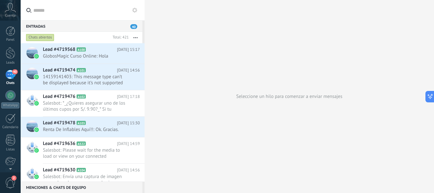
click at [10, 74] on div "40" at bounding box center [10, 74] width 10 height 9
click at [10, 54] on div at bounding box center [11, 53] width 10 height 12
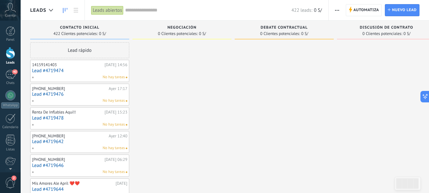
click at [335, 10] on button "button" at bounding box center [337, 10] width 9 height 12
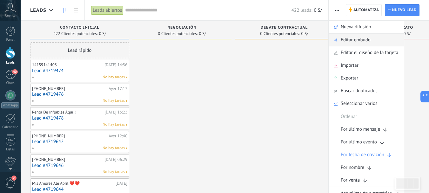
click at [362, 41] on span "Editar embudo" at bounding box center [356, 40] width 30 height 13
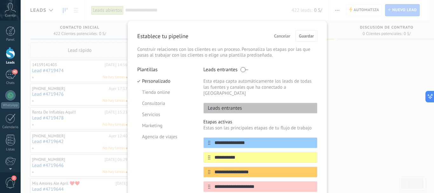
click at [287, 36] on span "Cancelar" at bounding box center [282, 36] width 16 height 4
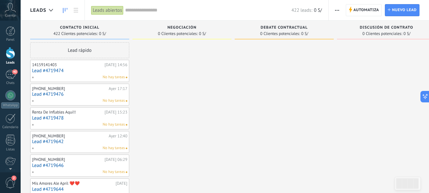
scroll to position [0, 17]
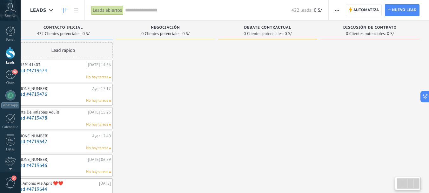
drag, startPoint x: 330, startPoint y: 69, endPoint x: 238, endPoint y: 74, distance: 91.7
drag, startPoint x: 383, startPoint y: 88, endPoint x: 291, endPoint y: 93, distance: 91.6
drag, startPoint x: 263, startPoint y: 96, endPoint x: 275, endPoint y: 112, distance: 20.0
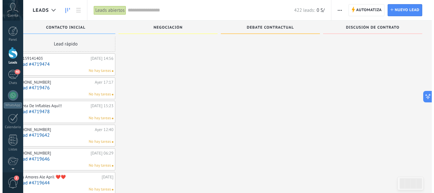
scroll to position [0, 0]
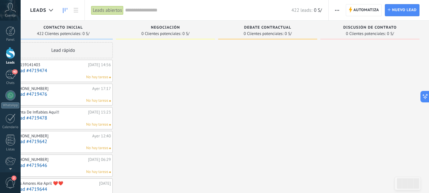
click at [337, 11] on span "button" at bounding box center [337, 10] width 4 height 12
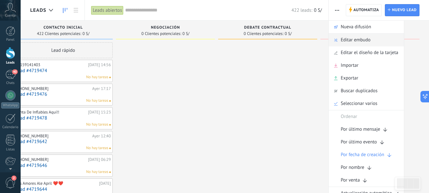
click at [359, 42] on span "Editar embudo" at bounding box center [356, 40] width 30 height 13
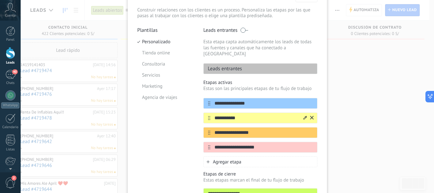
scroll to position [24, 0]
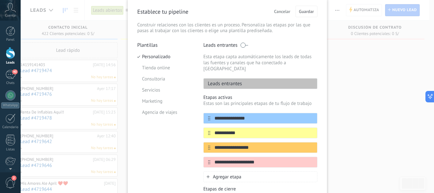
click at [343, 62] on div "**********" at bounding box center [227, 96] width 413 height 193
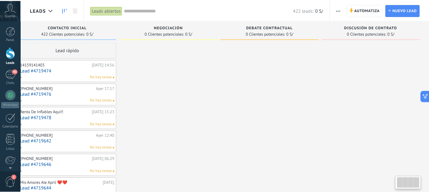
scroll to position [0, 12]
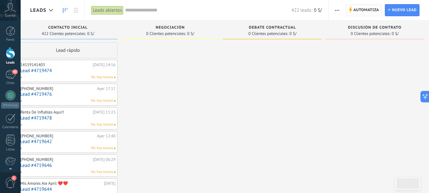
click at [367, 10] on span "Automatiza" at bounding box center [367, 9] width 26 height 11
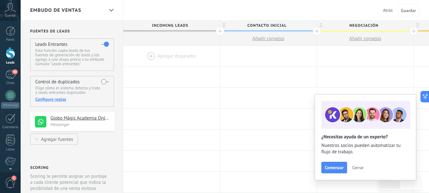
click at [356, 167] on span "Cerrar" at bounding box center [357, 167] width 11 height 4
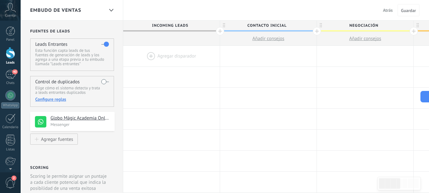
click at [153, 53] on div at bounding box center [171, 56] width 97 height 21
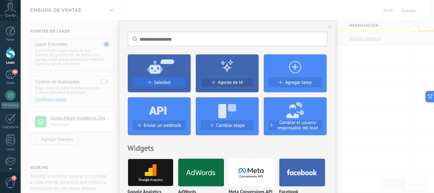
click at [175, 78] on div "Salesbot" at bounding box center [159, 85] width 63 height 15
click at [171, 81] on div "Salesbot" at bounding box center [159, 82] width 52 height 5
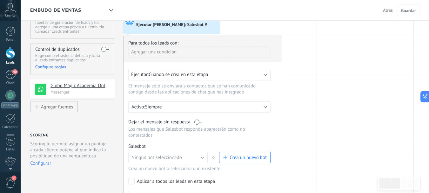
scroll to position [32, 0]
click at [237, 76] on div "Ejecutar: Cuando se crea en esta etapa" at bounding box center [197, 75] width 132 height 6
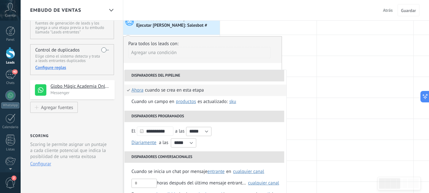
click at [153, 91] on div "Cuando se crea en esta etapa" at bounding box center [174, 90] width 59 height 11
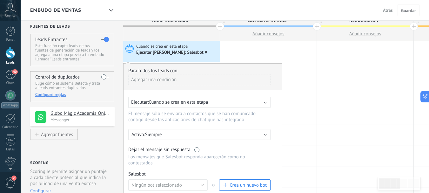
scroll to position [0, 0]
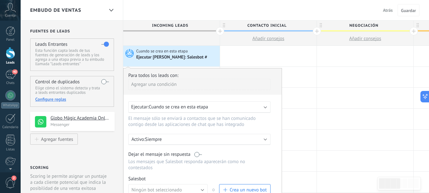
click at [223, 108] on div "Ejecutar: Cuando se crea en esta etapa" at bounding box center [197, 107] width 132 height 6
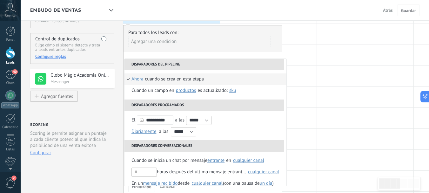
scroll to position [32, 0]
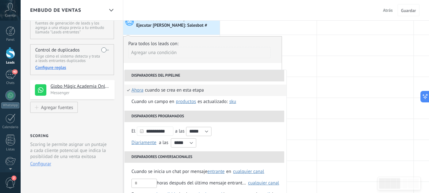
click at [159, 92] on div "Cuando se crea en esta etapa" at bounding box center [174, 90] width 59 height 11
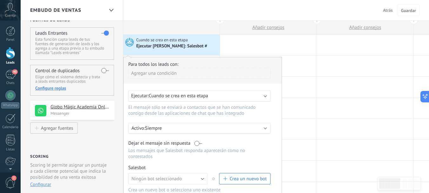
scroll to position [0, 0]
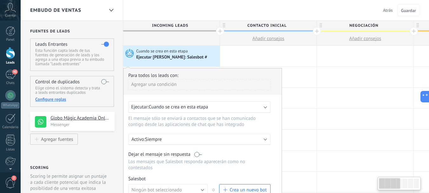
click at [262, 93] on div "Agregar una condición" at bounding box center [199, 87] width 142 height 16
click at [243, 61] on div at bounding box center [268, 56] width 97 height 21
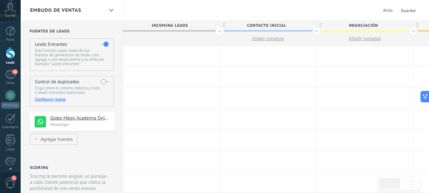
click at [176, 57] on div at bounding box center [171, 56] width 97 height 21
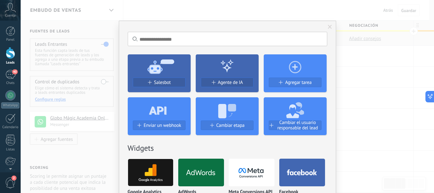
click at [330, 26] on span at bounding box center [330, 27] width 4 height 4
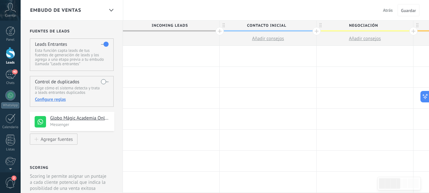
click at [385, 9] on span "Atrás" at bounding box center [388, 10] width 10 height 6
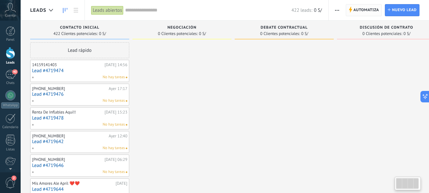
click at [356, 9] on span "Automatiza" at bounding box center [367, 9] width 26 height 11
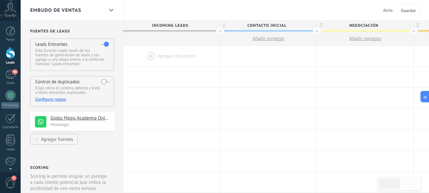
click at [173, 53] on div at bounding box center [171, 56] width 97 height 21
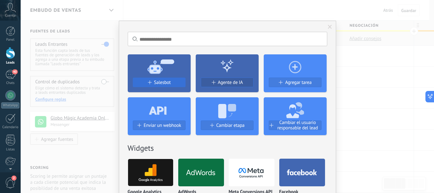
click at [158, 81] on span "Salesbot" at bounding box center [162, 82] width 17 height 5
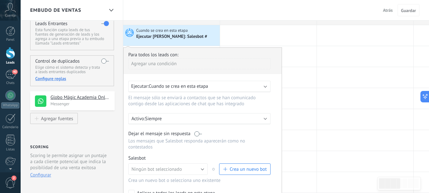
scroll to position [32, 0]
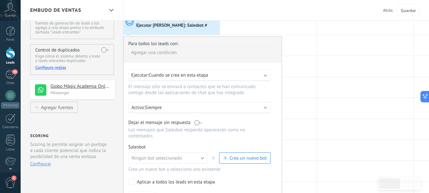
click at [262, 74] on div "Ejecutar: Cuando se crea en esta etapa" at bounding box center [197, 75] width 132 height 6
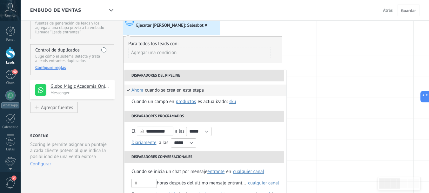
click at [158, 91] on div "Cuando se crea en esta etapa" at bounding box center [174, 90] width 59 height 11
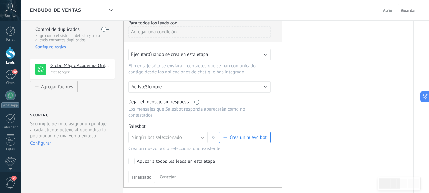
scroll to position [64, 0]
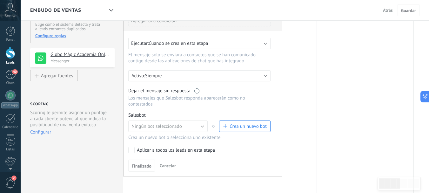
click at [241, 78] on p "Siempre" at bounding box center [200, 76] width 111 height 6
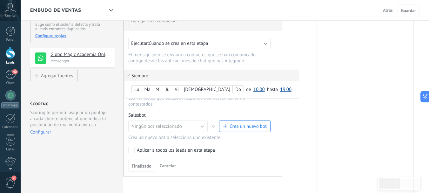
click at [243, 77] on li "Siempre" at bounding box center [212, 75] width 174 height 11
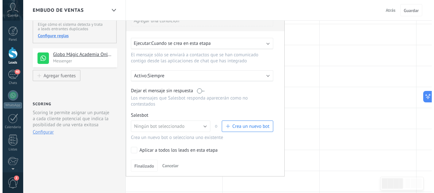
scroll to position [95, 0]
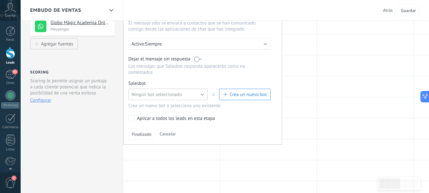
click at [202, 95] on button "Ningún bot seleccionado" at bounding box center [167, 94] width 79 height 11
click at [233, 95] on span "Crea un nuevo bot" at bounding box center [248, 95] width 37 height 6
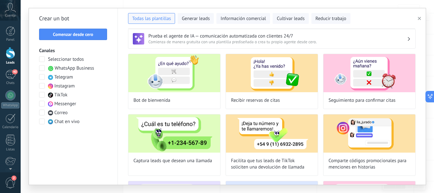
scroll to position [0, 0]
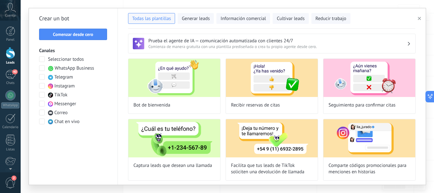
drag, startPoint x: 419, startPoint y: 18, endPoint x: 416, endPoint y: 18, distance: 3.5
click at [419, 18] on use "button" at bounding box center [419, 18] width 3 height 3
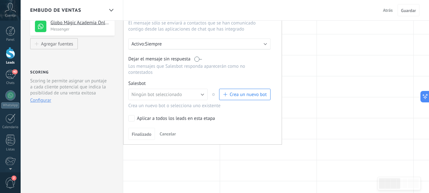
click at [240, 95] on span "Crea un nuevo bot" at bounding box center [248, 95] width 37 height 6
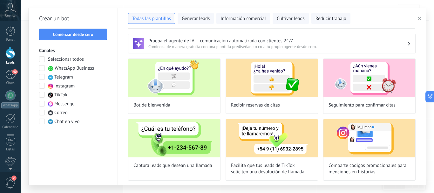
click at [44, 68] on span at bounding box center [42, 68] width 6 height 6
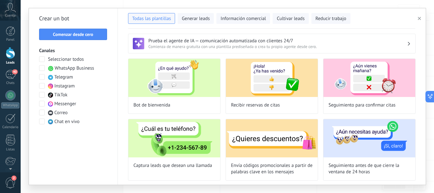
click at [44, 68] on span at bounding box center [42, 68] width 6 height 6
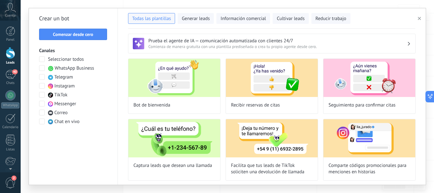
click at [44, 68] on span at bounding box center [42, 68] width 6 height 6
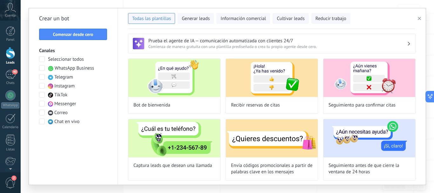
click at [43, 68] on span at bounding box center [42, 68] width 6 height 6
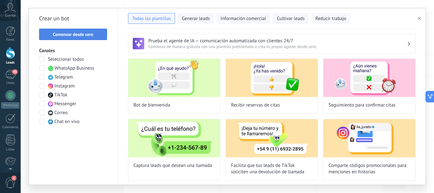
click at [70, 35] on span "Comenzar desde cero" at bounding box center [73, 34] width 40 height 4
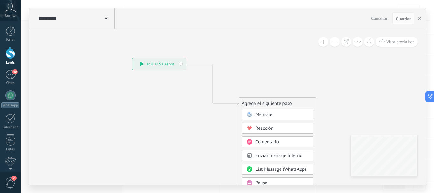
drag, startPoint x: 199, startPoint y: 82, endPoint x: 166, endPoint y: 63, distance: 37.2
click at [166, 63] on div "**********" at bounding box center [158, 63] width 53 height 11
click at [165, 64] on div "**********" at bounding box center [158, 63] width 53 height 11
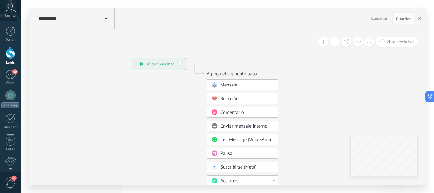
drag, startPoint x: 271, startPoint y: 102, endPoint x: 238, endPoint y: 72, distance: 44.8
click at [238, 72] on div "Agrega el siguiente paso" at bounding box center [242, 74] width 77 height 10
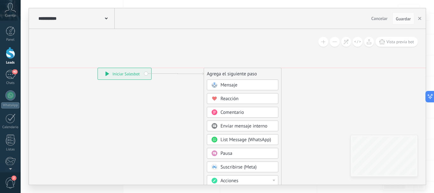
drag, startPoint x: 156, startPoint y: 66, endPoint x: 109, endPoint y: 66, distance: 46.7
click at [118, 72] on div "**********" at bounding box center [124, 73] width 53 height 11
click at [107, 18] on use at bounding box center [106, 18] width 3 height 2
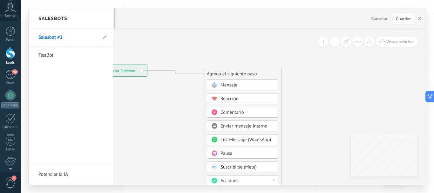
click at [148, 105] on div at bounding box center [227, 96] width 397 height 176
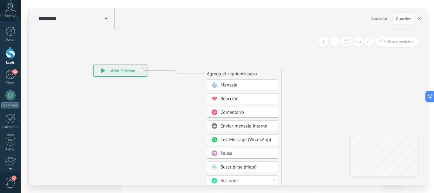
click at [106, 18] on use at bounding box center [106, 18] width 3 height 2
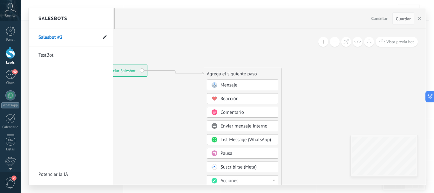
click at [106, 36] on use at bounding box center [105, 37] width 4 height 4
drag, startPoint x: 68, startPoint y: 38, endPoint x: 38, endPoint y: 43, distance: 30.0
click at [38, 43] on li "**********" at bounding box center [71, 37] width 84 height 17
type input "**********"
click at [171, 101] on div at bounding box center [227, 96] width 397 height 176
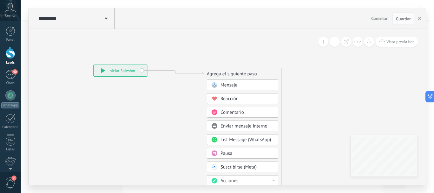
click at [105, 18] on use at bounding box center [106, 18] width 3 height 2
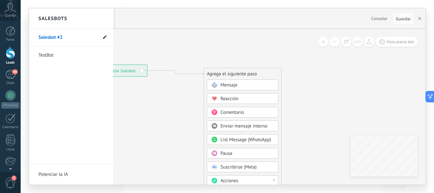
click at [104, 36] on icon at bounding box center [105, 37] width 4 height 4
drag, startPoint x: 73, startPoint y: 36, endPoint x: 25, endPoint y: 44, distance: 48.4
click at [24, 46] on div "**********" at bounding box center [227, 96] width 413 height 193
type input "**********"
click at [106, 38] on icon at bounding box center [104, 38] width 7 height 4
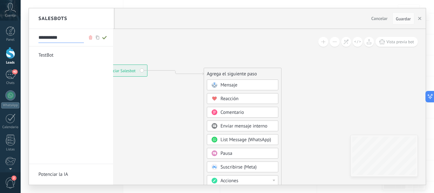
type input "**********"
click at [134, 97] on div at bounding box center [227, 96] width 397 height 176
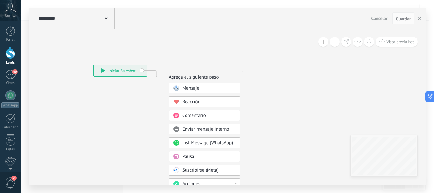
drag, startPoint x: 252, startPoint y: 73, endPoint x: 214, endPoint y: 75, distance: 38.2
click at [214, 76] on div "Agrega el siguiente paso" at bounding box center [204, 77] width 77 height 10
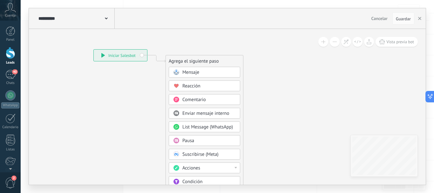
click at [194, 69] on div "Mensaje" at bounding box center [204, 72] width 71 height 11
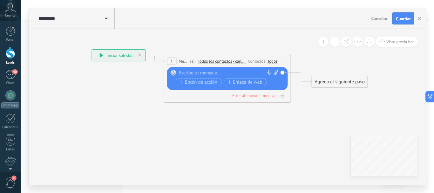
click at [276, 71] on icon at bounding box center [276, 72] width 4 height 5
click input "Subir" at bounding box center [0, 0] width 0 height 0
click at [200, 71] on div at bounding box center [226, 73] width 94 height 6
paste div
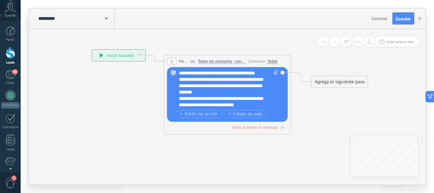
click at [260, 73] on div "**********" at bounding box center [228, 89] width 99 height 38
click at [212, 73] on div "**********" at bounding box center [228, 89] width 99 height 38
click at [0, 0] on lt-span "**********" at bounding box center [0, 0] width 0 height 0
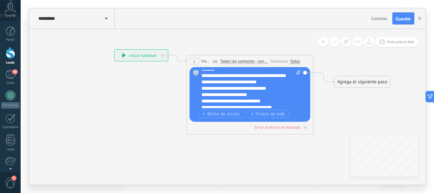
scroll to position [32, 0]
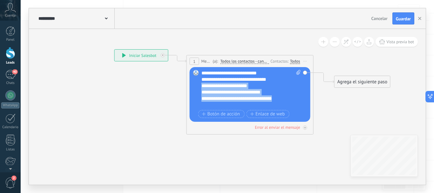
drag, startPoint x: 282, startPoint y: 98, endPoint x: 199, endPoint y: 86, distance: 83.7
click at [199, 86] on div "Reemplazar Quitar Convertir a mensaje de voz Arrastre la imagen aquí para adjun…" at bounding box center [250, 94] width 121 height 55
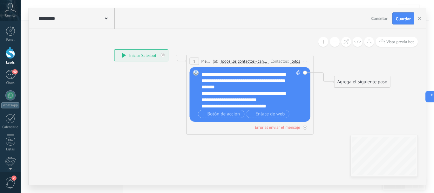
scroll to position [0, 0]
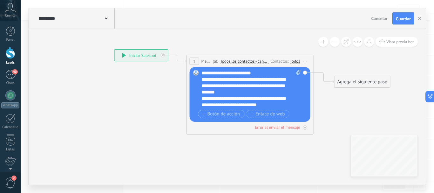
click at [248, 73] on div "**********" at bounding box center [250, 89] width 99 height 38
click at [223, 74] on div "**********" at bounding box center [250, 89] width 99 height 38
click at [247, 72] on div "**********" at bounding box center [250, 89] width 99 height 38
click at [222, 73] on div "**********" at bounding box center [250, 89] width 99 height 38
click at [243, 75] on div "**********" at bounding box center [250, 89] width 99 height 38
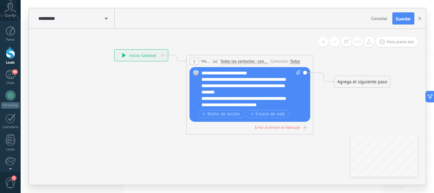
click at [246, 74] on div "**********" at bounding box center [250, 89] width 99 height 38
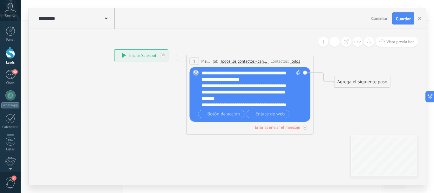
click at [214, 83] on div "**********" at bounding box center [245, 92] width 88 height 19
click at [215, 81] on div "**********" at bounding box center [250, 89] width 99 height 38
click at [0, 0] on lt-span "******** * *" at bounding box center [0, 0] width 0 height 0
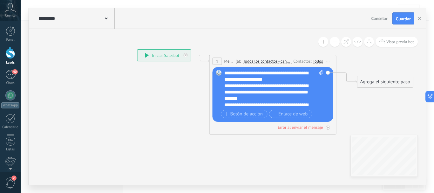
click at [270, 75] on div "**********" at bounding box center [273, 89] width 99 height 38
click at [0, 0] on lt-span "**********" at bounding box center [0, 0] width 0 height 0
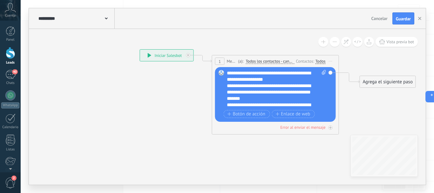
click at [290, 79] on div "**********" at bounding box center [276, 89] width 99 height 38
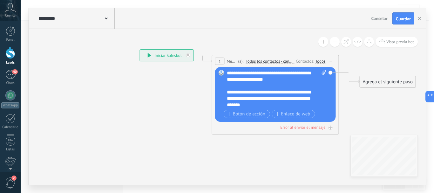
click at [228, 91] on div "**********" at bounding box center [271, 98] width 88 height 19
click at [258, 99] on div "**********" at bounding box center [271, 98] width 88 height 19
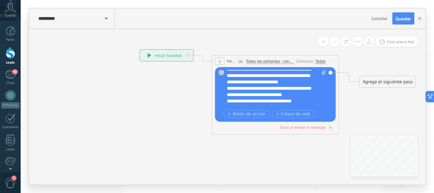
scroll to position [32, 0]
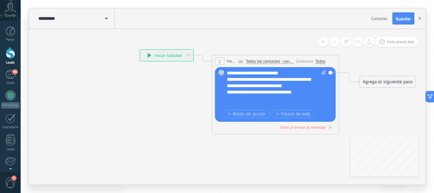
click at [308, 71] on div "**********" at bounding box center [271, 66] width 88 height 19
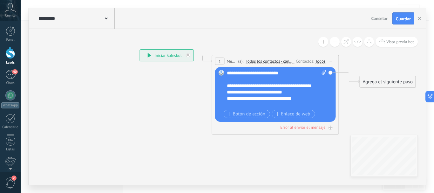
click at [235, 100] on div "**********" at bounding box center [271, 98] width 88 height 6
click at [305, 97] on div "**********" at bounding box center [271, 98] width 88 height 6
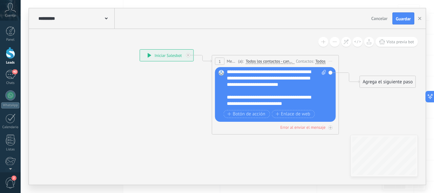
scroll to position [0, 0]
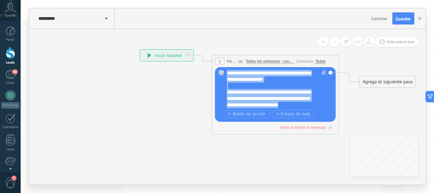
drag, startPoint x: 305, startPoint y: 104, endPoint x: 220, endPoint y: 73, distance: 90.0
click at [221, 73] on div "Reemplazar Quitar Convertir a mensaje de voz Arrastre la imagen aquí para adjun…" at bounding box center [275, 94] width 121 height 55
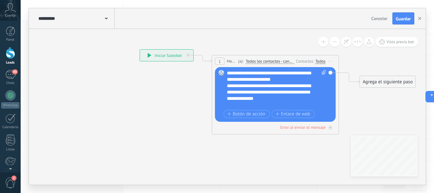
click at [288, 81] on div "**********" at bounding box center [271, 76] width 88 height 13
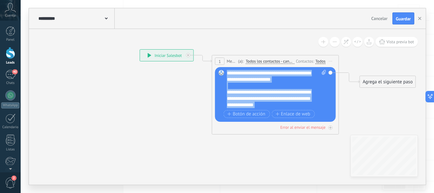
drag, startPoint x: 310, startPoint y: 93, endPoint x: 208, endPoint y: 64, distance: 105.6
click at [210, 61] on div "**********" at bounding box center [210, 61] width 0 height 0
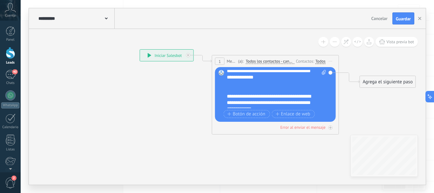
scroll to position [32, 0]
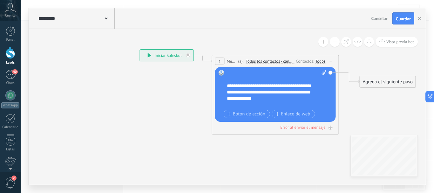
click at [277, 88] on div "**********" at bounding box center [271, 92] width 88 height 19
click at [244, 86] on div "**********" at bounding box center [271, 92] width 88 height 19
click at [307, 84] on div "**********" at bounding box center [271, 92] width 88 height 19
click at [258, 86] on div "**********" at bounding box center [271, 92] width 88 height 19
click at [272, 86] on div "**********" at bounding box center [271, 92] width 88 height 19
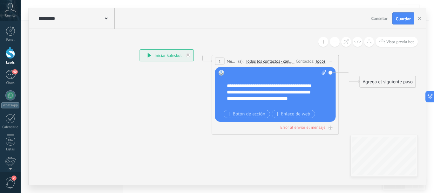
click at [0, 0] on lt-span "******** * *" at bounding box center [0, 0] width 0 height 0
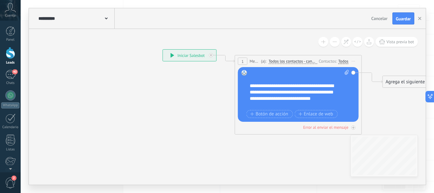
click at [280, 85] on div "**********" at bounding box center [294, 92] width 88 height 19
click at [321, 85] on div "**********" at bounding box center [294, 92] width 88 height 19
click at [267, 95] on div "**********" at bounding box center [294, 95] width 88 height 25
click at [278, 92] on div "**********" at bounding box center [294, 95] width 88 height 25
click at [275, 93] on div "**********" at bounding box center [294, 95] width 88 height 25
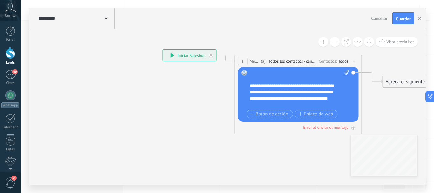
scroll to position [57, 0]
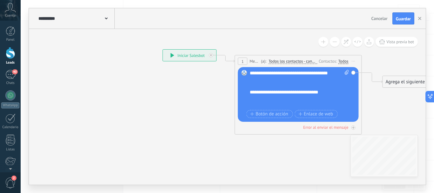
click at [275, 81] on div "**********" at bounding box center [294, 69] width 88 height 25
click at [276, 114] on span "Botón de acción" at bounding box center [269, 114] width 38 height 5
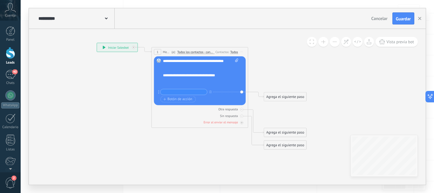
drag, startPoint x: 343, startPoint y: 74, endPoint x: 272, endPoint y: 58, distance: 73.4
click at [272, 58] on icon at bounding box center [193, 96] width 435 height 348
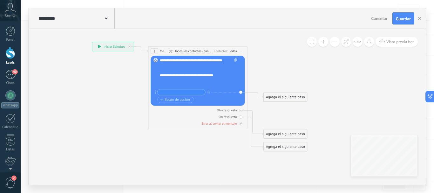
click at [184, 92] on input "text" at bounding box center [181, 92] width 48 height 6
click at [174, 93] on input "text" at bounding box center [181, 92] width 48 height 6
paste input "**********"
click at [195, 92] on input "**********" at bounding box center [181, 92] width 48 height 6
type input "**"
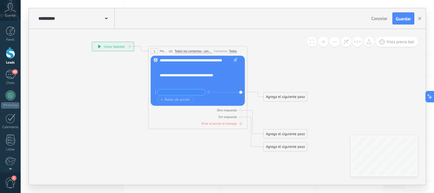
type input "*"
type input "**********"
click at [287, 98] on div "Agrega el siguiente paso" at bounding box center [286, 97] width 44 height 8
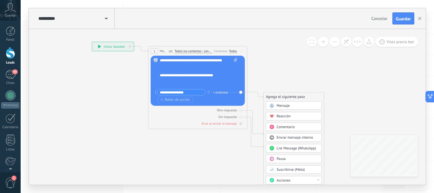
click at [288, 105] on span "Mensaje" at bounding box center [282, 105] width 13 height 5
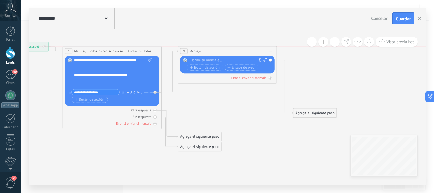
drag, startPoint x: 216, startPoint y: 97, endPoint x: 214, endPoint y: 49, distance: 47.7
click at [214, 49] on div "3 Mensaje ******* (a): Todos los contactos - canales seleccionados Todos los co…" at bounding box center [227, 50] width 99 height 9
click at [202, 57] on div "Reemplazar Quitar Convertir a mensaje de voz Arrastre la imagen aquí para adjun…" at bounding box center [227, 65] width 94 height 18
click at [203, 60] on div at bounding box center [226, 60] width 74 height 5
paste div
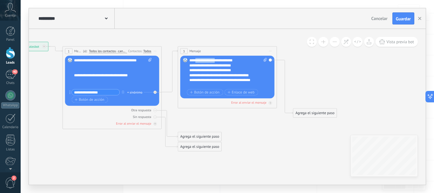
drag, startPoint x: 220, startPoint y: 60, endPoint x: 196, endPoint y: 62, distance: 24.2
click at [196, 62] on div "**********" at bounding box center [228, 73] width 78 height 30
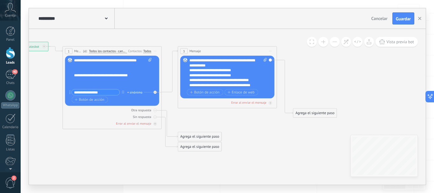
scroll to position [32, 0]
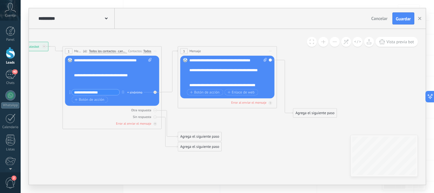
click at [196, 66] on div "**********" at bounding box center [223, 63] width 69 height 10
drag, startPoint x: 203, startPoint y: 75, endPoint x: 195, endPoint y: 72, distance: 8.1
click at [195, 72] on div "**********" at bounding box center [223, 73] width 69 height 10
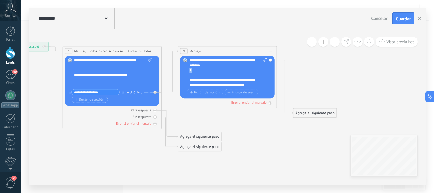
drag, startPoint x: 194, startPoint y: 71, endPoint x: 190, endPoint y: 72, distance: 4.1
click at [190, 72] on div "*" at bounding box center [223, 70] width 69 height 5
copy div "*"
click at [238, 69] on div "**********" at bounding box center [223, 70] width 69 height 5
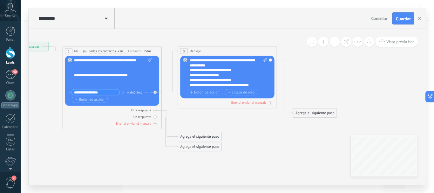
click at [238, 69] on div "**********" at bounding box center [223, 73] width 69 height 10
click at [235, 76] on div "**********" at bounding box center [223, 73] width 69 height 10
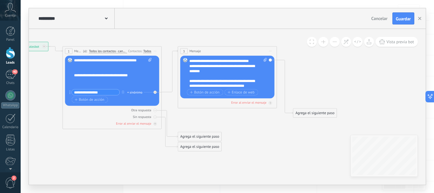
scroll to position [38, 0]
click at [241, 81] on div "**********" at bounding box center [223, 83] width 69 height 10
drag, startPoint x: 248, startPoint y: 85, endPoint x: 210, endPoint y: 85, distance: 37.8
click at [210, 85] on div "**********" at bounding box center [223, 83] width 69 height 10
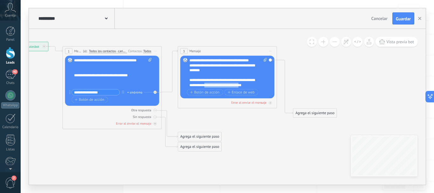
drag, startPoint x: 246, startPoint y: 86, endPoint x: 209, endPoint y: 86, distance: 37.2
click at [209, 86] on div "**********" at bounding box center [223, 83] width 69 height 10
click at [241, 82] on div "**********" at bounding box center [223, 83] width 69 height 10
click at [241, 80] on div "**********" at bounding box center [223, 83] width 69 height 10
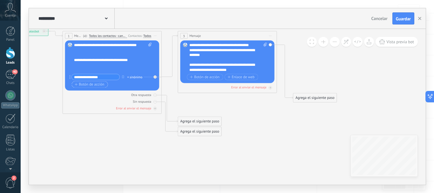
click at [98, 85] on span "Botón de acción" at bounding box center [90, 84] width 30 height 4
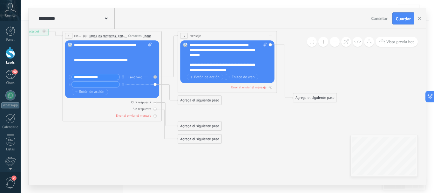
click at [98, 83] on input "text" at bounding box center [96, 85] width 48 height 6
paste input "**********"
type input "**********"
click at [194, 100] on div "Agrega el siguiente paso" at bounding box center [200, 100] width 44 height 8
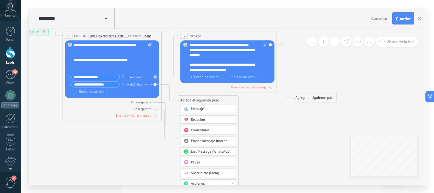
click at [207, 109] on div "Mensaje" at bounding box center [212, 108] width 42 height 5
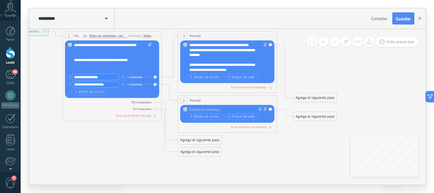
click at [212, 109] on div at bounding box center [226, 109] width 74 height 5
click at [210, 107] on div at bounding box center [226, 109] width 74 height 5
click at [212, 110] on div at bounding box center [226, 109] width 74 height 5
paste div
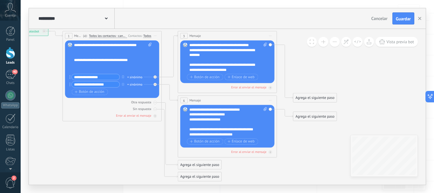
click at [197, 100] on span "Mensaje" at bounding box center [194, 100] width 11 height 5
click at [230, 101] on div "6 Mensaje ******* (a): Todos los contactos - canales seleccionados Todos los co…" at bounding box center [227, 100] width 99 height 9
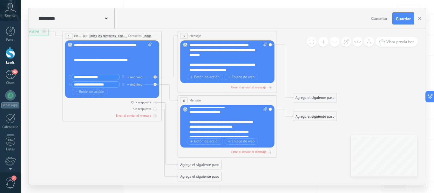
scroll to position [0, 0]
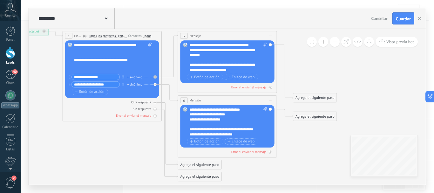
click at [248, 110] on div "**********" at bounding box center [228, 122] width 78 height 30
click at [211, 114] on div "**********" at bounding box center [228, 122] width 78 height 30
click at [196, 122] on div "**********" at bounding box center [223, 119] width 69 height 5
click at [228, 122] on div "**********" at bounding box center [223, 119] width 69 height 5
click at [195, 127] on div "**********" at bounding box center [223, 124] width 69 height 5
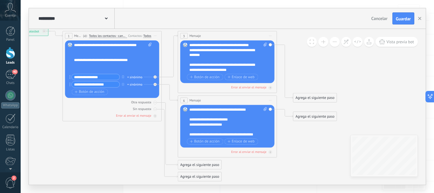
click at [225, 127] on div "**********" at bounding box center [223, 124] width 69 height 5
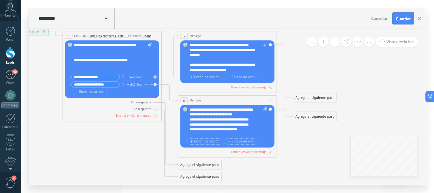
click at [190, 112] on div "**********" at bounding box center [223, 109] width 69 height 5
click at [205, 117] on div "**********" at bounding box center [223, 112] width 69 height 10
click at [252, 87] on div "Error al enviar el mensaje" at bounding box center [248, 87] width 35 height 4
click at [262, 88] on div "Error al enviar el mensaje" at bounding box center [248, 87] width 35 height 4
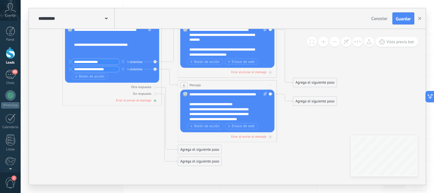
click at [154, 101] on icon at bounding box center [155, 100] width 3 height 3
click at [154, 101] on icon at bounding box center [155, 100] width 2 height 0
click at [405, 20] on span "Guardar" at bounding box center [403, 19] width 15 height 4
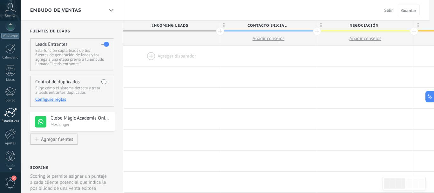
scroll to position [71, 0]
click at [12, 132] on div at bounding box center [10, 131] width 11 height 11
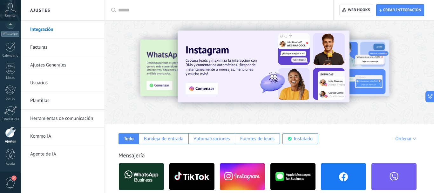
click at [83, 119] on link "Herramientas de comunicación" at bounding box center [64, 119] width 68 height 18
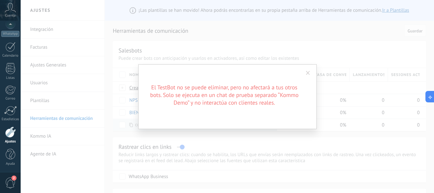
click at [309, 73] on span at bounding box center [308, 73] width 4 height 4
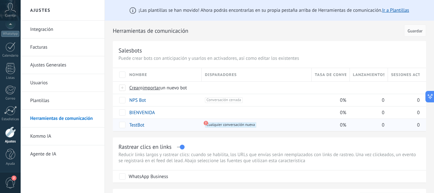
click at [219, 126] on span "Cualquier conversación nueva +0" at bounding box center [230, 125] width 51 height 6
click at [204, 122] on use at bounding box center [206, 123] width 4 height 4
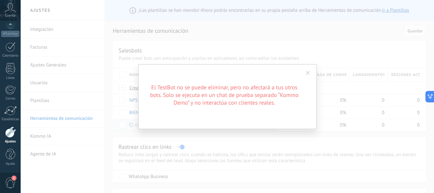
click at [308, 73] on span at bounding box center [308, 73] width 4 height 4
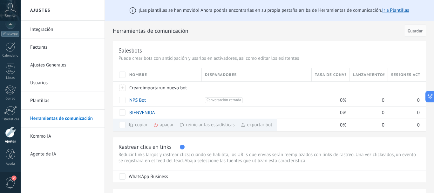
click at [162, 125] on div "apagar màs" at bounding box center [174, 125] width 42 height 12
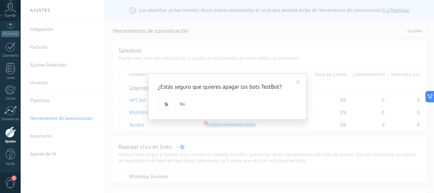
click at [184, 105] on span "No" at bounding box center [182, 104] width 5 height 6
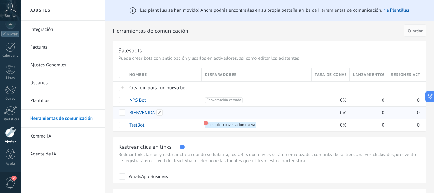
click at [150, 114] on link "BIENVENIDA" at bounding box center [142, 113] width 26 height 6
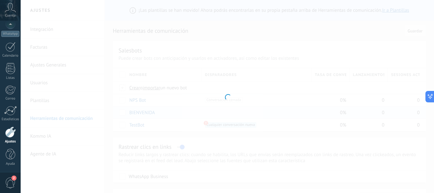
type input "**********"
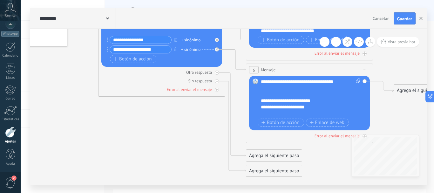
drag, startPoint x: 271, startPoint y: 152, endPoint x: 200, endPoint y: 122, distance: 77.3
click at [200, 122] on icon at bounding box center [227, 75] width 720 height 519
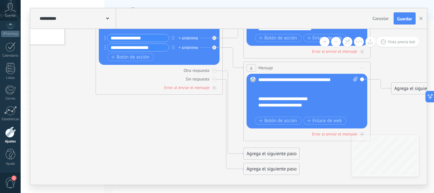
click at [204, 124] on icon at bounding box center [225, 73] width 720 height 519
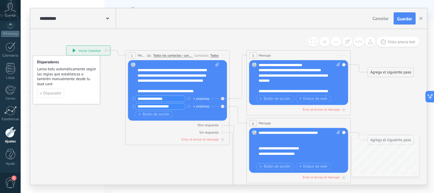
scroll to position [44, 0]
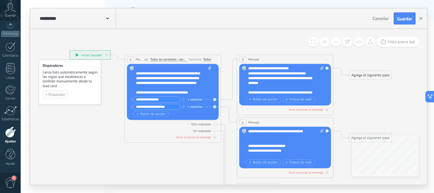
click at [58, 93] on span "Disparador" at bounding box center [56, 94] width 17 height 3
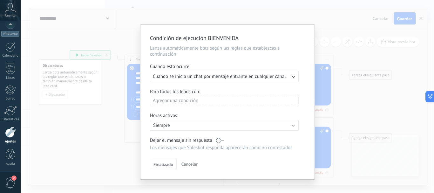
click at [329, 22] on div "Condición de ejecución BIENVENIDA Lanza automáticamente bots según las reglas q…" at bounding box center [227, 96] width 413 height 193
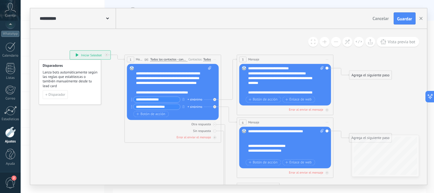
click at [91, 55] on div "**********" at bounding box center [90, 55] width 41 height 9
click at [206, 59] on div "Todos" at bounding box center [207, 60] width 8 height 4
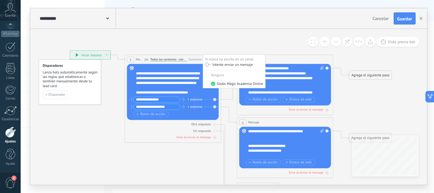
click at [206, 50] on icon at bounding box center [222, 126] width 547 height 395
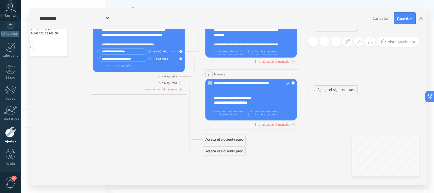
drag, startPoint x: 198, startPoint y: 162, endPoint x: 165, endPoint y: 116, distance: 57.0
click at [165, 116] on icon at bounding box center [188, 78] width 547 height 395
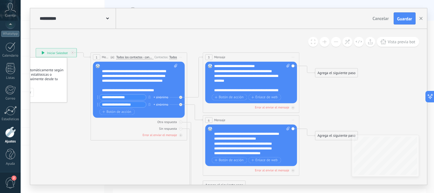
scroll to position [38, 0]
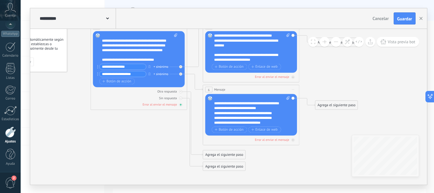
click at [170, 105] on div "Error al enviar el mensaje" at bounding box center [160, 104] width 34 height 4
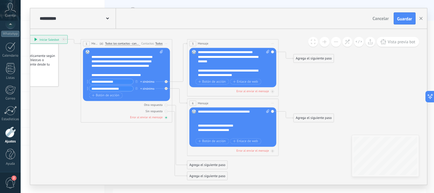
click at [151, 118] on div "Error al enviar el mensaje" at bounding box center [146, 117] width 32 height 4
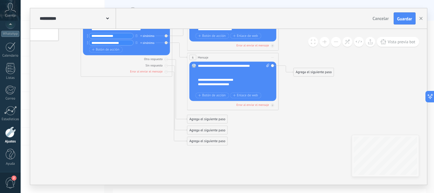
click at [202, 142] on div "Agrega el siguiente paso" at bounding box center [207, 141] width 40 height 8
click at [212, 151] on div "Mensaje" at bounding box center [218, 149] width 38 height 4
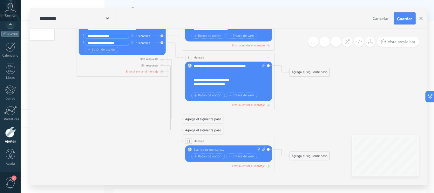
click at [213, 151] on div at bounding box center [228, 149] width 68 height 4
click at [249, 132] on icon at bounding box center [169, 80] width 519 height 411
click at [246, 144] on div "11 Mensaje ******* (a): Todos los contactos - canales seleccionados Todos los c…" at bounding box center [228, 141] width 91 height 9
click at [161, 72] on icon at bounding box center [162, 72] width 2 height 2
click at [162, 74] on div "1 Mensaje ******* (a): Todos los contactos - canales seleccionados Todos los co…" at bounding box center [123, 34] width 92 height 83
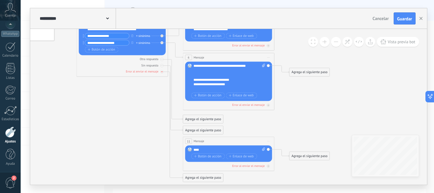
click at [162, 73] on div at bounding box center [161, 71] width 3 height 3
click at [162, 73] on icon at bounding box center [162, 72] width 2 height 2
click at [162, 73] on div at bounding box center [161, 71] width 3 height 3
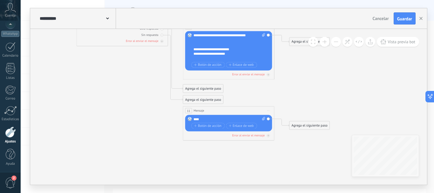
click at [268, 119] on div "Reemplazar Quitar Convertir a mensaje de voz Arrastre la imagen aquí para adjun…" at bounding box center [228, 123] width 87 height 17
click at [268, 110] on icon at bounding box center [268, 110] width 2 height 0
click at [279, 141] on div "Borrar" at bounding box center [289, 141] width 45 height 8
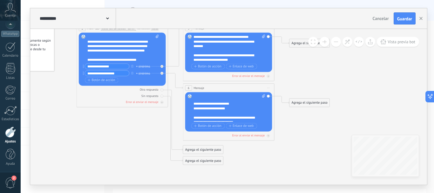
scroll to position [0, 0]
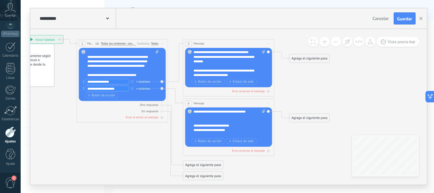
click at [269, 103] on icon at bounding box center [268, 103] width 2 height 0
click at [276, 132] on div "Borrar" at bounding box center [289, 133] width 45 height 8
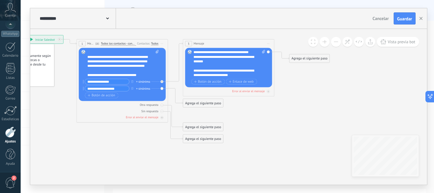
click at [268, 42] on span "Iniciar vista previa aquí Cambiar nombre Duplicar Borrar" at bounding box center [268, 43] width 7 height 7
click at [275, 74] on div "Borrar" at bounding box center [289, 74] width 45 height 8
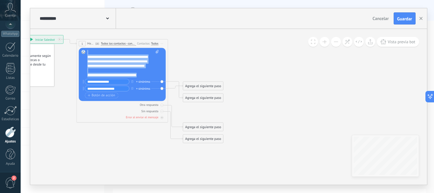
scroll to position [44, 0]
drag, startPoint x: 87, startPoint y: 52, endPoint x: 141, endPoint y: 76, distance: 59.2
click at [141, 76] on div "**********" at bounding box center [122, 63] width 71 height 27
copy div "**********"
click at [163, 43] on span "Iniciar vista previa aquí Cambiar nombre Duplicar Borrar" at bounding box center [161, 43] width 7 height 7
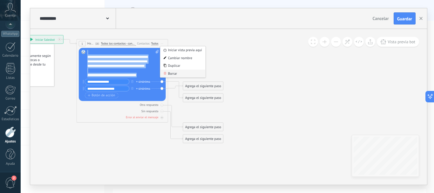
click at [181, 72] on div "Borrar" at bounding box center [182, 74] width 45 height 8
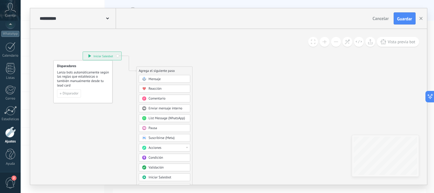
drag, startPoint x: 165, startPoint y: 102, endPoint x: 219, endPoint y: 118, distance: 56.4
click at [223, 119] on icon at bounding box center [122, 134] width 308 height 395
click at [112, 57] on div "**********" at bounding box center [102, 56] width 38 height 8
click at [77, 90] on button "Disparador" at bounding box center [69, 93] width 24 height 8
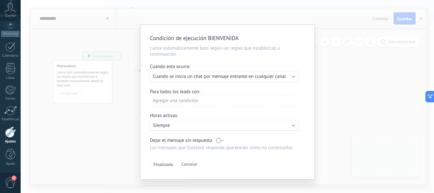
click at [291, 77] on div "Ejecutar: Cuando se inicia un chat por mensaje entrante en cualquier canal" at bounding box center [224, 76] width 149 height 11
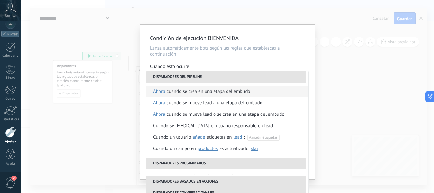
click at [224, 91] on div "Cuando se crea en una etapa del embudo" at bounding box center [209, 91] width 84 height 11
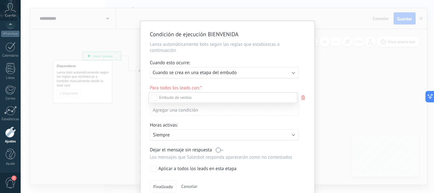
scroll to position [0, 0]
click at [243, 72] on div at bounding box center [227, 96] width 413 height 193
click at [300, 97] on icon at bounding box center [303, 98] width 7 height 8
click at [286, 73] on div at bounding box center [227, 96] width 413 height 193
click at [0, 0] on div "Incoming leads Contacto inicial Negociación Debate contractual Discusión de con…" at bounding box center [0, 0] width 0 height 0
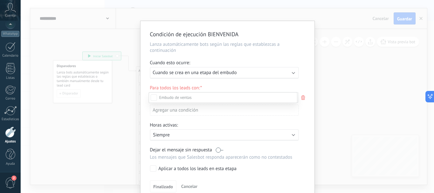
click at [302, 98] on div at bounding box center [227, 96] width 413 height 193
click at [326, 90] on div "Condición de ejecución BIENVENIDA Lanza automáticamente bots según las reglas q…" at bounding box center [227, 96] width 413 height 193
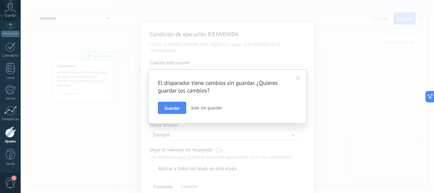
click at [206, 108] on span "Salir sin guardar" at bounding box center [206, 108] width 31 height 6
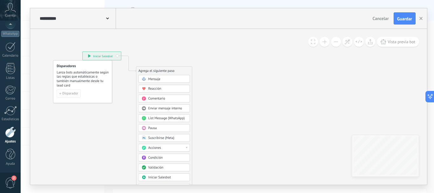
click at [88, 37] on icon at bounding box center [122, 134] width 308 height 395
click at [154, 78] on span "Mensaje" at bounding box center [154, 79] width 12 height 4
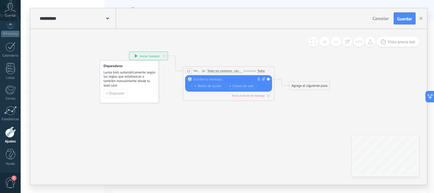
click at [384, 19] on span "Cancelar" at bounding box center [381, 19] width 16 height 6
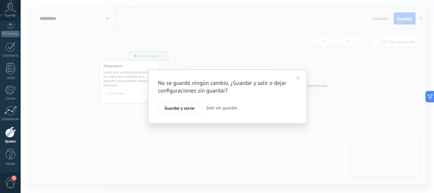
click at [217, 110] on span "Salir sin guardar" at bounding box center [221, 108] width 31 height 6
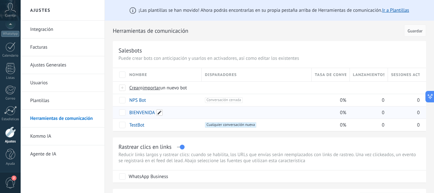
click at [160, 113] on span at bounding box center [159, 112] width 6 height 6
click at [170, 126] on span "Cancelar" at bounding box center [171, 127] width 16 height 6
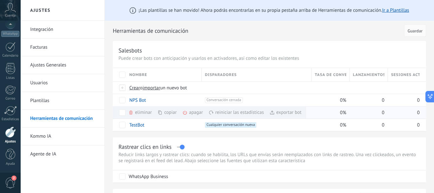
click at [139, 111] on div "eliminar màs" at bounding box center [150, 112] width 45 height 12
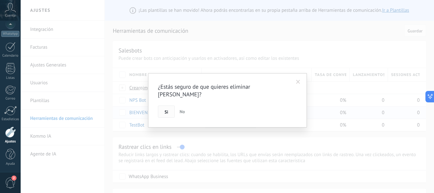
click at [169, 105] on button "Si" at bounding box center [166, 111] width 17 height 12
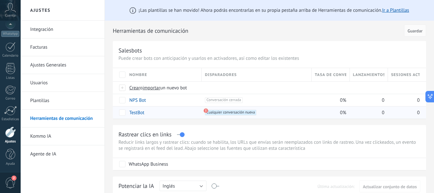
click at [204, 112] on use at bounding box center [206, 110] width 4 height 4
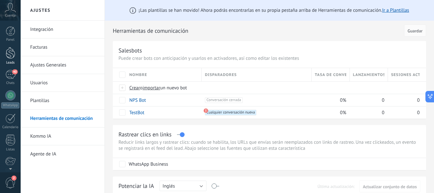
click at [9, 52] on div at bounding box center [11, 53] width 10 height 12
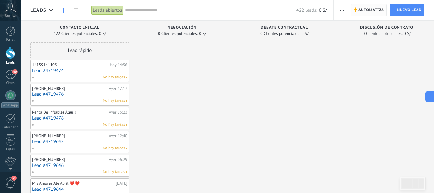
click at [363, 8] on span "Automatiza" at bounding box center [371, 9] width 26 height 11
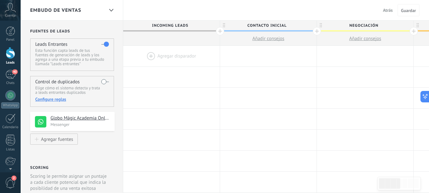
click at [167, 54] on div at bounding box center [171, 56] width 97 height 21
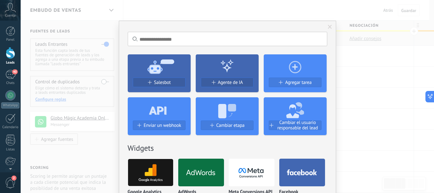
click at [161, 72] on icon at bounding box center [159, 66] width 63 height 23
click at [162, 81] on span "Salesbot" at bounding box center [162, 82] width 17 height 5
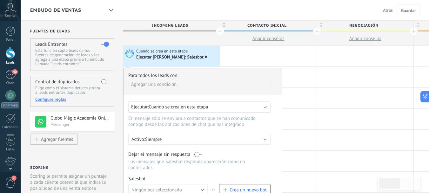
click at [247, 107] on div "Ejecutar: Cuando se crea en esta etapa" at bounding box center [197, 107] width 132 height 6
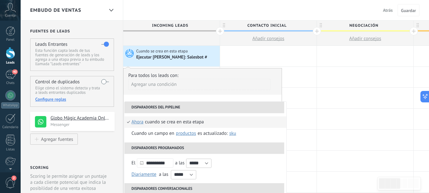
click at [240, 120] on li "Cuando se crea en esta etapa ahora después de 5 minutos después de 10 minutos u…" at bounding box center [206, 121] width 162 height 11
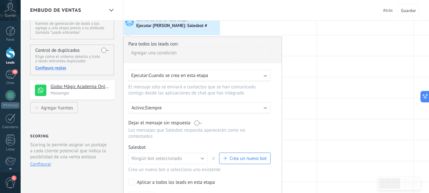
scroll to position [32, 0]
click at [246, 109] on p "Siempre" at bounding box center [200, 108] width 111 height 6
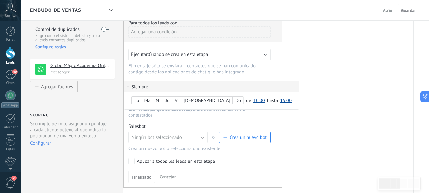
scroll to position [64, 0]
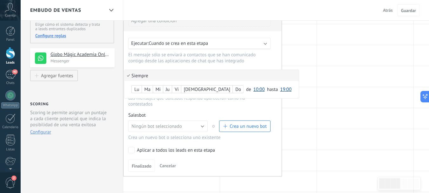
click at [275, 72] on div at bounding box center [203, 90] width 158 height 171
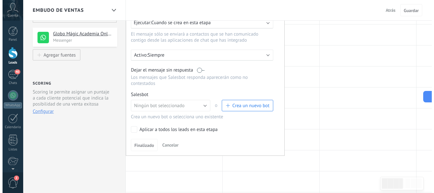
scroll to position [95, 0]
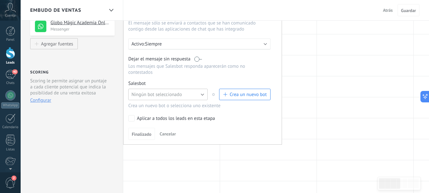
click at [197, 95] on button "Ningún bot seleccionado" at bounding box center [167, 94] width 79 height 11
click at [197, 95] on span "Ningún bot seleccionado" at bounding box center [165, 95] width 81 height 6
click at [197, 95] on button "Ningún bot seleccionado" at bounding box center [167, 94] width 79 height 11
click at [197, 95] on span "Ningún bot seleccionado" at bounding box center [165, 95] width 81 height 6
click at [238, 92] on span "Crea un nuevo bot" at bounding box center [248, 95] width 37 height 6
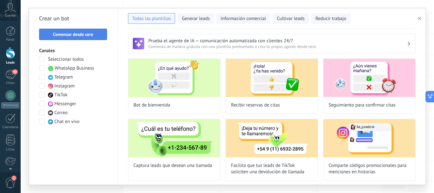
click at [90, 34] on span "Comenzar desde cero" at bounding box center [73, 34] width 40 height 4
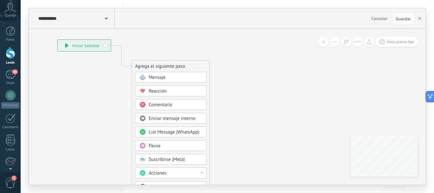
drag, startPoint x: 268, startPoint y: 71, endPoint x: 162, endPoint y: 34, distance: 113.0
click at [162, 34] on icon at bounding box center [111, 155] width 427 height 548
click at [169, 77] on div "Mensaje" at bounding box center [175, 77] width 53 height 6
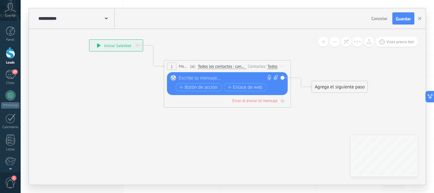
click at [202, 79] on div at bounding box center [226, 78] width 94 height 6
paste div
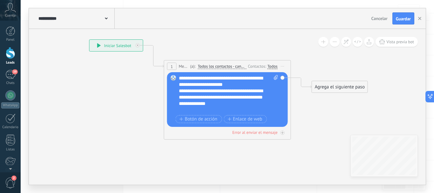
click at [239, 84] on div "**********" at bounding box center [228, 94] width 99 height 38
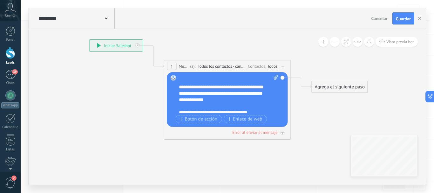
scroll to position [38, 0]
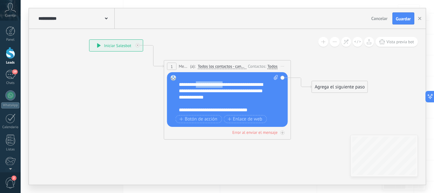
drag, startPoint x: 229, startPoint y: 84, endPoint x: 196, endPoint y: 85, distance: 33.4
click at [196, 85] on div "**********" at bounding box center [223, 90] width 88 height 19
click at [224, 98] on div "**********" at bounding box center [223, 90] width 88 height 19
click at [180, 110] on div "**********" at bounding box center [223, 110] width 88 height 6
drag, startPoint x: 247, startPoint y: 111, endPoint x: 250, endPoint y: 110, distance: 3.8
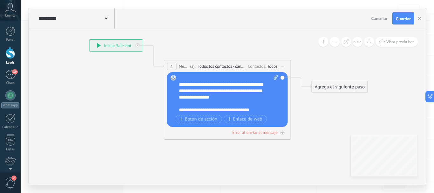
click at [247, 111] on div "**********" at bounding box center [223, 110] width 88 height 6
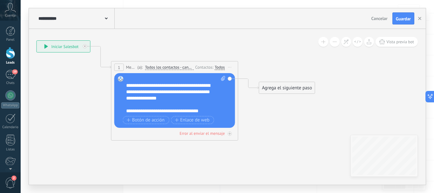
drag, startPoint x: 255, startPoint y: 47, endPoint x: 202, endPoint y: 72, distance: 58.7
click at [202, 48] on icon at bounding box center [165, 69] width 575 height 377
click at [160, 118] on span "Botón de acción" at bounding box center [146, 120] width 38 height 5
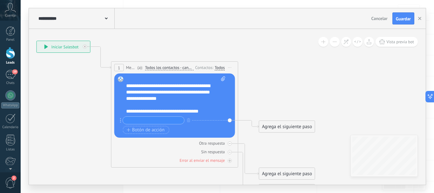
click at [159, 121] on input "text" at bounding box center [153, 120] width 61 height 7
paste input "**********"
drag, startPoint x: 171, startPoint y: 119, endPoint x: 134, endPoint y: 121, distance: 36.9
click at [134, 121] on input "**********" at bounding box center [153, 120] width 61 height 7
type input "**********"
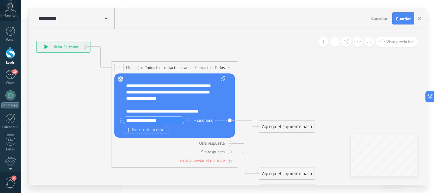
click at [207, 119] on div "+ sinónimo" at bounding box center [203, 120] width 19 height 6
click at [254, 91] on icon at bounding box center [165, 118] width 575 height 473
click at [287, 126] on div "Agrega el siguiente paso" at bounding box center [288, 126] width 56 height 10
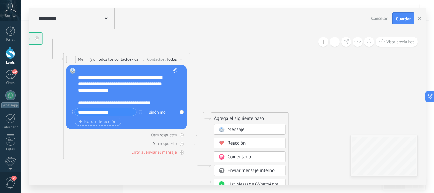
drag, startPoint x: 253, startPoint y: 72, endPoint x: 215, endPoint y: 78, distance: 38.0
click at [205, 64] on icon at bounding box center [117, 110] width 575 height 473
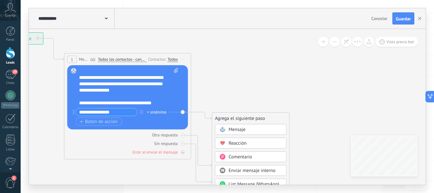
click at [238, 127] on span "Mensaje" at bounding box center [237, 129] width 17 height 6
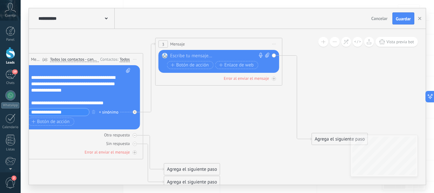
drag, startPoint x: 226, startPoint y: 117, endPoint x: 217, endPoint y: 42, distance: 74.8
click at [217, 42] on div "3 Mensaje ******* (a): Todos los contactos - canales seleccionados Todos los co…" at bounding box center [219, 44] width 126 height 12
click at [214, 55] on div at bounding box center [217, 56] width 94 height 6
paste div
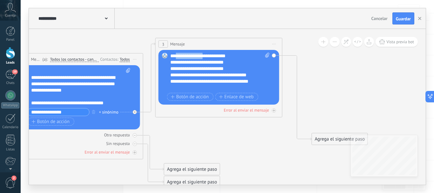
drag, startPoint x: 210, startPoint y: 55, endPoint x: 176, endPoint y: 57, distance: 34.1
click at [176, 57] on div "**********" at bounding box center [219, 72] width 99 height 38
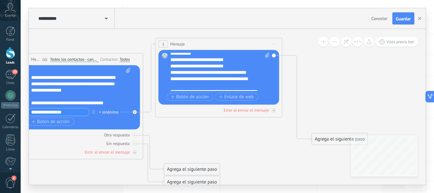
scroll to position [0, 0]
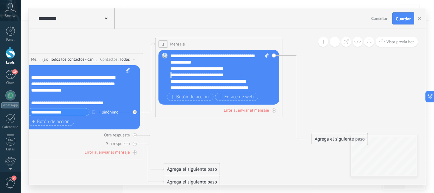
drag, startPoint x: 177, startPoint y: 75, endPoint x: 172, endPoint y: 76, distance: 4.5
click at [172, 76] on div "**********" at bounding box center [214, 75] width 88 height 6
copy div "*"
click at [237, 76] on div "**********" at bounding box center [214, 75] width 88 height 6
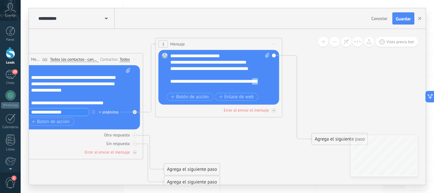
scroll to position [35, 0]
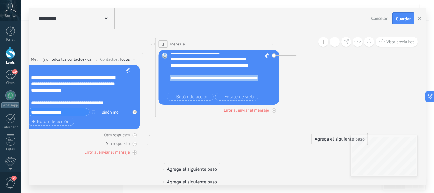
drag, startPoint x: 189, startPoint y: 88, endPoint x: 163, endPoint y: 78, distance: 27.4
click at [163, 78] on div "Reemplazar Quitar Convertir a mensaje de voz Arrastre la imagen aquí para adjun…" at bounding box center [219, 77] width 121 height 55
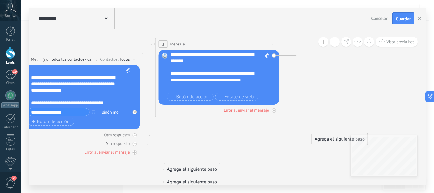
scroll to position [51, 0]
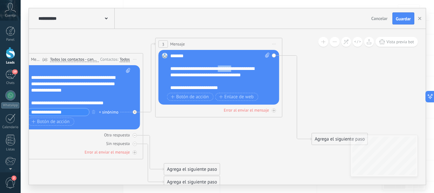
drag, startPoint x: 236, startPoint y: 68, endPoint x: 223, endPoint y: 71, distance: 13.5
click at [223, 71] on div "**********" at bounding box center [214, 71] width 88 height 13
drag, startPoint x: 189, startPoint y: 83, endPoint x: 224, endPoint y: 78, distance: 35.0
click at [225, 77] on div "**********" at bounding box center [214, 74] width 88 height 19
click at [255, 71] on div "**********" at bounding box center [214, 71] width 88 height 13
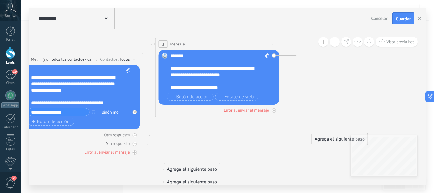
drag, startPoint x: 177, startPoint y: 76, endPoint x: 185, endPoint y: 77, distance: 7.7
click at [177, 75] on div "**********" at bounding box center [214, 71] width 88 height 13
click at [231, 76] on div "**********" at bounding box center [214, 71] width 88 height 13
click at [192, 80] on div "**********" at bounding box center [214, 74] width 88 height 19
click at [0, 0] on lt-span "******" at bounding box center [0, 0] width 0 height 0
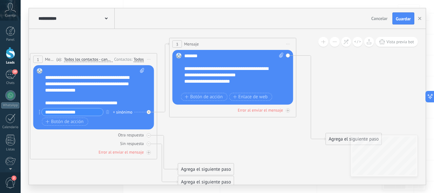
click at [195, 81] on div "**********" at bounding box center [228, 74] width 88 height 19
click at [0, 0] on lt-strong "*" at bounding box center [0, 0] width 0 height 0
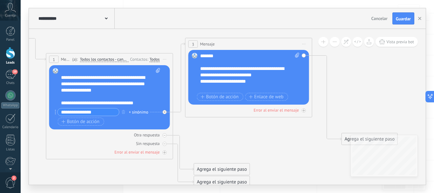
click at [241, 80] on div "**********" at bounding box center [244, 74] width 88 height 19
click at [0, 0] on lt-span "******** * **" at bounding box center [0, 0] width 0 height 0
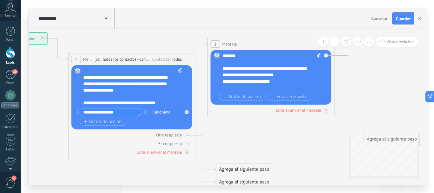
click at [233, 84] on div "**********" at bounding box center [271, 72] width 99 height 38
click at [227, 84] on div "**********" at bounding box center [266, 74] width 88 height 19
click at [0, 0] on lt-span "****** *" at bounding box center [0, 0] width 0 height 0
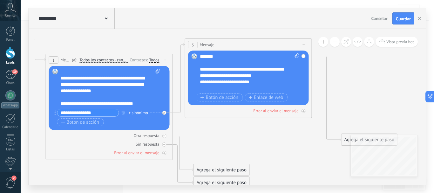
drag, startPoint x: 257, startPoint y: 136, endPoint x: 218, endPoint y: 136, distance: 38.5
click at [218, 136] on icon at bounding box center [173, 110] width 723 height 473
click at [260, 82] on div "**********" at bounding box center [244, 75] width 88 height 19
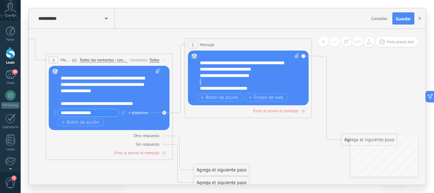
drag, startPoint x: 260, startPoint y: 84, endPoint x: 186, endPoint y: 84, distance: 73.7
click at [187, 85] on div "3 Mensaje ******* (a): Todos los contactos - canales seleccionados Todos los co…" at bounding box center [248, 77] width 127 height 79
drag, startPoint x: 244, startPoint y: 85, endPoint x: 248, endPoint y: 82, distance: 4.9
click at [245, 84] on div "**********" at bounding box center [249, 72] width 99 height 38
click at [260, 75] on div "**********" at bounding box center [244, 69] width 88 height 19
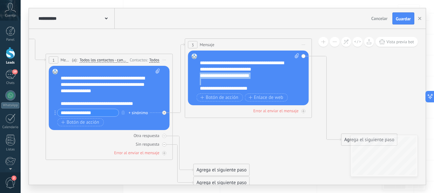
drag, startPoint x: 260, startPoint y: 75, endPoint x: 196, endPoint y: 76, distance: 63.6
click at [196, 76] on div "Reemplazar Quitar Convertir a mensaje de voz Arrastre la imagen aquí para adjun…" at bounding box center [248, 78] width 121 height 55
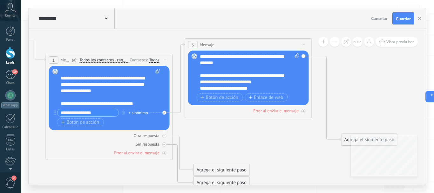
scroll to position [44, 0]
click at [232, 65] on div "**********" at bounding box center [244, 59] width 88 height 13
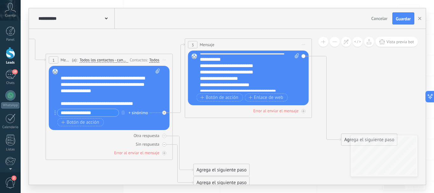
scroll to position [0, 0]
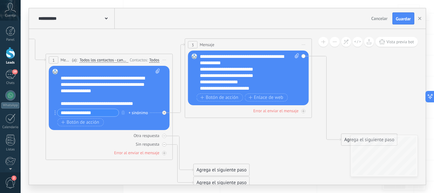
drag, startPoint x: 204, startPoint y: 58, endPoint x: 210, endPoint y: 58, distance: 6.7
click at [205, 58] on div "**********" at bounding box center [249, 72] width 99 height 38
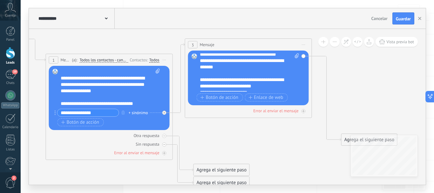
scroll to position [44, 0]
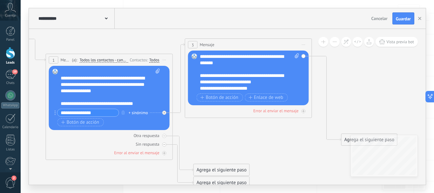
click at [266, 82] on div "**********" at bounding box center [244, 78] width 88 height 13
drag, startPoint x: 256, startPoint y: 84, endPoint x: 261, endPoint y: 85, distance: 4.8
click at [257, 84] on div "**********" at bounding box center [244, 78] width 88 height 13
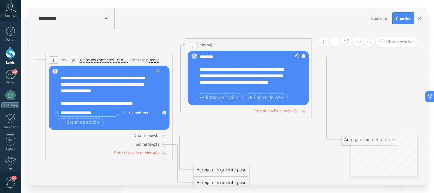
click at [203, 82] on div "**********" at bounding box center [244, 78] width 88 height 25
click at [0, 0] on lt-span "******" at bounding box center [0, 0] width 0 height 0
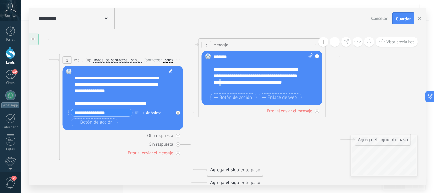
click at [245, 82] on div "**********" at bounding box center [258, 78] width 88 height 25
click at [240, 80] on div "**********" at bounding box center [258, 78] width 88 height 25
click at [0, 0] on lt-span "******** * **" at bounding box center [0, 0] width 0 height 0
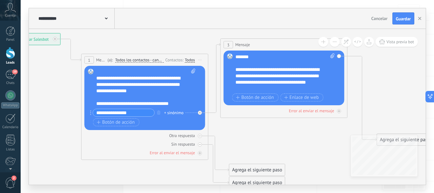
click at [302, 74] on div "**********" at bounding box center [279, 78] width 88 height 25
click at [0, 0] on lt-span "***** * *" at bounding box center [0, 0] width 0 height 0
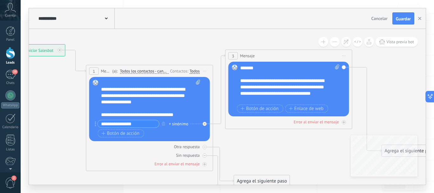
drag, startPoint x: 213, startPoint y: 42, endPoint x: 200, endPoint y: 53, distance: 16.9
click at [200, 53] on icon at bounding box center [214, 121] width 723 height 473
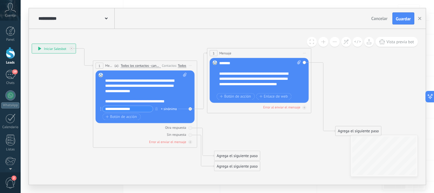
drag, startPoint x: 193, startPoint y: 47, endPoint x: 180, endPoint y: 44, distance: 13.2
click at [180, 44] on icon at bounding box center [197, 107] width 593 height 388
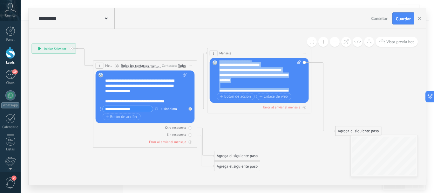
scroll to position [57, 0]
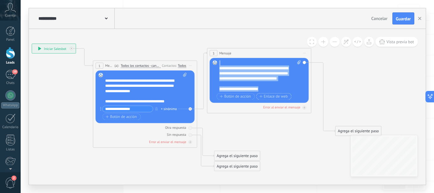
drag, startPoint x: 220, startPoint y: 63, endPoint x: 270, endPoint y: 96, distance: 59.8
click at [270, 96] on div "**********" at bounding box center [259, 80] width 81 height 41
copy div "**********"
click at [304, 53] on icon at bounding box center [304, 53] width 3 height 1
click at [318, 87] on div "Borrar" at bounding box center [327, 87] width 51 height 9
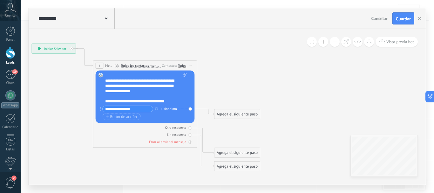
click at [231, 113] on div "Agrega el siguiente paso" at bounding box center [237, 114] width 46 height 9
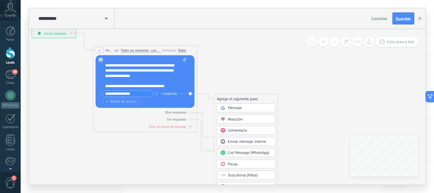
click at [243, 163] on div "Pausa" at bounding box center [250, 163] width 44 height 5
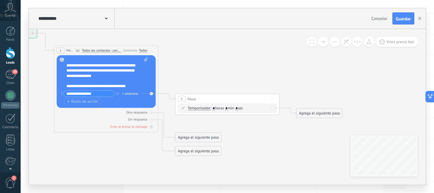
click at [228, 108] on input "*" at bounding box center [226, 108] width 2 height 4
type input "*"
click at [238, 108] on input "*" at bounding box center [236, 108] width 2 height 4
type input "*"
click at [258, 81] on icon at bounding box center [159, 92] width 593 height 388
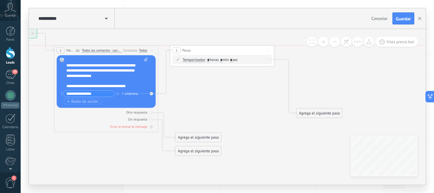
drag, startPoint x: 223, startPoint y: 99, endPoint x: 218, endPoint y: 51, distance: 48.6
click at [218, 51] on div "5 Pausa ***** Iniciar vista previa aquí Cambiar nombre Duplicar Borrar" at bounding box center [222, 50] width 104 height 10
click at [311, 111] on div "Agrega el siguiente paso" at bounding box center [320, 113] width 46 height 9
click at [328, 123] on div "Mensaje" at bounding box center [332, 122] width 44 height 5
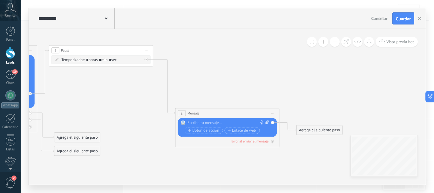
click at [240, 122] on div at bounding box center [226, 122] width 78 height 5
paste div
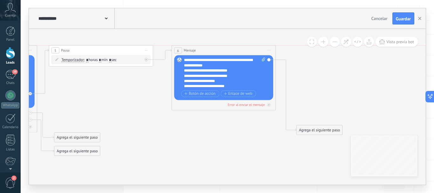
drag, startPoint x: 235, startPoint y: 113, endPoint x: 231, endPoint y: 48, distance: 64.9
click at [231, 48] on div "6 Mensaje ******* (a): Todos los contactos - canales seleccionados Todos los co…" at bounding box center [224, 50] width 104 height 10
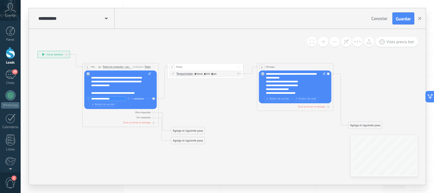
drag, startPoint x: 131, startPoint y: 111, endPoint x: 225, endPoint y: 113, distance: 93.4
click at [225, 113] on icon at bounding box center [203, 98] width 522 height 284
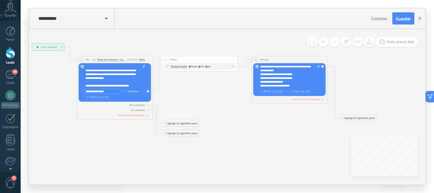
drag, startPoint x: 201, startPoint y: 109, endPoint x: 196, endPoint y: 87, distance: 23.1
click at [196, 87] on icon at bounding box center [197, 90] width 522 height 284
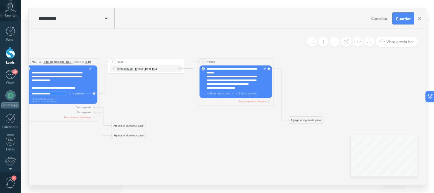
drag, startPoint x: 308, startPoint y: 138, endPoint x: 254, endPoint y: 114, distance: 59.5
click at [255, 125] on icon at bounding box center [144, 92] width 522 height 284
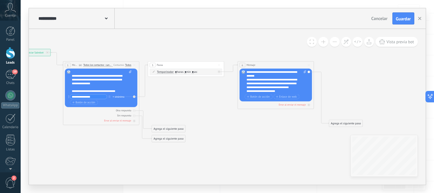
drag, startPoint x: 146, startPoint y: 94, endPoint x: 185, endPoint y: 97, distance: 39.5
click at [185, 97] on icon at bounding box center [184, 96] width 522 height 284
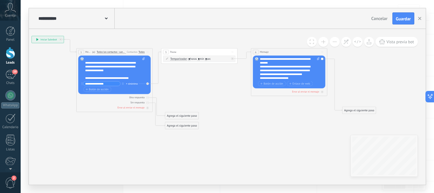
drag, startPoint x: 189, startPoint y: 108, endPoint x: 202, endPoint y: 90, distance: 22.3
click at [202, 90] on icon at bounding box center [197, 83] width 522 height 284
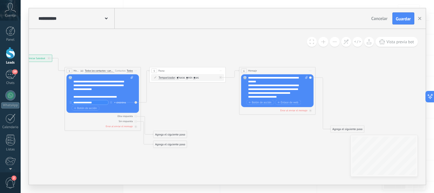
drag, startPoint x: 307, startPoint y: 126, endPoint x: 268, endPoint y: 106, distance: 44.2
click at [296, 144] on icon at bounding box center [185, 101] width 522 height 284
click at [232, 77] on icon at bounding box center [233, 74] width 14 height 8
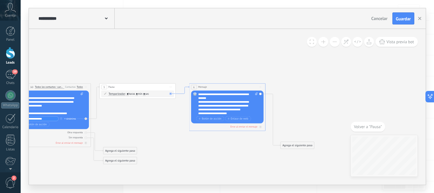
click at [183, 92] on icon at bounding box center [183, 90] width 14 height 8
click at [182, 93] on icon at bounding box center [183, 90] width 14 height 8
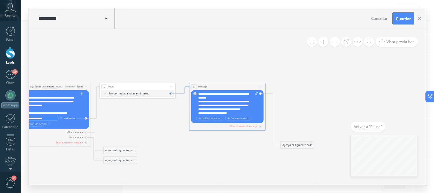
click at [182, 93] on icon at bounding box center [183, 90] width 14 height 8
click at [190, 57] on icon at bounding box center [135, 117] width 522 height 284
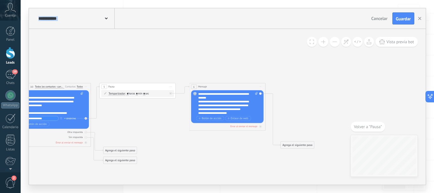
click at [190, 57] on icon at bounding box center [135, 117] width 522 height 284
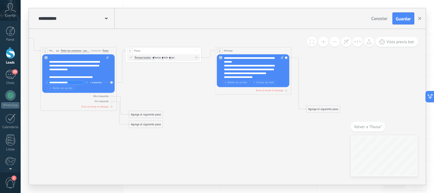
drag, startPoint x: 177, startPoint y: 113, endPoint x: 203, endPoint y: 76, distance: 45.1
click at [202, 76] on icon at bounding box center [161, 81] width 522 height 284
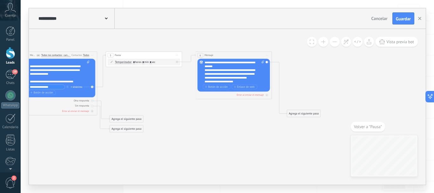
drag, startPoint x: 264, startPoint y: 109, endPoint x: 246, endPoint y: 114, distance: 19.3
click at [246, 114] on icon at bounding box center [142, 86] width 522 height 284
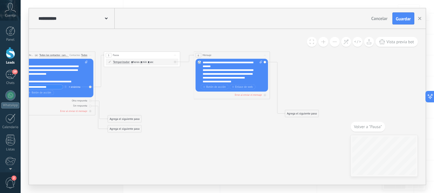
drag, startPoint x: 246, startPoint y: 112, endPoint x: 217, endPoint y: 111, distance: 28.3
click at [217, 111] on icon at bounding box center [140, 86] width 522 height 284
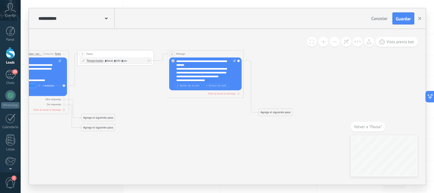
click at [270, 84] on icon at bounding box center [114, 84] width 522 height 284
click at [214, 74] on div "**********" at bounding box center [202, 72] width 53 height 11
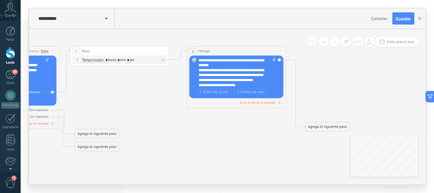
drag, startPoint x: 169, startPoint y: 129, endPoint x: 206, endPoint y: 127, distance: 36.6
click at [203, 131] on icon at bounding box center [117, 90] width 679 height 369
click at [224, 66] on div "**********" at bounding box center [233, 63] width 69 height 10
click at [0, 0] on lt-div at bounding box center [0, 0] width 0 height 0
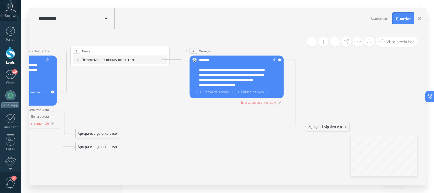
click at [241, 72] on div "**********" at bounding box center [233, 75] width 69 height 15
click at [264, 81] on div "**********" at bounding box center [233, 75] width 69 height 15
click at [241, 83] on div "**********" at bounding box center [233, 85] width 69 height 5
click at [200, 86] on div "**********" at bounding box center [233, 85] width 69 height 5
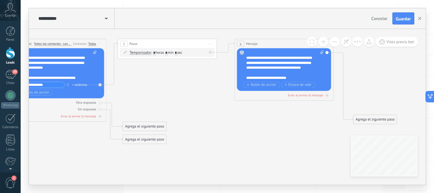
drag, startPoint x: 84, startPoint y: 91, endPoint x: 131, endPoint y: 84, distance: 47.6
click at [131, 84] on icon at bounding box center [164, 83] width 679 height 369
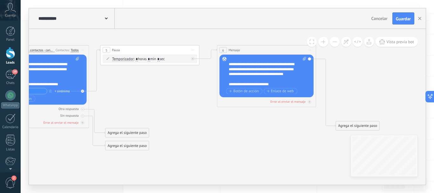
drag, startPoint x: 191, startPoint y: 93, endPoint x: 173, endPoint y: 97, distance: 17.6
click at [173, 99] on icon at bounding box center [147, 89] width 679 height 369
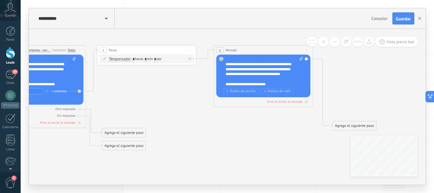
drag, startPoint x: 152, startPoint y: 101, endPoint x: 148, endPoint y: 102, distance: 4.2
click at [148, 101] on icon at bounding box center [144, 89] width 679 height 369
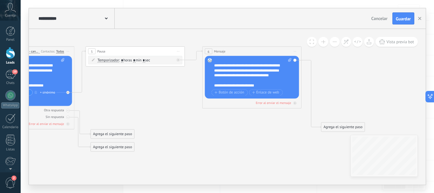
drag, startPoint x: 198, startPoint y: 117, endPoint x: 187, endPoint y: 118, distance: 11.2
click at [187, 118] on icon at bounding box center [132, 90] width 679 height 369
click at [331, 128] on div "Agrega el siguiente paso" at bounding box center [343, 127] width 44 height 8
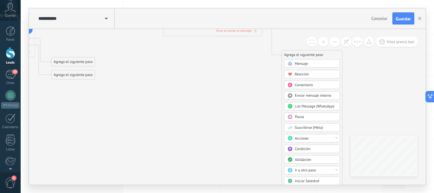
drag, startPoint x: 274, startPoint y: 156, endPoint x: 234, endPoint y: 84, distance: 81.9
click at [234, 84] on icon at bounding box center [93, 18] width 679 height 369
click at [336, 138] on div at bounding box center [337, 137] width 2 height 1
click at [254, 136] on icon at bounding box center [93, 18] width 679 height 369
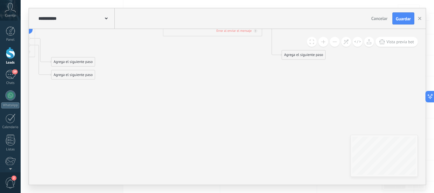
click at [304, 58] on div "Agrega el siguiente paso" at bounding box center [304, 55] width 44 height 8
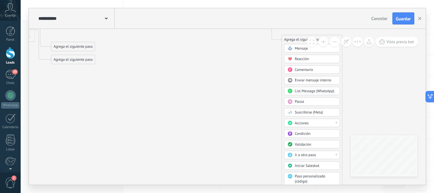
click at [329, 154] on div "Ir a otro paso" at bounding box center [316, 155] width 42 height 5
click at [251, 139] on icon at bounding box center [93, 3] width 679 height 369
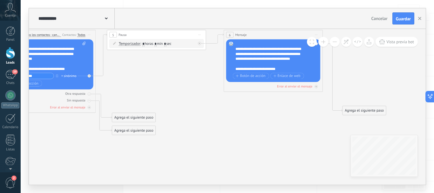
drag, startPoint x: 203, startPoint y: 137, endPoint x: 266, endPoint y: 148, distance: 63.6
click at [266, 148] on icon at bounding box center [153, 74] width 679 height 369
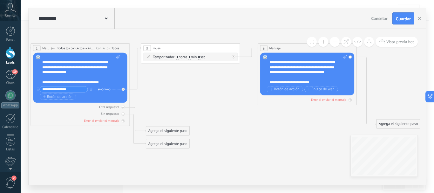
drag, startPoint x: 256, startPoint y: 112, endPoint x: 289, endPoint y: 124, distance: 34.1
click at [289, 124] on icon at bounding box center [187, 87] width 679 height 369
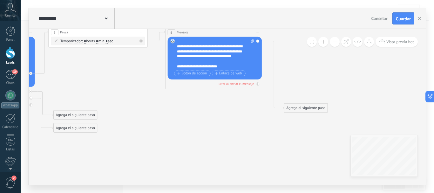
drag, startPoint x: 294, startPoint y: 122, endPoint x: 201, endPoint y: 107, distance: 93.4
click at [201, 107] on icon at bounding box center [95, 71] width 679 height 369
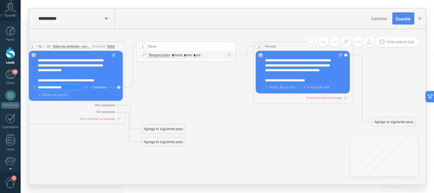
drag, startPoint x: 162, startPoint y: 123, endPoint x: 204, endPoint y: 128, distance: 41.5
click at [248, 138] on icon at bounding box center [183, 85] width 679 height 369
click at [63, 95] on span "Botón de acción" at bounding box center [53, 94] width 30 height 4
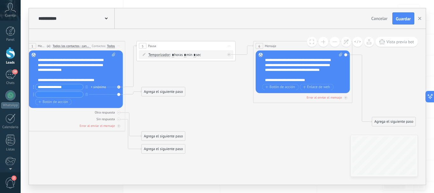
click at [153, 92] on div "Agrega el siguiente paso" at bounding box center [164, 92] width 44 height 8
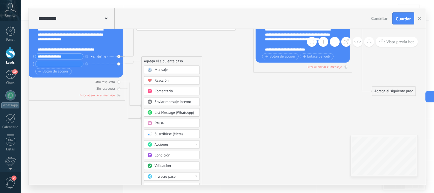
click at [173, 122] on div "Pausa" at bounding box center [175, 123] width 42 height 5
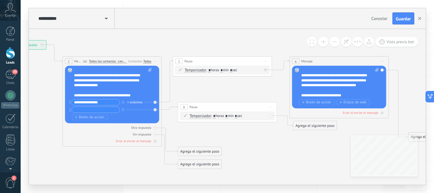
click at [264, 60] on span "Iniciar vista previa aquí Cambiar nombre Duplicar Borrar" at bounding box center [266, 61] width 8 height 7
click at [228, 116] on input "*" at bounding box center [226, 116] width 2 height 4
type input "*"
click at [237, 116] on input "*" at bounding box center [236, 116] width 2 height 4
type input "*"
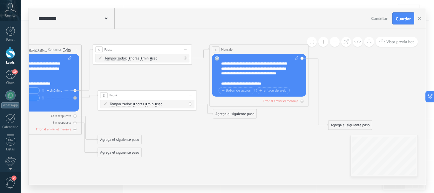
drag, startPoint x: 278, startPoint y: 139, endPoint x: 201, endPoint y: 118, distance: 79.3
click at [200, 121] on icon at bounding box center [139, 92] width 679 height 377
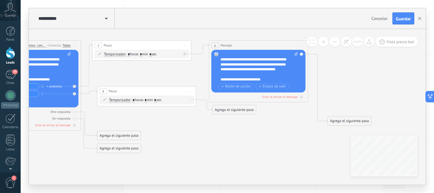
drag, startPoint x: 250, startPoint y: 82, endPoint x: 249, endPoint y: 64, distance: 18.1
click at [249, 64] on div "**********" at bounding box center [259, 71] width 77 height 39
click at [263, 114] on icon at bounding box center [139, 88] width 679 height 377
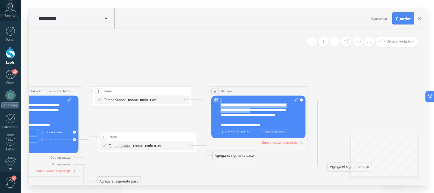
scroll to position [0, 0]
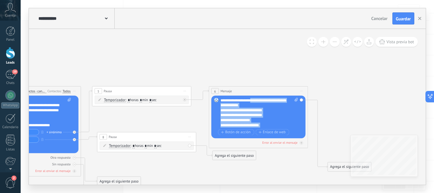
drag, startPoint x: 258, startPoint y: 112, endPoint x: 253, endPoint y: 90, distance: 23.6
click at [253, 90] on div "6 Mensaje ******* (a): Todos los contactos - canales seleccionados Todos los co…" at bounding box center [258, 117] width 99 height 62
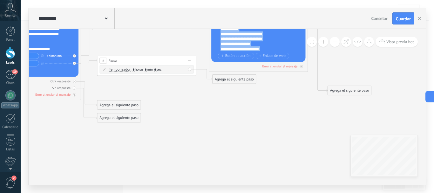
drag, startPoint x: 160, startPoint y: 67, endPoint x: 157, endPoint y: 84, distance: 16.8
drag, startPoint x: 173, startPoint y: 97, endPoint x: 174, endPoint y: 71, distance: 25.1
click at [173, 95] on icon at bounding box center [139, 58] width 679 height 377
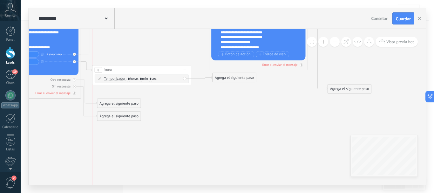
drag, startPoint x: 170, startPoint y: 82, endPoint x: 171, endPoint y: 74, distance: 8.0
click at [171, 74] on div "8 Pausa ***** Iniciar vista previa aquí Cambiar nombre Duplicar Borrar" at bounding box center [141, 69] width 99 height 9
drag, startPoint x: 233, startPoint y: 79, endPoint x: 233, endPoint y: 93, distance: 14.3
click at [233, 93] on div "Agrega el siguiente paso" at bounding box center [234, 92] width 44 height 8
click at [231, 92] on div "Agrega el siguiente paso" at bounding box center [234, 92] width 44 height 8
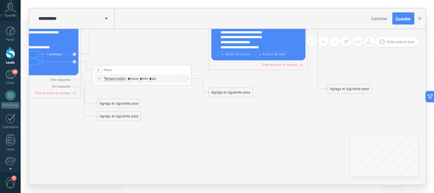
click at [231, 93] on div "Agrega el siguiente paso" at bounding box center [231, 92] width 44 height 8
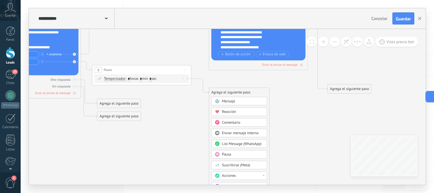
click at [236, 101] on div "Mensaje" at bounding box center [243, 101] width 42 height 5
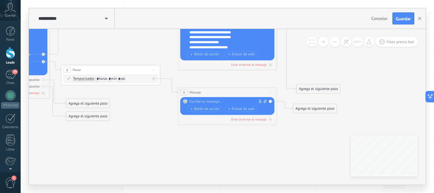
click at [223, 100] on div at bounding box center [226, 101] width 74 height 5
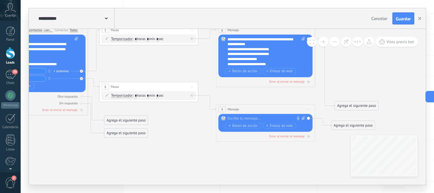
drag, startPoint x: 130, startPoint y: 98, endPoint x: 168, endPoint y: 115, distance: 41.7
click at [168, 115] on icon at bounding box center [146, 75] width 679 height 380
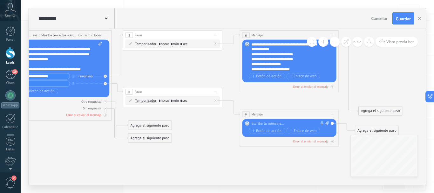
drag, startPoint x: 172, startPoint y: 118, endPoint x: 190, endPoint y: 105, distance: 22.1
click at [194, 122] on icon at bounding box center [170, 80] width 679 height 380
click at [275, 121] on div at bounding box center [288, 123] width 74 height 5
click at [271, 125] on div at bounding box center [288, 123] width 74 height 5
paste div
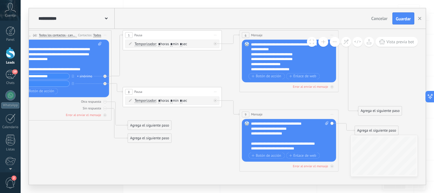
drag, startPoint x: 220, startPoint y: 140, endPoint x: 215, endPoint y: 135, distance: 6.8
click at [220, 139] on icon at bounding box center [169, 80] width 679 height 380
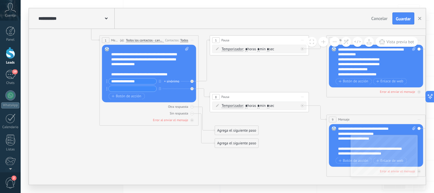
drag, startPoint x: 92, startPoint y: 148, endPoint x: 141, endPoint y: 138, distance: 50.1
click at [144, 146] on icon at bounding box center [256, 85] width 679 height 380
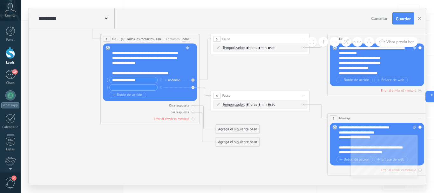
click at [141, 88] on input "text" at bounding box center [134, 88] width 48 height 6
click at [135, 87] on input "text" at bounding box center [134, 88] width 48 height 6
paste input "**********"
type input "**********"
click at [189, 137] on icon at bounding box center [257, 84] width 679 height 380
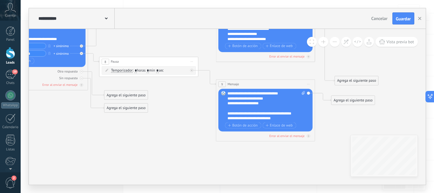
drag, startPoint x: 301, startPoint y: 138, endPoint x: 190, endPoint y: 104, distance: 116.1
click at [190, 104] on icon at bounding box center [146, 50] width 679 height 380
click at [251, 107] on div at bounding box center [264, 108] width 73 height 5
drag, startPoint x: 286, startPoint y: 94, endPoint x: 267, endPoint y: 93, distance: 19.1
click at [261, 93] on div "**********" at bounding box center [267, 106] width 78 height 30
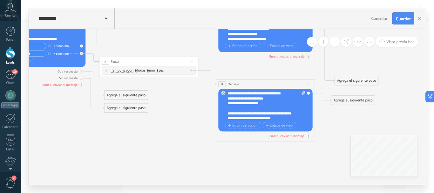
click at [262, 94] on div "**********" at bounding box center [267, 106] width 78 height 30
click at [233, 101] on div "**********" at bounding box center [262, 103] width 69 height 5
click at [234, 99] on div "**********" at bounding box center [262, 98] width 69 height 5
drag, startPoint x: 250, startPoint y: 99, endPoint x: 255, endPoint y: 99, distance: 4.2
click at [251, 99] on div "**********" at bounding box center [262, 98] width 69 height 5
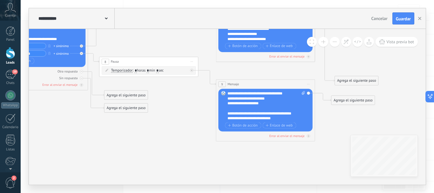
click at [268, 97] on div "**********" at bounding box center [262, 98] width 69 height 5
click at [232, 105] on div "**********" at bounding box center [262, 103] width 69 height 5
click at [234, 105] on div "**********" at bounding box center [262, 103] width 69 height 5
click at [266, 105] on div "**********" at bounding box center [262, 103] width 69 height 5
drag, startPoint x: 283, startPoint y: 115, endPoint x: 289, endPoint y: 119, distance: 6.6
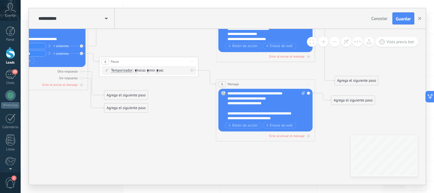
click at [284, 115] on div "**********" at bounding box center [262, 113] width 69 height 5
click at [251, 118] on div "**********" at bounding box center [262, 116] width 69 height 10
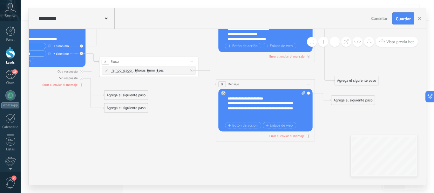
click at [234, 100] on div "**********" at bounding box center [262, 98] width 69 height 5
click at [272, 98] on div "**********" at bounding box center [262, 98] width 69 height 5
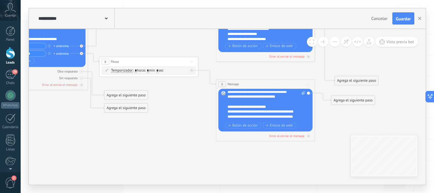
scroll to position [44, 0]
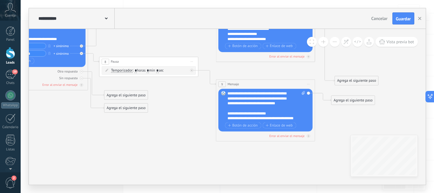
click at [257, 119] on div "**********" at bounding box center [262, 123] width 69 height 15
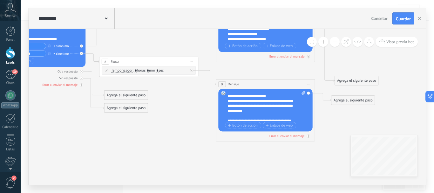
scroll to position [76, 0]
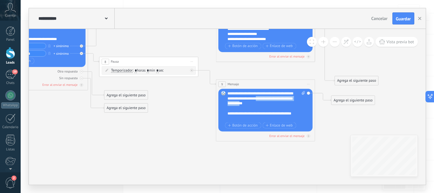
drag, startPoint x: 261, startPoint y: 105, endPoint x: 263, endPoint y: 99, distance: 5.6
click at [263, 99] on div "**********" at bounding box center [262, 98] width 69 height 15
click at [268, 108] on div at bounding box center [264, 108] width 73 height 5
drag, startPoint x: 261, startPoint y: 104, endPoint x: 262, endPoint y: 100, distance: 4.2
click at [262, 100] on div "**********" at bounding box center [262, 98] width 69 height 15
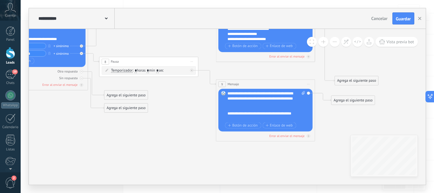
scroll to position [70, 0]
click at [294, 104] on div "**********" at bounding box center [262, 101] width 69 height 10
click at [276, 92] on div "**********" at bounding box center [262, 93] width 69 height 5
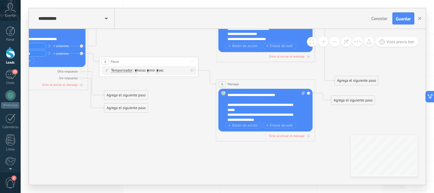
scroll to position [44, 0]
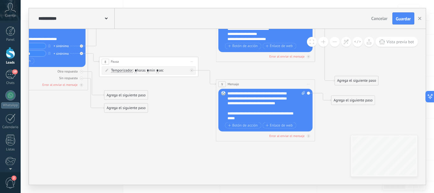
click at [275, 115] on div "**********" at bounding box center [262, 116] width 69 height 10
click at [237, 117] on div "**********" at bounding box center [262, 116] width 69 height 10
click at [257, 119] on div "**********" at bounding box center [262, 116] width 69 height 10
click at [0, 0] on lt-span "********* * *" at bounding box center [0, 0] width 0 height 0
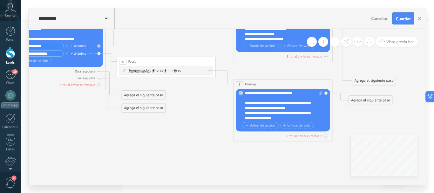
scroll to position [76, 0]
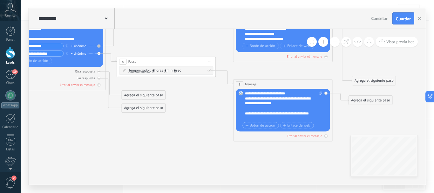
click at [295, 93] on div "**********" at bounding box center [279, 91] width 69 height 10
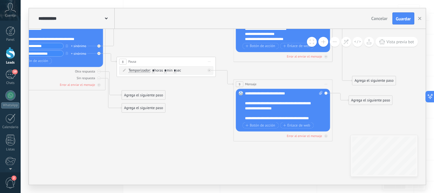
click at [245, 103] on div "**********" at bounding box center [279, 106] width 69 height 10
click at [320, 93] on icon at bounding box center [320, 93] width 3 height 4
click input "Subir" at bounding box center [0, 0] width 0 height 0
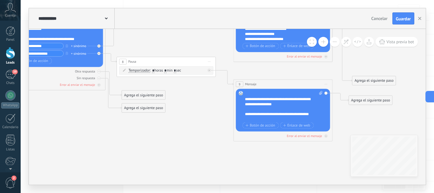
scroll to position [83, 0]
click at [284, 114] on div "**********" at bounding box center [279, 116] width 69 height 10
click at [251, 118] on div "**********" at bounding box center [279, 116] width 69 height 10
click at [266, 119] on div "**********" at bounding box center [279, 116] width 69 height 10
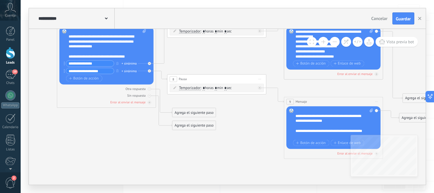
drag, startPoint x: 93, startPoint y: 138, endPoint x: 142, endPoint y: 153, distance: 50.5
click at [142, 156] on icon at bounding box center [214, 67] width 679 height 380
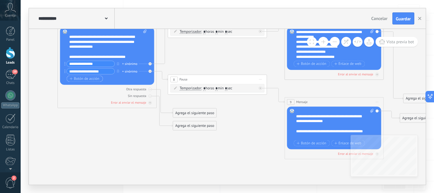
click at [91, 77] on span "Botón de acción" at bounding box center [85, 79] width 30 height 4
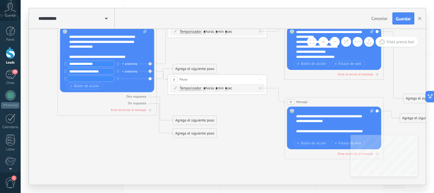
click at [89, 79] on input "text" at bounding box center [91, 79] width 48 height 6
click at [94, 77] on input "text" at bounding box center [91, 79] width 48 height 6
paste input "**********"
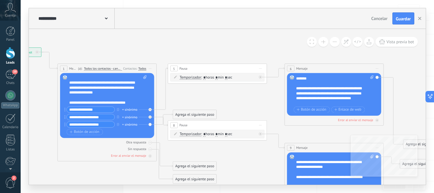
scroll to position [57, 0]
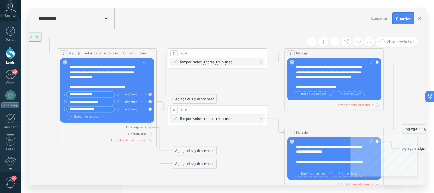
type input "**********"
click at [89, 154] on icon at bounding box center [214, 110] width 679 height 405
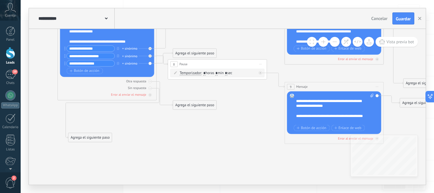
drag, startPoint x: 190, startPoint y: 119, endPoint x: 140, endPoint y: 133, distance: 51.6
click at [88, 137] on div "Agrega el siguiente paso" at bounding box center [90, 137] width 44 height 8
drag, startPoint x: 194, startPoint y: 107, endPoint x: 109, endPoint y: 118, distance: 85.5
click at [106, 118] on div "Agrega el siguiente paso" at bounding box center [107, 117] width 44 height 8
drag, startPoint x: 195, startPoint y: 52, endPoint x: 198, endPoint y: 144, distance: 91.5
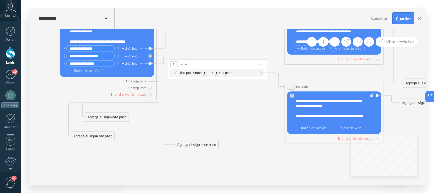
click at [198, 144] on div "Agrega el siguiente paso" at bounding box center [197, 145] width 44 height 8
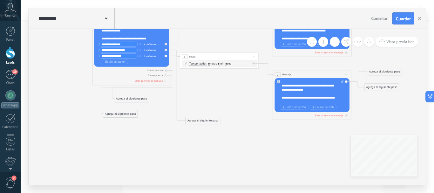
click at [201, 124] on div "Agrega el siguiente paso" at bounding box center [203, 120] width 35 height 6
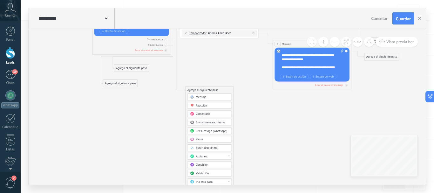
click at [208, 140] on div "Pausa" at bounding box center [212, 140] width 33 height 4
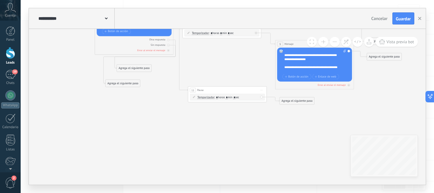
click at [230, 96] on span ": * horas * min * sec" at bounding box center [226, 97] width 25 height 4
click at [228, 97] on input "*" at bounding box center [227, 97] width 2 height 3
type input "*"
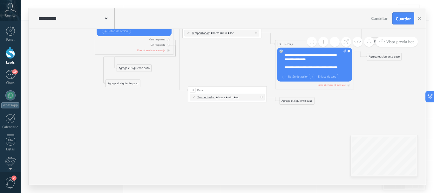
click at [290, 102] on div "Agrega el siguiente paso" at bounding box center [297, 101] width 35 height 6
click at [302, 108] on div "Mensaje" at bounding box center [306, 108] width 33 height 4
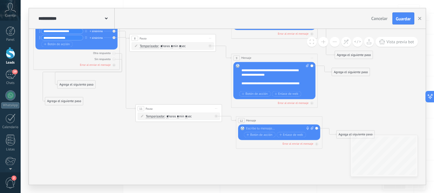
drag, startPoint x: 133, startPoint y: 129, endPoint x: 192, endPoint y: 147, distance: 61.8
click at [187, 151] on icon at bounding box center [171, 59] width 594 height 394
click at [260, 128] on div at bounding box center [278, 128] width 64 height 4
paste div
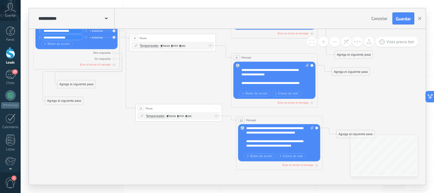
click at [312, 127] on icon at bounding box center [312, 127] width 3 height 3
click input "Subir" at bounding box center [0, 0] width 0 height 0
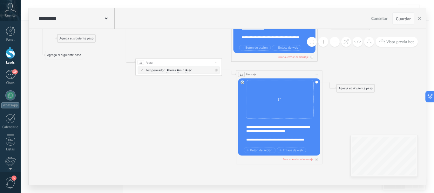
scroll to position [19, 0]
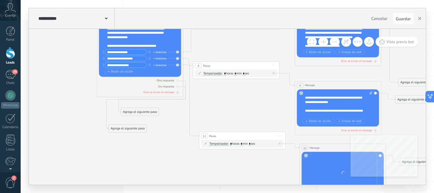
drag, startPoint x: 137, startPoint y: 113, endPoint x: 194, endPoint y: 169, distance: 80.2
click at [200, 185] on div "**********" at bounding box center [227, 96] width 413 height 193
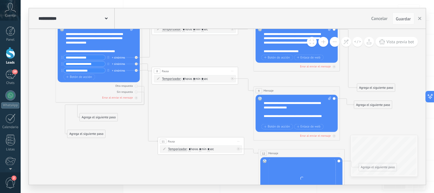
drag, startPoint x: 223, startPoint y: 103, endPoint x: 180, endPoint y: 107, distance: 42.8
click at [180, 107] on icon at bounding box center [194, 92] width 594 height 394
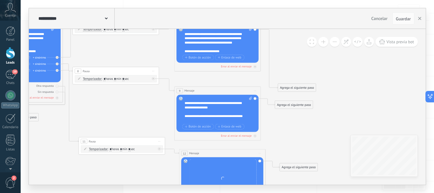
drag, startPoint x: 214, startPoint y: 107, endPoint x: 113, endPoint y: 103, distance: 100.5
click at [113, 104] on icon at bounding box center [115, 92] width 594 height 394
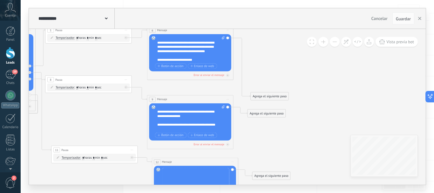
drag, startPoint x: 321, startPoint y: 92, endPoint x: 305, endPoint y: 101, distance: 18.2
click at [314, 100] on icon at bounding box center [87, 101] width 594 height 394
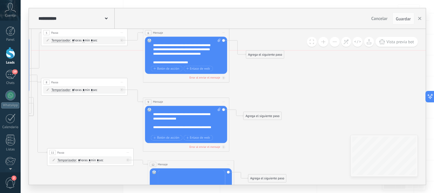
drag, startPoint x: 278, startPoint y: 98, endPoint x: 277, endPoint y: 53, distance: 44.8
click at [278, 52] on div "Agrega el siguiente paso" at bounding box center [265, 54] width 38 height 7
drag, startPoint x: 262, startPoint y: 113, endPoint x: 268, endPoint y: 114, distance: 6.0
click at [268, 114] on div "Agrega el siguiente paso" at bounding box center [267, 115] width 38 height 7
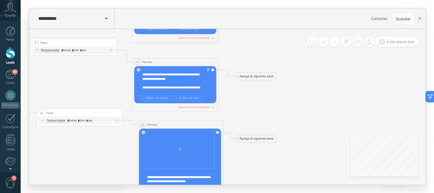
drag, startPoint x: 306, startPoint y: 129, endPoint x: 298, endPoint y: 107, distance: 23.8
click at [299, 106] on icon at bounding box center [72, 95] width 594 height 456
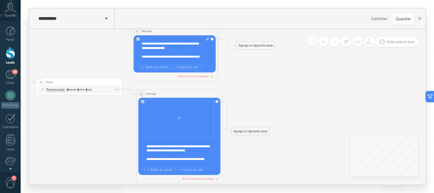
drag, startPoint x: 258, startPoint y: 107, endPoint x: 253, endPoint y: 131, distance: 24.1
click at [253, 131] on div "Agrega el siguiente paso" at bounding box center [250, 130] width 38 height 7
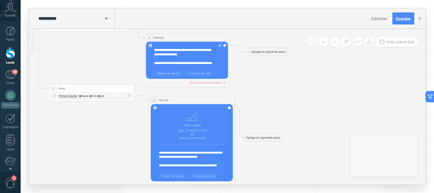
drag, startPoint x: 281, startPoint y: 99, endPoint x: 293, endPoint y: 103, distance: 12.6
click at [293, 103] on icon at bounding box center [84, 70] width 594 height 456
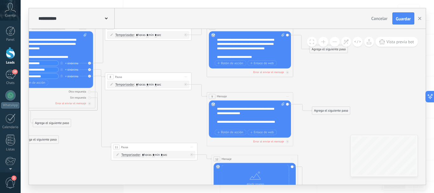
drag, startPoint x: 268, startPoint y: 103, endPoint x: 351, endPoint y: 80, distance: 85.7
click at [353, 79] on icon at bounding box center [147, 129] width 594 height 456
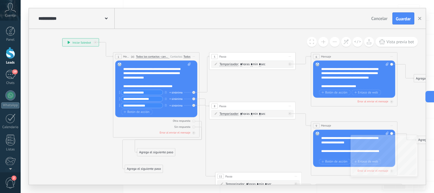
drag, startPoint x: 187, startPoint y: 106, endPoint x: 248, endPoint y: 148, distance: 74.0
click at [248, 148] on icon at bounding box center [251, 158] width 594 height 456
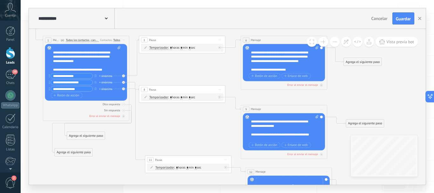
drag, startPoint x: 266, startPoint y: 132, endPoint x: 205, endPoint y: 111, distance: 65.2
click at [205, 111] on icon at bounding box center [181, 142] width 594 height 456
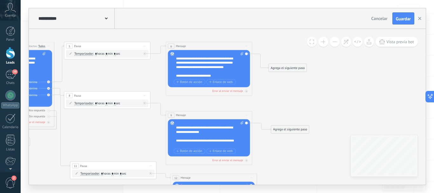
drag, startPoint x: 349, startPoint y: 101, endPoint x: 265, endPoint y: 107, distance: 84.4
click at [265, 107] on icon at bounding box center [106, 148] width 594 height 456
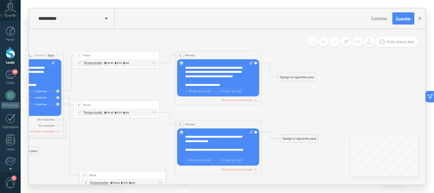
drag, startPoint x: 279, startPoint y: 101, endPoint x: 289, endPoint y: 110, distance: 14.0
click at [290, 109] on icon at bounding box center [115, 157] width 594 height 456
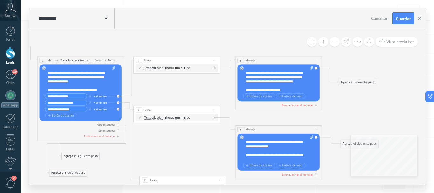
drag, startPoint x: 288, startPoint y: 56, endPoint x: 300, endPoint y: 81, distance: 28.4
click at [347, 58] on icon at bounding box center [176, 162] width 594 height 456
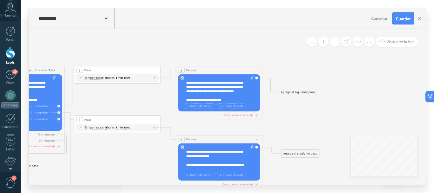
drag, startPoint x: 190, startPoint y: 142, endPoint x: 115, endPoint y: 156, distance: 76.7
click at [115, 156] on icon at bounding box center [116, 172] width 594 height 456
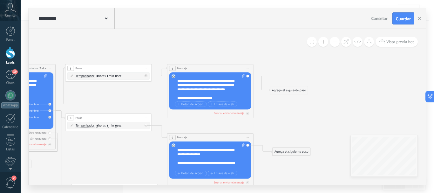
drag, startPoint x: 284, startPoint y: 116, endPoint x: 291, endPoint y: 111, distance: 9.0
click at [292, 111] on icon at bounding box center [107, 170] width 594 height 456
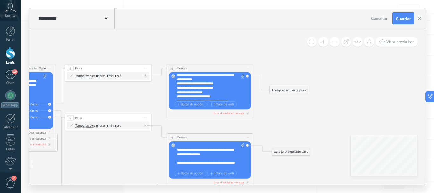
scroll to position [0, 0]
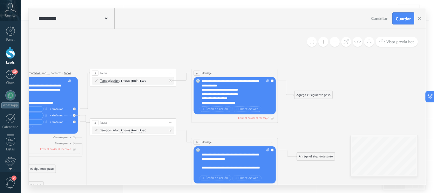
drag, startPoint x: 193, startPoint y: 122, endPoint x: 211, endPoint y: 126, distance: 18.4
click at [211, 126] on icon at bounding box center [132, 175] width 594 height 456
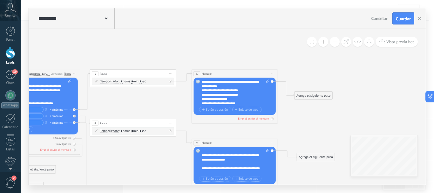
click at [271, 71] on span "Iniciar vista previa aquí Cambiar nombre Duplicar Borrar" at bounding box center [272, 74] width 7 height 6
click at [290, 89] on div "Cambiar nombre" at bounding box center [292, 87] width 43 height 7
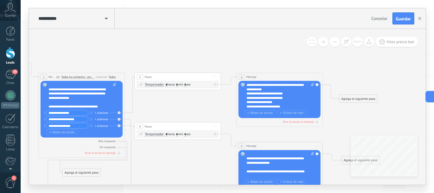
drag, startPoint x: 177, startPoint y: 104, endPoint x: 221, endPoint y: 106, distance: 43.9
click at [221, 106] on icon at bounding box center [177, 178] width 594 height 456
click at [316, 77] on icon at bounding box center [317, 77] width 2 height 0
click at [331, 91] on div "Cambiar nombre" at bounding box center [337, 90] width 43 height 7
type input "*"
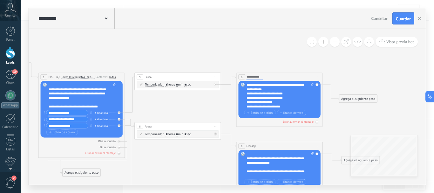
type input "**********"
click at [248, 78] on input "**********" at bounding box center [256, 76] width 18 height 5
click at [339, 73] on icon at bounding box center [177, 178] width 594 height 456
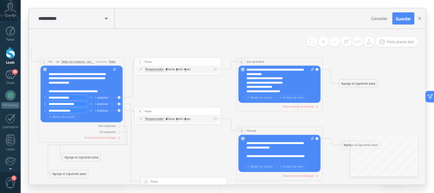
click at [317, 129] on span "Iniciar vista previa aquí Cambiar nombre Duplicar Borrar" at bounding box center [317, 131] width 7 height 6
click at [324, 144] on div "Cambiar nombre" at bounding box center [337, 143] width 43 height 7
type input "*"
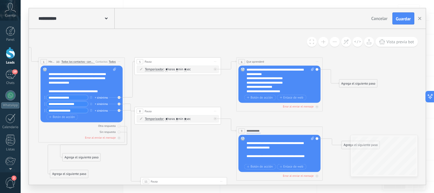
type input "**********"
click at [341, 124] on icon at bounding box center [177, 163] width 594 height 456
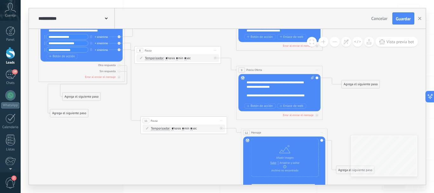
click at [321, 132] on span "Iniciar vista previa aquí Cambiar nombre Duplicar Borrar" at bounding box center [321, 132] width 7 height 6
click at [334, 146] on div "Cambiar nombre" at bounding box center [341, 145] width 43 height 7
type input "*"
type input "**********"
click at [346, 123] on icon at bounding box center [177, 102] width 594 height 456
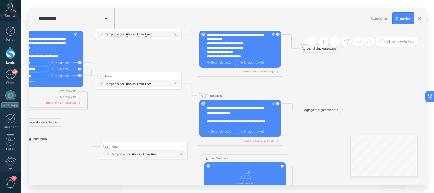
drag, startPoint x: 184, startPoint y: 106, endPoint x: 144, endPoint y: 117, distance: 41.3
click at [144, 117] on icon at bounding box center [137, 128] width 594 height 456
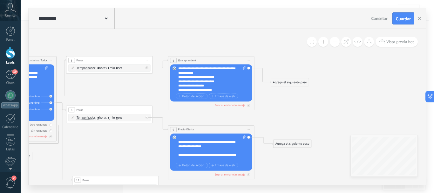
drag, startPoint x: 299, startPoint y: 131, endPoint x: 288, endPoint y: 157, distance: 28.3
click at [290, 166] on icon at bounding box center [108, 162] width 594 height 456
click at [194, 95] on span "Botón de acción" at bounding box center [192, 95] width 26 height 3
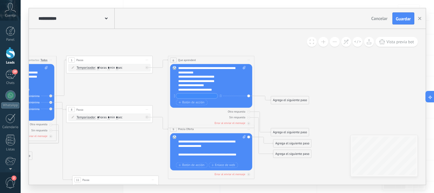
click at [281, 99] on div "Agrega el siguiente paso" at bounding box center [290, 100] width 38 height 7
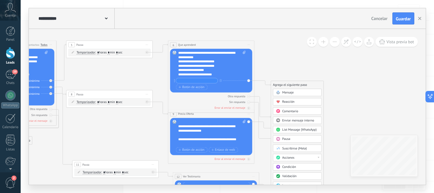
click at [201, 80] on input "text" at bounding box center [197, 80] width 42 height 5
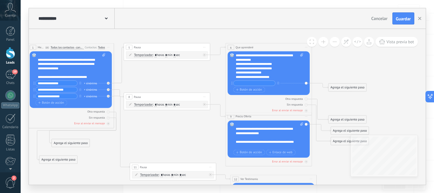
drag, startPoint x: 139, startPoint y: 71, endPoint x: 196, endPoint y: 74, distance: 57.6
click at [196, 74] on icon at bounding box center [166, 149] width 594 height 456
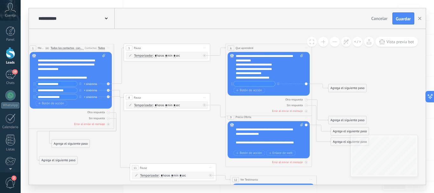
click at [259, 84] on input "text" at bounding box center [255, 83] width 42 height 5
click at [66, 91] on input "**********" at bounding box center [57, 90] width 42 height 5
click at [247, 82] on input "text" at bounding box center [255, 83] width 42 height 5
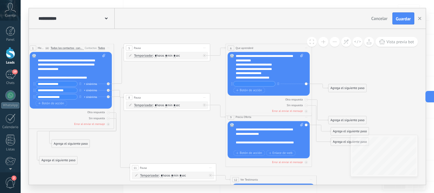
paste input "**********"
type input "**********"
drag, startPoint x: 359, startPoint y: 88, endPoint x: 359, endPoint y: 56, distance: 32.1
click at [359, 56] on div "Agrega el siguiente paso" at bounding box center [348, 55] width 38 height 7
click at [51, 98] on input "**********" at bounding box center [57, 96] width 42 height 5
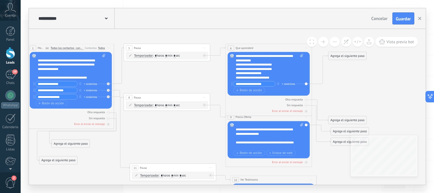
click at [51, 98] on input "**********" at bounding box center [57, 96] width 42 height 5
click at [51, 97] on input "**********" at bounding box center [57, 96] width 42 height 5
click at [251, 89] on span "Botón de acción" at bounding box center [249, 90] width 26 height 3
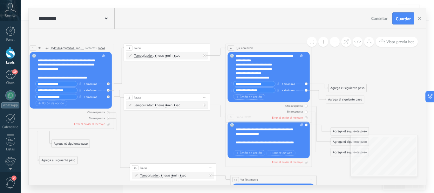
type input "**********"
click at [249, 97] on span "Botón de acción" at bounding box center [249, 96] width 26 height 3
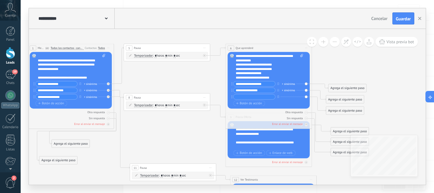
paste input "**********"
type input "**********"
click at [337, 88] on div "Agrega el siguiente paso" at bounding box center [348, 88] width 38 height 7
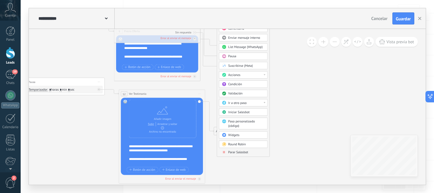
drag, startPoint x: 401, startPoint y: 108, endPoint x: 290, endPoint y: 99, distance: 111.9
click at [290, 99] on icon at bounding box center [54, 64] width 594 height 456
click at [248, 102] on div "Ir a otro paso" at bounding box center [246, 103] width 36 height 4
click at [241, 126] on div "9: Precio Oferta" at bounding box center [243, 124] width 48 height 7
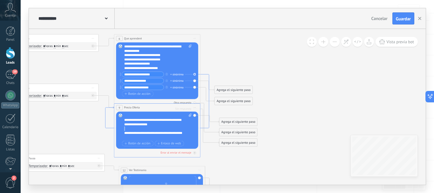
drag, startPoint x: 179, startPoint y: 130, endPoint x: 208, endPoint y: 122, distance: 30.6
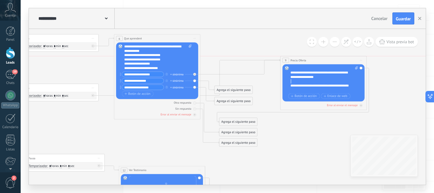
drag, startPoint x: 182, startPoint y: 107, endPoint x: 348, endPoint y: 61, distance: 172.8
click at [348, 61] on div "**********" at bounding box center [324, 60] width 86 height 8
click at [287, 117] on icon at bounding box center [116, 140] width 718 height 456
click at [360, 59] on span "Iniciar vista previa aquí Cambiar nombre Duplicar Borrar" at bounding box center [361, 60] width 7 height 6
click at [371, 87] on div "Borrar" at bounding box center [380, 88] width 43 height 7
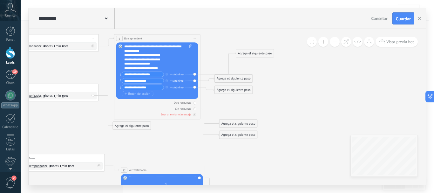
drag, startPoint x: 236, startPoint y: 103, endPoint x: 257, endPoint y: 55, distance: 52.3
click at [257, 55] on div "Agrega el siguiente paso" at bounding box center [255, 53] width 38 height 7
drag, startPoint x: 243, startPoint y: 79, endPoint x: 265, endPoint y: 93, distance: 25.6
click at [266, 93] on div "Agrega el siguiente paso" at bounding box center [255, 89] width 38 height 7
drag, startPoint x: 249, startPoint y: 103, endPoint x: 252, endPoint y: 110, distance: 7.4
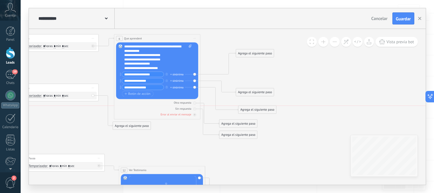
click at [252, 110] on div "Agrega el siguiente paso" at bounding box center [257, 109] width 38 height 7
click at [152, 88] on input "**********" at bounding box center [143, 87] width 42 height 5
drag, startPoint x: 249, startPoint y: 100, endPoint x: 235, endPoint y: 51, distance: 51.2
click at [235, 51] on div "Agrega el siguiente paso" at bounding box center [241, 51] width 38 height 7
click at [240, 52] on div "Agrega el siguiente paso" at bounding box center [241, 51] width 38 height 7
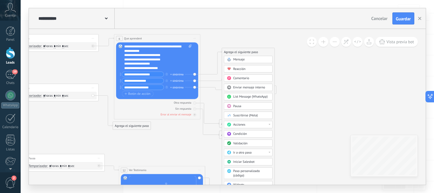
click at [257, 153] on div "Ir a otro paso" at bounding box center [251, 152] width 36 height 4
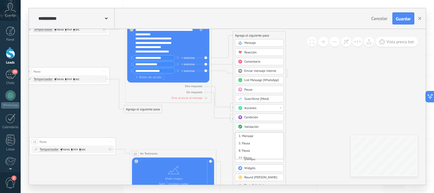
drag, startPoint x: 63, startPoint y: 126, endPoint x: 74, endPoint y: 109, distance: 19.5
click at [74, 109] on icon at bounding box center [74, 123] width 613 height 456
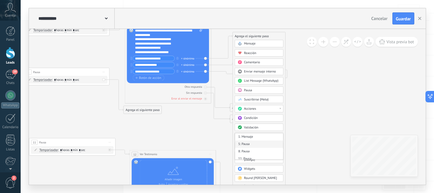
click at [247, 142] on div "5: Pausa" at bounding box center [259, 143] width 48 height 7
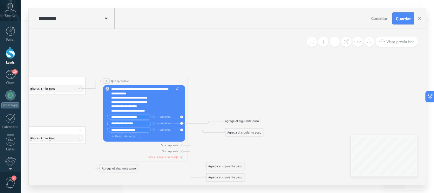
drag, startPoint x: 294, startPoint y: 92, endPoint x: 259, endPoint y: 153, distance: 69.8
click at [260, 154] on icon at bounding box center [50, 183] width 613 height 456
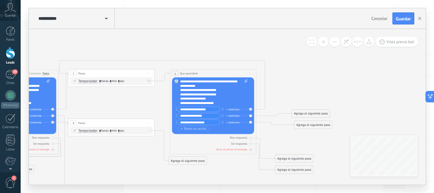
drag, startPoint x: 230, startPoint y: 95, endPoint x: 311, endPoint y: 75, distance: 83.3
click at [311, 75] on icon at bounding box center [119, 175] width 613 height 456
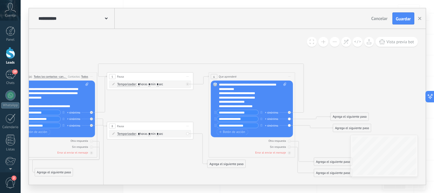
drag, startPoint x: 124, startPoint y: 104, endPoint x: 160, endPoint y: 107, distance: 36.7
click at [161, 107] on icon at bounding box center [158, 178] width 613 height 456
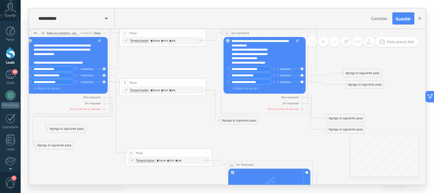
drag, startPoint x: 140, startPoint y: 105, endPoint x: 152, endPoint y: 81, distance: 27.0
click at [153, 62] on icon at bounding box center [171, 135] width 613 height 456
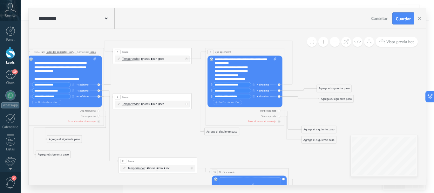
drag, startPoint x: 170, startPoint y: 100, endPoint x: 142, endPoint y: 133, distance: 43.5
click at [142, 133] on icon at bounding box center [159, 145] width 559 height 416
click at [173, 82] on icon at bounding box center [159, 145] width 559 height 416
click at [278, 85] on div at bounding box center [279, 84] width 3 height 3
click at [244, 96] on input "**********" at bounding box center [232, 96] width 38 height 4
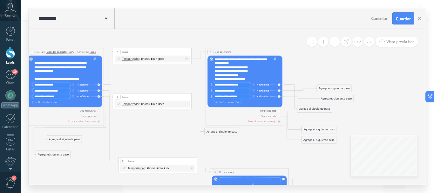
type input "**********"
drag, startPoint x: 314, startPoint y: 107, endPoint x: 305, endPoint y: 65, distance: 42.8
click at [305, 65] on div "Agrega el siguiente paso" at bounding box center [306, 66] width 35 height 6
click at [305, 66] on div "Agrega el siguiente paso" at bounding box center [306, 66] width 35 height 6
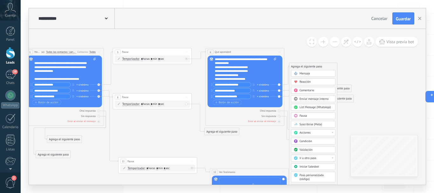
click at [306, 117] on span "Pausa" at bounding box center [303, 116] width 7 height 4
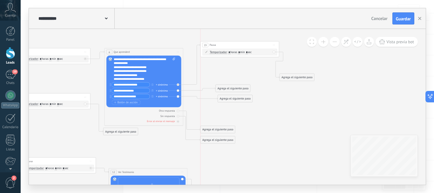
drag, startPoint x: 244, startPoint y: 67, endPoint x: 255, endPoint y: 51, distance: 18.5
click at [255, 47] on div "19 Pausa ***** Iniciar vista previa aquí Cambiar nombre Duplicar Borrar" at bounding box center [239, 44] width 78 height 7
click at [243, 53] on span ": * horas * min * sec" at bounding box center [239, 53] width 25 height 4
click at [240, 52] on input "*" at bounding box center [239, 52] width 2 height 3
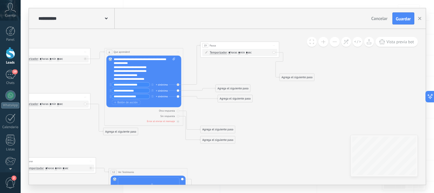
type input "*"
drag, startPoint x: 249, startPoint y: 51, endPoint x: 253, endPoint y: 54, distance: 4.6
click at [248, 51] on input "*" at bounding box center [247, 52] width 2 height 3
type input "*"
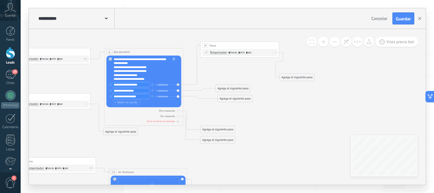
click at [255, 58] on div "19 Pausa ***** Iniciar vista previa aquí Cambiar nombre Duplicar Borrar Tempori…" at bounding box center [239, 50] width 79 height 16
click at [297, 78] on div "Agrega el siguiente paso" at bounding box center [297, 77] width 35 height 6
click at [301, 167] on span "Ir a otro paso" at bounding box center [298, 169] width 17 height 4
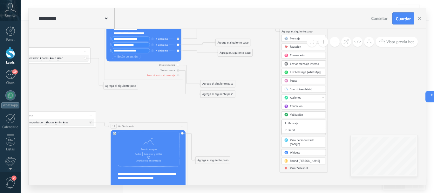
click at [258, 110] on icon at bounding box center [89, 99] width 620 height 416
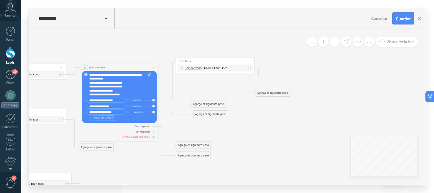
drag, startPoint x: 283, startPoint y: 100, endPoint x: 261, endPoint y: 106, distance: 22.7
click at [258, 116] on icon at bounding box center [65, 160] width 620 height 416
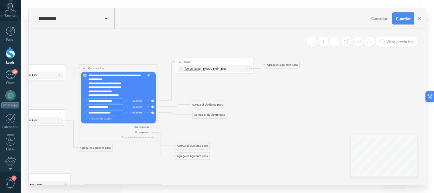
drag, startPoint x: 275, startPoint y: 92, endPoint x: 282, endPoint y: 65, distance: 29.1
click at [282, 65] on div "Agrega el siguiente paso" at bounding box center [282, 65] width 35 height 6
click at [282, 65] on div "Agrega el siguiente paso" at bounding box center [282, 64] width 35 height 6
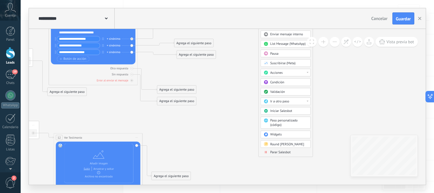
click at [293, 101] on div "Ir a otro paso" at bounding box center [288, 101] width 37 height 4
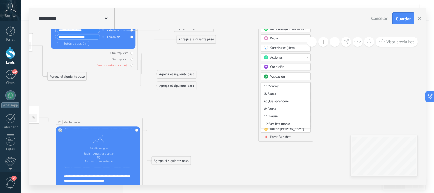
click at [324, 93] on icon at bounding box center [38, 91] width 712 height 469
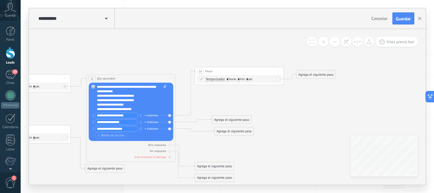
drag, startPoint x: 267, startPoint y: 136, endPoint x: 286, endPoint y: 133, distance: 20.0
click at [288, 165] on icon at bounding box center [75, 183] width 712 height 469
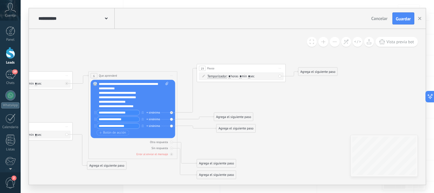
drag, startPoint x: 279, startPoint y: 99, endPoint x: 279, endPoint y: 95, distance: 3.8
click at [280, 95] on icon at bounding box center [77, 180] width 712 height 469
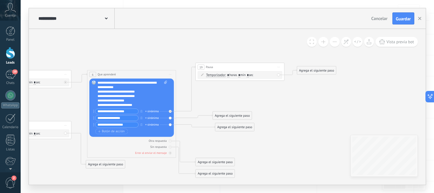
click at [244, 114] on div "Agrega el siguiente paso" at bounding box center [232, 115] width 39 height 7
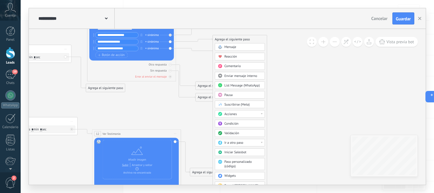
click at [243, 143] on div "Ir a otro paso" at bounding box center [242, 142] width 37 height 4
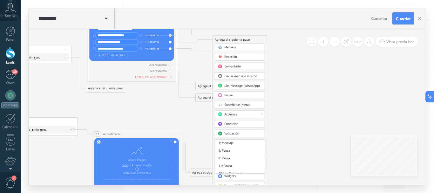
click at [308, 103] on icon at bounding box center [76, 102] width 712 height 469
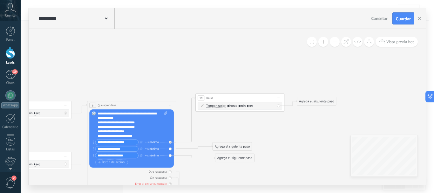
drag, startPoint x: 227, startPoint y: 122, endPoint x: 243, endPoint y: 116, distance: 17.1
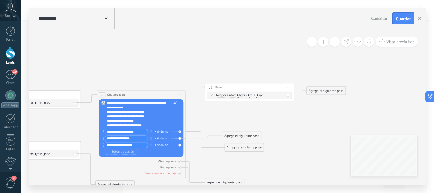
click at [321, 92] on div "Agrega el siguiente paso" at bounding box center [326, 90] width 39 height 7
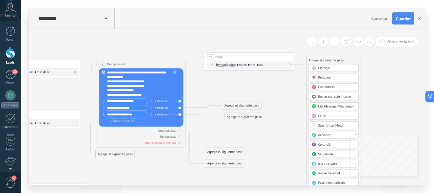
click at [325, 165] on span "Ir a otro paso" at bounding box center [327, 163] width 19 height 4
click at [298, 146] on icon at bounding box center [86, 168] width 712 height 469
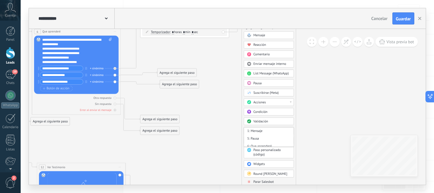
drag, startPoint x: 399, startPoint y: 97, endPoint x: 328, endPoint y: 78, distance: 74.2
click at [333, 67] on icon at bounding box center [21, 135] width 712 height 469
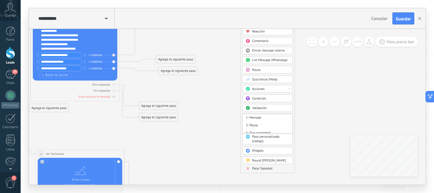
click at [320, 111] on icon at bounding box center [20, 122] width 712 height 469
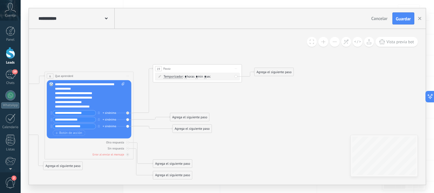
drag, startPoint x: 234, startPoint y: 101, endPoint x: 248, endPoint y: 113, distance: 18.5
click at [248, 113] on icon at bounding box center [33, 180] width 712 height 469
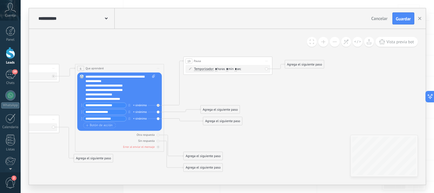
drag, startPoint x: 221, startPoint y: 100, endPoint x: 252, endPoint y: 92, distance: 31.4
click at [252, 92] on icon at bounding box center [64, 172] width 712 height 469
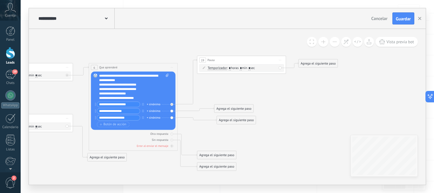
drag, startPoint x: 189, startPoint y: 92, endPoint x: 203, endPoint y: 91, distance: 13.7
click at [203, 91] on icon at bounding box center [78, 171] width 712 height 469
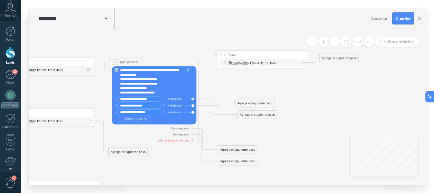
drag, startPoint x: 210, startPoint y: 95, endPoint x: 231, endPoint y: 89, distance: 21.6
click at [231, 89] on icon at bounding box center [99, 166] width 712 height 469
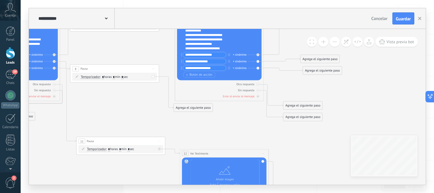
drag, startPoint x: 86, startPoint y: 90, endPoint x: 151, endPoint y: 55, distance: 73.4
click at [151, 47] on icon at bounding box center [164, 122] width 712 height 469
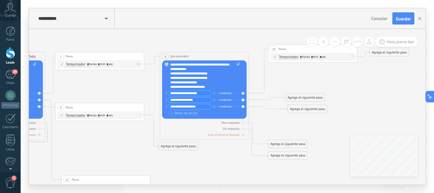
drag, startPoint x: 236, startPoint y: 115, endPoint x: 221, endPoint y: 153, distance: 40.5
click at [221, 153] on icon at bounding box center [149, 160] width 712 height 469
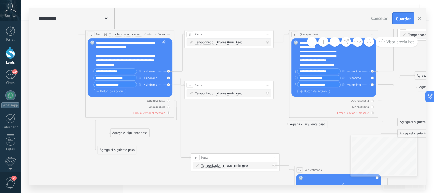
drag, startPoint x: 293, startPoint y: 74, endPoint x: 417, endPoint y: 56, distance: 125.6
click at [422, 51] on icon at bounding box center [278, 138] width 712 height 469
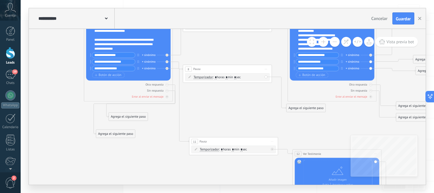
drag, startPoint x: 217, startPoint y: 74, endPoint x: 229, endPoint y: 64, distance: 16.0
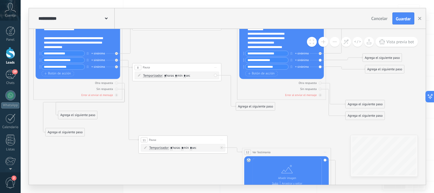
drag, startPoint x: 335, startPoint y: 126, endPoint x: 288, endPoint y: 126, distance: 47.7
click at [288, 126] on icon at bounding box center [226, 121] width 712 height 469
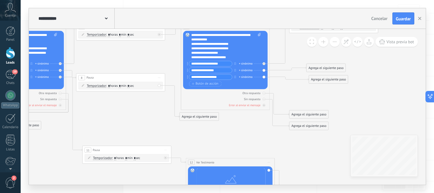
drag, startPoint x: 292, startPoint y: 142, endPoint x: 237, endPoint y: 135, distance: 55.4
click at [237, 135] on icon at bounding box center [170, 131] width 712 height 469
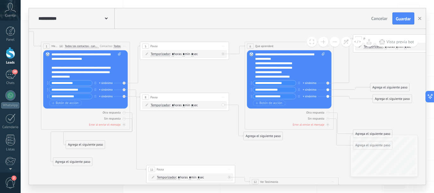
drag, startPoint x: 124, startPoint y: 111, endPoint x: 173, endPoint y: 124, distance: 50.9
click at [173, 124] on icon at bounding box center [234, 150] width 712 height 469
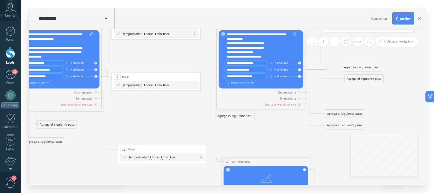
drag, startPoint x: 195, startPoint y: 141, endPoint x: 169, endPoint y: 119, distance: 34.3
click at [163, 118] on icon at bounding box center [205, 130] width 712 height 469
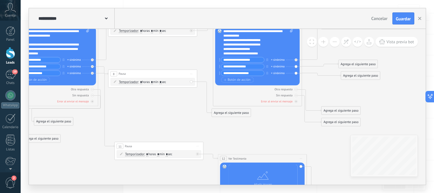
click at [237, 112] on div "Agrega el siguiente paso" at bounding box center [231, 112] width 39 height 7
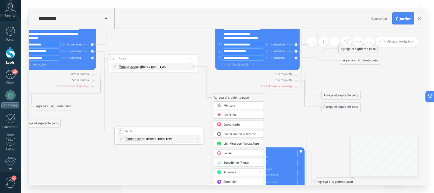
click at [245, 106] on div "Mensaje" at bounding box center [241, 105] width 37 height 4
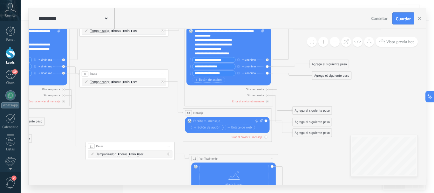
click at [264, 113] on span "Iniciar vista previa aquí Cambiar nombre Duplicar Borrar" at bounding box center [265, 113] width 7 height 6
click at [274, 125] on div "Cambiar nombre" at bounding box center [286, 127] width 44 height 8
drag, startPoint x: 207, startPoint y: 113, endPoint x: 204, endPoint y: 112, distance: 3.2
click at [205, 112] on div "18 Mensaje ******* (a): Todos los contactos - canales seleccionados Todos los c…" at bounding box center [227, 113] width 89 height 8
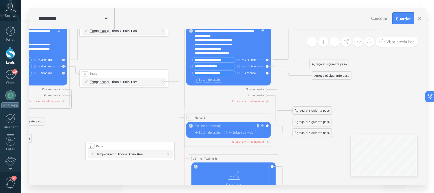
drag, startPoint x: 207, startPoint y: 111, endPoint x: 209, endPoint y: 114, distance: 3.9
click at [212, 117] on div "18 Mensaje ******* (a): Todos los contactos - canales seleccionados Todos los c…" at bounding box center [228, 117] width 89 height 8
click at [207, 116] on div "18 Mensaje ******* (a): Todos los contactos - canales seleccionados Todos los c…" at bounding box center [228, 117] width 89 height 8
click at [201, 118] on span "Mensaje" at bounding box center [200, 117] width 10 height 4
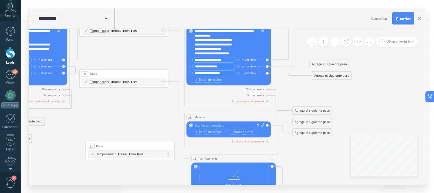
click at [268, 118] on span "Iniciar vista previa aquí Cambiar nombre Duplicar Borrar" at bounding box center [267, 117] width 7 height 6
click at [281, 131] on div "Cambiar nombre" at bounding box center [288, 131] width 44 height 8
type input "*"
type input "**********"
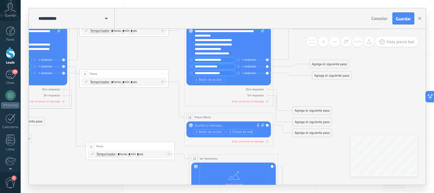
click at [241, 127] on div "Reemplazar Quitar Convertir a mensaje de voz Arrastre la imagen aquí para adjun…" at bounding box center [229, 129] width 69 height 12
click at [231, 125] on div at bounding box center [228, 125] width 66 height 4
click at [213, 124] on div at bounding box center [228, 125] width 66 height 4
paste div
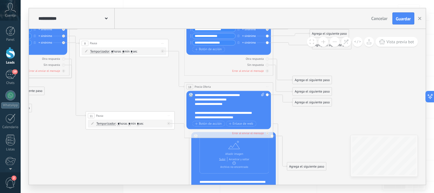
click at [296, 128] on icon at bounding box center [173, 96] width 712 height 469
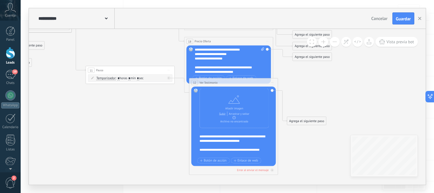
drag, startPoint x: 242, startPoint y: 148, endPoint x: 240, endPoint y: 135, distance: 13.1
click at [240, 153] on div "**********" at bounding box center [234, 127] width 69 height 76
drag, startPoint x: 229, startPoint y: 112, endPoint x: 225, endPoint y: 132, distance: 20.1
click at [225, 132] on div "**********" at bounding box center [234, 127] width 69 height 76
drag, startPoint x: 199, startPoint y: 138, endPoint x: 206, endPoint y: 142, distance: 8.1
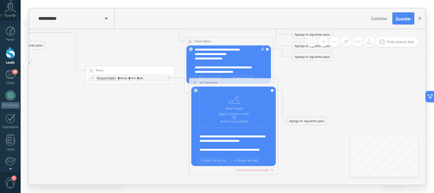
click at [325, 94] on icon at bounding box center [173, 51] width 712 height 469
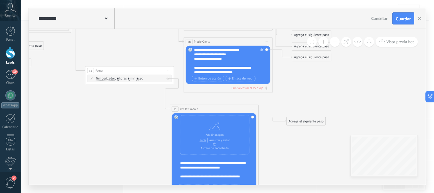
drag, startPoint x: 257, startPoint y: 92, endPoint x: 198, endPoint y: 78, distance: 61.4
click at [243, 109] on div "**********" at bounding box center [214, 109] width 89 height 8
drag, startPoint x: 155, startPoint y: 72, endPoint x: 122, endPoint y: 99, distance: 42.1
click at [121, 99] on div "11 Pausa ***** Iniciar vista previa aquí Cambiar nombre Duplicar Borrar" at bounding box center [95, 98] width 89 height 8
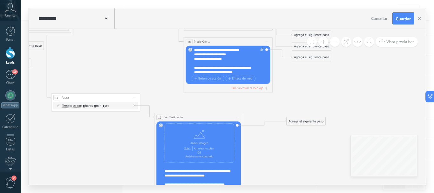
drag, startPoint x: 206, startPoint y: 108, endPoint x: 210, endPoint y: 110, distance: 4.5
click at [191, 116] on div "**********" at bounding box center [198, 117] width 89 height 8
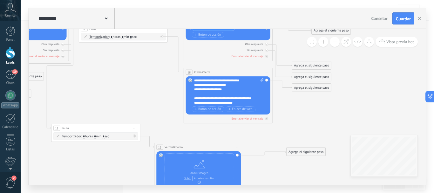
click at [247, 80] on div "**********" at bounding box center [229, 91] width 70 height 27
click at [215, 85] on div "**********" at bounding box center [225, 85] width 62 height 4
click at [234, 86] on div "**********" at bounding box center [225, 85] width 62 height 4
click at [200, 91] on div "**********" at bounding box center [225, 89] width 62 height 4
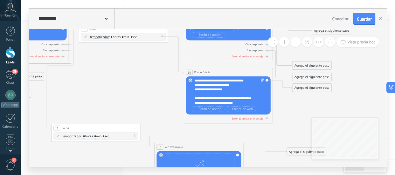
scroll to position [19, 0]
click at [198, 90] on div "**********" at bounding box center [225, 89] width 62 height 4
click at [229, 89] on div "**********" at bounding box center [225, 89] width 62 height 4
click at [221, 98] on div "**********" at bounding box center [225, 98] width 62 height 4
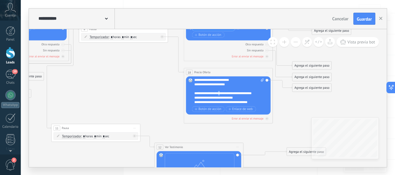
scroll to position [0, 0]
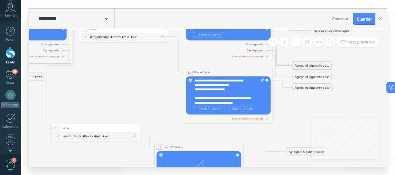
drag, startPoint x: 244, startPoint y: 99, endPoint x: 247, endPoint y: 102, distance: 4.1
click at [244, 99] on div "**********" at bounding box center [225, 98] width 62 height 4
click at [210, 99] on div "**********" at bounding box center [225, 100] width 62 height 9
click at [209, 105] on div "**********" at bounding box center [225, 107] width 62 height 4
click at [210, 102] on div "**********" at bounding box center [225, 100] width 62 height 9
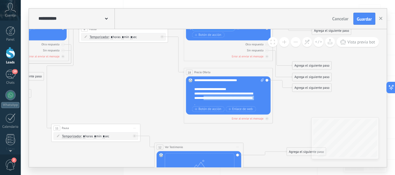
scroll to position [76, 0]
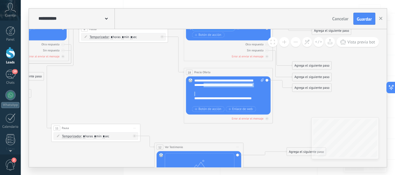
drag, startPoint x: 208, startPoint y: 99, endPoint x: 216, endPoint y: 93, distance: 10.0
click at [216, 93] on div "**********" at bounding box center [229, 91] width 70 height 27
click at [238, 83] on div "**********" at bounding box center [225, 85] width 62 height 4
click at [199, 83] on div "**********" at bounding box center [225, 85] width 62 height 4
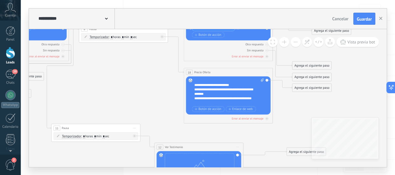
click at [240, 85] on div "**********" at bounding box center [225, 85] width 62 height 4
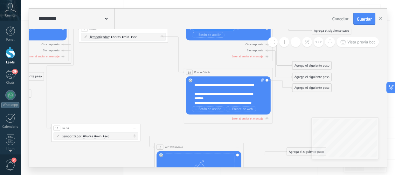
scroll to position [70, 0]
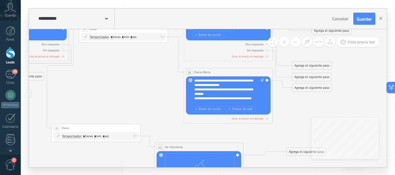
click at [239, 84] on div "**********" at bounding box center [225, 82] width 62 height 9
click at [235, 80] on div "**********" at bounding box center [225, 82] width 62 height 9
click at [242, 85] on div "**********" at bounding box center [225, 82] width 62 height 9
drag, startPoint x: 231, startPoint y: 90, endPoint x: 213, endPoint y: 91, distance: 18.1
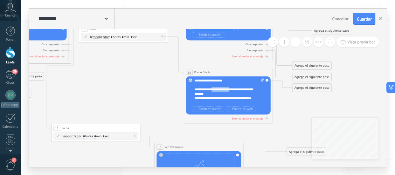
click at [213, 91] on div "**********" at bounding box center [225, 91] width 62 height 9
click at [226, 93] on div "**********" at bounding box center [225, 91] width 62 height 9
drag, startPoint x: 228, startPoint y: 99, endPoint x: 235, endPoint y: 100, distance: 6.9
click at [229, 99] on div "**********" at bounding box center [225, 100] width 62 height 9
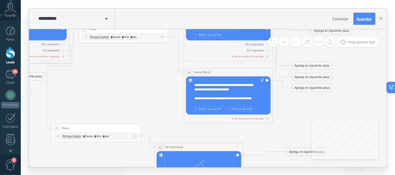
click at [230, 98] on div "**********" at bounding box center [225, 100] width 62 height 9
click at [0, 0] on lt-div at bounding box center [0, 0] width 0 height 0
click at [255, 85] on div "**********" at bounding box center [225, 89] width 62 height 13
click at [251, 99] on div "**********" at bounding box center [225, 100] width 62 height 9
drag, startPoint x: 284, startPoint y: 107, endPoint x: 275, endPoint y: 102, distance: 10.5
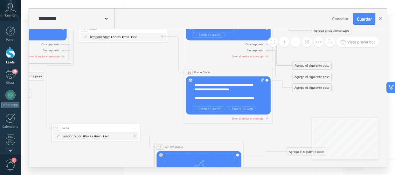
click at [284, 106] on icon at bounding box center [172, 100] width 712 height 504
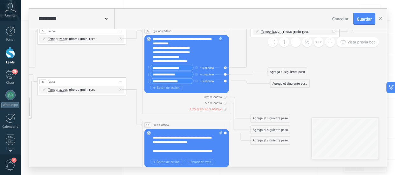
drag, startPoint x: 285, startPoint y: 105, endPoint x: 245, endPoint y: 153, distance: 63.4
click at [245, 155] on icon at bounding box center [131, 153] width 712 height 504
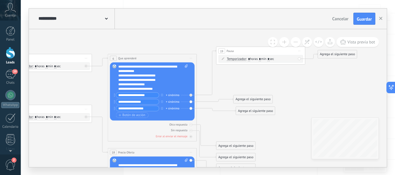
drag, startPoint x: 249, startPoint y: 113, endPoint x: 213, endPoint y: 127, distance: 39.5
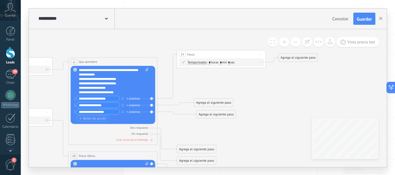
drag, startPoint x: 279, startPoint y: 75, endPoint x: 240, endPoint y: 78, distance: 39.2
click at [293, 60] on div "Agrega el siguiente paso" at bounding box center [297, 57] width 39 height 7
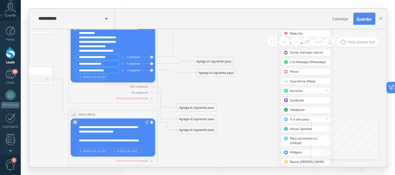
click at [299, 120] on span "Ir a otro paso" at bounding box center [299, 120] width 19 height 4
click at [248, 105] on icon at bounding box center [57, 142] width 712 height 504
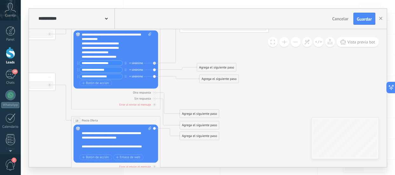
drag, startPoint x: 244, startPoint y: 108, endPoint x: 241, endPoint y: 111, distance: 4.5
click at [241, 111] on icon at bounding box center [60, 148] width 712 height 504
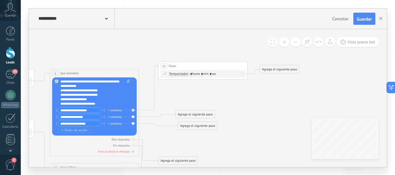
drag, startPoint x: 270, startPoint y: 83, endPoint x: 252, endPoint y: 122, distance: 42.8
click at [268, 70] on div "Agrega el siguiente paso" at bounding box center [279, 69] width 39 height 7
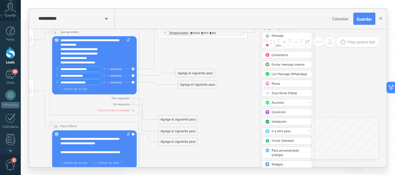
click at [277, 132] on span "Ir a otro paso" at bounding box center [280, 131] width 19 height 4
click at [284, 153] on div "18: Precio Oferta" at bounding box center [287, 154] width 50 height 8
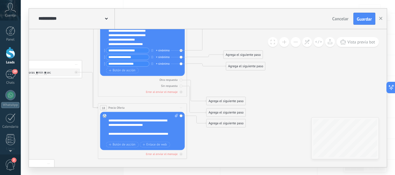
drag, startPoint x: 241, startPoint y: 106, endPoint x: 289, endPoint y: 88, distance: 51.4
click at [289, 88] on icon at bounding box center [87, 136] width 712 height 504
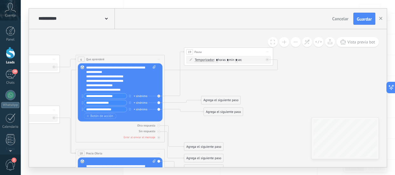
drag, startPoint x: 284, startPoint y: 90, endPoint x: 265, endPoint y: 129, distance: 43.9
drag, startPoint x: 245, startPoint y: 51, endPoint x: 292, endPoint y: 50, distance: 47.0
click at [292, 50] on div "19 Pausa ***** Iniciar vista previa aquí Cambiar nombre Duplicar Borrar" at bounding box center [277, 51] width 89 height 8
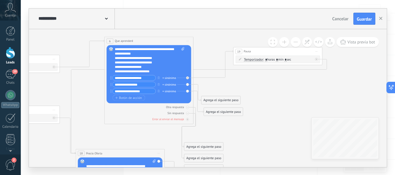
drag, startPoint x: 141, startPoint y: 60, endPoint x: 170, endPoint y: 42, distance: 34.3
click at [170, 42] on div "**********" at bounding box center [149, 41] width 89 height 8
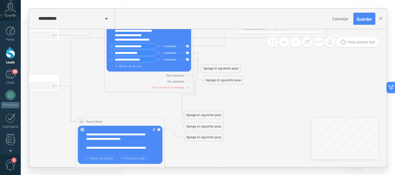
drag, startPoint x: 130, startPoint y: 131, endPoint x: 132, endPoint y: 92, distance: 39.1
click at [132, 90] on icon at bounding box center [70, 147] width 725 height 507
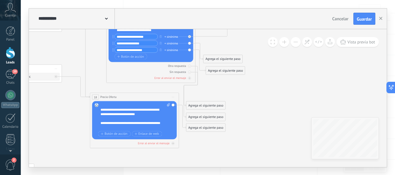
drag, startPoint x: 130, startPoint y: 111, endPoint x: 143, endPoint y: 96, distance: 19.4
click at [143, 96] on div "**********" at bounding box center [134, 97] width 89 height 8
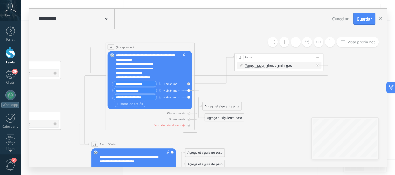
drag, startPoint x: 257, startPoint y: 97, endPoint x: 256, endPoint y: 143, distance: 46.1
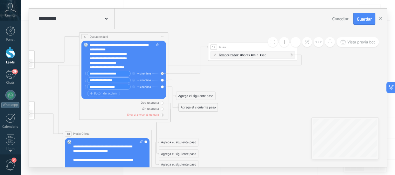
drag, startPoint x: 263, startPoint y: 99, endPoint x: 236, endPoint y: 89, distance: 28.3
click at [236, 89] on icon at bounding box center [45, 174] width 725 height 507
drag, startPoint x: 207, startPoint y: 95, endPoint x: 242, endPoint y: 88, distance: 36.0
click at [242, 88] on div "Agrega el siguiente paso" at bounding box center [231, 88] width 39 height 7
click at [240, 88] on div "Agrega el siguiente paso" at bounding box center [230, 88] width 39 height 7
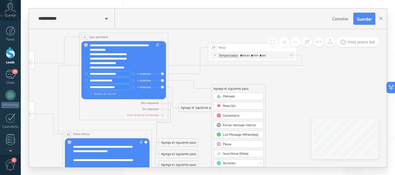
click at [240, 88] on div "Agrega el siguiente paso" at bounding box center [238, 88] width 54 height 7
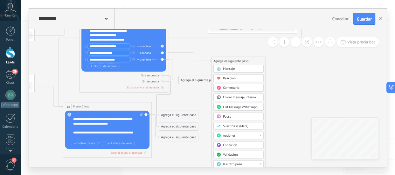
click at [234, 114] on div "Pausa" at bounding box center [238, 117] width 50 height 8
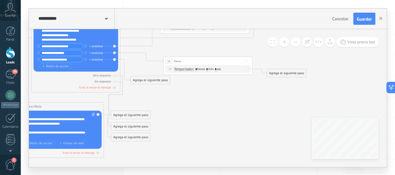
click at [208, 70] on input "*" at bounding box center [207, 69] width 2 height 3
type input "*"
click at [216, 69] on input "*" at bounding box center [215, 69] width 2 height 3
type input "*"
click at [228, 80] on icon at bounding box center [18, 147] width 767 height 507
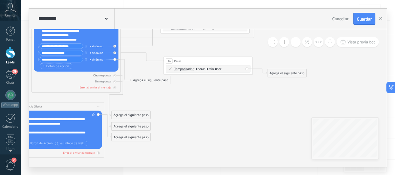
click at [286, 74] on div "Agrega el siguiente paso" at bounding box center [286, 73] width 39 height 7
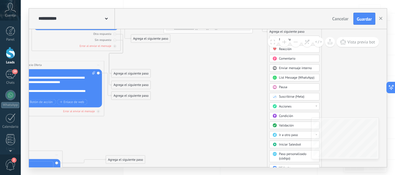
click at [285, 133] on span "Ir a otro paso" at bounding box center [288, 135] width 19 height 4
click at [289, 151] on div "12: Ver Testimonio" at bounding box center [294, 153] width 50 height 8
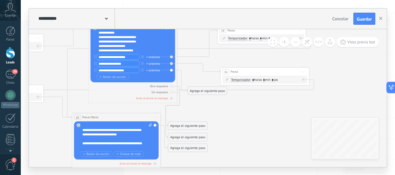
drag, startPoint x: 219, startPoint y: 89, endPoint x: 272, endPoint y: 132, distance: 68.9
click at [272, 132] on icon at bounding box center [75, 157] width 767 height 507
drag, startPoint x: 208, startPoint y: 95, endPoint x: 240, endPoint y: 112, distance: 35.7
click at [240, 112] on div "Agrega el siguiente paso" at bounding box center [236, 111] width 39 height 7
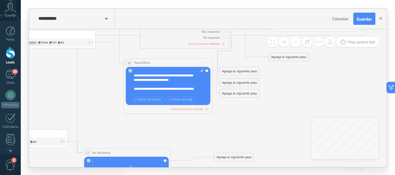
drag, startPoint x: 201, startPoint y: 97, endPoint x: 253, endPoint y: 42, distance: 75.3
click at [253, 42] on icon at bounding box center [108, 103] width 728 height 507
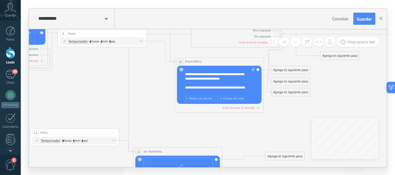
drag, startPoint x: 183, startPoint y: 134, endPoint x: 200, endPoint y: 126, distance: 19.3
click at [201, 129] on icon at bounding box center [159, 102] width 728 height 507
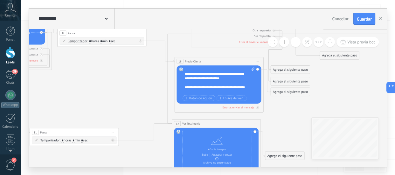
drag, startPoint x: 187, startPoint y: 152, endPoint x: 226, endPoint y: 124, distance: 47.6
click at [226, 124] on div "**********" at bounding box center [216, 124] width 89 height 8
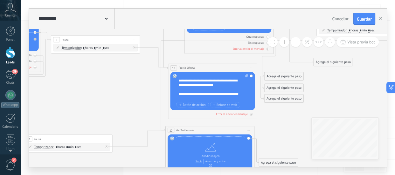
drag, startPoint x: 335, startPoint y: 91, endPoint x: 305, endPoint y: 100, distance: 31.9
click at [305, 101] on icon at bounding box center [152, 94] width 728 height 479
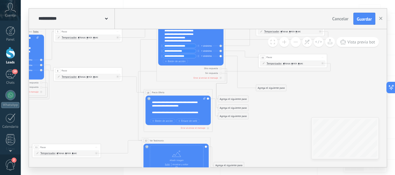
drag, startPoint x: 307, startPoint y: 91, endPoint x: 262, endPoint y: 100, distance: 45.7
click at [262, 101] on icon at bounding box center [131, 113] width 561 height 370
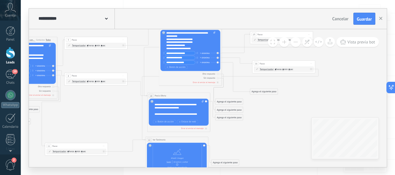
drag, startPoint x: 267, startPoint y: 104, endPoint x: 269, endPoint y: 111, distance: 6.9
click at [269, 111] on icon at bounding box center [136, 114] width 515 height 339
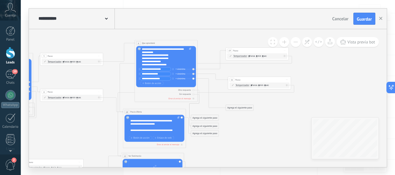
drag, startPoint x: 260, startPoint y: 127, endPoint x: 235, endPoint y: 143, distance: 29.8
click at [235, 143] on icon at bounding box center [111, 131] width 515 height 339
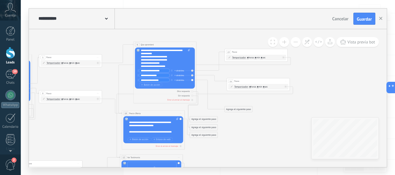
click at [240, 108] on div "Agrega el siguiente paso" at bounding box center [238, 109] width 28 height 5
click at [241, 147] on div "Pausa" at bounding box center [246, 148] width 26 height 3
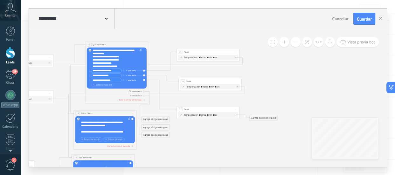
click at [209, 114] on span ": * horas * min * sec" at bounding box center [207, 114] width 20 height 3
click at [208, 114] on input "*" at bounding box center [207, 115] width 1 height 3
type input "*"
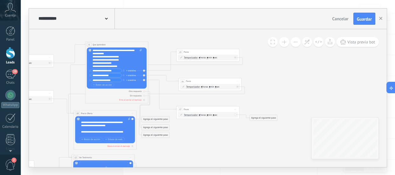
click at [214, 115] on input "*" at bounding box center [213, 115] width 1 height 3
type input "*"
click at [255, 118] on div "Agrega el siguiente paso" at bounding box center [263, 117] width 28 height 5
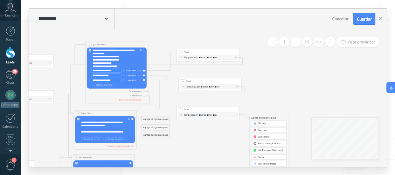
click at [260, 122] on span "Mensaje" at bounding box center [262, 123] width 8 height 3
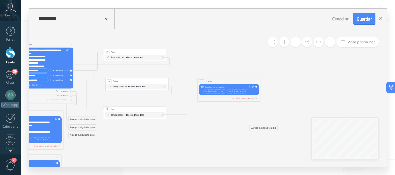
drag, startPoint x: 210, startPoint y: 118, endPoint x: 232, endPoint y: 81, distance: 42.3
click at [232, 81] on div "22 Mensaje ******* (a): Todos los contactos - canales seleccionados Todos los c…" at bounding box center [228, 81] width 63 height 6
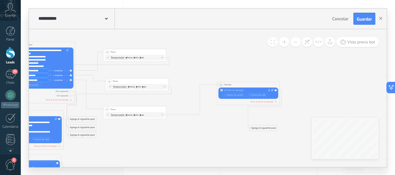
drag, startPoint x: 226, startPoint y: 82, endPoint x: 245, endPoint y: 85, distance: 19.3
click at [245, 85] on div "22 Mensaje ******* (a): Todos los contactos - canales seleccionados Todos los c…" at bounding box center [248, 85] width 63 height 6
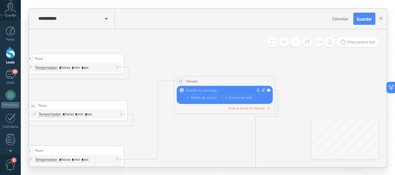
drag, startPoint x: 248, startPoint y: 108, endPoint x: 211, endPoint y: 92, distance: 39.8
click at [216, 79] on div "22 Mensaje ******* (a): Todos los contactos - canales seleccionados Todos los c…" at bounding box center [224, 81] width 100 height 9
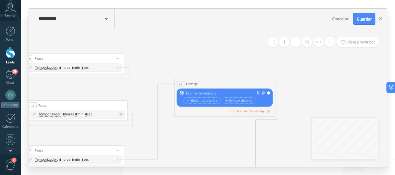
click at [212, 93] on div at bounding box center [223, 93] width 75 height 5
paste div
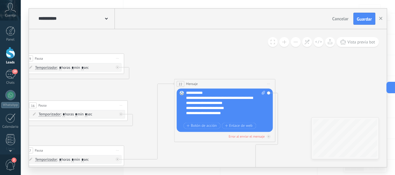
scroll to position [0, 0]
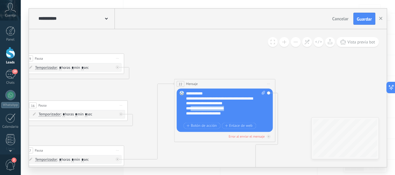
drag, startPoint x: 231, startPoint y: 109, endPoint x: 192, endPoint y: 111, distance: 39.1
click at [192, 111] on div "**********" at bounding box center [221, 108] width 71 height 5
drag, startPoint x: 224, startPoint y: 115, endPoint x: 203, endPoint y: 115, distance: 20.7
click at [203, 115] on div "**********" at bounding box center [221, 113] width 71 height 5
click at [228, 112] on div "**********" at bounding box center [221, 113] width 71 height 5
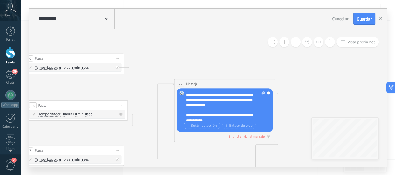
scroll to position [38, 0]
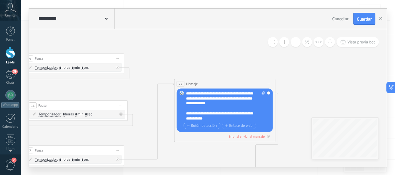
click at [186, 114] on div "**********" at bounding box center [221, 116] width 71 height 10
drag, startPoint x: 203, startPoint y: 114, endPoint x: 206, endPoint y: 120, distance: 6.4
click at [203, 114] on div "**********" at bounding box center [221, 116] width 71 height 10
click at [216, 119] on div "**********" at bounding box center [221, 116] width 71 height 10
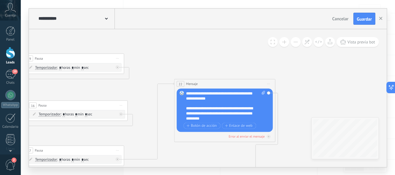
click at [201, 118] on div "**********" at bounding box center [221, 113] width 71 height 15
click at [0, 0] on lt-span "******" at bounding box center [0, 0] width 0 height 0
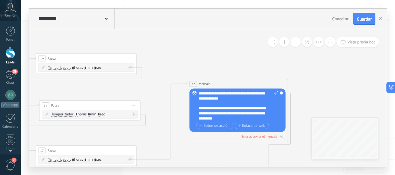
click at [225, 118] on div "**********" at bounding box center [234, 113] width 71 height 15
click at [0, 0] on lt-span "******" at bounding box center [0, 0] width 0 height 0
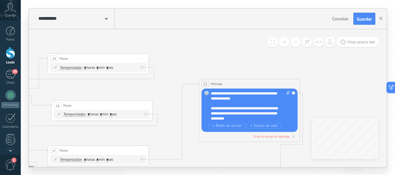
click at [249, 119] on div "**********" at bounding box center [246, 113] width 71 height 15
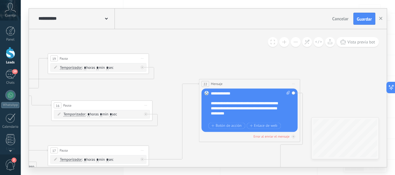
scroll to position [57, 0]
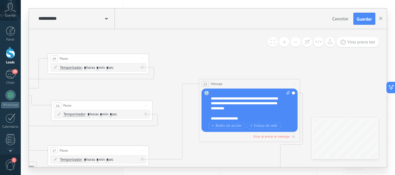
click at [256, 117] on div "**********" at bounding box center [246, 108] width 71 height 25
click at [259, 113] on div "**********" at bounding box center [246, 113] width 71 height 5
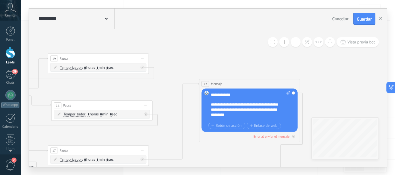
scroll to position [57, 0]
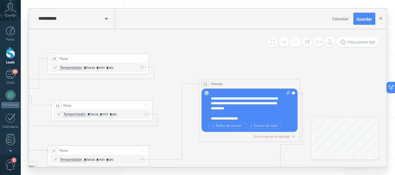
click at [223, 120] on div "**********" at bounding box center [246, 108] width 71 height 25
click at [0, 0] on lt-span "**********" at bounding box center [0, 0] width 0 height 0
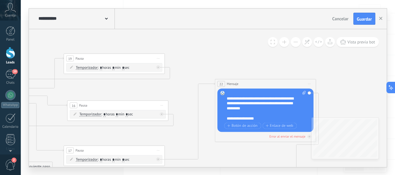
click at [302, 93] on icon at bounding box center [303, 93] width 3 height 4
click input "Subir" at bounding box center [0, 0] width 0 height 0
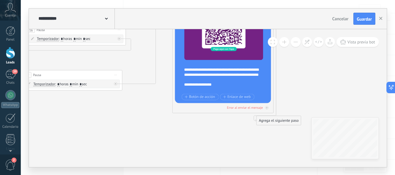
drag, startPoint x: 256, startPoint y: 135, endPoint x: 211, endPoint y: 130, distance: 44.7
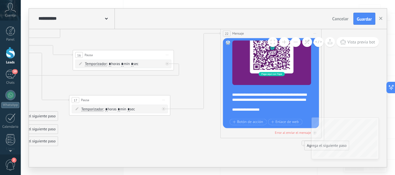
drag, startPoint x: 145, startPoint y: 150, endPoint x: 191, endPoint y: 134, distance: 48.1
click at [363, 17] on span "Guardar" at bounding box center [364, 19] width 15 height 4
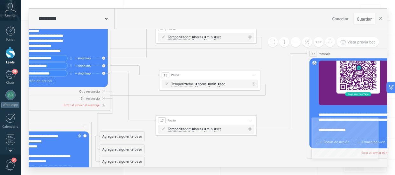
drag, startPoint x: 187, startPoint y: 132, endPoint x: 274, endPoint y: 152, distance: 88.7
click at [274, 152] on icon at bounding box center [52, 120] width 985 height 471
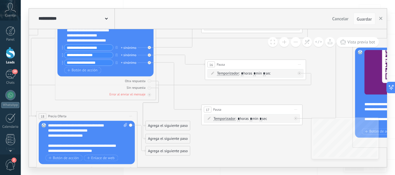
drag, startPoint x: 199, startPoint y: 142, endPoint x: 234, endPoint y: 144, distance: 34.4
click at [243, 145] on icon at bounding box center [97, 109] width 985 height 471
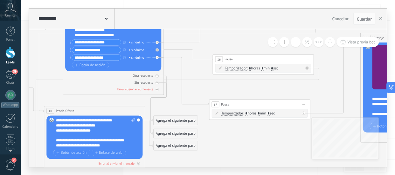
drag, startPoint x: 230, startPoint y: 143, endPoint x: 238, endPoint y: 139, distance: 9.3
click at [238, 139] on icon at bounding box center [105, 104] width 985 height 471
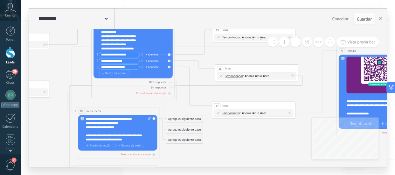
drag, startPoint x: 198, startPoint y: 128, endPoint x: 236, endPoint y: 134, distance: 38.0
click at [236, 134] on icon at bounding box center [126, 106] width 811 height 388
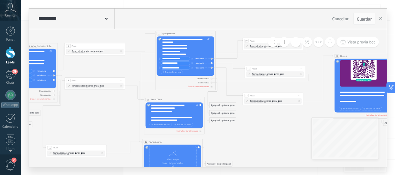
drag, startPoint x: 228, startPoint y: 139, endPoint x: 251, endPoint y: 123, distance: 27.1
click at [251, 123] on icon at bounding box center [180, 95] width 588 height 281
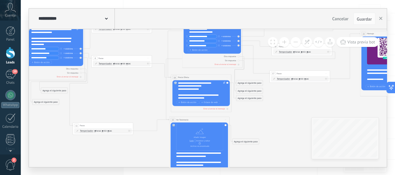
drag, startPoint x: 91, startPoint y: 109, endPoint x: 116, endPoint y: 85, distance: 34.2
click at [116, 85] on icon at bounding box center [207, 73] width 588 height 281
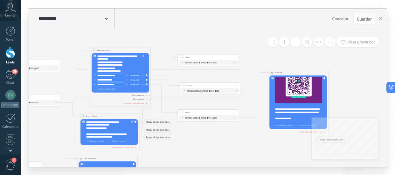
drag, startPoint x: 293, startPoint y: 106, endPoint x: 201, endPoint y: 145, distance: 99.8
click at [201, 145] on icon at bounding box center [115, 112] width 588 height 281
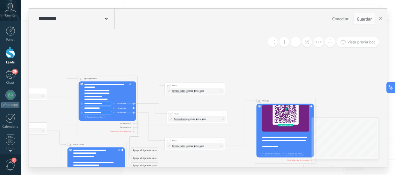
drag, startPoint x: 260, startPoint y: 60, endPoint x: 241, endPoint y: 84, distance: 30.5
click at [246, 85] on icon at bounding box center [102, 140] width 588 height 281
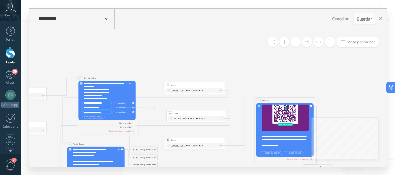
click at [134, 54] on icon at bounding box center [102, 140] width 588 height 281
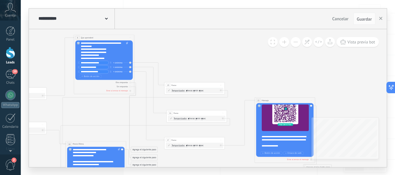
drag, startPoint x: 118, startPoint y: 77, endPoint x: 114, endPoint y: 37, distance: 40.5
click at [114, 37] on div "**********" at bounding box center [104, 38] width 60 height 6
drag, startPoint x: 185, startPoint y: 84, endPoint x: 192, endPoint y: 37, distance: 46.6
click at [192, 37] on div "19 Pausa ***** Iniciar vista previa aquí Cambiar nombre Duplicar Borrar" at bounding box center [201, 38] width 60 height 6
drag, startPoint x: 200, startPoint y: 112, endPoint x: 205, endPoint y: 58, distance: 54.3
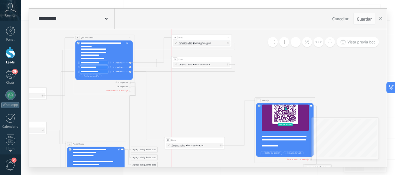
click at [205, 58] on div "16 Pausa ***** Iniciar vista previa aquí Cambiar nombre Duplicar Borrar" at bounding box center [201, 60] width 60 height 6
drag, startPoint x: 200, startPoint y: 138, endPoint x: 208, endPoint y: 78, distance: 60.9
click at [208, 78] on div "17 Pausa ***** Iniciar vista previa aquí Cambiar nombre Duplicar Borrar" at bounding box center [201, 81] width 60 height 6
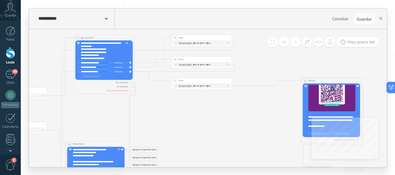
drag, startPoint x: 317, startPoint y: 89, endPoint x: 337, endPoint y: 79, distance: 22.3
click at [338, 78] on div "22 Mensaje ******* (a): Todos los contactos - canales seleccionados Todos los c…" at bounding box center [331, 81] width 60 height 6
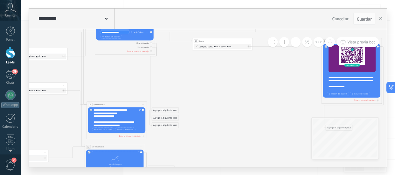
drag, startPoint x: 220, startPoint y: 122, endPoint x: 239, endPoint y: 86, distance: 40.7
click at [239, 85] on icon at bounding box center [143, 102] width 628 height 365
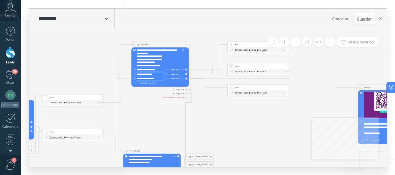
drag, startPoint x: 216, startPoint y: 87, endPoint x: 248, endPoint y: 129, distance: 53.1
click at [248, 129] on icon at bounding box center [178, 148] width 628 height 365
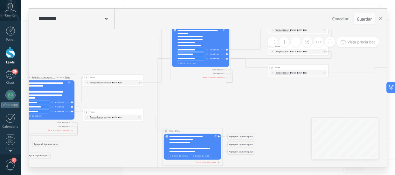
drag, startPoint x: 219, startPoint y: 130, endPoint x: 258, endPoint y: 111, distance: 43.6
click at [258, 111] on icon at bounding box center [219, 128] width 628 height 365
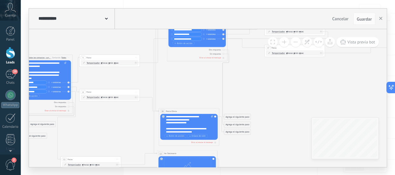
drag, startPoint x: 194, startPoint y: 111, endPoint x: 188, endPoint y: 94, distance: 17.5
click at [190, 92] on icon at bounding box center [215, 108] width 628 height 365
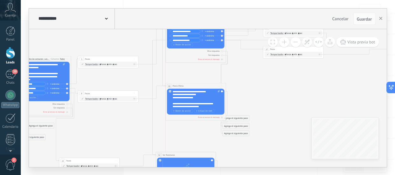
drag, startPoint x: 185, startPoint y: 111, endPoint x: 192, endPoint y: 85, distance: 27.3
click at [192, 85] on div "**********" at bounding box center [196, 86] width 60 height 6
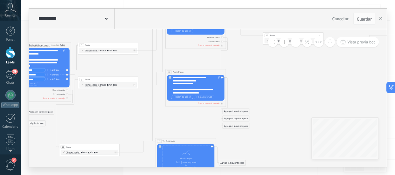
click at [184, 97] on span "Botón de acción" at bounding box center [182, 97] width 18 height 3
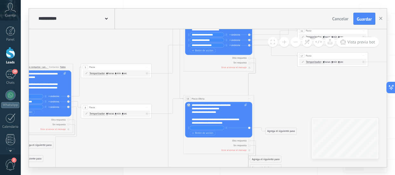
click at [261, 86] on icon at bounding box center [240, 127] width 734 height 427
click at [203, 44] on input "**********" at bounding box center [207, 45] width 34 height 4
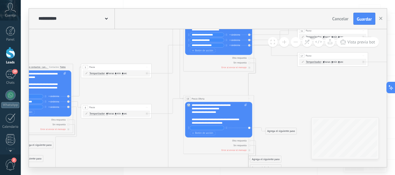
click at [206, 127] on input "text" at bounding box center [207, 128] width 34 height 4
paste input "**********"
type input "**********"
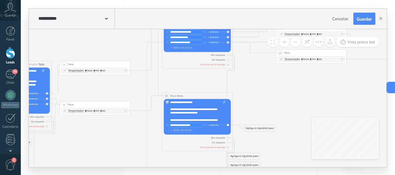
drag, startPoint x: 283, startPoint y: 106, endPoint x: 242, endPoint y: 111, distance: 40.9
click at [245, 108] on icon at bounding box center [218, 124] width 734 height 427
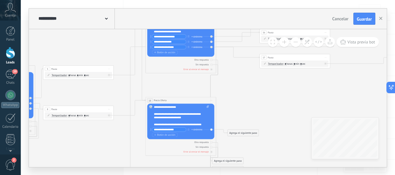
click at [241, 132] on div "Agrega el siguiente paso" at bounding box center [243, 133] width 31 height 6
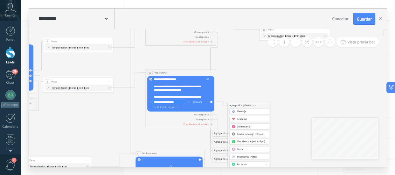
drag, startPoint x: 246, startPoint y: 149, endPoint x: 248, endPoint y: 146, distance: 3.9
click at [246, 148] on div "Pausa" at bounding box center [252, 149] width 30 height 3
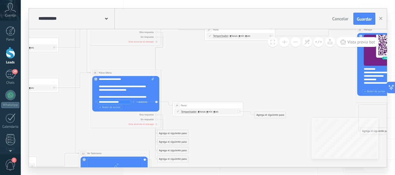
click at [218, 113] on span ": * horas * min * sec" at bounding box center [207, 111] width 22 height 3
click at [208, 111] on input "*" at bounding box center [207, 112] width 2 height 3
type input "*"
click at [216, 110] on span ": * horas * min * sec" at bounding box center [207, 111] width 22 height 3
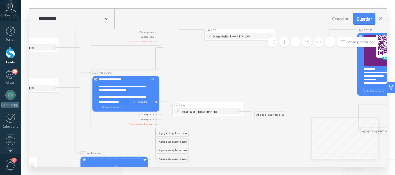
click at [214, 111] on input "*" at bounding box center [214, 112] width 2 height 3
type input "*"
drag, startPoint x: 228, startPoint y: 104, endPoint x: 258, endPoint y: 76, distance: 41.4
click at [258, 76] on div "24 Pausa ***** Iniciar vista previa aquí Cambiar nombre Duplicar Borrar" at bounding box center [239, 77] width 70 height 7
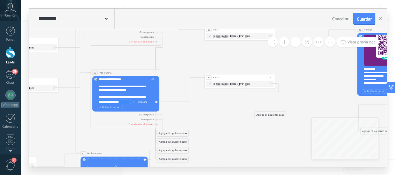
click at [288, 101] on icon at bounding box center [147, 101] width 734 height 427
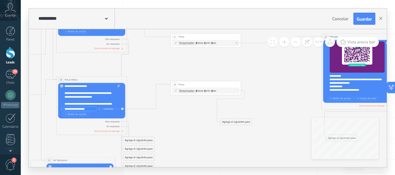
drag, startPoint x: 298, startPoint y: 92, endPoint x: 261, endPoint y: 99, distance: 38.0
click at [264, 98] on icon at bounding box center [113, 108] width 734 height 427
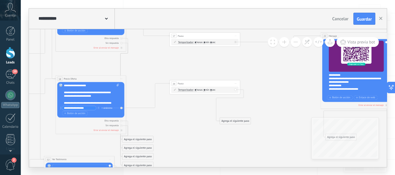
click at [245, 120] on div "Agrega el siguiente paso" at bounding box center [235, 121] width 31 height 6
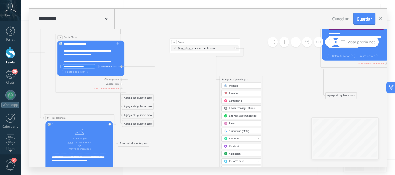
click at [243, 160] on span "Ir a otro paso" at bounding box center [236, 161] width 15 height 3
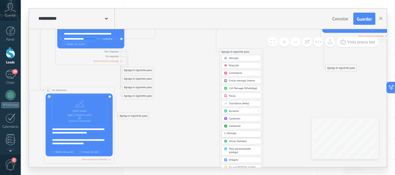
scroll to position [0, 0]
click at [269, 110] on icon at bounding box center [112, 38] width 734 height 427
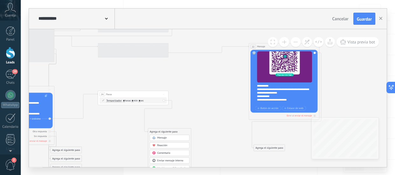
drag, startPoint x: 297, startPoint y: 85, endPoint x: 230, endPoint y: 106, distance: 70.2
click at [224, 124] on icon at bounding box center [40, 118] width 734 height 427
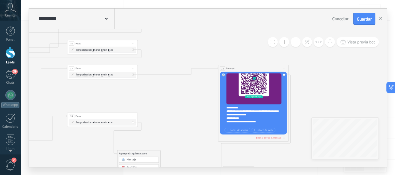
drag, startPoint x: 228, startPoint y: 86, endPoint x: 201, endPoint y: 107, distance: 34.2
click at [201, 107] on icon at bounding box center [10, 140] width 734 height 427
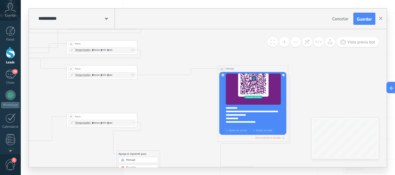
click at [283, 68] on span "Iniciar vista previa aquí Cambiar nombre Duplicar Borrar" at bounding box center [283, 68] width 6 height 5
click at [296, 79] on div "Cambiar nombre" at bounding box center [299, 80] width 35 height 6
type input "*"
click at [284, 69] on span "Iniciar vista previa aquí Cambiar nombre Duplicar Borrar" at bounding box center [283, 68] width 6 height 5
click at [254, 68] on div "22 Q * (a): Todos los contactos - canales seleccionados Todos los contactos - c…" at bounding box center [252, 68] width 70 height 7
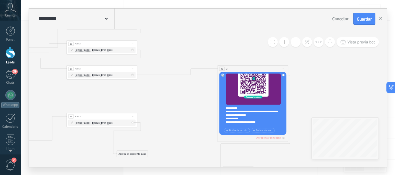
click at [283, 67] on span "Iniciar vista previa aquí Cambiar nombre Duplicar Borrar" at bounding box center [283, 68] width 6 height 5
click at [292, 79] on div "Cambiar nombre" at bounding box center [299, 80] width 35 height 6
type input "**********"
click at [235, 69] on input "**********" at bounding box center [237, 69] width 22 height 4
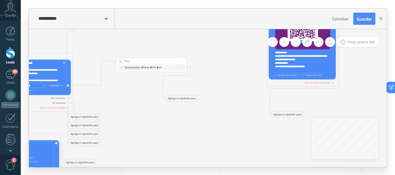
drag, startPoint x: 171, startPoint y: 133, endPoint x: 215, endPoint y: 79, distance: 69.6
click at [217, 78] on icon at bounding box center [59, 85] width 734 height 427
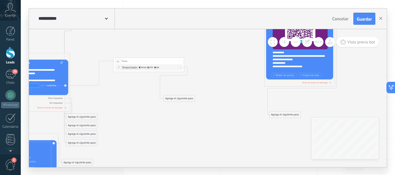
click at [186, 98] on div "Agrega el siguiente paso" at bounding box center [179, 99] width 31 height 6
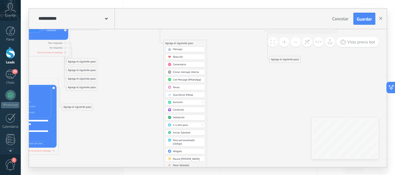
click at [192, 126] on div "Ir a otro paso" at bounding box center [188, 125] width 30 height 3
click at [189, 144] on div "22: QUIERO INSCRIBIRME" at bounding box center [184, 146] width 39 height 6
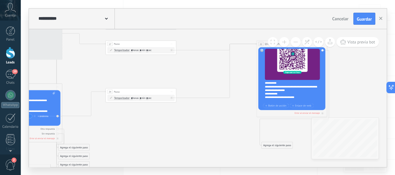
drag, startPoint x: 211, startPoint y: 68, endPoint x: 205, endPoint y: 143, distance: 75.6
click at [206, 146] on icon at bounding box center [48, 115] width 734 height 427
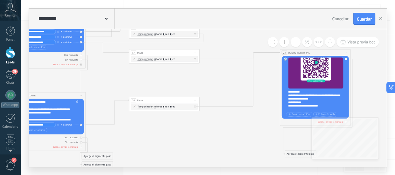
drag, startPoint x: 208, startPoint y: 126, endPoint x: 229, endPoint y: 135, distance: 22.8
click at [229, 135] on icon at bounding box center [71, 124] width 734 height 427
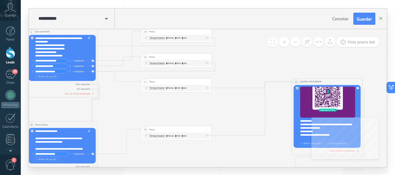
drag, startPoint x: 226, startPoint y: 78, endPoint x: 238, endPoint y: 107, distance: 31.6
click at [238, 107] on icon at bounding box center [84, 153] width 734 height 427
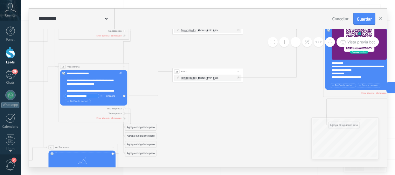
drag, startPoint x: 219, startPoint y: 113, endPoint x: 236, endPoint y: 98, distance: 23.0
click at [249, 55] on icon at bounding box center [115, 95] width 734 height 427
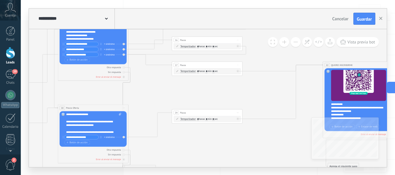
click at [83, 50] on input "**********" at bounding box center [81, 49] width 34 height 4
click at [83, 49] on input "**********" at bounding box center [81, 49] width 34 height 4
click at [84, 141] on span "Botón de acción" at bounding box center [76, 142] width 21 height 3
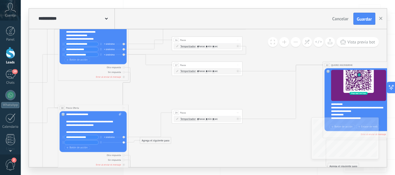
click at [81, 142] on input "text" at bounding box center [81, 143] width 34 height 4
type input "**********"
drag, startPoint x: 164, startPoint y: 143, endPoint x: 211, endPoint y: 146, distance: 47.2
click at [213, 149] on div "Agrega el siguiente paso" at bounding box center [205, 147] width 31 height 6
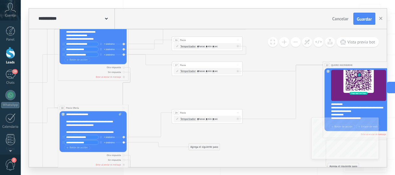
click at [210, 145] on div "Agrega el siguiente paso" at bounding box center [203, 147] width 31 height 6
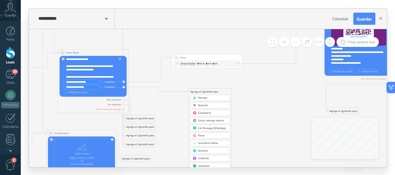
click at [203, 136] on span "Pausa" at bounding box center [201, 135] width 7 height 3
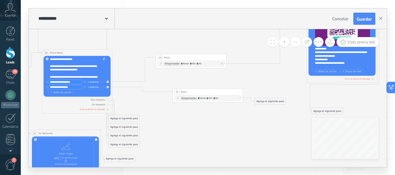
click at [208, 99] on input "*" at bounding box center [207, 98] width 2 height 3
type input "*"
click at [214, 98] on input "*" at bounding box center [214, 98] width 2 height 3
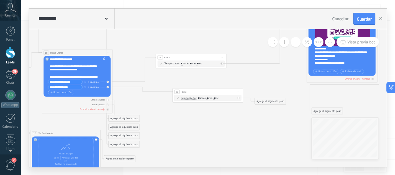
type input "*"
click at [231, 106] on icon at bounding box center [99, 81] width 734 height 427
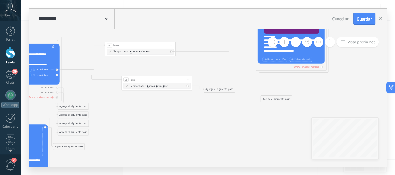
drag, startPoint x: 273, startPoint y: 130, endPoint x: 241, endPoint y: 113, distance: 35.8
click at [219, 118] on icon at bounding box center [48, 69] width 734 height 427
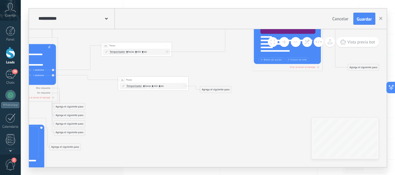
drag, startPoint x: 266, startPoint y: 100, endPoint x: 351, endPoint y: 70, distance: 90.2
click at [353, 69] on div "Agrega el siguiente paso" at bounding box center [363, 68] width 31 height 6
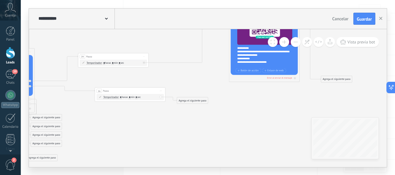
drag, startPoint x: 272, startPoint y: 111, endPoint x: 250, endPoint y: 117, distance: 22.2
click at [252, 117] on icon at bounding box center [41, 80] width 775 height 427
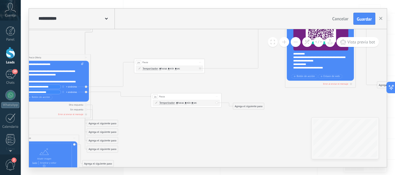
drag, startPoint x: 150, startPoint y: 125, endPoint x: 206, endPoint y: 132, distance: 55.8
click at [206, 132] on icon at bounding box center [97, 86] width 775 height 427
click at [251, 106] on div "Agrega el siguiente paso" at bounding box center [248, 107] width 31 height 6
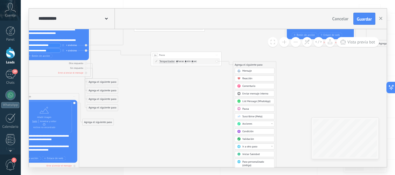
click at [251, 147] on span "Ir a otro paso" at bounding box center [249, 146] width 15 height 3
click at [253, 145] on div "12: Ver Testimonio" at bounding box center [253, 145] width 39 height 6
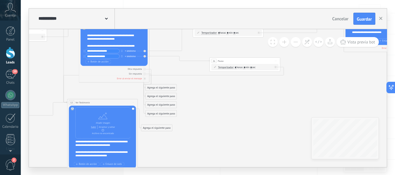
drag, startPoint x: 193, startPoint y: 104, endPoint x: 250, endPoint y: 102, distance: 56.9
click at [251, 108] on icon at bounding box center [155, 50] width 775 height 427
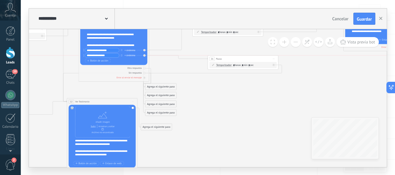
click at [251, 56] on div "26 Pausa ***** Iniciar vista previa aquí Cambiar nombre Duplicar Borrar" at bounding box center [242, 59] width 70 height 7
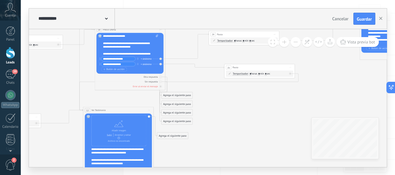
drag, startPoint x: 222, startPoint y: 111, endPoint x: 239, endPoint y: 121, distance: 19.4
click at [239, 121] on icon at bounding box center [171, 58] width 774 height 427
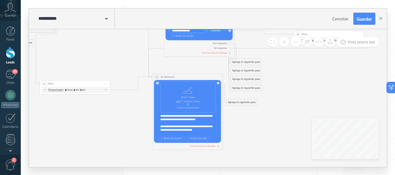
drag, startPoint x: 222, startPoint y: 122, endPoint x: 290, endPoint y: 88, distance: 76.3
click at [290, 88] on icon at bounding box center [240, 24] width 774 height 427
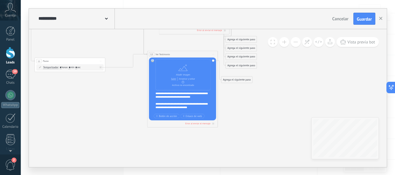
drag, startPoint x: 104, startPoint y: 124, endPoint x: 98, endPoint y: 101, distance: 23.5
click at [98, 101] on icon at bounding box center [235, 2] width 774 height 427
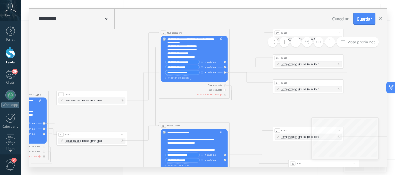
click at [180, 62] on input "**********" at bounding box center [182, 62] width 34 height 4
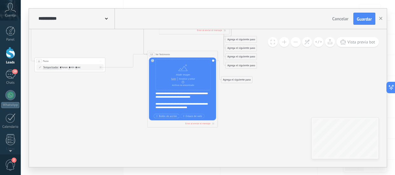
click at [172, 115] on span "Botón de acción" at bounding box center [166, 116] width 21 height 3
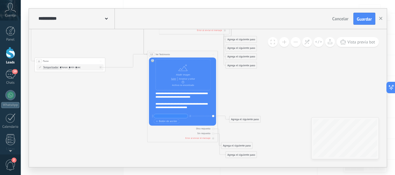
click at [170, 117] on input "text" at bounding box center [170, 116] width 34 height 4
type input "**********"
click at [248, 119] on div "Agrega el siguiente paso" at bounding box center [244, 120] width 31 height 6
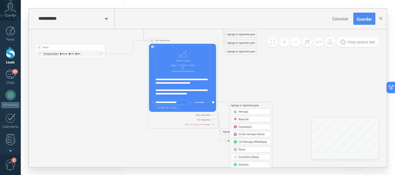
click at [253, 148] on div "Pausa" at bounding box center [253, 149] width 30 height 3
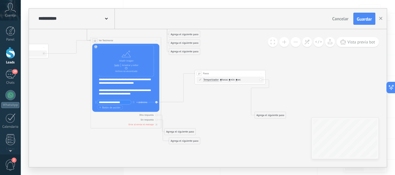
drag, startPoint x: 229, startPoint y: 106, endPoint x: 247, endPoint y: 78, distance: 34.0
click at [250, 75] on div "27 Pausa ***** Iniciar vista previa aquí Cambiar nombre Duplicar Borrar" at bounding box center [230, 73] width 70 height 7
click at [228, 79] on span ": * horas * min * sec" at bounding box center [227, 80] width 22 height 3
click at [228, 81] on input "*" at bounding box center [227, 81] width 2 height 3
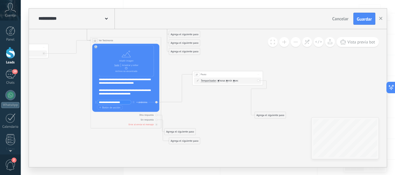
type input "*"
click at [234, 81] on input "*" at bounding box center [234, 81] width 2 height 3
type input "*"
click at [228, 95] on icon at bounding box center [179, 4] width 774 height 458
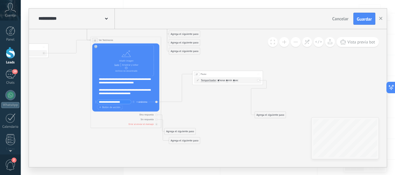
click at [269, 114] on div "Agrega el siguiente paso" at bounding box center [270, 115] width 31 height 6
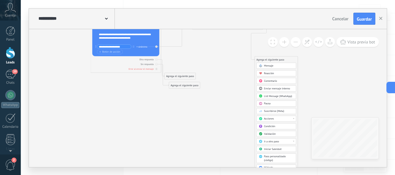
click at [276, 140] on span "Ir a otro paso" at bounding box center [271, 141] width 15 height 3
click at [276, 140] on div "18: Precio Oferta" at bounding box center [275, 142] width 39 height 6
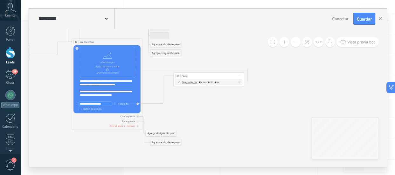
drag, startPoint x: 255, startPoint y: 71, endPoint x: 235, endPoint y: 130, distance: 61.2
click at [235, 130] on icon at bounding box center [160, 5] width 774 height 458
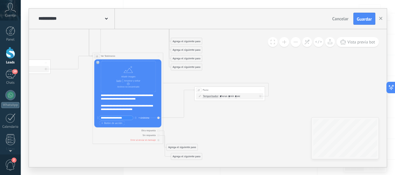
drag, startPoint x: 195, startPoint y: 103, endPoint x: 216, endPoint y: 115, distance: 24.2
click at [216, 115] on icon at bounding box center [181, 20] width 774 height 458
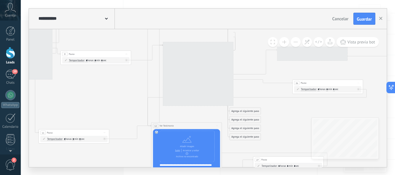
drag, startPoint x: 169, startPoint y: 98, endPoint x: 213, endPoint y: 136, distance: 58.3
click at [225, 164] on icon at bounding box center [239, 90] width 774 height 458
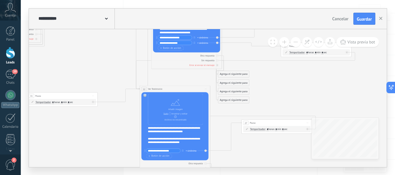
drag, startPoint x: 189, startPoint y: 112, endPoint x: 165, endPoint y: 31, distance: 84.2
click at [165, 30] on icon at bounding box center [228, 52] width 774 height 458
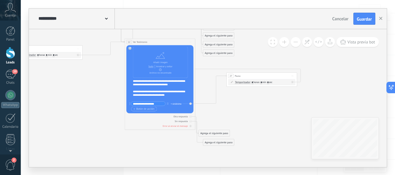
click at [146, 109] on span "Botón de acción" at bounding box center [143, 109] width 21 height 3
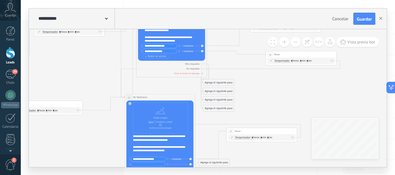
click at [164, 45] on input "**********" at bounding box center [160, 46] width 34 height 4
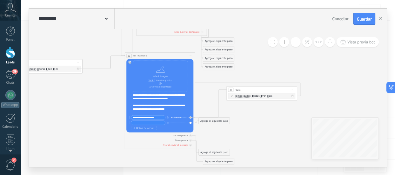
click at [152, 123] on input "text" at bounding box center [148, 123] width 34 height 4
paste input "**********"
type input "**********"
drag, startPoint x: 213, startPoint y: 121, endPoint x: 247, endPoint y: 124, distance: 33.8
click at [247, 125] on div "Agrega el siguiente paso" at bounding box center [246, 125] width 31 height 6
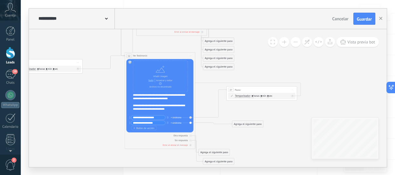
click at [247, 124] on div "Agrega el siguiente paso" at bounding box center [247, 124] width 31 height 6
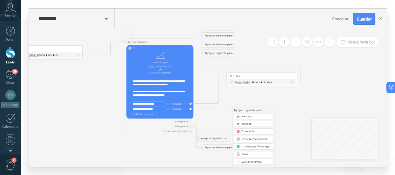
click at [249, 153] on div "Pausa" at bounding box center [256, 154] width 30 height 3
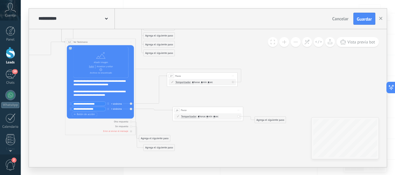
click at [208, 117] on input "*" at bounding box center [207, 117] width 2 height 3
type input "*"
click at [218, 115] on span ": * horas * min * sec" at bounding box center [207, 116] width 22 height 3
click at [214, 117] on input "*" at bounding box center [214, 117] width 2 height 3
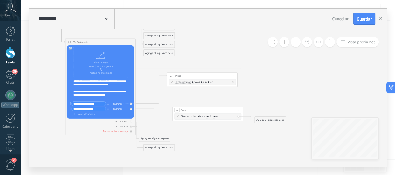
click at [214, 117] on input "*" at bounding box center [214, 117] width 2 height 3
type input "*"
click at [264, 120] on div "Agrega el siguiente paso" at bounding box center [270, 120] width 31 height 6
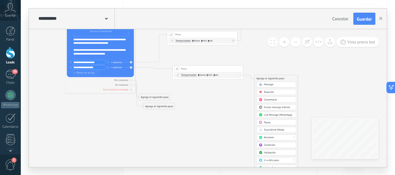
click at [273, 159] on span "Ir a otro paso" at bounding box center [271, 160] width 15 height 3
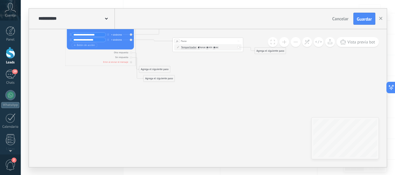
click at [265, 54] on div "Agrega el siguiente paso Mensaje Mensaje Mensaje Reacción Comentario Enviar men…" at bounding box center [269, 50] width 31 height 7
click at [268, 53] on div "Agrega el siguiente paso" at bounding box center [270, 51] width 31 height 6
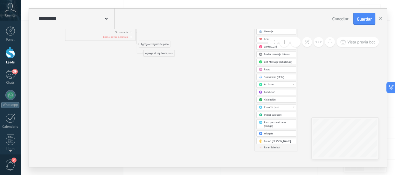
click at [277, 108] on span "Ir a otro paso" at bounding box center [271, 107] width 15 height 3
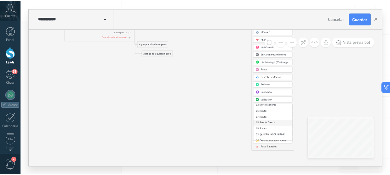
scroll to position [85, 0]
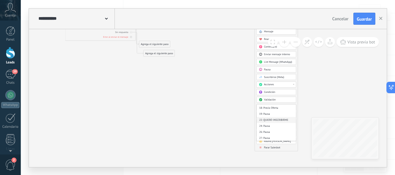
click at [279, 119] on div "22: QUIERO INSCRIBIRME" at bounding box center [275, 120] width 39 height 6
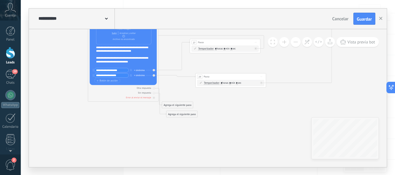
drag, startPoint x: 241, startPoint y: 111, endPoint x: 264, endPoint y: 116, distance: 23.7
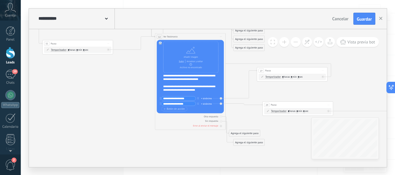
drag, startPoint x: 115, startPoint y: 138, endPoint x: 166, endPoint y: 158, distance: 55.8
click at [166, 158] on icon at bounding box center [243, 2] width 774 height 463
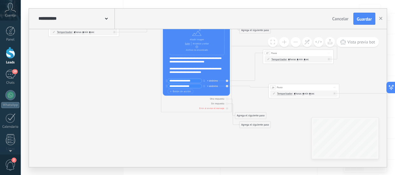
drag, startPoint x: 172, startPoint y: 149, endPoint x: 177, endPoint y: 130, distance: 19.2
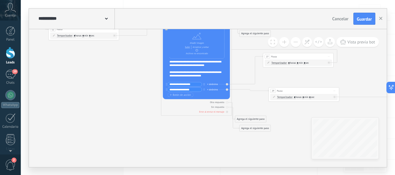
drag, startPoint x: 115, startPoint y: 104, endPoint x: 116, endPoint y: 108, distance: 3.9
click at [360, 18] on span "Guardar" at bounding box center [364, 19] width 15 height 4
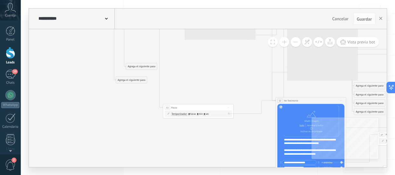
drag, startPoint x: 114, startPoint y: 93, endPoint x: 250, endPoint y: 155, distance: 150.0
click at [259, 163] on icon at bounding box center [363, 66] width 774 height 463
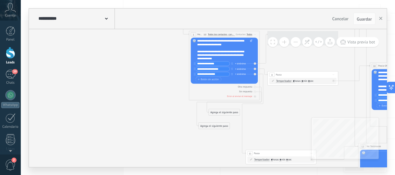
drag, startPoint x: 114, startPoint y: 99, endPoint x: 154, endPoint y: 114, distance: 42.5
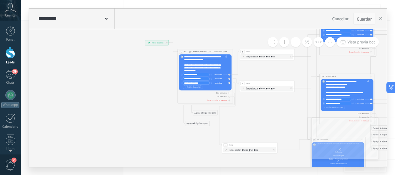
click at [360, 17] on span "Guardar" at bounding box center [364, 19] width 15 height 4
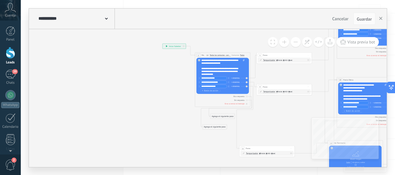
drag, startPoint x: 105, startPoint y: 104, endPoint x: 136, endPoint y: 102, distance: 31.2
click at [136, 106] on icon at bounding box center [396, 116] width 607 height 363
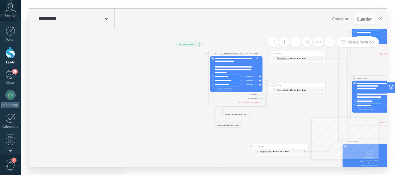
drag, startPoint x: 89, startPoint y: 91, endPoint x: 130, endPoint y: 93, distance: 41.7
click at [131, 103] on div "**********" at bounding box center [207, 98] width 357 height 138
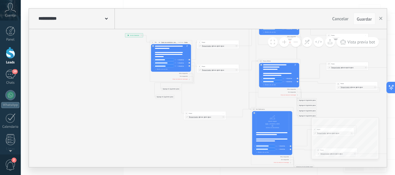
drag, startPoint x: 133, startPoint y: 107, endPoint x: 86, endPoint y: 95, distance: 48.2
click at [86, 95] on icon at bounding box center [303, 88] width 463 height 277
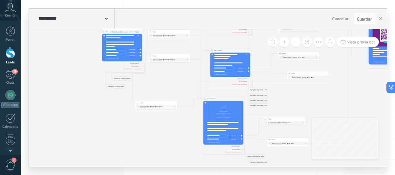
drag, startPoint x: 173, startPoint y: 134, endPoint x: 128, endPoint y: 124, distance: 45.8
click at [124, 123] on icon at bounding box center [255, 78] width 463 height 277
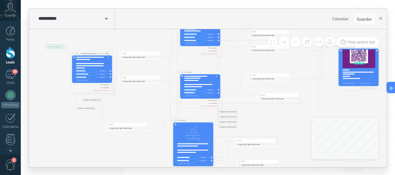
drag, startPoint x: 156, startPoint y: 120, endPoint x: 132, endPoint y: 146, distance: 34.6
click at [132, 146] on icon at bounding box center [224, 100] width 463 height 277
click at [272, 41] on span at bounding box center [272, 42] width 4 height 4
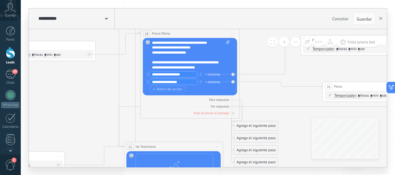
click at [294, 44] on button at bounding box center [295, 42] width 10 height 10
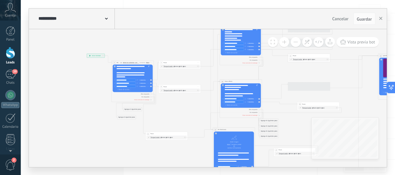
drag, startPoint x: 137, startPoint y: 153, endPoint x: 172, endPoint y: 171, distance: 39.8
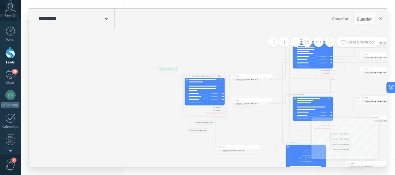
drag, startPoint x: 73, startPoint y: 92, endPoint x: 143, endPoint y: 105, distance: 70.8
click at [143, 105] on icon at bounding box center [337, 122] width 463 height 277
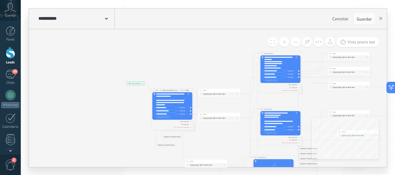
drag, startPoint x: 122, startPoint y: 99, endPoint x: 90, endPoint y: 112, distance: 34.0
click at [90, 112] on icon at bounding box center [304, 137] width 463 height 277
click at [10, 54] on div at bounding box center [11, 53] width 10 height 12
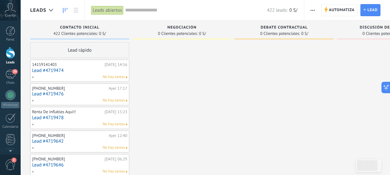
click at [337, 9] on span "Automatiza" at bounding box center [342, 9] width 26 height 11
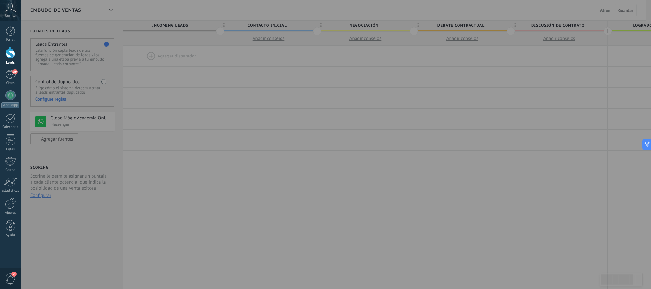
click at [382, 10] on div at bounding box center [325, 144] width 651 height 289
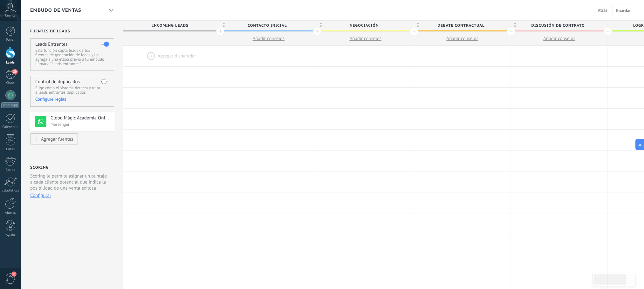
click at [174, 49] on div at bounding box center [171, 56] width 97 height 21
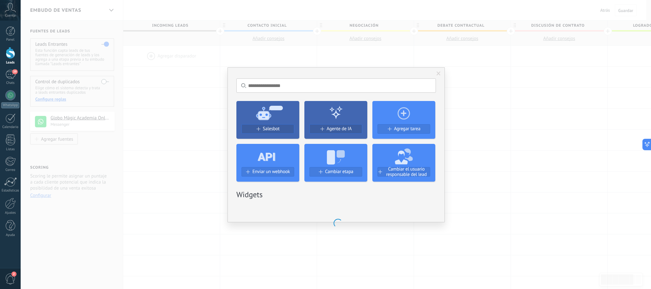
click at [262, 50] on div "No hay resultados Salesbot Agente de IA Agregar tarea Enviar un webhook Cambiar…" at bounding box center [336, 144] width 630 height 289
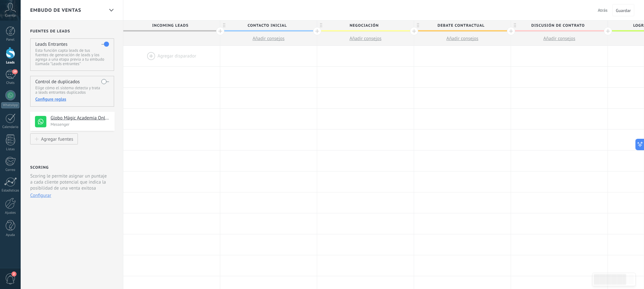
click at [12, 51] on div at bounding box center [11, 53] width 10 height 12
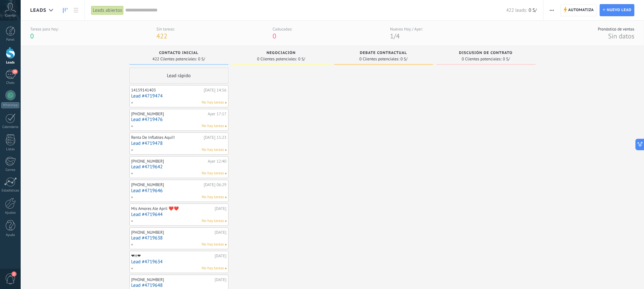
click at [394, 11] on span "button" at bounding box center [552, 10] width 4 height 12
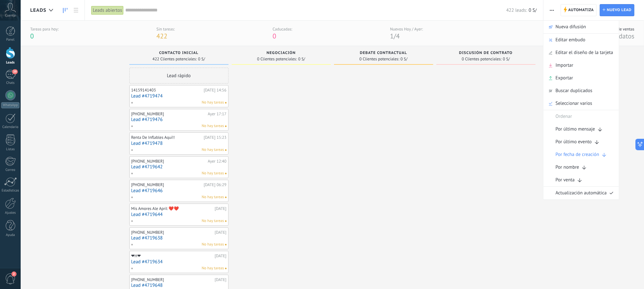
click at [394, 11] on span "button" at bounding box center [552, 10] width 4 height 12
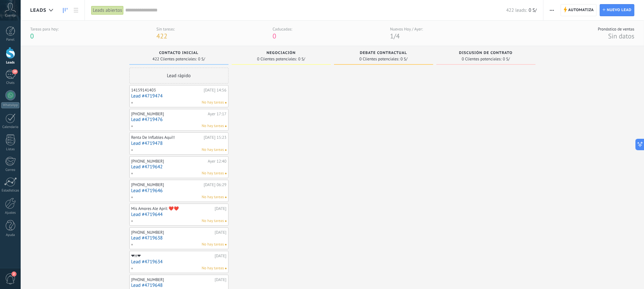
click at [394, 13] on span "Automatiza" at bounding box center [581, 9] width 26 height 11
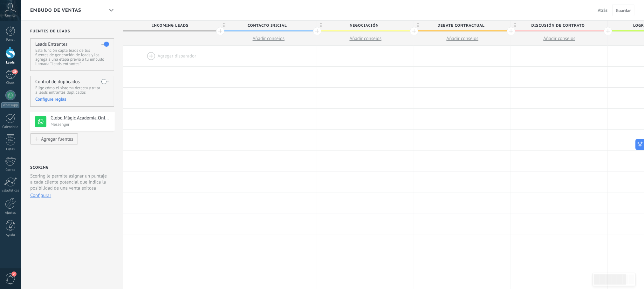
click at [166, 55] on div at bounding box center [171, 56] width 97 height 21
click at [163, 52] on div at bounding box center [171, 56] width 97 height 21
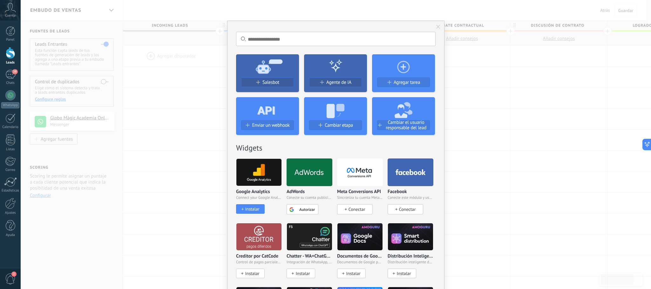
click at [394, 84] on div "No hay resultados Salesbot Agente de IA Agregar tarea Enviar un webhook Cambiar…" at bounding box center [336, 144] width 630 height 289
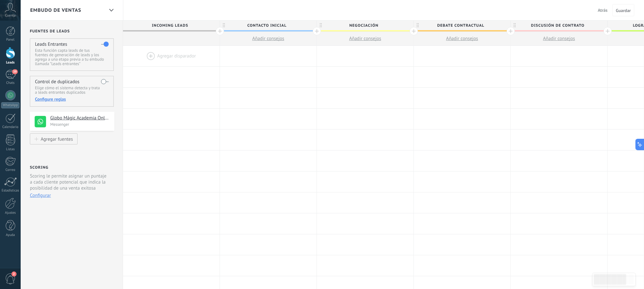
click at [394, 11] on span "Atrás" at bounding box center [603, 10] width 10 height 6
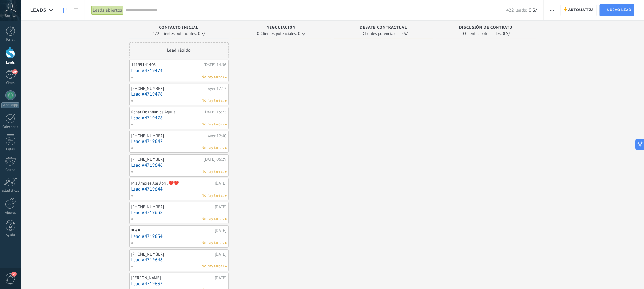
click at [394, 10] on icon "button" at bounding box center [552, 10] width 4 height 1
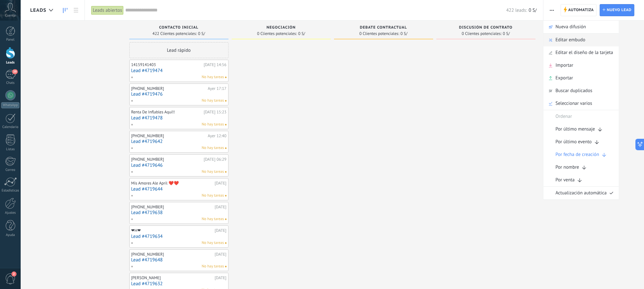
click at [394, 40] on span "Editar embudo" at bounding box center [570, 40] width 30 height 13
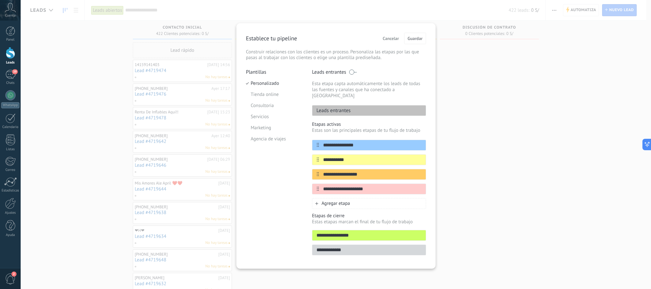
click at [393, 36] on span "Cancelar" at bounding box center [391, 38] width 16 height 4
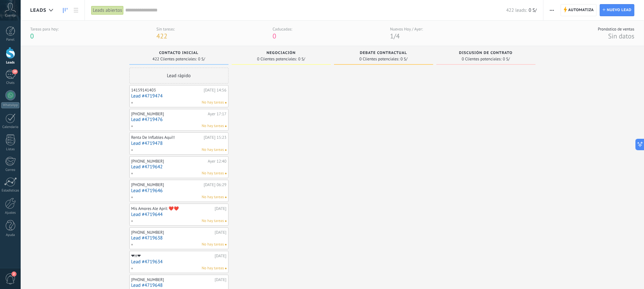
click at [394, 8] on span "button" at bounding box center [552, 10] width 4 height 12
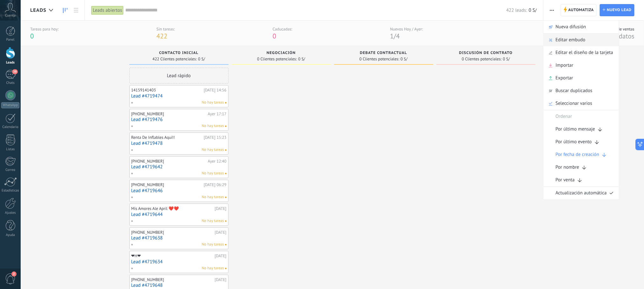
click at [394, 39] on span "Editar embudo" at bounding box center [570, 40] width 30 height 13
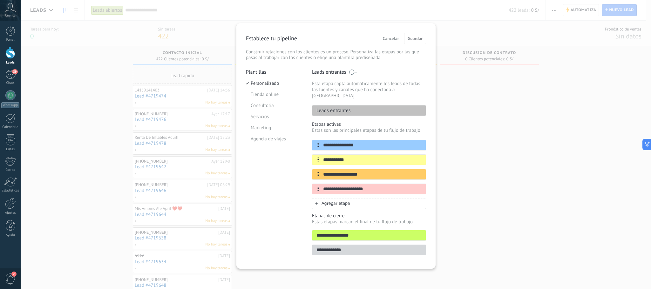
click at [394, 121] on div "**********" at bounding box center [336, 144] width 630 height 289
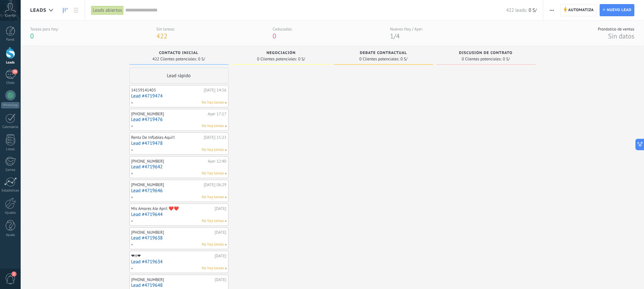
click at [394, 10] on icon "button" at bounding box center [552, 10] width 4 height 1
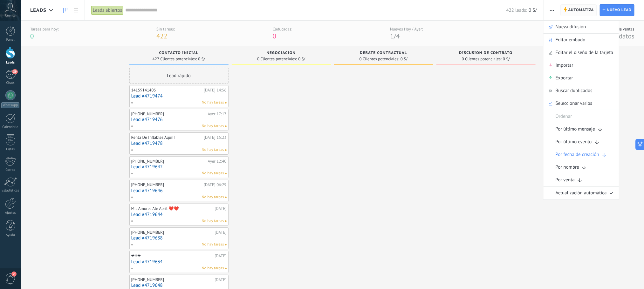
click at [394, 12] on span "Automatiza" at bounding box center [581, 9] width 26 height 11
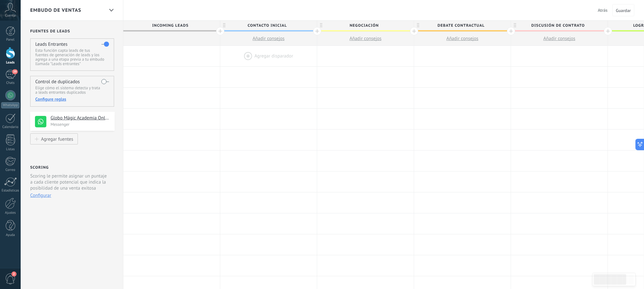
click at [268, 55] on div at bounding box center [268, 56] width 97 height 21
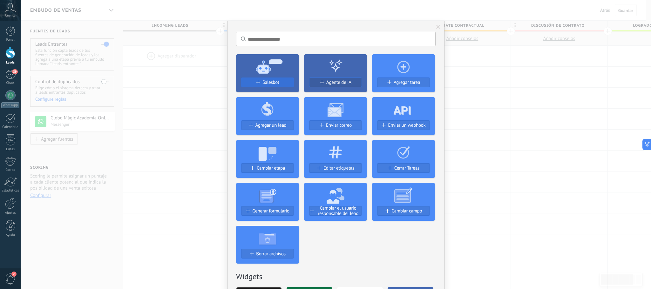
click at [274, 81] on span "Salesbot" at bounding box center [270, 82] width 17 height 5
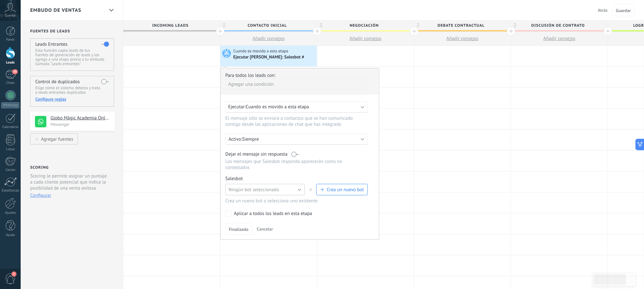
click at [301, 175] on button "Ningún bot seleccionado" at bounding box center [264, 189] width 79 height 11
click at [259, 175] on span "Salesbot #3" at bounding box center [261, 201] width 81 height 6
click at [238, 175] on span "Finalizado" at bounding box center [239, 229] width 20 height 4
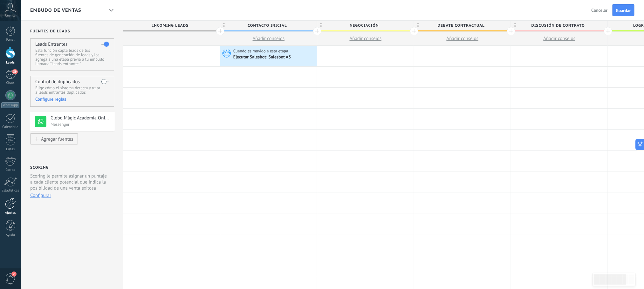
click at [11, 175] on div at bounding box center [10, 203] width 11 height 11
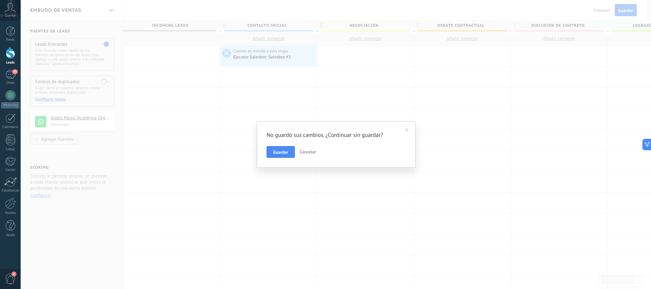
click at [311, 153] on span "Cancelar" at bounding box center [308, 152] width 16 height 6
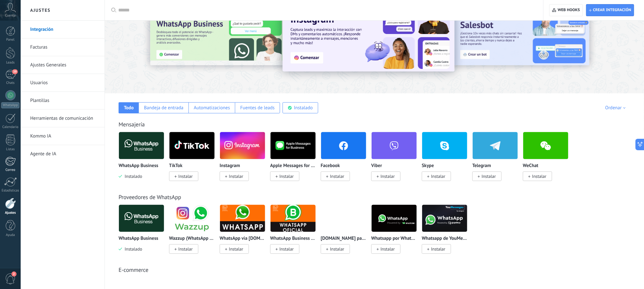
scroll to position [48, 0]
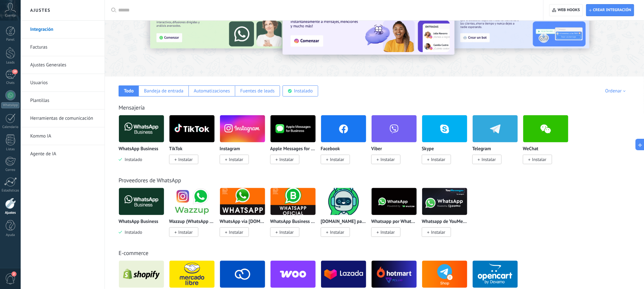
click at [53, 100] on link "Plantillas" at bounding box center [64, 101] width 68 height 18
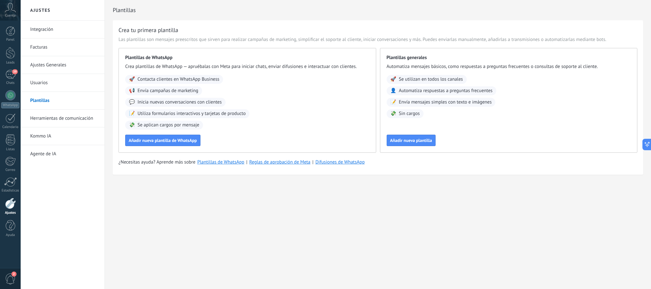
click at [54, 116] on link "Herramientas de comunicación" at bounding box center [64, 119] width 68 height 18
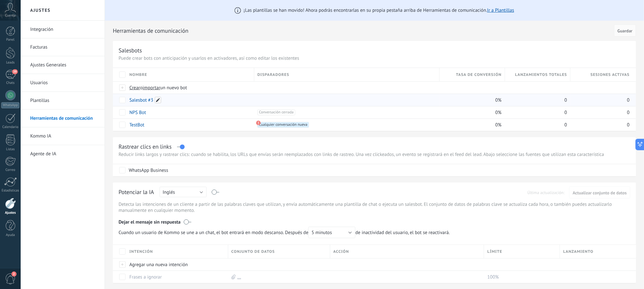
click at [158, 100] on span at bounding box center [158, 100] width 6 height 6
drag, startPoint x: 157, startPoint y: 101, endPoint x: 124, endPoint y: 106, distance: 33.7
click at [124, 106] on div "**********" at bounding box center [374, 99] width 523 height 63
click at [159, 101] on span at bounding box center [158, 100] width 6 height 6
drag, startPoint x: 158, startPoint y: 101, endPoint x: 130, endPoint y: 106, distance: 28.7
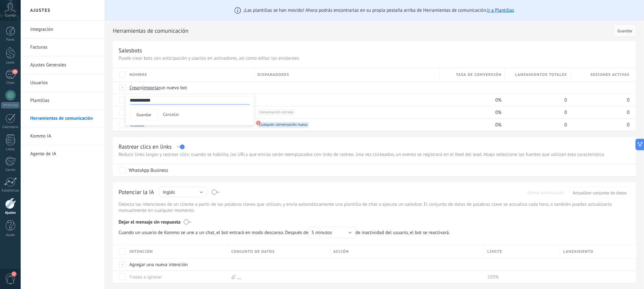
click at [130, 106] on div "**********" at bounding box center [189, 110] width 129 height 32
click at [176, 100] on input "**********" at bounding box center [190, 100] width 120 height 8
type input "**********"
click at [151, 114] on span "Guardar" at bounding box center [143, 114] width 15 height 4
click at [12, 57] on div at bounding box center [11, 53] width 10 height 12
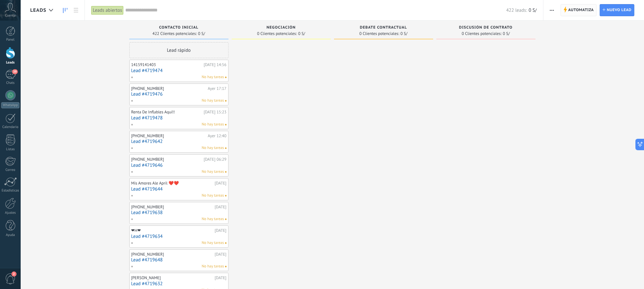
click at [394, 14] on span "Automatiza" at bounding box center [581, 9] width 26 height 11
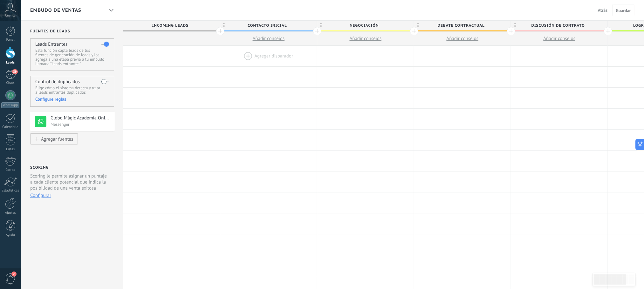
click at [265, 56] on div at bounding box center [268, 56] width 97 height 21
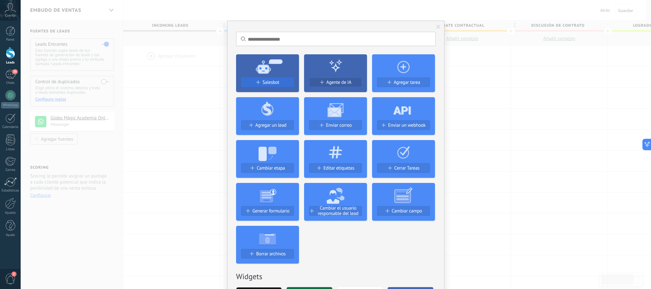
click at [267, 81] on span "Salesbot" at bounding box center [270, 82] width 17 height 5
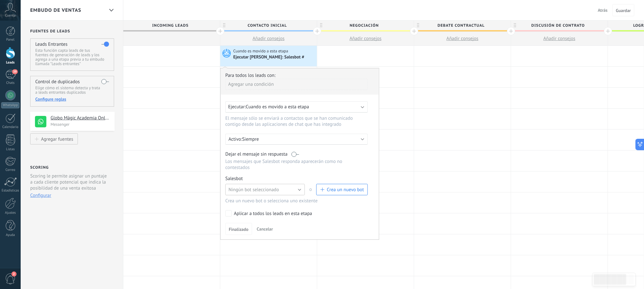
click at [269, 175] on span "Ningún bot seleccionado" at bounding box center [253, 190] width 51 height 6
click at [255, 175] on span "Bienvenida - inico" at bounding box center [261, 201] width 81 height 6
click at [240, 175] on span "Finalizado" at bounding box center [239, 229] width 20 height 4
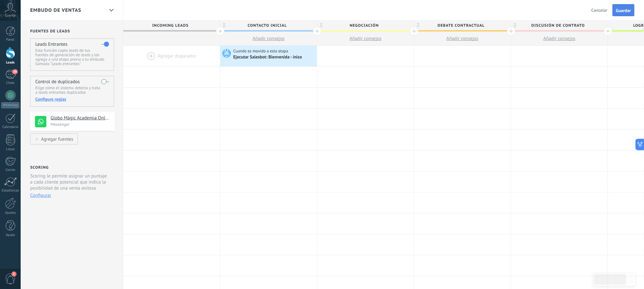
click at [394, 10] on span "Guardar" at bounding box center [623, 10] width 15 height 4
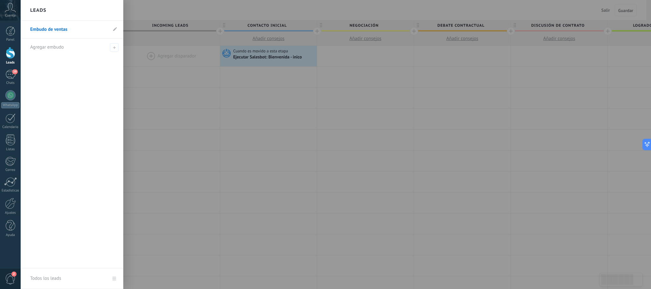
click at [11, 53] on div at bounding box center [11, 53] width 10 height 12
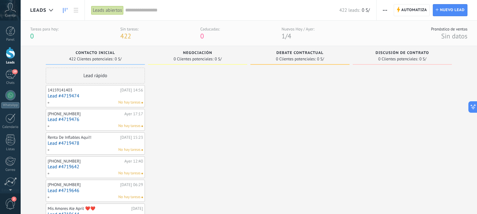
click at [112, 90] on div "14159141403" at bounding box center [83, 90] width 71 height 5
click at [137, 102] on span "No hay tareas" at bounding box center [129, 103] width 22 height 6
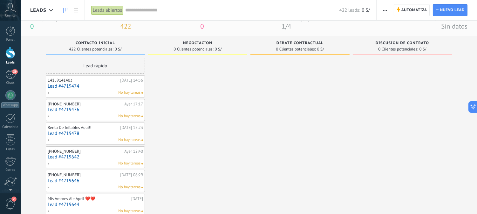
scroll to position [35, 0]
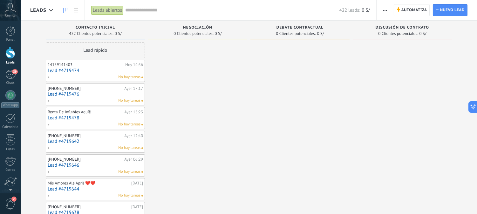
drag, startPoint x: 129, startPoint y: 65, endPoint x: 118, endPoint y: 67, distance: 11.5
click at [118, 67] on div "14159141403" at bounding box center [86, 64] width 76 height 5
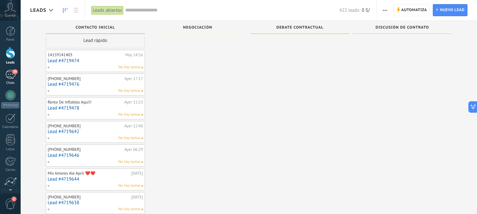
click at [9, 73] on div "39" at bounding box center [10, 74] width 10 height 9
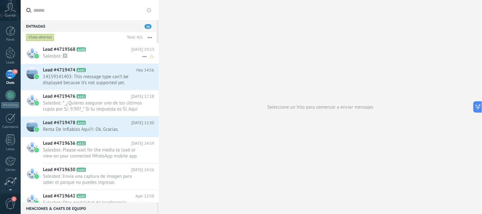
click at [102, 53] on span "Salesbot: 🖼" at bounding box center [92, 56] width 99 height 6
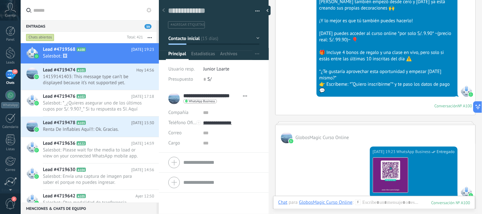
scroll to position [3274, 0]
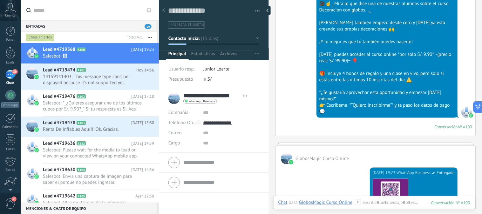
click at [172, 99] on div "**********" at bounding box center [209, 99] width 82 height 16
click at [191, 97] on input "**********" at bounding box center [211, 96] width 57 height 6
click at [174, 97] on div "**********" at bounding box center [213, 99] width 91 height 16
click at [103, 100] on span "Salesbot: *_¿Quieres asegurar uno de los últimos cupos por S/. 9.90?_* Si tu re…" at bounding box center [92, 106] width 99 height 12
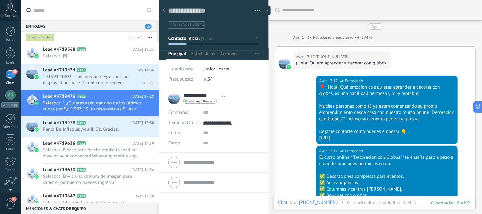
scroll to position [372, 0]
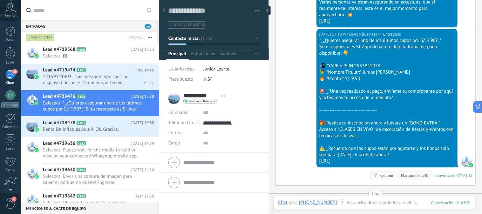
click at [99, 76] on span "14159141403: This message type can’t be displayed because it’s not supported ye…" at bounding box center [92, 80] width 99 height 12
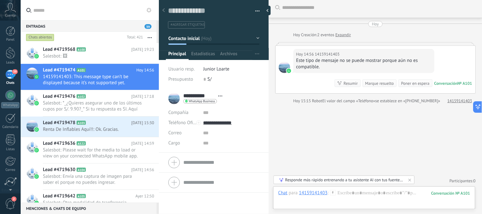
scroll to position [3, 0]
click at [99, 52] on h2 "Lead #4719568 A100" at bounding box center [87, 49] width 88 height 6
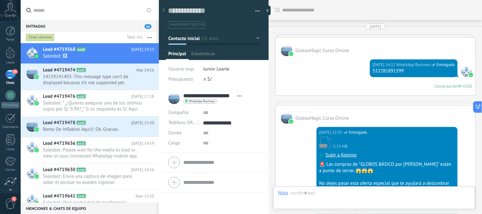
type textarea "**********"
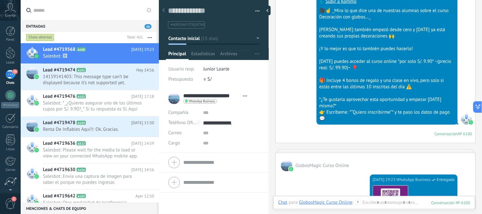
scroll to position [3224, 0]
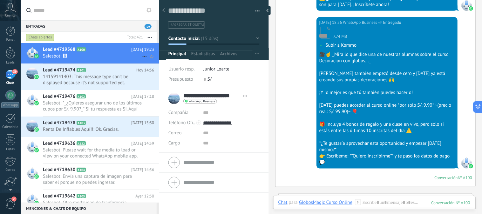
click at [141, 55] on icon at bounding box center [145, 57] width 8 height 8
click at [153, 56] on span "Conversación cerrada" at bounding box center [172, 59] width 43 height 13
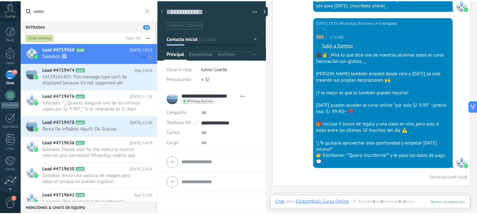
scroll to position [3234, 0]
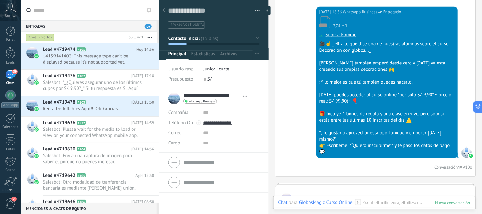
click at [12, 74] on div "39" at bounding box center [10, 74] width 10 height 9
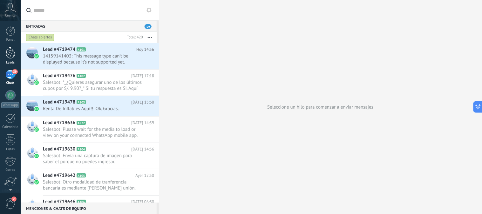
click at [11, 52] on div at bounding box center [11, 53] width 10 height 12
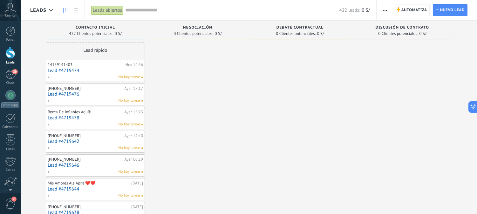
drag, startPoint x: 121, startPoint y: 69, endPoint x: 113, endPoint y: 66, distance: 8.7
click at [113, 66] on div "14159141403" at bounding box center [86, 64] width 76 height 5
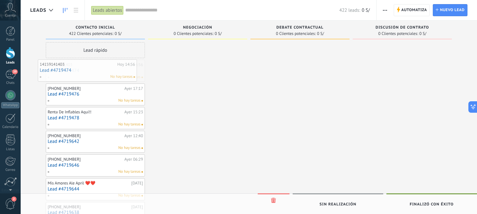
drag, startPoint x: 98, startPoint y: 65, endPoint x: 90, endPoint y: 65, distance: 7.9
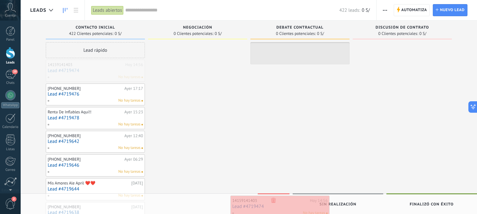
drag, startPoint x: 84, startPoint y: 65, endPoint x: 269, endPoint y: 201, distance: 229.3
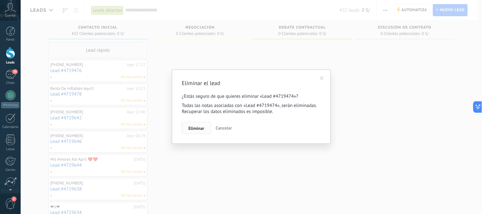
click at [196, 128] on span "Eliminar" at bounding box center [196, 128] width 16 height 4
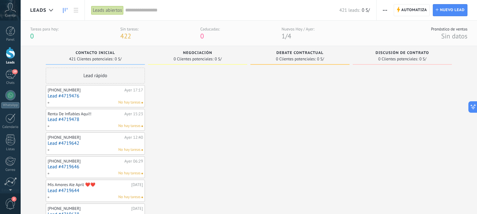
click at [6, 57] on div at bounding box center [11, 53] width 10 height 12
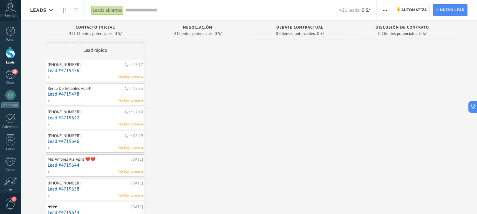
click at [383, 10] on icon "button" at bounding box center [385, 10] width 4 height 1
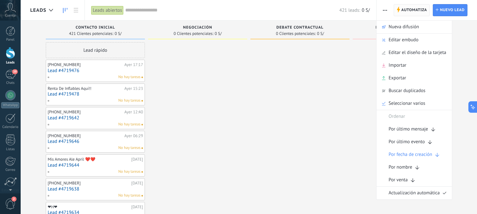
click at [402, 8] on span "Automatiza" at bounding box center [414, 9] width 26 height 11
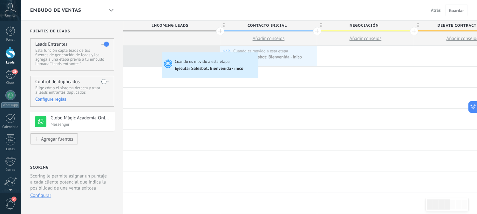
drag, startPoint x: 263, startPoint y: 57, endPoint x: 161, endPoint y: 52, distance: 102.1
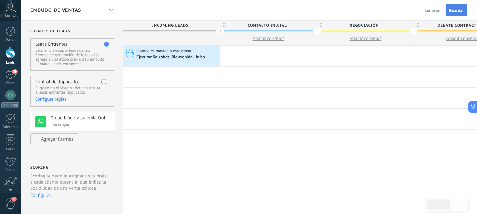
click at [458, 11] on span "Guardar" at bounding box center [456, 10] width 15 height 4
click at [455, 10] on span "Guardar" at bounding box center [456, 10] width 15 height 4
click at [5, 76] on div "39" at bounding box center [10, 74] width 10 height 9
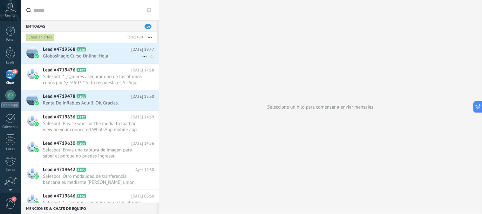
click at [141, 56] on icon at bounding box center [145, 57] width 8 height 8
click at [164, 72] on span "Conversación cerrada" at bounding box center [172, 72] width 43 height 13
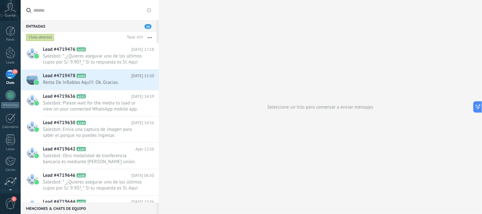
click at [9, 75] on div "39" at bounding box center [10, 74] width 10 height 9
click at [8, 51] on div at bounding box center [11, 53] width 10 height 12
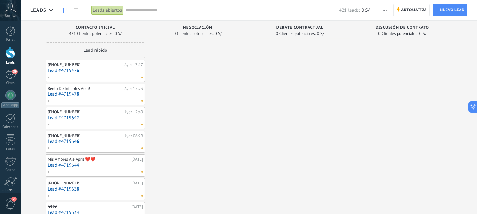
click at [9, 50] on div at bounding box center [11, 53] width 10 height 12
click at [409, 9] on span "Automatiza" at bounding box center [414, 9] width 26 height 11
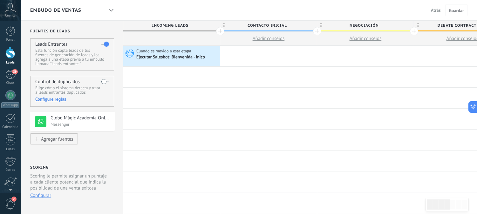
click at [39, 194] on button "Configurar" at bounding box center [40, 196] width 21 height 6
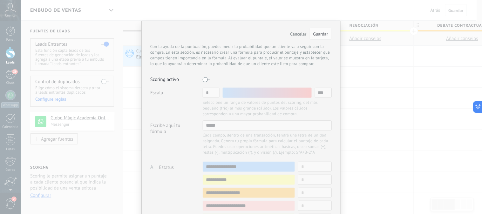
click at [298, 34] on span "Cancelar" at bounding box center [298, 34] width 16 height 6
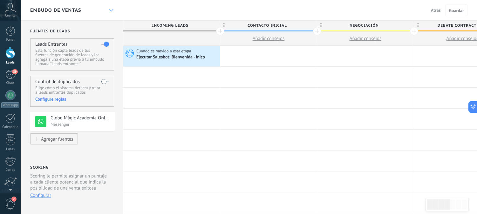
click at [109, 10] on icon at bounding box center [111, 10] width 4 height 3
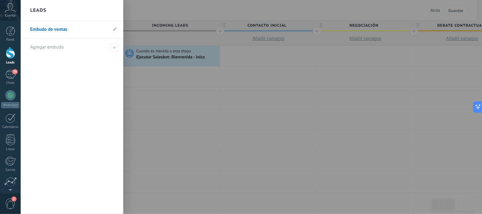
click at [109, 10] on div "Leads" at bounding box center [72, 10] width 103 height 21
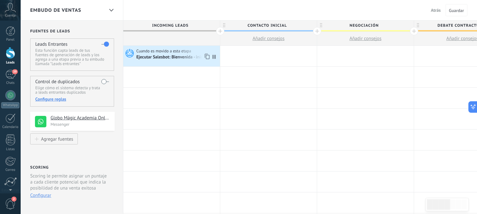
click at [161, 54] on div "Ejecutar Salesbot: Bienvenida - inico" at bounding box center [177, 57] width 82 height 6
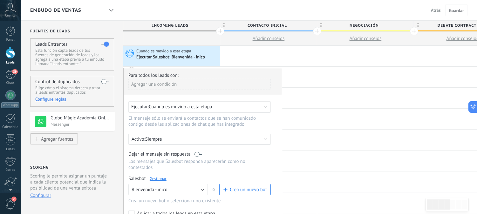
scroll to position [35, 0]
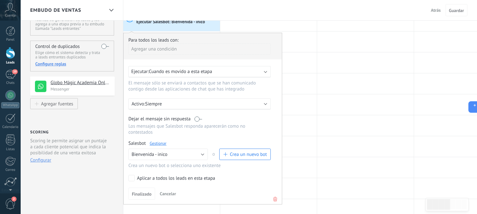
click at [258, 71] on div "Ejecutar: Cuando es movido a esta etapa" at bounding box center [197, 72] width 132 height 6
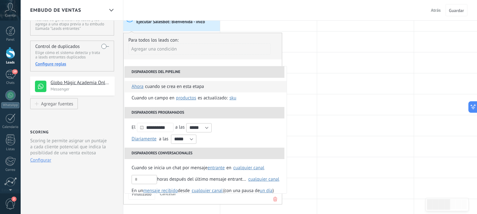
click at [164, 88] on div "Cuando se crea en esta etapa" at bounding box center [174, 86] width 59 height 11
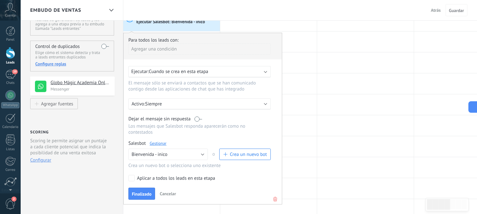
click at [227, 69] on div "Ejecutar: Cuando se crea en esta etapa" at bounding box center [197, 72] width 132 height 6
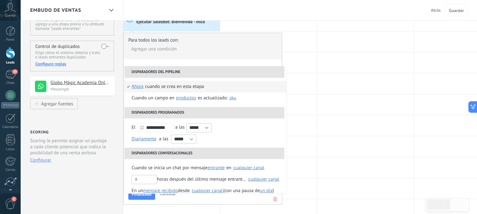
click at [188, 89] on div "Cuando se crea en esta etapa" at bounding box center [174, 86] width 59 height 11
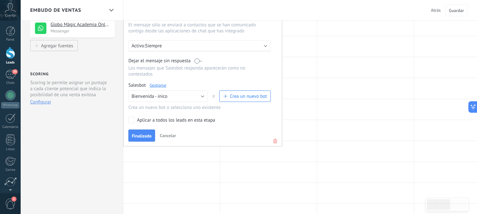
scroll to position [106, 0]
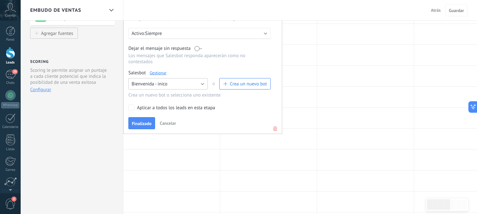
click at [197, 86] on button "Bienvenida - inico" at bounding box center [167, 83] width 79 height 11
click at [183, 95] on span "Bienvenida - inico" at bounding box center [165, 95] width 81 height 6
click at [146, 125] on span "Finalizado" at bounding box center [142, 123] width 20 height 4
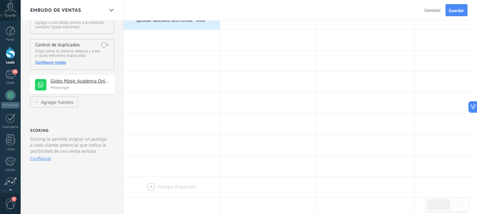
scroll to position [0, 0]
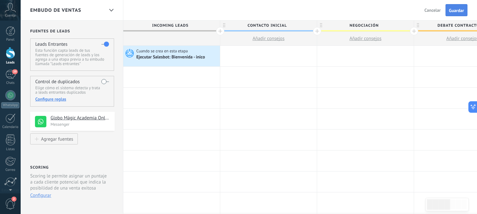
click at [457, 6] on button "Guardar" at bounding box center [456, 10] width 22 height 12
click at [166, 53] on span "Cuando se crea en esta etapa" at bounding box center [162, 51] width 52 height 6
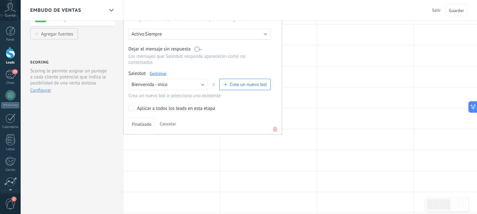
scroll to position [106, 0]
click at [138, 144] on div at bounding box center [171, 139] width 97 height 21
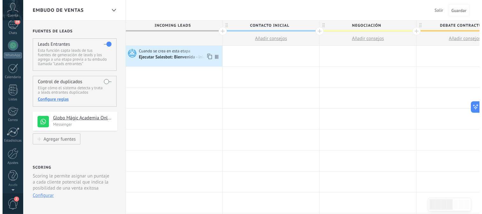
scroll to position [0, 0]
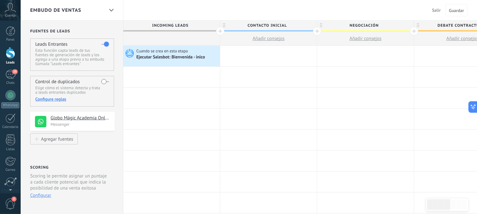
click at [211, 15] on div "Embudo de ventas Salir Cancelar Guardar" at bounding box center [249, 10] width 456 height 21
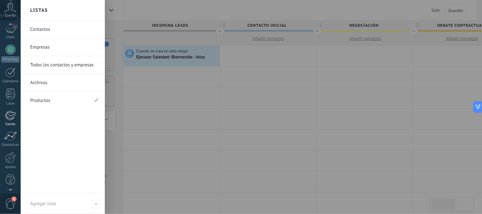
scroll to position [50, 0]
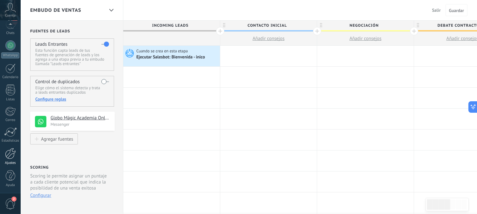
click at [12, 155] on div at bounding box center [10, 153] width 11 height 11
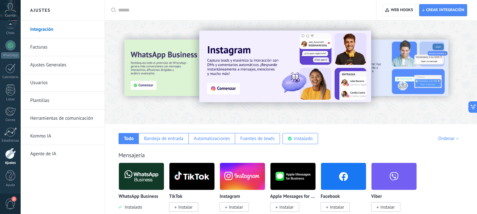
click at [55, 115] on link "Herramientas de comunicación" at bounding box center [64, 119] width 68 height 18
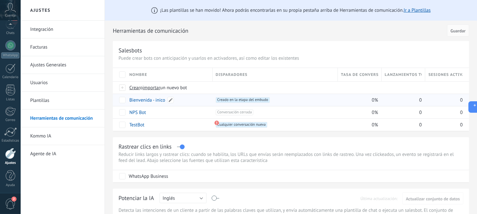
click at [139, 99] on link "Bienvenida - inico" at bounding box center [147, 100] width 36 height 6
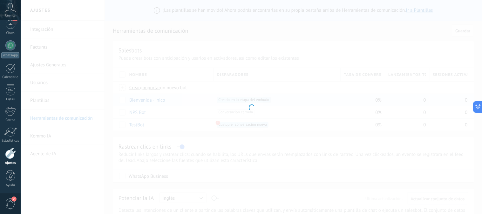
type input "**********"
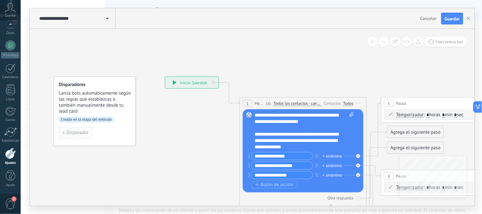
click at [77, 131] on span "Disparador" at bounding box center [77, 133] width 22 height 4
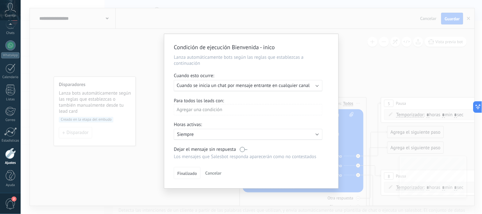
click at [224, 109] on div "Agregar una condición" at bounding box center [248, 109] width 149 height 11
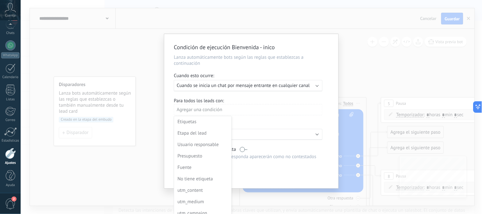
click at [244, 98] on div at bounding box center [251, 112] width 174 height 157
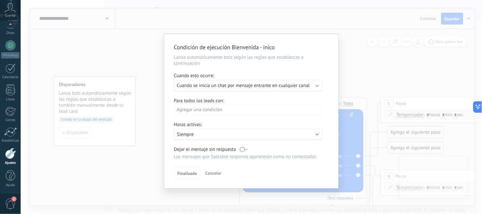
click at [316, 87] on div "Ejecutar: Cuando se inicia un chat por mensaje entrante en cualquier canal" at bounding box center [248, 85] width 149 height 11
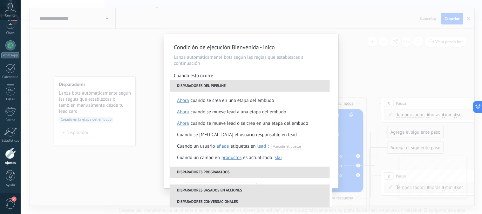
click at [303, 68] on div "**********" at bounding box center [251, 111] width 174 height 154
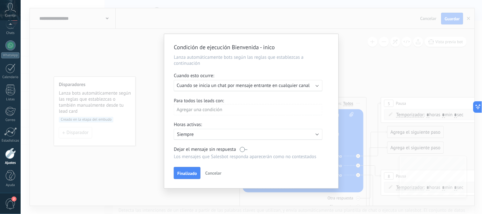
click at [227, 111] on div "Agregar una condición" at bounding box center [248, 109] width 149 height 11
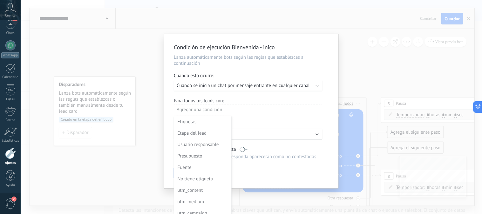
click at [258, 106] on div at bounding box center [251, 112] width 174 height 157
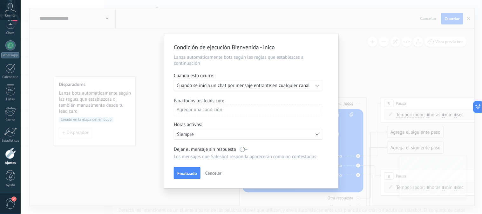
click at [212, 173] on span "Cancelar" at bounding box center [213, 173] width 16 height 6
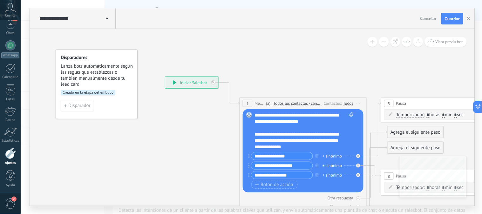
drag, startPoint x: 109, startPoint y: 85, endPoint x: 109, endPoint y: 58, distance: 26.4
click at [109, 58] on h4 "Disparadores" at bounding box center [97, 58] width 72 height 6
click at [109, 58] on h4 "Disparadores" at bounding box center [96, 58] width 72 height 6
click at [191, 83] on div "**********" at bounding box center [191, 82] width 53 height 11
click at [174, 82] on icon at bounding box center [174, 82] width 3 height 4
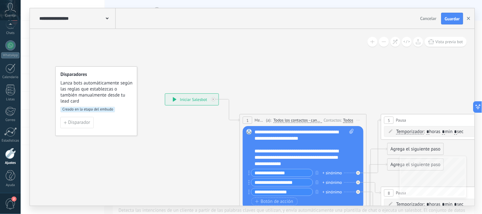
click at [467, 17] on button "button" at bounding box center [469, 19] width 10 height 12
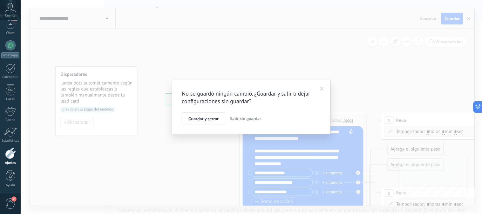
drag, startPoint x: 318, startPoint y: 51, endPoint x: 319, endPoint y: 72, distance: 21.0
click at [318, 52] on div "No se guardó ningún cambio. ¿Guardar y salir o dejar configuraciones sin guarda…" at bounding box center [251, 107] width 461 height 214
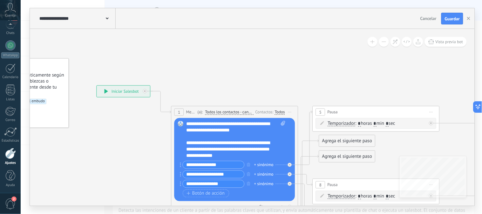
drag, startPoint x: 337, startPoint y: 76, endPoint x: 266, endPoint y: 66, distance: 71.5
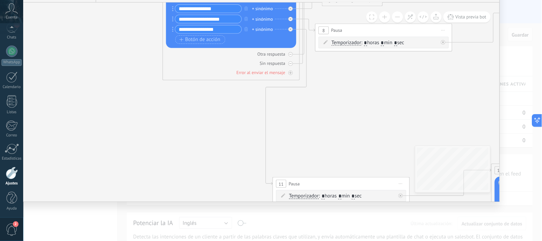
scroll to position [23, 0]
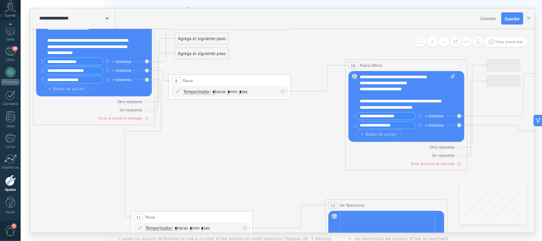
drag, startPoint x: 393, startPoint y: 124, endPoint x: 253, endPoint y: 146, distance: 142.6
click at [252, 149] on icon at bounding box center [443, 139] width 1269 height 789
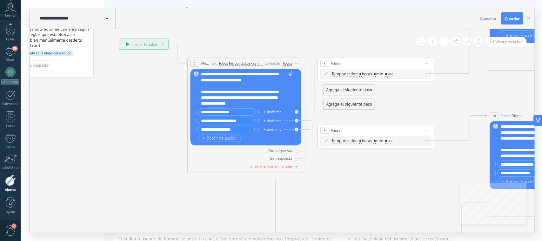
drag, startPoint x: 224, startPoint y: 135, endPoint x: 386, endPoint y: 205, distance: 176.5
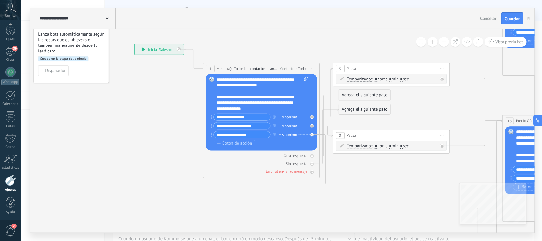
drag, startPoint x: 145, startPoint y: 147, endPoint x: 177, endPoint y: 145, distance: 32.5
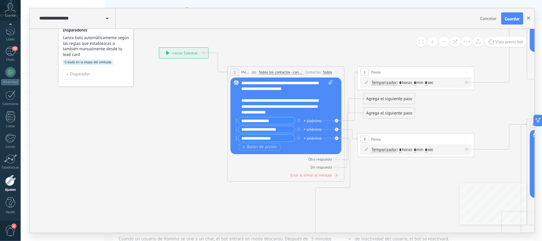
drag, startPoint x: 515, startPoint y: 19, endPoint x: 531, endPoint y: 15, distance: 16.8
click at [477, 17] on span "Guardar" at bounding box center [512, 19] width 15 height 4
click at [477, 16] on button "button" at bounding box center [529, 18] width 10 height 11
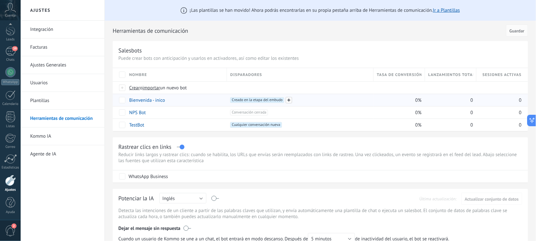
click at [289, 101] on span at bounding box center [289, 100] width 6 height 6
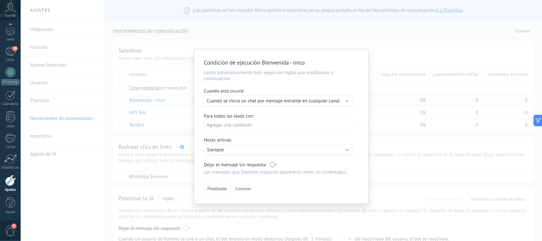
click at [288, 128] on div "Agregar una condición" at bounding box center [278, 124] width 149 height 11
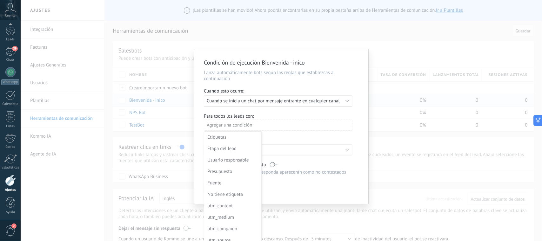
click at [288, 126] on div at bounding box center [281, 125] width 174 height 153
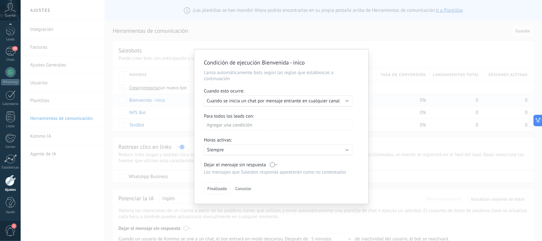
click at [299, 101] on span "Cuando se inicia un chat por mensaje entrante en cualquier canal" at bounding box center [273, 101] width 133 height 6
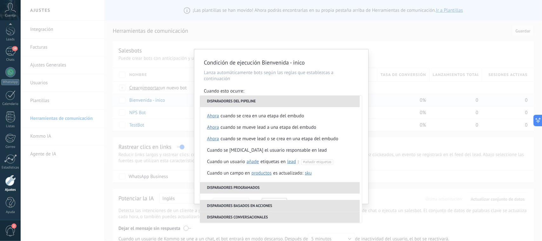
click at [298, 85] on div "**********" at bounding box center [281, 126] width 174 height 154
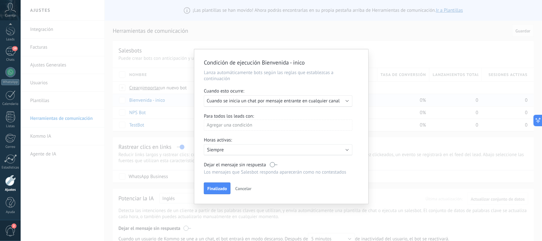
click at [242, 152] on p "Siempre" at bounding box center [262, 150] width 111 height 6
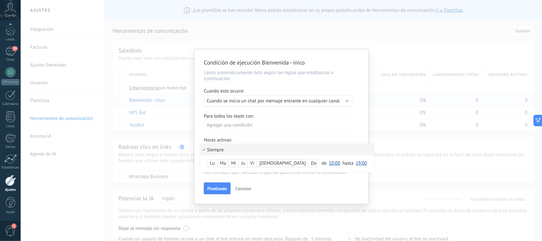
click at [287, 136] on div at bounding box center [281, 126] width 174 height 154
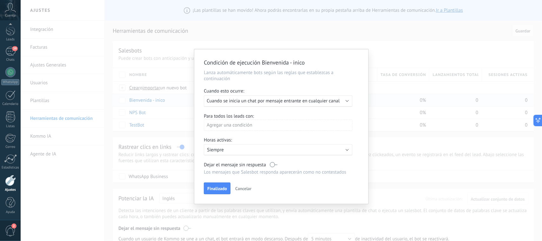
click at [236, 147] on p "Siempre" at bounding box center [262, 150] width 111 height 6
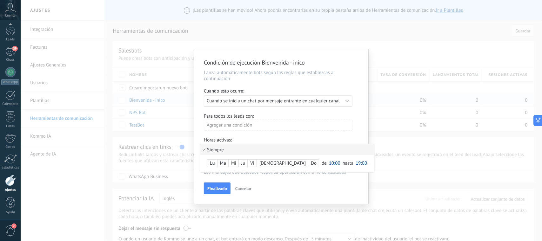
click at [220, 150] on li "Siempre" at bounding box center [287, 149] width 174 height 11
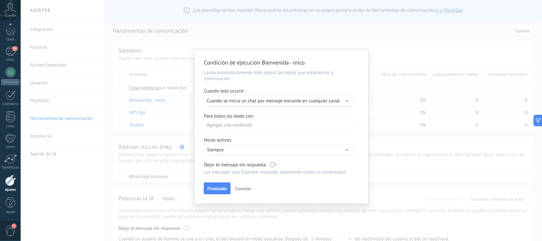
click at [257, 124] on div "Agregar una condición" at bounding box center [278, 124] width 149 height 11
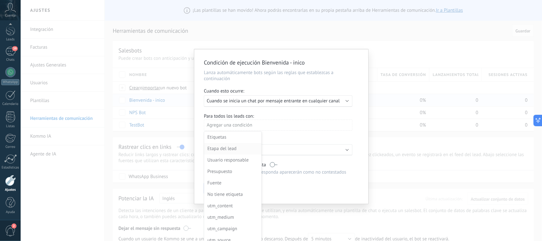
click at [240, 148] on div "Etapa del lead" at bounding box center [232, 148] width 50 height 9
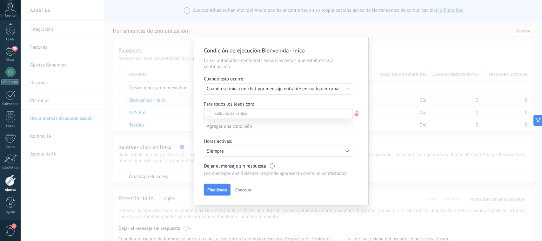
click at [246, 197] on div "Incoming leads Contacto inicial Negociación Debate contractual Discusión de con…" at bounding box center [278, 174] width 148 height 132
click at [220, 189] on span "Finalizado" at bounding box center [217, 191] width 20 height 4
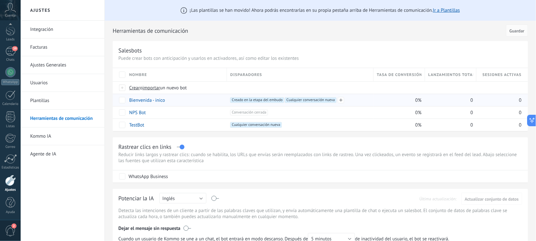
click at [329, 100] on span "Cualquier conversación nueva +0" at bounding box center [310, 100] width 51 height 6
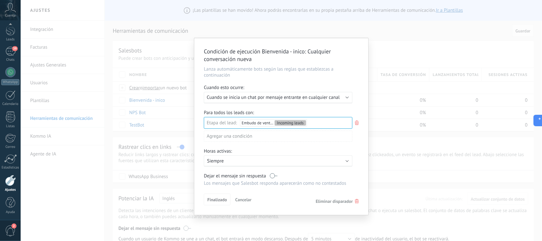
click at [358, 122] on icon at bounding box center [357, 123] width 7 height 8
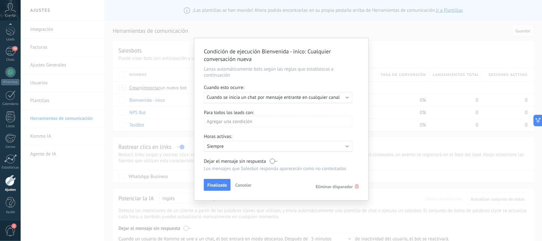
click at [258, 120] on div "Agregar una condición" at bounding box center [278, 121] width 149 height 11
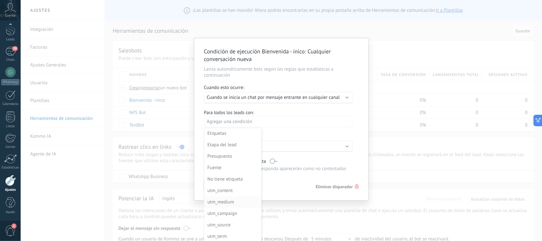
scroll to position [0, 0]
click at [319, 110] on div at bounding box center [281, 118] width 174 height 161
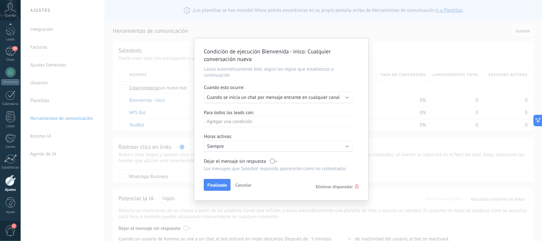
click at [330, 96] on span "Cuando se inicia un chat por mensaje entrante en cualquier canal" at bounding box center [273, 97] width 133 height 6
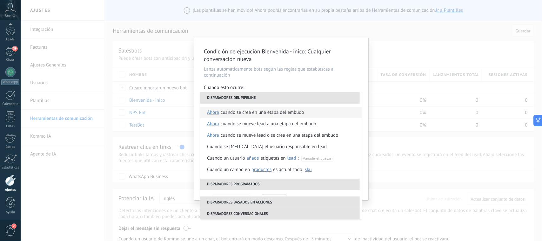
click at [270, 114] on div "Cuando se crea en una etapa del embudo" at bounding box center [263, 112] width 84 height 11
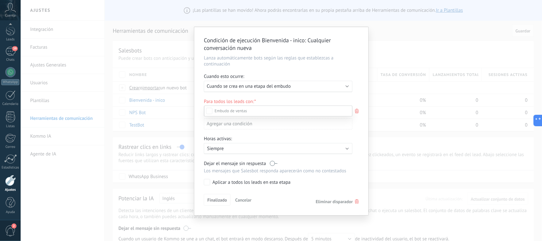
click at [215, 196] on div "Incoming leads Contacto inicial Negociación Debate contractual Discusión de con…" at bounding box center [278, 172] width 148 height 134
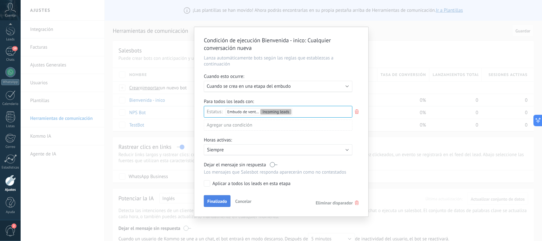
click at [222, 201] on span "Finalizado" at bounding box center [217, 201] width 20 height 4
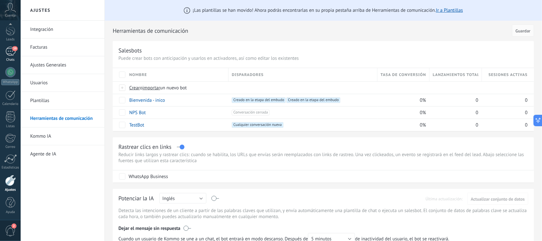
click at [6, 49] on div "39" at bounding box center [10, 51] width 10 height 9
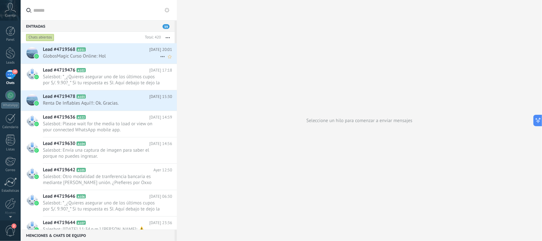
click at [159, 56] on icon at bounding box center [163, 57] width 8 height 8
drag, startPoint x: 121, startPoint y: 52, endPoint x: 138, endPoint y: 64, distance: 20.9
click at [141, 71] on div at bounding box center [271, 120] width 542 height 241
click at [159, 56] on icon "Mark respondió Conversación cerrada" at bounding box center [163, 57] width 8 height 8
click at [0, 0] on span "Conversación cerrada" at bounding box center [0, 0] width 0 height 0
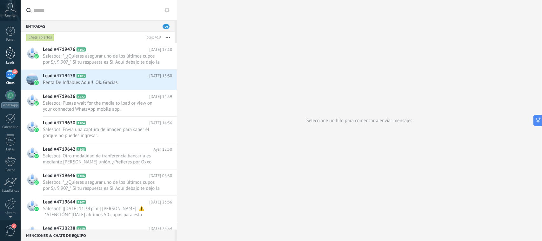
click at [8, 50] on div at bounding box center [11, 53] width 10 height 12
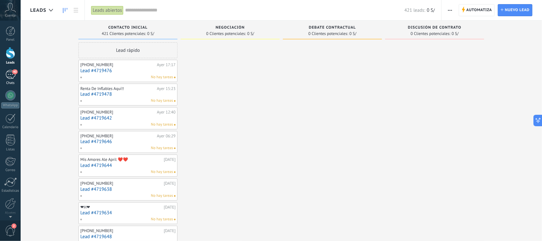
click at [8, 76] on div "40" at bounding box center [10, 74] width 10 height 9
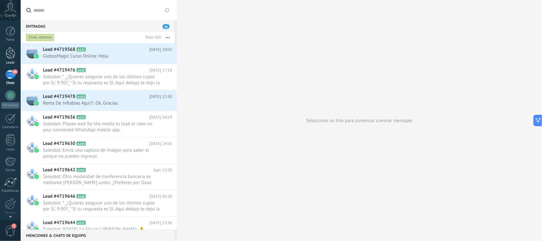
click at [10, 53] on div at bounding box center [11, 53] width 10 height 12
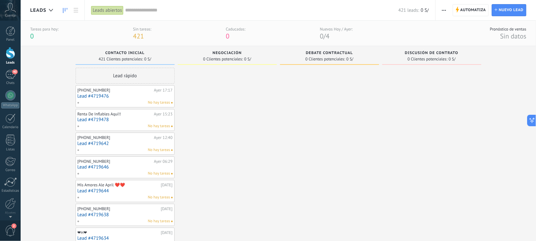
click at [128, 56] on div "421 Clientes potenciales: 0 S/" at bounding box center [125, 58] width 93 height 5
drag, startPoint x: 129, startPoint y: 55, endPoint x: 121, endPoint y: 57, distance: 8.4
click at [121, 57] on span "421 Clientes potenciales:" at bounding box center [121, 59] width 44 height 4
click at [48, 31] on div "Tareas para hoy:" at bounding box center [44, 28] width 28 height 5
click at [72, 13] on link at bounding box center [76, 10] width 11 height 12
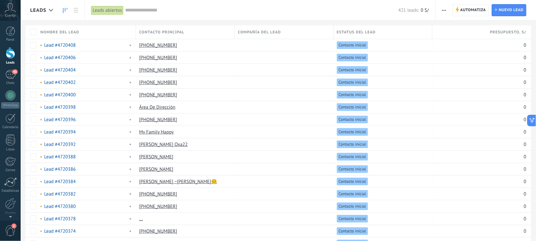
click at [64, 9] on icon at bounding box center [65, 10] width 4 height 5
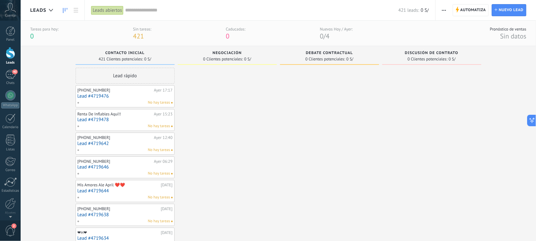
click at [441, 11] on button "button" at bounding box center [444, 10] width 9 height 12
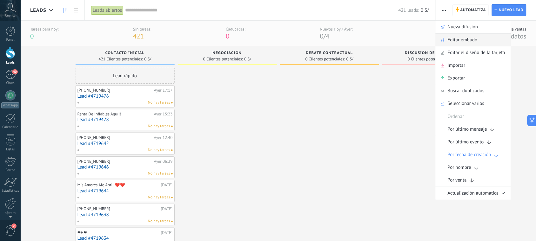
click at [456, 42] on span "Editar embudo" at bounding box center [463, 40] width 30 height 13
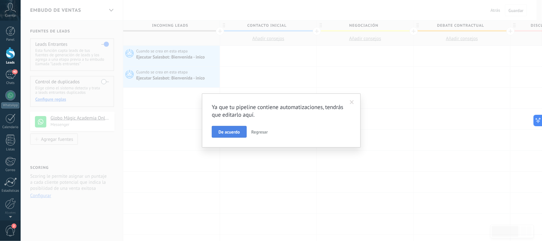
click at [235, 130] on span "De acuerdo" at bounding box center [229, 132] width 21 height 4
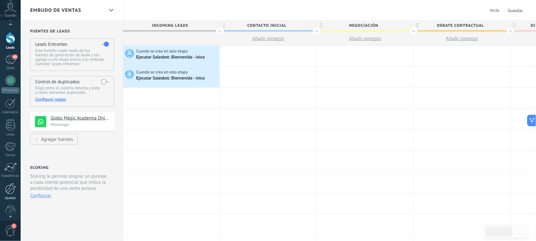
scroll to position [23, 0]
click at [11, 181] on div at bounding box center [10, 180] width 11 height 11
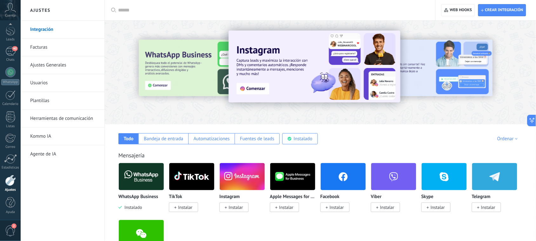
click at [69, 119] on link "Herramientas de comunicación" at bounding box center [64, 119] width 68 height 18
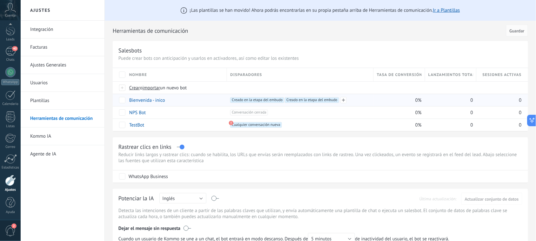
click at [324, 101] on span "Creado en la etapa del embudo +0" at bounding box center [312, 100] width 54 height 6
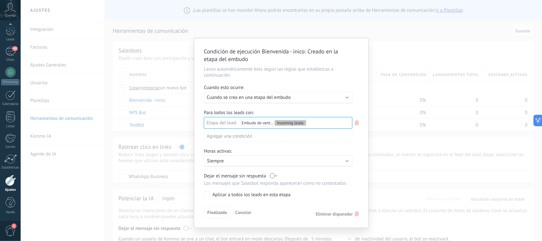
click at [343, 211] on span "Eliminar disparador" at bounding box center [334, 214] width 37 height 6
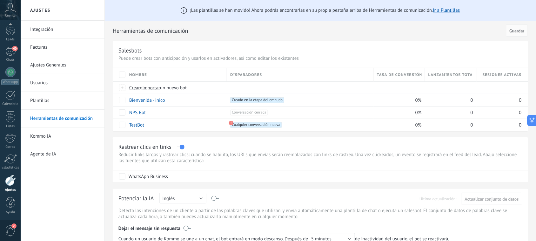
click at [255, 75] on span "Disparadores" at bounding box center [246, 75] width 32 height 6
click at [257, 99] on span "Creado en la etapa del embudo +0" at bounding box center [257, 100] width 54 height 6
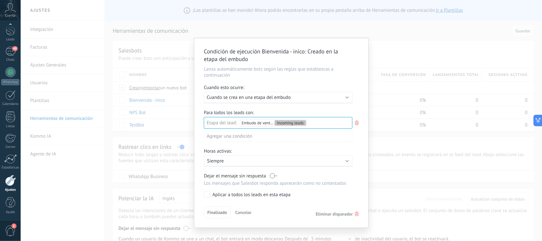
click at [356, 123] on use at bounding box center [357, 122] width 4 height 4
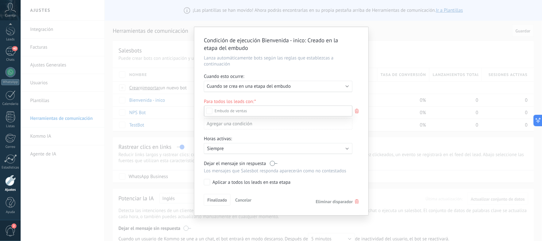
click at [349, 199] on div "Incoming leads Contacto inicial Negociación Debate contractual Discusión de con…" at bounding box center [278, 172] width 148 height 134
click at [343, 199] on span "Eliminar disparador" at bounding box center [334, 202] width 37 height 6
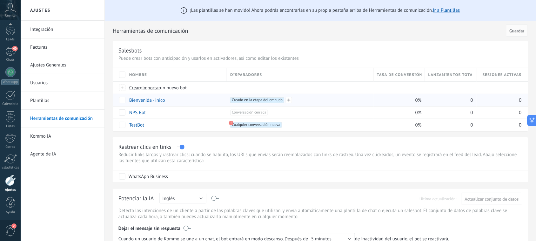
click at [267, 99] on span "Creado en la etapa del embudo +0" at bounding box center [257, 100] width 54 height 6
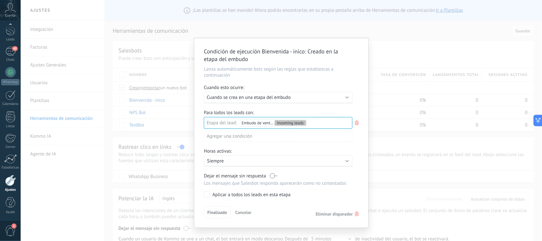
click at [296, 152] on div "Horas activas:" at bounding box center [281, 151] width 155 height 7
click at [0, 0] on div "Incoming leads Contacto inicial Negociación Debate contractual Discusión de con…" at bounding box center [0, 0] width 0 height 0
click at [326, 106] on div at bounding box center [282, 120] width 522 height 241
click at [316, 96] on div "Ejecutar: Cuando se crea en una etapa del embudo" at bounding box center [276, 97] width 138 height 6
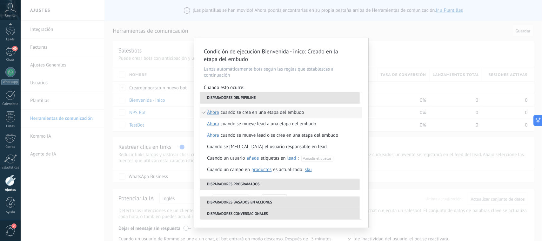
click at [336, 76] on p "Lanza automáticamente bots según las reglas que establezcas a continuación" at bounding box center [281, 72] width 155 height 12
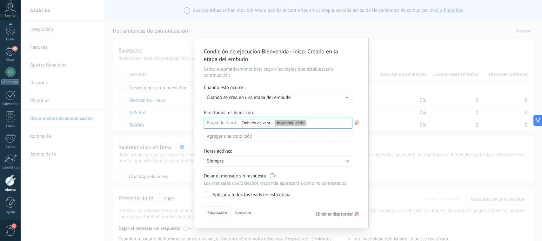
click at [249, 211] on span "Cancelar" at bounding box center [243, 212] width 16 height 6
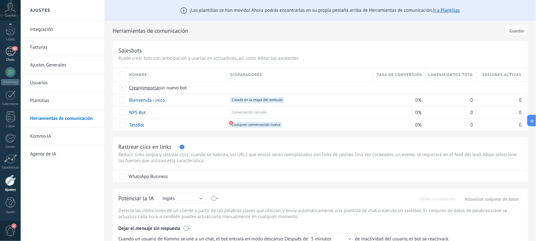
click at [10, 50] on div "40" at bounding box center [10, 51] width 10 height 9
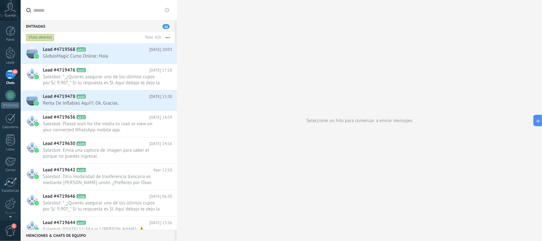
click at [168, 37] on icon "button" at bounding box center [168, 37] width 4 height 1
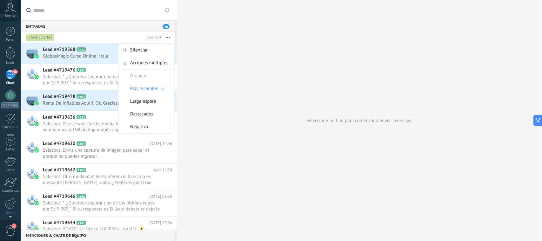
click at [111, 34] on div "Chats abiertos" at bounding box center [84, 37] width 118 height 11
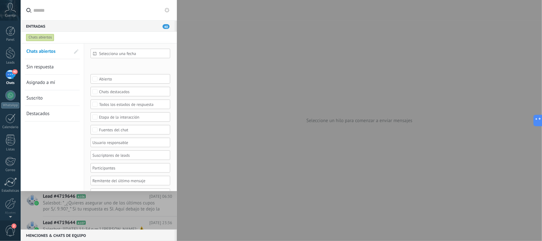
click at [88, 31] on div "Entradas 40 Chats abiertos Total: 420 Silenciar Acciones múltiples Ordenar Más …" at bounding box center [99, 124] width 156 height 209
click at [149, 13] on input "text" at bounding box center [102, 10] width 139 height 20
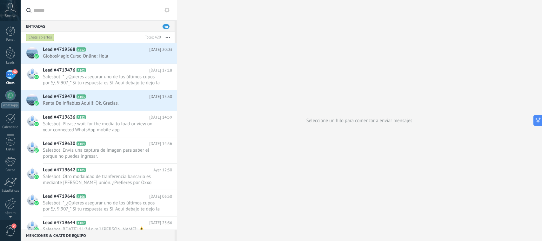
click at [37, 36] on div "Chats abiertos" at bounding box center [40, 38] width 28 height 8
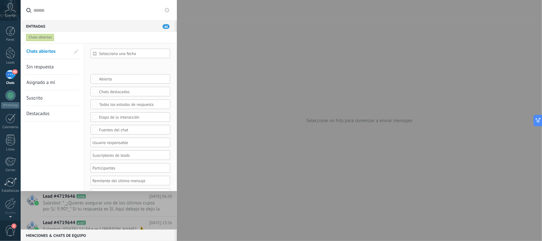
click at [37, 36] on div "Chats abiertos" at bounding box center [40, 38] width 28 height 8
click at [245, 64] on div at bounding box center [271, 120] width 542 height 241
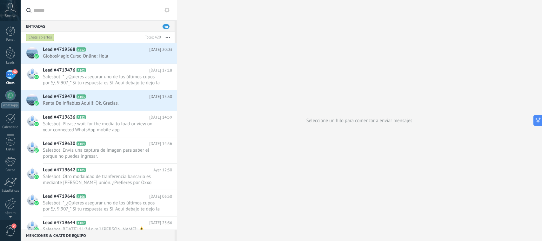
click at [46, 12] on input "text" at bounding box center [102, 10] width 139 height 20
click at [8, 72] on div "40" at bounding box center [10, 74] width 10 height 9
click at [10, 56] on div at bounding box center [11, 53] width 10 height 12
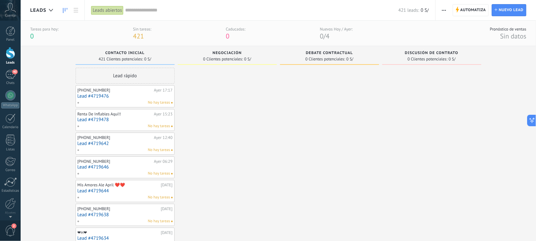
click at [131, 76] on div "Lead rápido" at bounding box center [125, 76] width 99 height 16
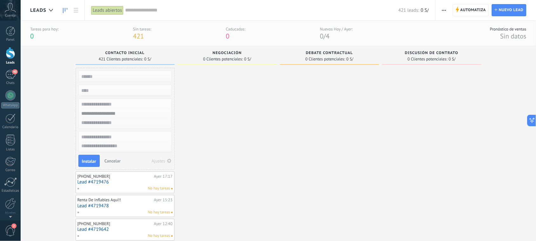
click at [119, 113] on input "text" at bounding box center [124, 113] width 93 height 9
type input "*"
type input "******"
click at [110, 123] on span "GlobosMagic Curso Online +51 90266 2691" at bounding box center [125, 124] width 89 height 11
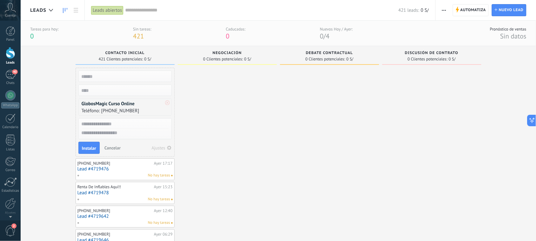
click at [110, 145] on button "Cancelar" at bounding box center [112, 148] width 21 height 10
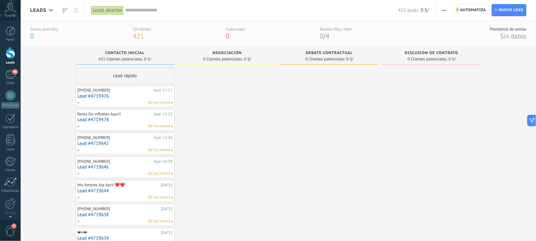
click at [13, 10] on icon at bounding box center [10, 8] width 11 height 10
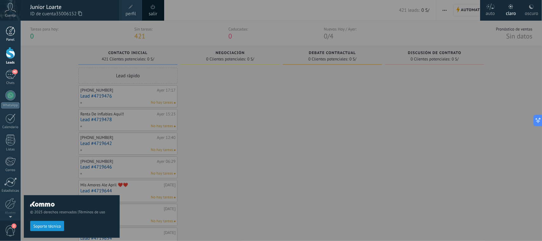
click at [9, 30] on div at bounding box center [11, 31] width 10 height 10
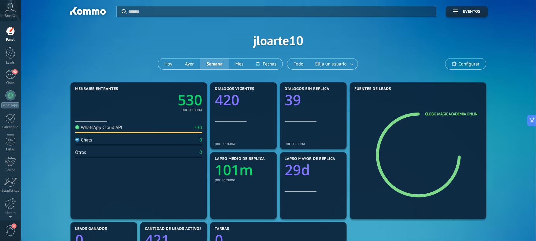
click at [99, 142] on div "Chats 0" at bounding box center [138, 141] width 127 height 9
click at [11, 214] on span "2" at bounding box center [10, 230] width 11 height 11
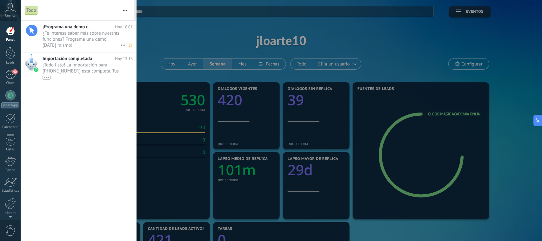
click at [79, 40] on span "¿Te interesa saber más sobre nuestras funciones? Programa una demo hoy mismo! •…" at bounding box center [82, 39] width 78 height 18
click at [90, 66] on span "¡Todo listo! La importación para +51 966 317 722 está completa. Tus datos de Wh…" at bounding box center [82, 71] width 78 height 18
click at [86, 65] on span "¡Todo listo! La importación para +51 966 317 722 está completa. Tus datos de Wh…" at bounding box center [82, 71] width 78 height 18
click at [170, 54] on div at bounding box center [271, 120] width 542 height 241
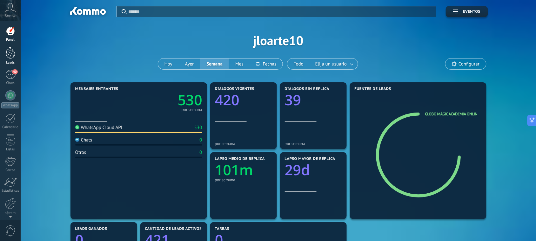
click at [11, 55] on div at bounding box center [11, 53] width 10 height 12
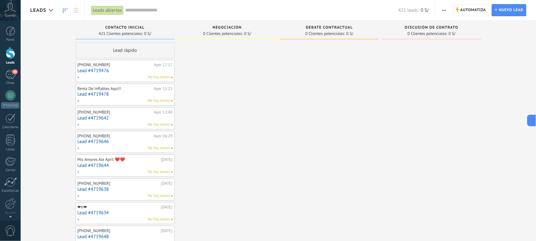
click at [74, 10] on icon at bounding box center [76, 10] width 4 height 4
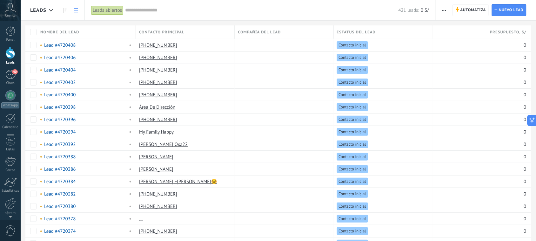
click at [134, 8] on input "text" at bounding box center [262, 10] width 274 height 7
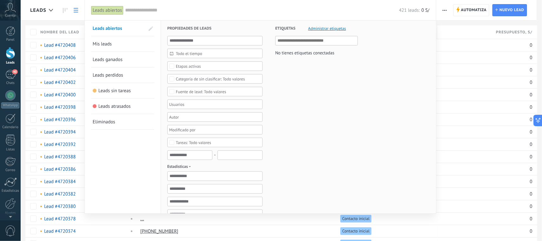
click at [107, 122] on span "Eliminados" at bounding box center [104, 122] width 23 height 6
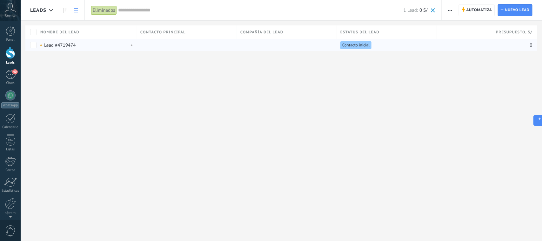
click at [64, 43] on link "Lead #4719474" at bounding box center [59, 45] width 31 height 6
click at [132, 44] on span at bounding box center [130, 45] width 7 height 6
drag, startPoint x: 281, startPoint y: 31, endPoint x: 175, endPoint y: 23, distance: 105.5
click at [279, 31] on span "Compañía del lead" at bounding box center [262, 32] width 43 height 6
drag, startPoint x: 158, startPoint y: 31, endPoint x: 128, endPoint y: 24, distance: 30.8
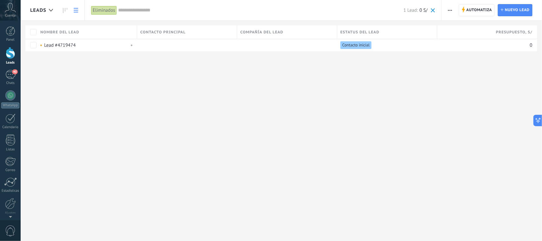
click at [153, 29] on span "Contacto principal" at bounding box center [162, 32] width 45 height 6
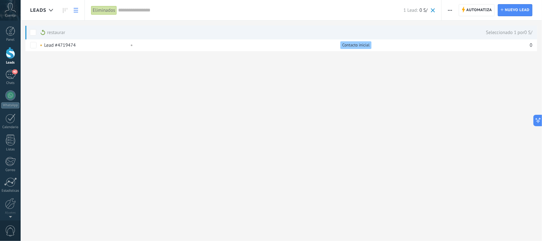
click at [431, 11] on span at bounding box center [433, 10] width 4 height 4
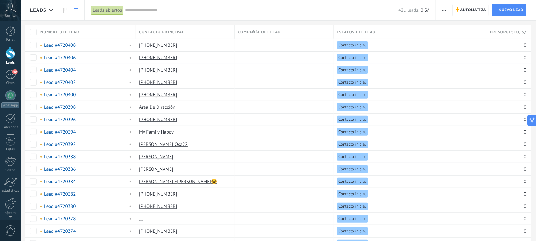
click at [139, 13] on input "text" at bounding box center [262, 10] width 274 height 7
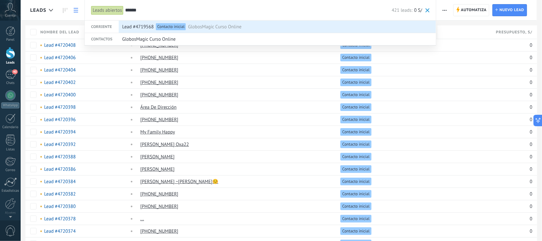
click at [168, 28] on div "Contacto inicial" at bounding box center [171, 26] width 30 height 7
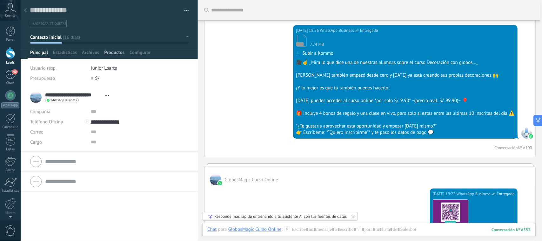
scroll to position [4271, 0]
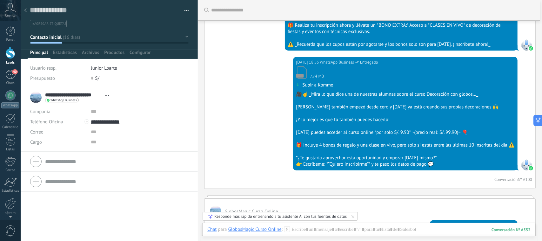
click at [185, 11] on span "button" at bounding box center [187, 11] width 4 height 1
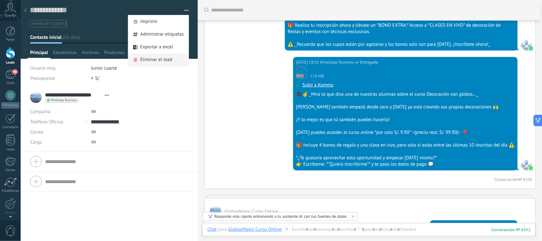
click at [153, 60] on span "Eliminar el lead" at bounding box center [156, 59] width 32 height 13
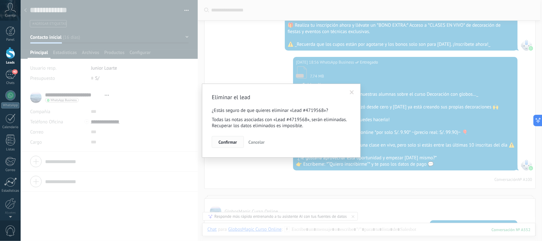
click at [231, 141] on span "Confirmar" at bounding box center [228, 142] width 18 height 4
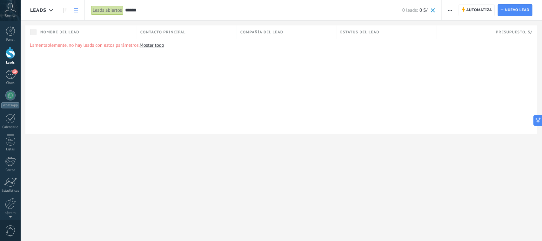
click at [150, 9] on input "******" at bounding box center [263, 10] width 277 height 7
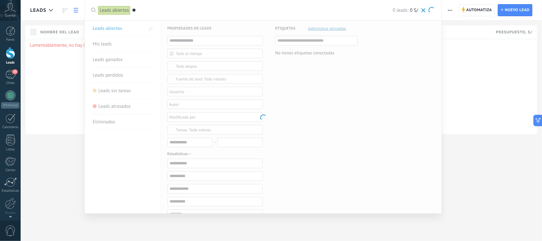
type input "*"
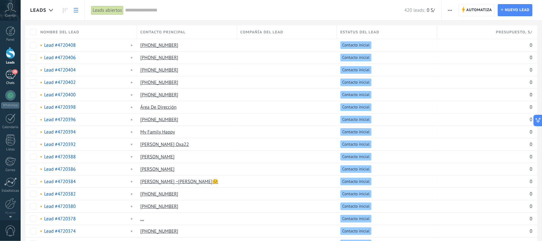
click at [11, 73] on div "39" at bounding box center [10, 74] width 10 height 9
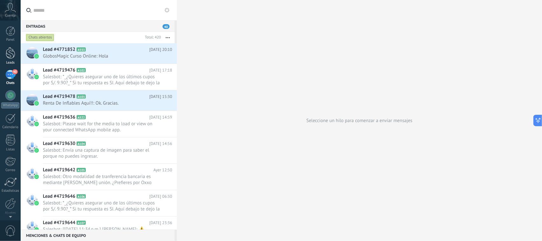
click at [10, 59] on link "Leads" at bounding box center [10, 56] width 21 height 18
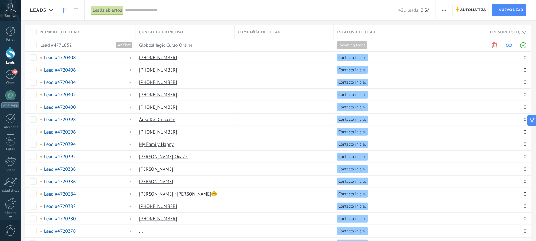
click at [67, 10] on link at bounding box center [65, 10] width 11 height 12
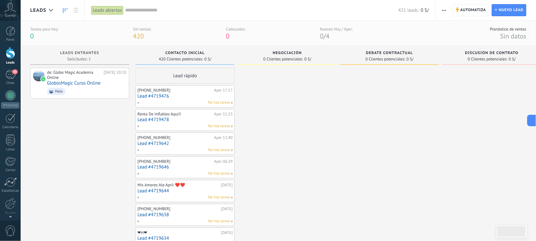
click at [8, 56] on div at bounding box center [11, 53] width 10 height 12
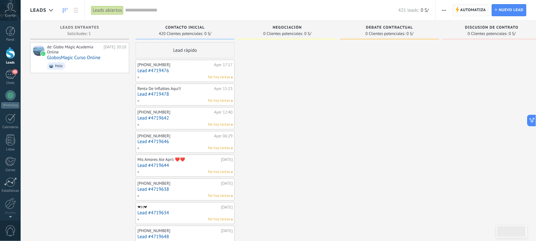
click at [466, 10] on span "Automatiza" at bounding box center [474, 9] width 26 height 11
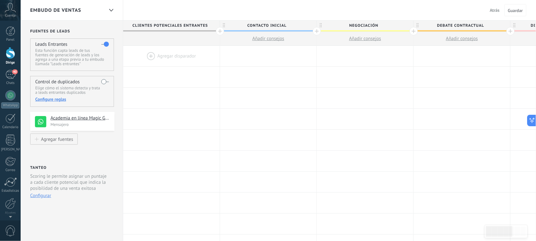
click at [199, 13] on div "Embudo de ventas Atrás Cancelar Guardar" at bounding box center [279, 10] width 516 height 21
drag, startPoint x: 212, startPoint y: 121, endPoint x: 248, endPoint y: 135, distance: 38.6
click at [269, 125] on div "Agregar disparador Agregar disparador Agregar disparador Agregar disparador Agr…" at bounding box center [462, 119] width 678 height 21
drag, startPoint x: 248, startPoint y: 135, endPoint x: 542, endPoint y: 153, distance: 294.8
click at [477, 153] on html ".abccls-1,.abccls-2{fill-rule:evenodd}.abccls-2{fill:#fff} .abfcls-1{fill:none}…" at bounding box center [268, 120] width 536 height 241
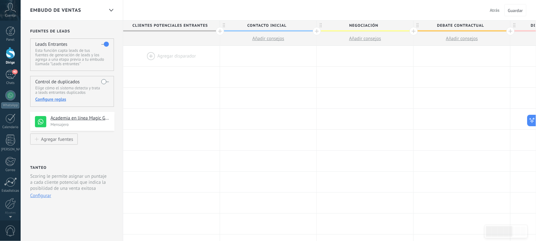
click at [477, 9] on font "Atrás" at bounding box center [495, 10] width 10 height 6
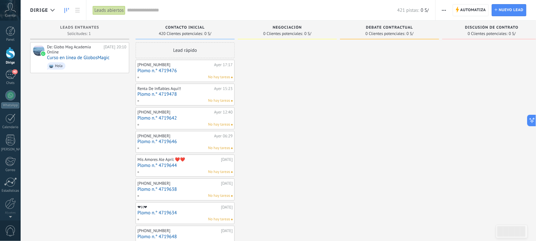
click at [445, 7] on span "button" at bounding box center [444, 10] width 4 height 12
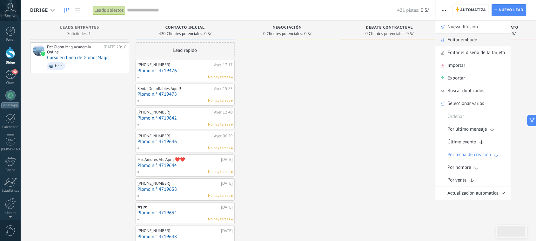
click at [472, 37] on span "Editar embudo" at bounding box center [463, 40] width 30 height 13
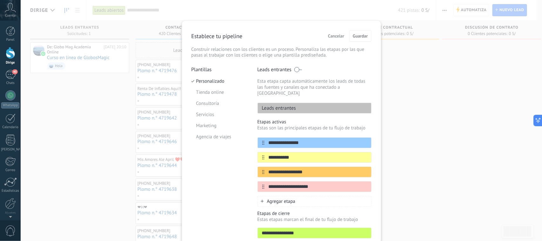
click at [291, 105] on font "Leads entrantes" at bounding box center [279, 108] width 34 height 6
click at [336, 35] on font "Cancelar" at bounding box center [336, 36] width 16 height 6
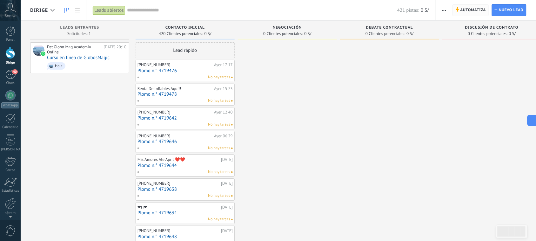
click at [475, 10] on font "Automatiza" at bounding box center [474, 10] width 26 height 5
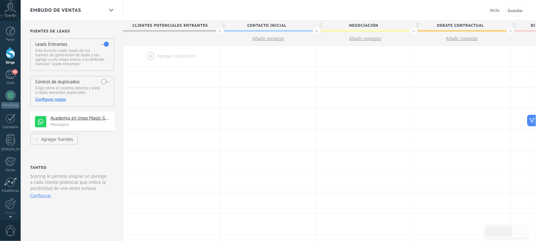
click at [179, 56] on div at bounding box center [171, 56] width 97 height 21
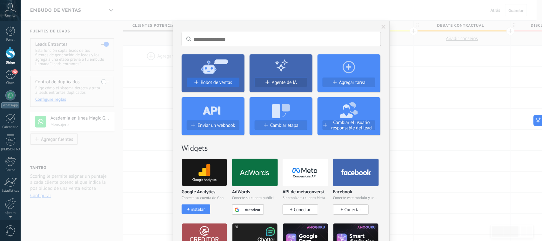
click at [220, 80] on font "Robot de ventas" at bounding box center [216, 82] width 31 height 6
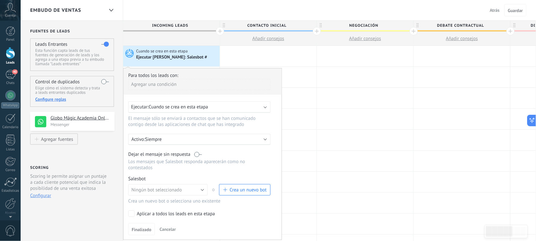
click at [206, 97] on div "Para todos los leads con: Agregar una condición Ejecutar: Cuando se crea en est…" at bounding box center [202, 154] width 159 height 172
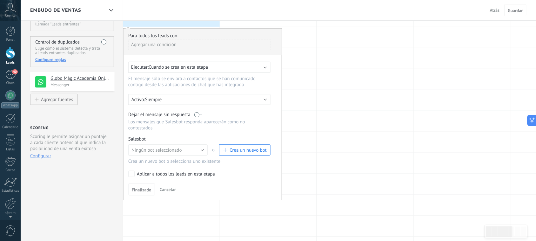
click at [232, 65] on div "Ejecutar: Cuando se crea en esta etapa" at bounding box center [197, 67] width 132 height 6
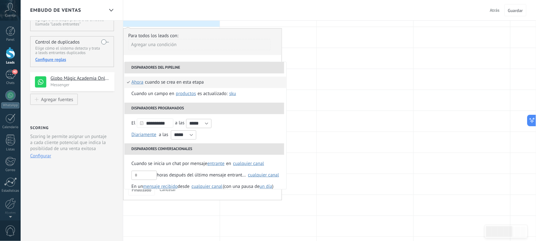
click at [180, 83] on div "Cuando se crea en esta etapa" at bounding box center [174, 82] width 59 height 11
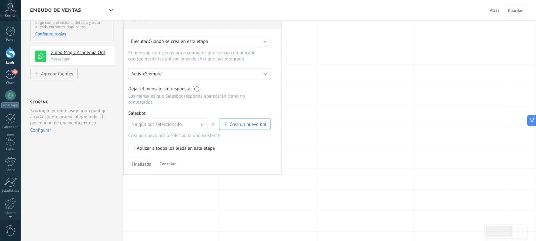
scroll to position [79, 0]
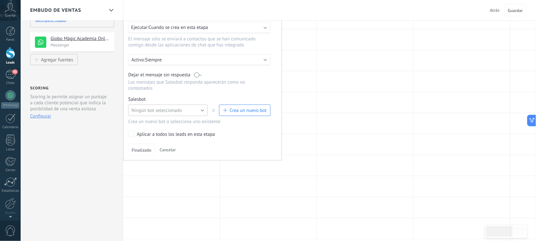
click at [188, 110] on button "Ningún bot seleccionado" at bounding box center [167, 110] width 79 height 11
click at [160, 119] on span "Bienvenida - inico" at bounding box center [165, 121] width 81 height 6
click at [145, 148] on span "Finalizado" at bounding box center [142, 150] width 20 height 4
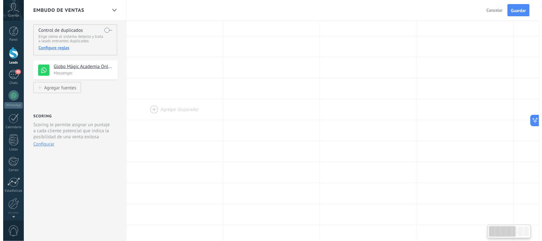
scroll to position [0, 0]
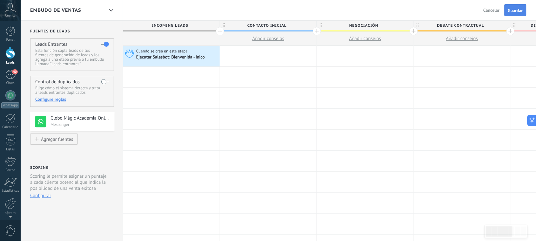
click at [523, 13] on button "Guardar" at bounding box center [516, 10] width 22 height 12
click at [10, 55] on div at bounding box center [11, 53] width 10 height 12
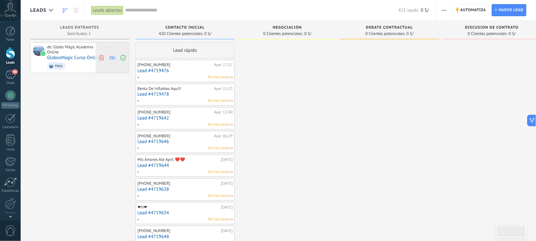
click at [101, 55] on icon at bounding box center [102, 58] width 6 height 6
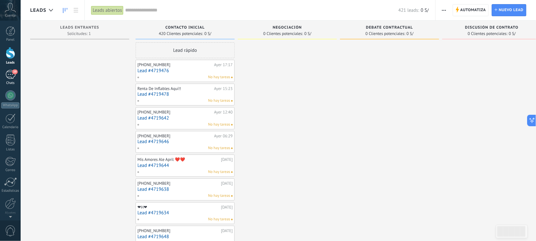
click at [10, 71] on div "39" at bounding box center [10, 74] width 10 height 9
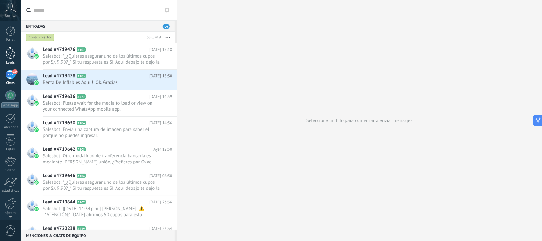
click at [12, 50] on div at bounding box center [11, 53] width 10 height 12
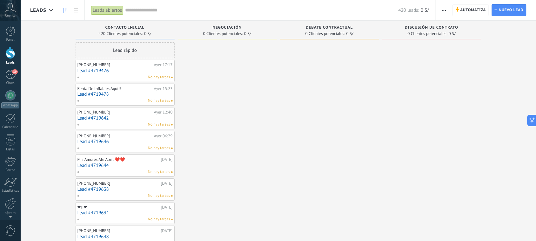
click at [10, 58] on link "Leads" at bounding box center [10, 56] width 21 height 18
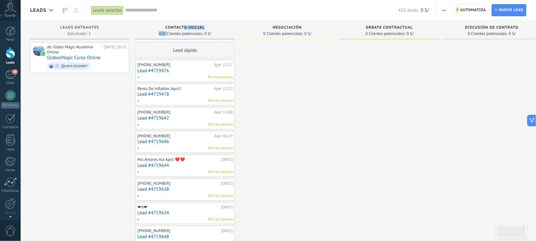
drag, startPoint x: 183, startPoint y: 26, endPoint x: 165, endPoint y: 30, distance: 17.8
click at [166, 31] on div "Contacto inicial 420 Clientes potenciales: 0 S/" at bounding box center [185, 30] width 99 height 19
click at [156, 24] on div "Contacto inicial 420 Clientes potenciales: 0 S/" at bounding box center [185, 30] width 99 height 19
drag, startPoint x: 153, startPoint y: 24, endPoint x: 177, endPoint y: 31, distance: 24.5
click at [177, 31] on div "Contacto inicial 420 Clientes potenciales: 0 S/" at bounding box center [185, 30] width 99 height 19
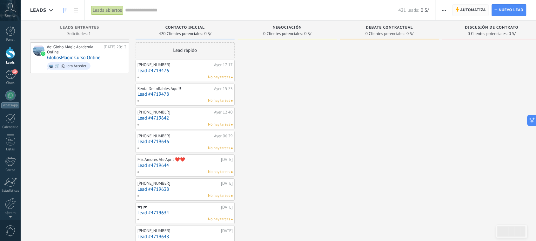
click at [469, 10] on span "Automatiza" at bounding box center [474, 9] width 26 height 11
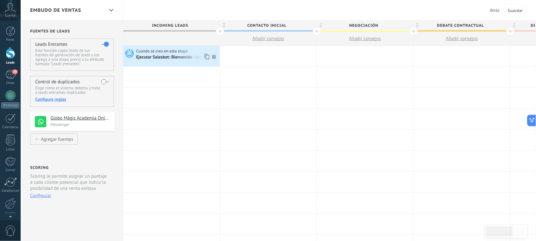
click at [215, 56] on icon at bounding box center [214, 57] width 3 height 4
drag, startPoint x: 215, startPoint y: 58, endPoint x: 196, endPoint y: 58, distance: 19.1
click at [196, 58] on div "Cuando se crea en esta etapa Ejecutar Salesbot: Bienvenida - inico Avanzado" at bounding box center [171, 56] width 97 height 21
click at [165, 8] on div "Embudo de ventas Atrás Cancelar Guardar" at bounding box center [279, 10] width 516 height 21
click at [304, 11] on div "Embudo de ventas Atrás Cancelar Guardar" at bounding box center [279, 10] width 516 height 21
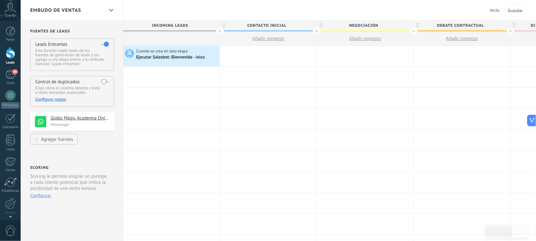
click at [61, 101] on div "Configure reglas" at bounding box center [71, 99] width 73 height 6
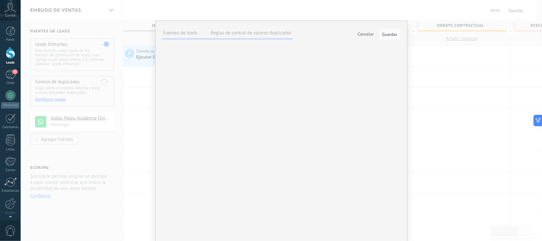
click at [234, 34] on label "Reglas de control de valores duplicados" at bounding box center [251, 33] width 81 height 6
click at [183, 28] on ul "Fuentes de leads Reglas de control de valores duplicados" at bounding box center [227, 33] width 131 height 12
click at [183, 29] on li "Fuentes de leads" at bounding box center [180, 33] width 37 height 9
click at [190, 33] on label "Fuentes de leads" at bounding box center [180, 33] width 34 height 6
click at [363, 33] on span "Cancelar" at bounding box center [366, 34] width 16 height 6
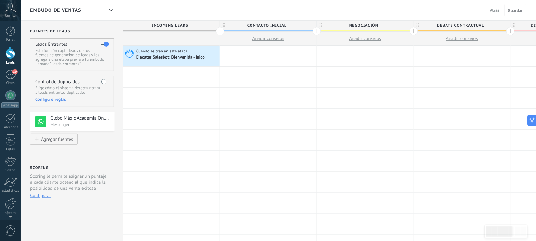
click at [91, 9] on div "Embudo de ventas" at bounding box center [67, 10] width 74 height 20
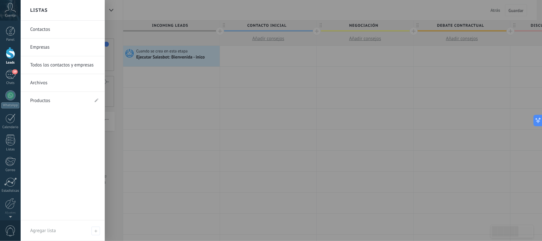
click at [167, 8] on div at bounding box center [292, 120] width 542 height 241
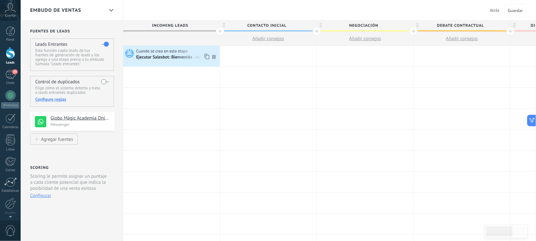
click at [165, 56] on div "Ejecutar Salesbot: Bienvenida - inico" at bounding box center [171, 58] width 70 height 6
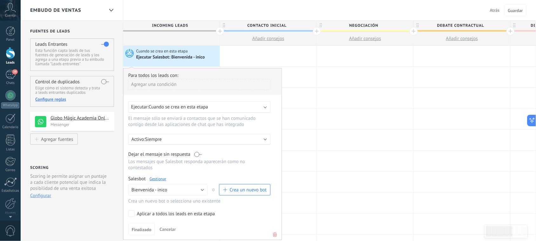
click at [225, 104] on div "Ejecutar: Cuando se crea en esta etapa" at bounding box center [197, 107] width 132 height 6
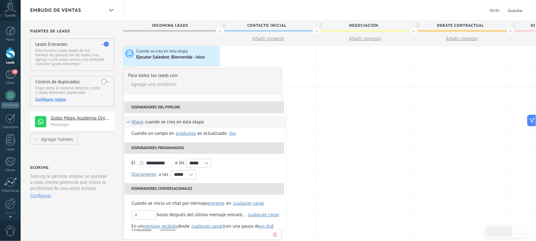
click at [198, 11] on div "Embudo de ventas Atrás Cancelar Guardar" at bounding box center [279, 10] width 516 height 21
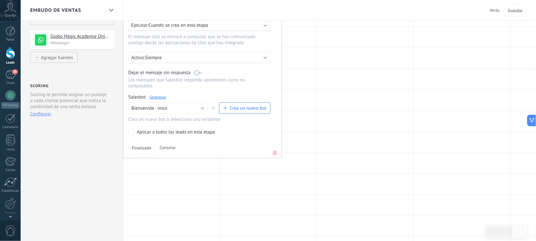
scroll to position [79, 0]
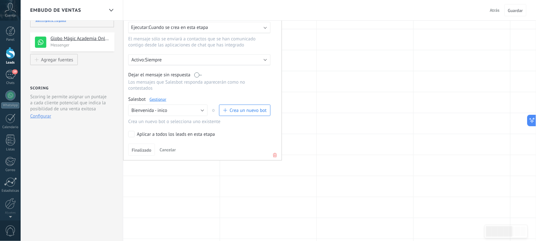
click at [169, 147] on span "Cancelar" at bounding box center [168, 150] width 16 height 6
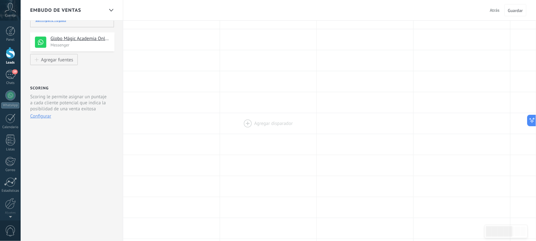
scroll to position [0, 0]
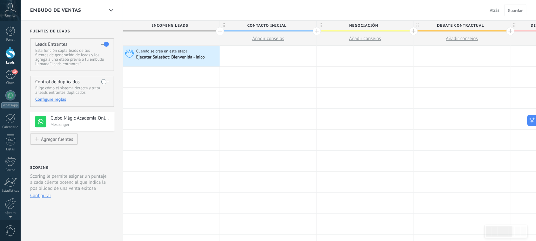
click at [11, 56] on div at bounding box center [11, 53] width 10 height 12
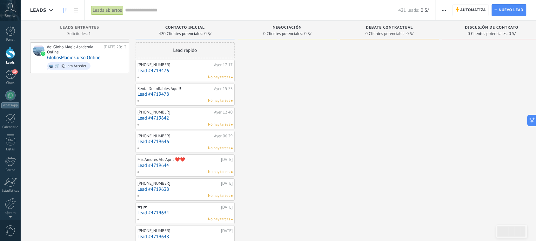
click at [444, 8] on span "button" at bounding box center [444, 10] width 4 height 12
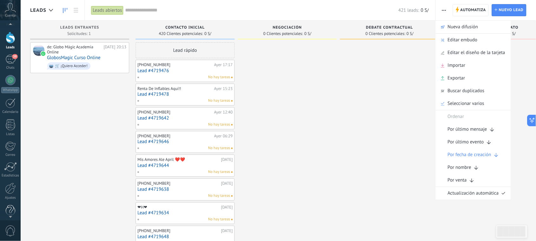
scroll to position [23, 0]
click at [8, 198] on div at bounding box center [11, 202] width 10 height 11
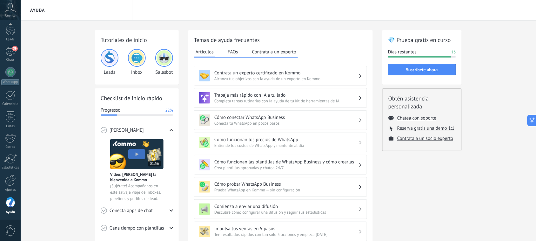
click at [167, 61] on img at bounding box center [164, 57] width 15 height 15
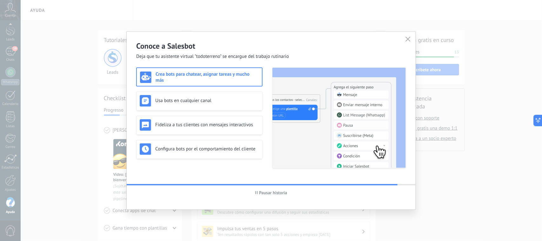
click at [225, 79] on h3 "Crea bots para chatear, asignar tareas y mucho más" at bounding box center [207, 77] width 103 height 12
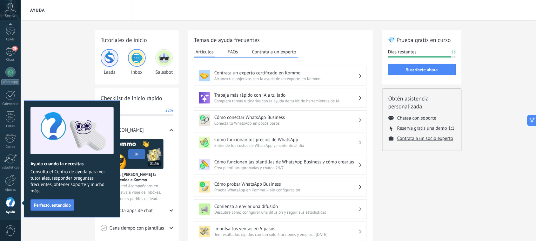
click at [62, 205] on span "Perfecto, entendido" at bounding box center [52, 205] width 37 height 4
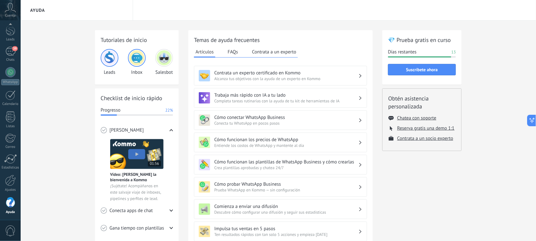
click at [161, 55] on img at bounding box center [164, 57] width 15 height 15
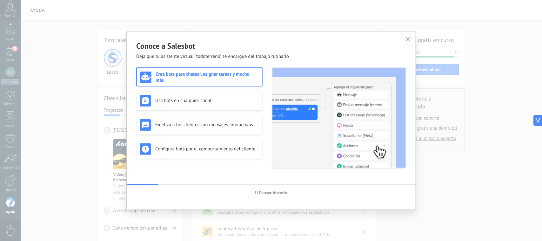
click at [207, 77] on h3 "Crea bots para chatear, asignar tareas y mucho más" at bounding box center [207, 77] width 103 height 12
click at [200, 94] on div "Usa bots en cualquier canal" at bounding box center [199, 101] width 126 height 19
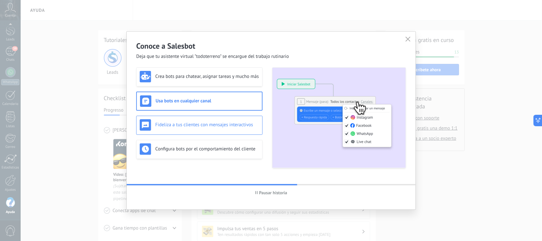
click at [214, 127] on h3 "Fideliza a tus clientes con mensajes interactivos" at bounding box center [207, 125] width 104 height 6
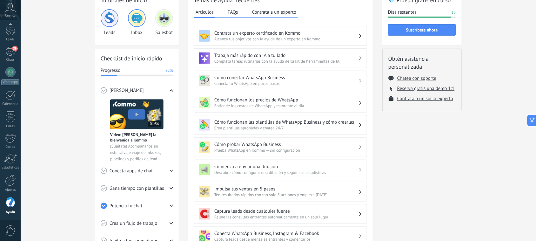
scroll to position [79, 0]
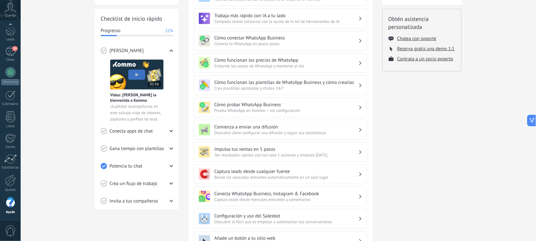
click at [158, 183] on div "Crea un flujo de trabajo" at bounding box center [137, 183] width 72 height 17
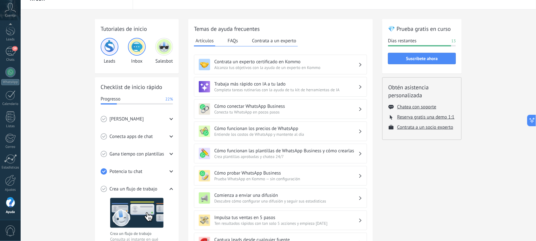
scroll to position [0, 0]
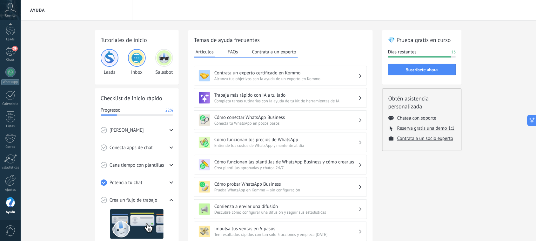
click at [113, 58] on img at bounding box center [109, 57] width 15 height 15
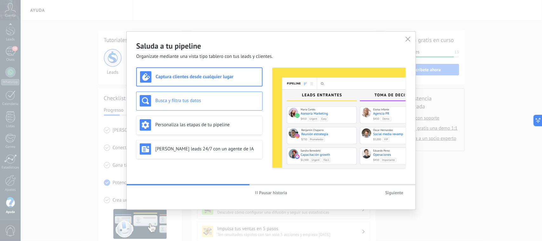
click at [214, 102] on h3 "Busca y filtra tus datos" at bounding box center [207, 101] width 104 height 6
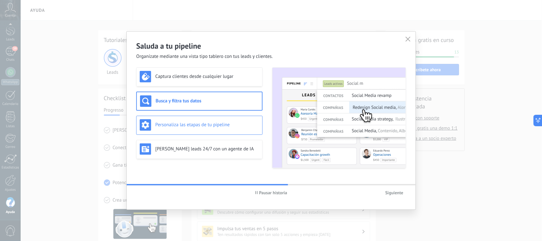
click at [209, 126] on h3 "Personaliza las etapas de tu pipeline" at bounding box center [207, 125] width 104 height 6
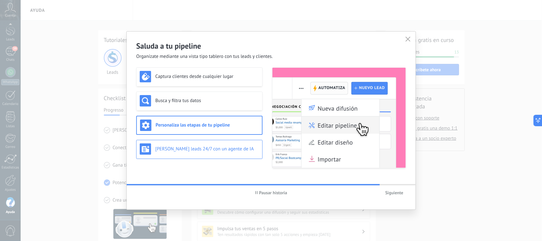
click at [212, 153] on div "Genera leads 24/7 con un agente de IA" at bounding box center [199, 148] width 119 height 11
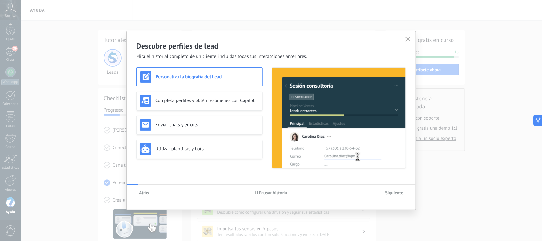
click at [210, 18] on div "Descubre perfiles de lead Mira el historial completo de un cliente, incluidas t…" at bounding box center [271, 120] width 542 height 241
click at [408, 41] on icon "button" at bounding box center [408, 39] width 5 height 5
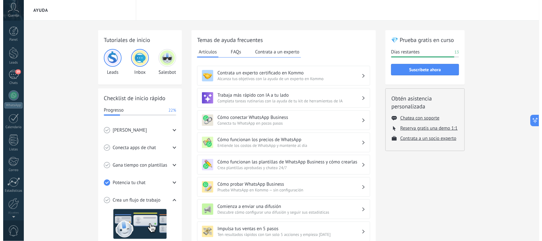
scroll to position [23, 0]
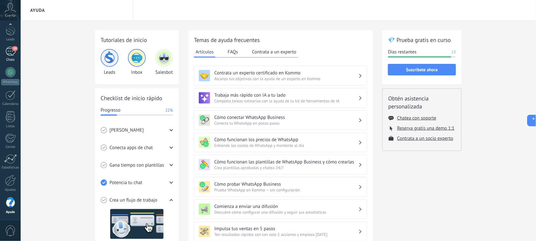
click at [11, 51] on div "39" at bounding box center [10, 51] width 10 height 9
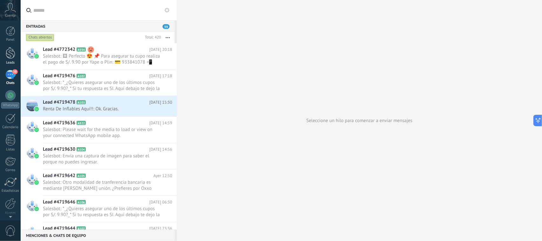
click at [7, 58] on div at bounding box center [11, 53] width 10 height 12
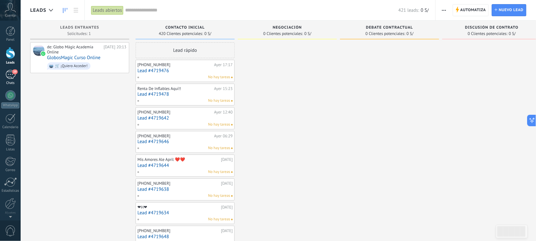
click at [10, 72] on div "39" at bounding box center [10, 74] width 10 height 9
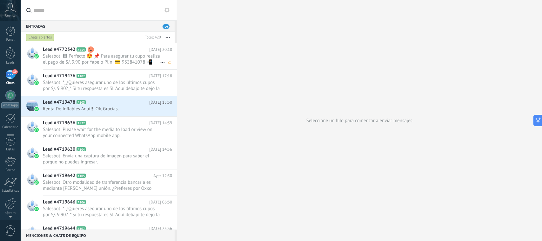
click at [117, 54] on span "Salesbot: 🖼 Perfecto 😍 📌 Para asegurar tu cupo realiza el pago de S/. 9.90 por …" at bounding box center [101, 59] width 117 height 12
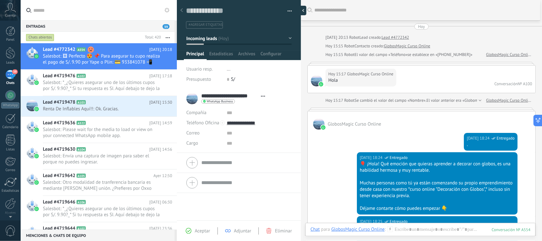
click at [301, 10] on div at bounding box center [302, 11] width 10 height 10
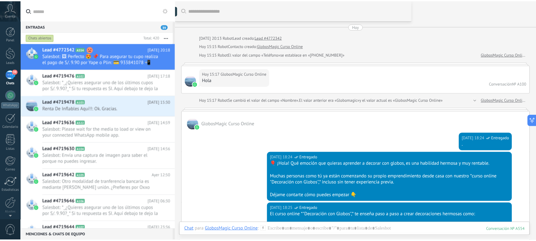
scroll to position [6, 0]
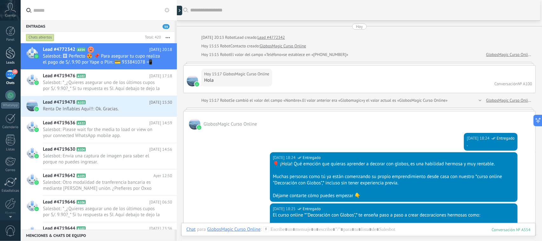
click at [6, 55] on div at bounding box center [11, 53] width 10 height 12
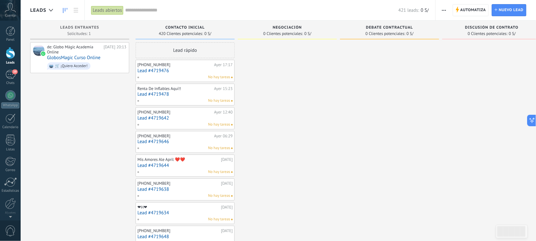
click at [442, 9] on span "button" at bounding box center [444, 10] width 4 height 12
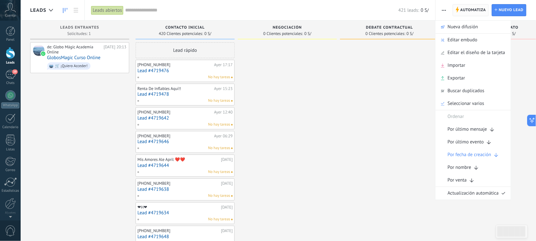
click at [457, 8] on icon at bounding box center [457, 10] width 3 height 6
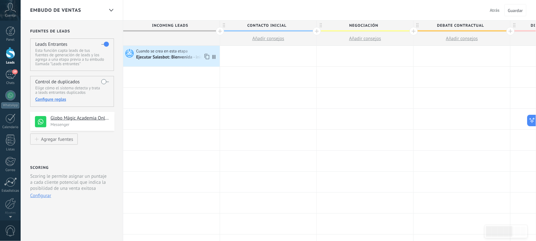
click at [178, 50] on span "Cuando se crea en esta etapa" at bounding box center [162, 51] width 52 height 6
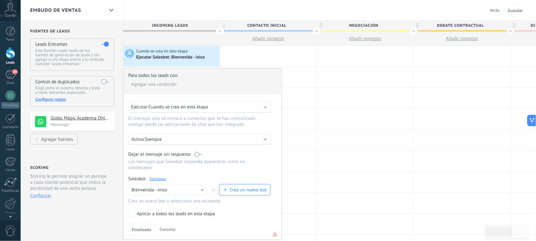
click at [258, 109] on div "Ejecutar: Cuando se crea en esta etapa" at bounding box center [197, 107] width 132 height 6
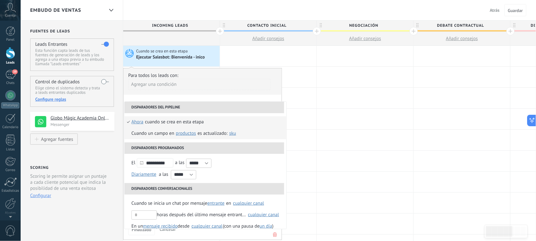
click at [161, 134] on div "Cuando un campo en Productos contacto compañía lead Productos es actualizado: S…" at bounding box center [185, 133] width 106 height 11
click at [161, 134] on div "Activo: Siempre" at bounding box center [199, 139] width 142 height 11
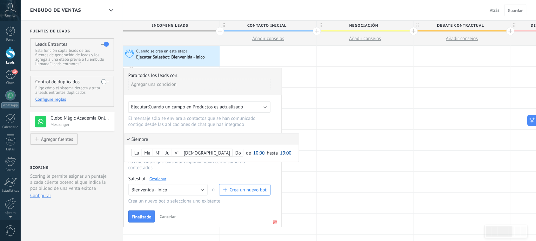
click at [202, 107] on div at bounding box center [203, 147] width 158 height 159
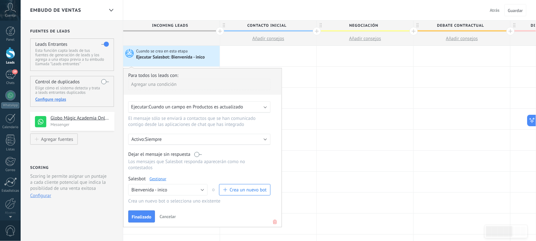
click at [183, 108] on span "Cuando un campo en Productos es actualizado" at bounding box center [196, 107] width 94 height 6
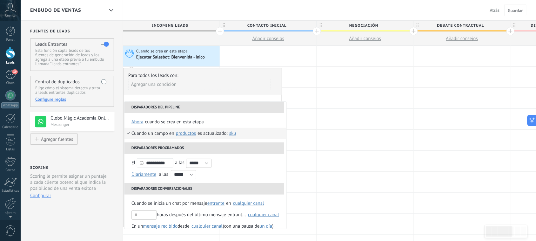
click at [170, 124] on div "Cuando se crea en esta etapa" at bounding box center [174, 121] width 59 height 11
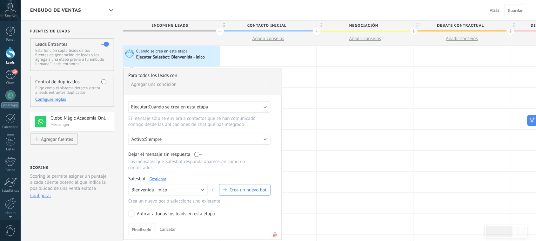
click at [178, 139] on p "Siempre" at bounding box center [200, 139] width 111 height 6
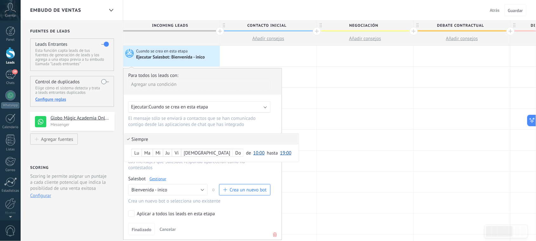
click at [178, 139] on li "Siempre" at bounding box center [212, 138] width 174 height 11
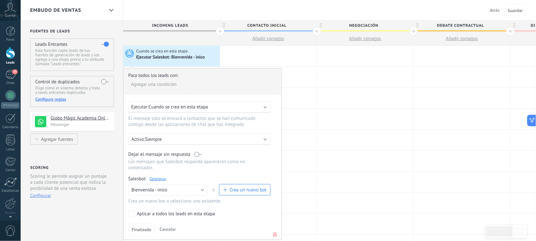
click at [215, 107] on div "Ejecutar: Cuando se crea en esta etapa" at bounding box center [197, 107] width 132 height 6
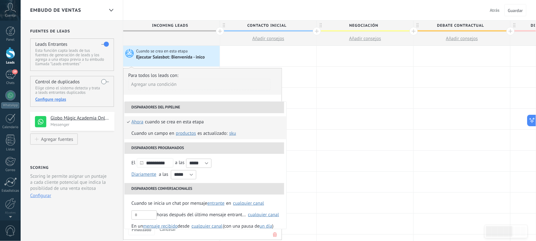
click at [233, 133] on span "SKU" at bounding box center [232, 133] width 7 height 6
click at [188, 134] on span "Productos" at bounding box center [186, 133] width 20 height 6
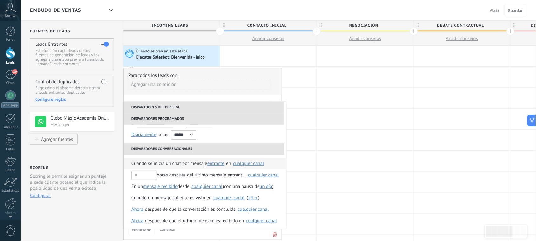
click at [216, 165] on span "entrante" at bounding box center [215, 163] width 17 height 6
click at [169, 187] on span "mensaje recibido" at bounding box center [160, 186] width 35 height 6
click at [212, 188] on div "cualquier canal" at bounding box center [207, 186] width 31 height 5
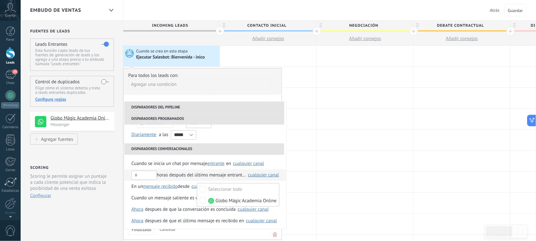
click at [192, 179] on div "horas después del último mensaje entrante en" at bounding box center [189, 174] width 115 height 11
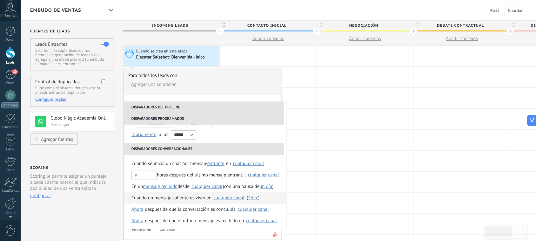
click at [226, 199] on div "cualquier canal" at bounding box center [229, 197] width 31 height 5
click at [183, 188] on span "desde" at bounding box center [184, 186] width 12 height 11
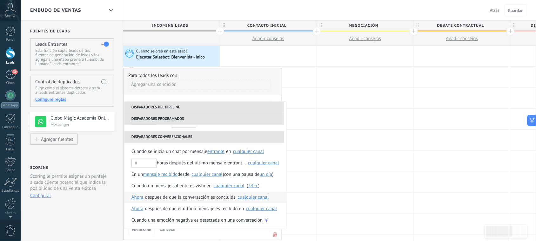
click at [248, 198] on div "cualquier canal" at bounding box center [253, 197] width 31 height 5
click at [136, 196] on span "Ahora" at bounding box center [138, 197] width 12 height 11
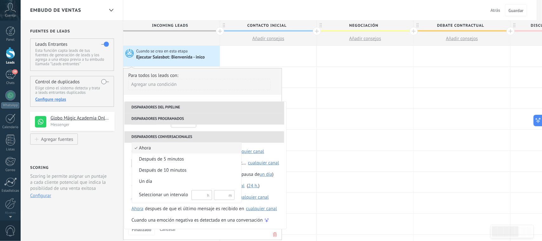
click at [194, 211] on div at bounding box center [271, 120] width 542 height 241
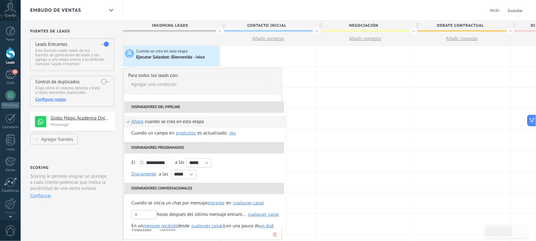
scroll to position [0, 0]
click at [249, 79] on div "Agregar una condición" at bounding box center [199, 84] width 142 height 11
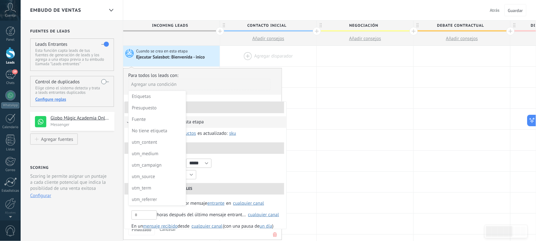
click at [259, 52] on div at bounding box center [268, 56] width 97 height 21
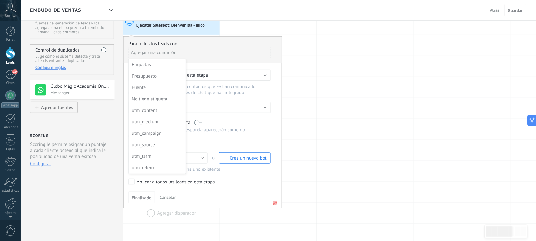
scroll to position [79, 0]
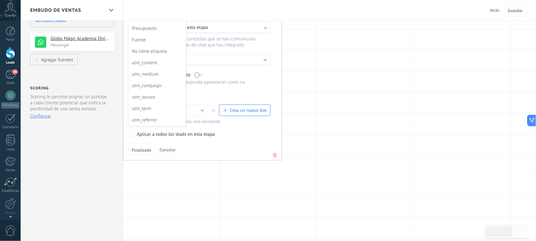
click at [172, 149] on div at bounding box center [203, 74] width 158 height 171
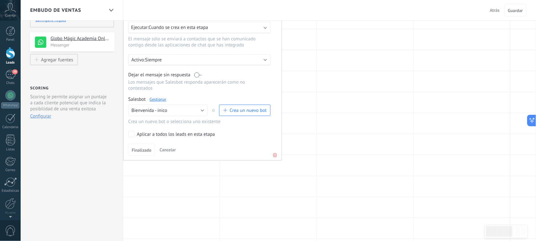
click at [171, 150] on span "Cancelar" at bounding box center [168, 150] width 16 height 6
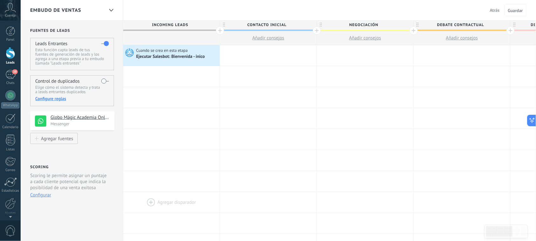
scroll to position [0, 0]
click at [162, 53] on span "Cuando se crea en esta etapa" at bounding box center [162, 51] width 52 height 6
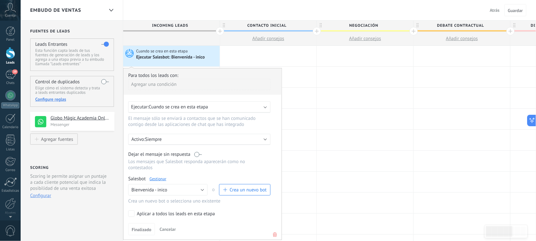
click at [175, 107] on span "Cuando se crea en esta etapa" at bounding box center [178, 107] width 59 height 6
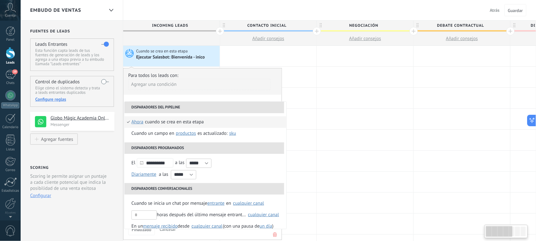
click at [139, 122] on span "ahora" at bounding box center [138, 121] width 12 height 11
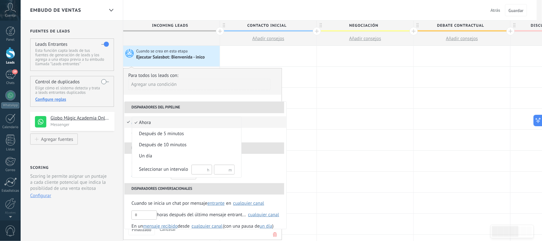
click at [239, 101] on div at bounding box center [271, 120] width 542 height 241
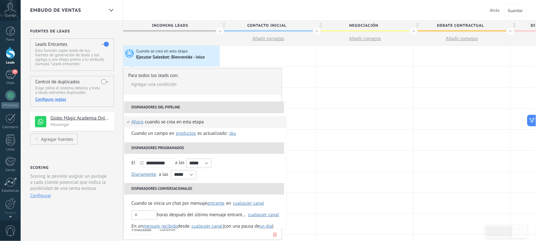
click at [195, 123] on div "Cuando se crea en esta etapa" at bounding box center [174, 121] width 59 height 11
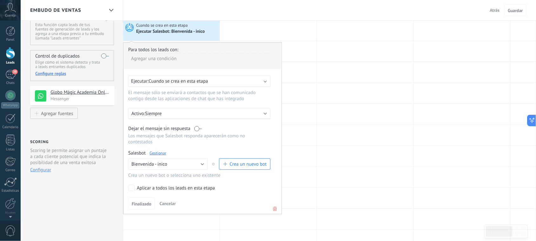
scroll to position [40, 0]
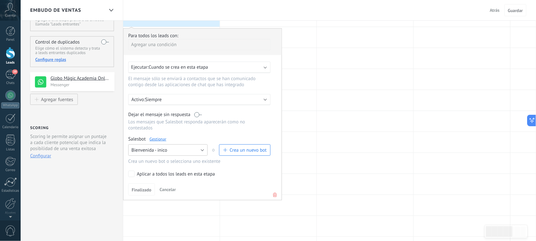
click at [202, 149] on button "Bienvenida - inico" at bounding box center [167, 149] width 79 height 11
click at [202, 149] on span "Ningún bot seleccionado" at bounding box center [165, 150] width 81 height 6
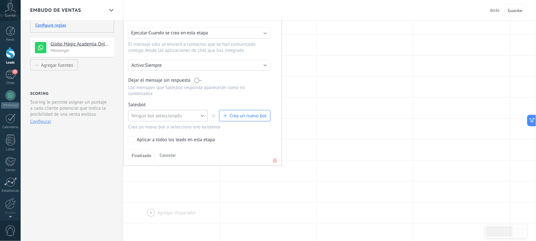
scroll to position [79, 0]
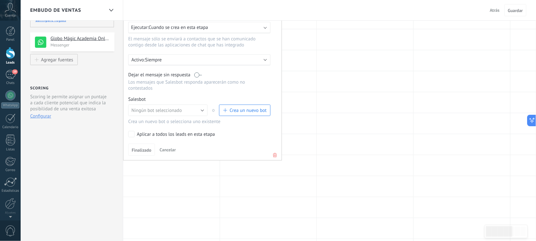
click at [172, 149] on span "Cancelar" at bounding box center [168, 150] width 16 height 6
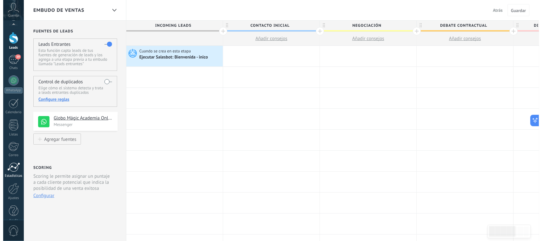
scroll to position [23, 0]
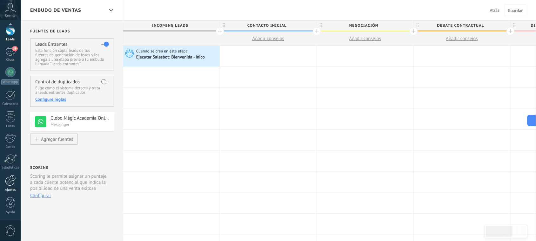
click at [12, 180] on div at bounding box center [10, 180] width 11 height 11
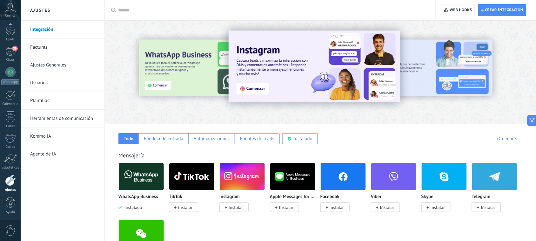
click at [59, 117] on link "Herramientas de comunicación" at bounding box center [64, 119] width 68 height 18
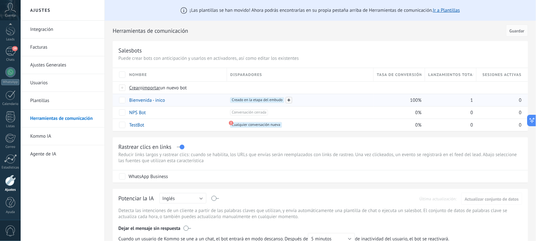
click at [288, 101] on span at bounding box center [289, 100] width 6 height 6
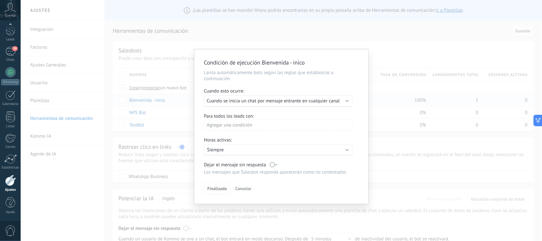
click at [308, 98] on span "Cuando se inicia un chat por mensaje entrante en cualquier canal" at bounding box center [273, 101] width 133 height 6
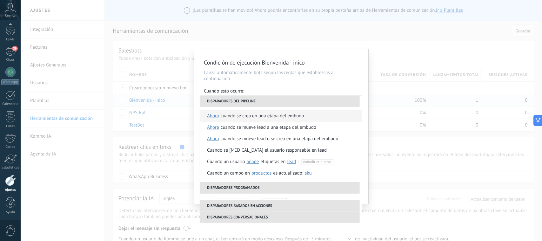
click at [214, 116] on span "ahora" at bounding box center [213, 115] width 12 height 11
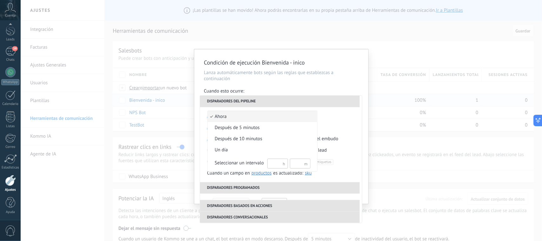
click at [286, 98] on div at bounding box center [271, 120] width 542 height 241
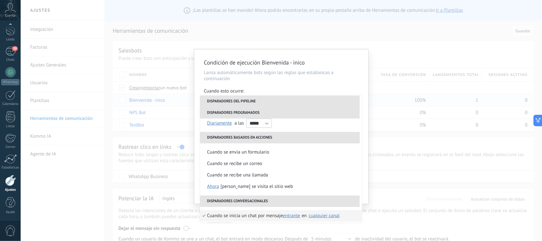
scroll to position [79, 0]
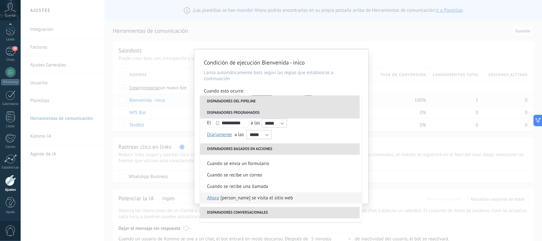
click at [215, 198] on span "ahora" at bounding box center [213, 197] width 12 height 11
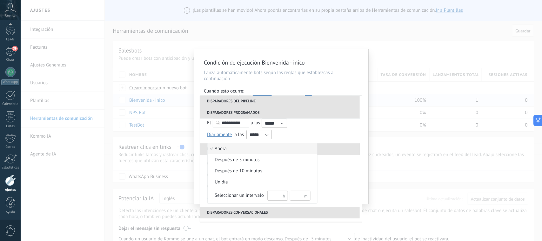
click at [334, 150] on div at bounding box center [271, 120] width 542 height 241
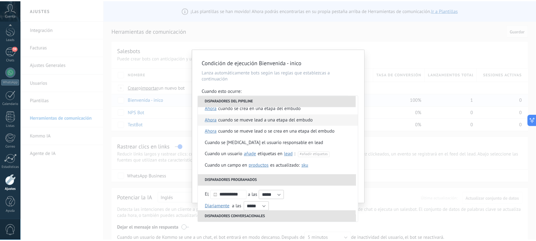
scroll to position [0, 0]
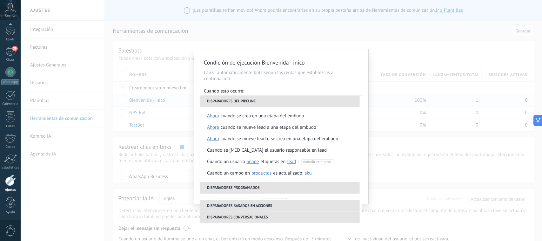
click at [306, 86] on div "**********" at bounding box center [281, 126] width 174 height 154
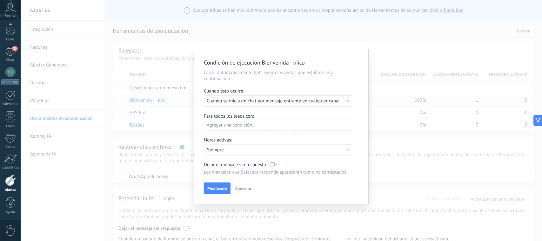
click at [260, 126] on div "Agregar una condición" at bounding box center [278, 124] width 149 height 11
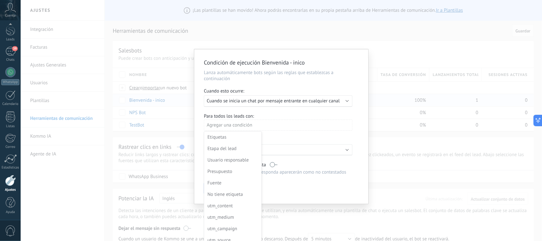
click at [260, 126] on div at bounding box center [281, 125] width 174 height 153
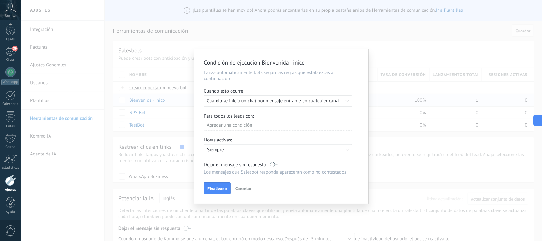
click at [263, 147] on p "Siempre" at bounding box center [262, 150] width 111 height 6
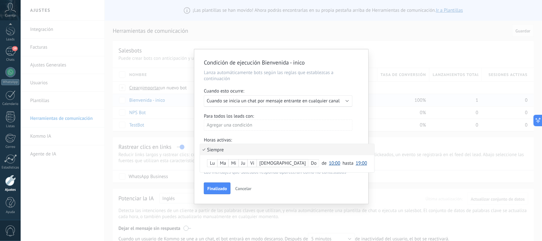
click at [263, 147] on li "Siempre" at bounding box center [287, 149] width 174 height 11
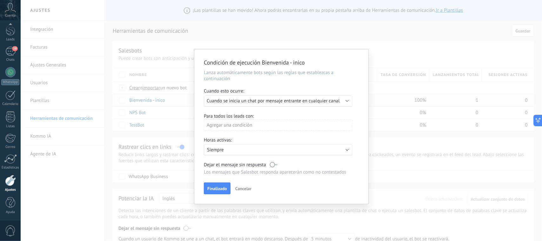
click at [245, 190] on button "Cancelar" at bounding box center [243, 189] width 21 height 10
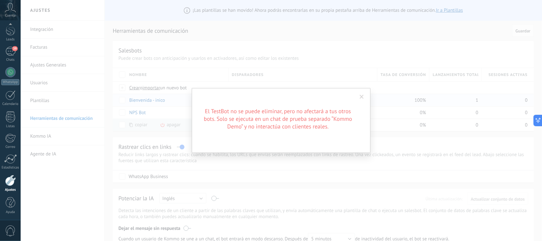
click at [362, 99] on span at bounding box center [362, 97] width 4 height 4
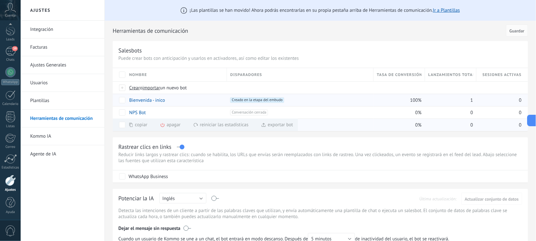
click at [173, 126] on div "apagar màs" at bounding box center [181, 125] width 42 height 12
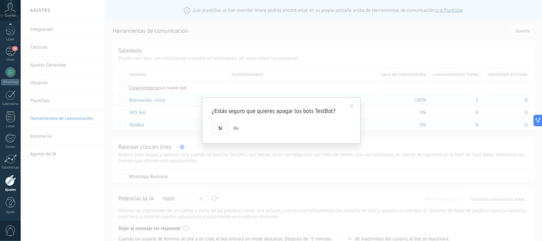
click at [216, 126] on button "Si" at bounding box center [220, 128] width 17 height 12
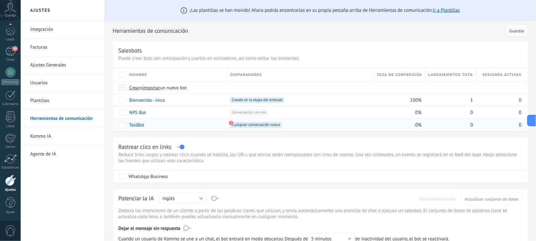
click at [231, 122] on use at bounding box center [231, 123] width 4 height 4
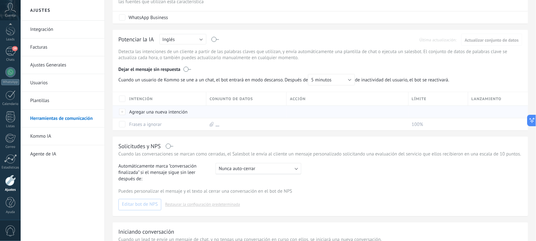
scroll to position [119, 0]
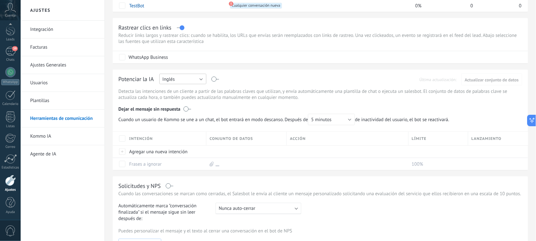
click at [198, 80] on button "Inglés" at bounding box center [183, 79] width 47 height 10
click at [183, 102] on span "Español" at bounding box center [180, 101] width 49 height 6
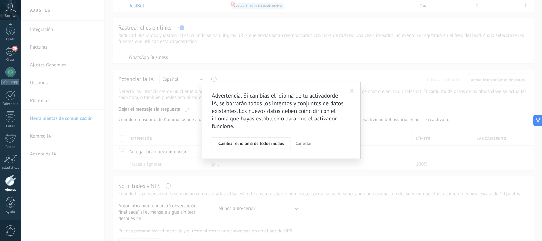
click at [353, 92] on span at bounding box center [352, 91] width 4 height 4
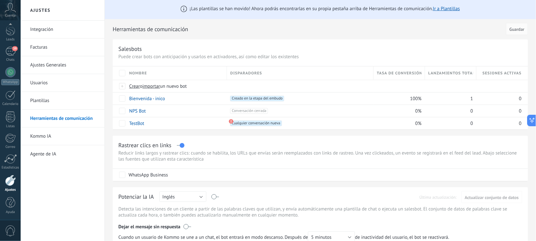
scroll to position [0, 0]
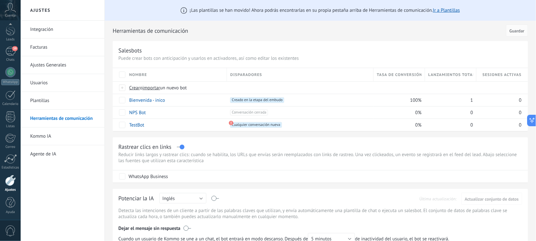
click at [47, 29] on link "Integración" at bounding box center [64, 30] width 68 height 18
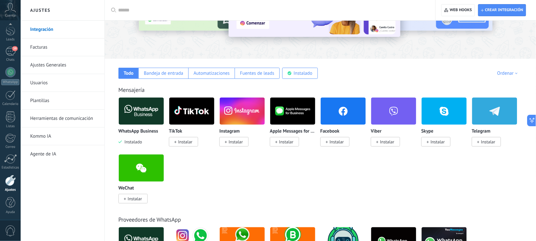
scroll to position [79, 0]
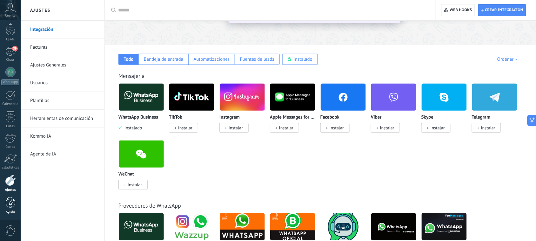
click at [7, 205] on div at bounding box center [11, 202] width 10 height 11
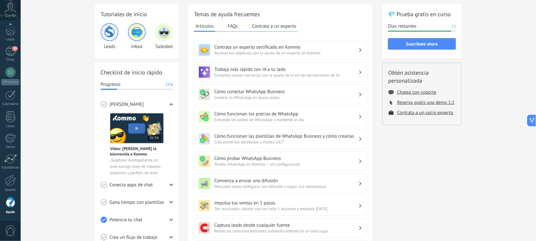
scroll to position [79, 0]
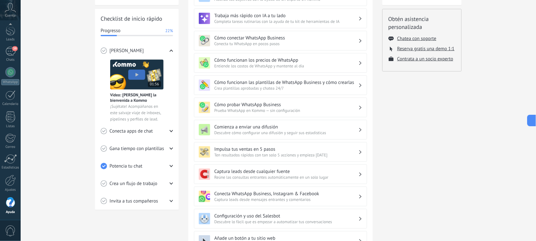
click at [147, 183] on span "Crea un flujo de trabajo" at bounding box center [134, 183] width 48 height 6
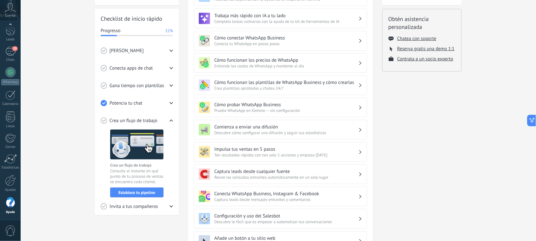
click at [151, 118] on span "Crea un flujo de trabajo" at bounding box center [134, 121] width 48 height 6
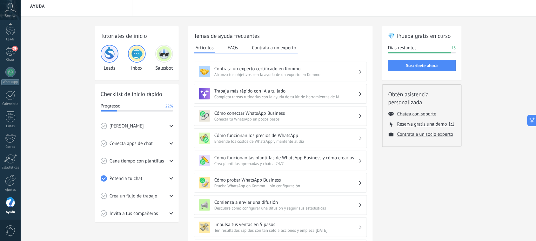
scroll to position [0, 0]
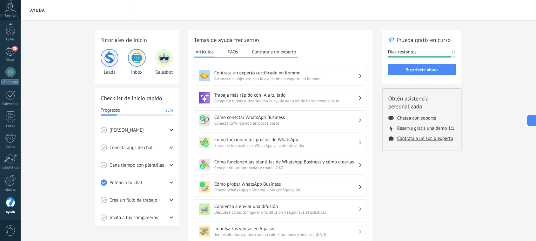
click at [160, 58] on img at bounding box center [164, 57] width 15 height 15
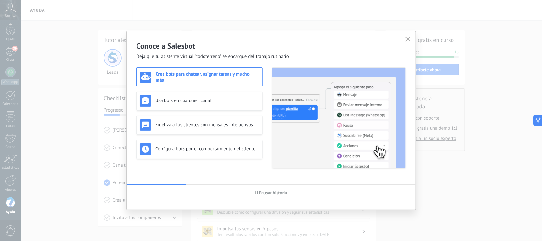
click at [409, 37] on icon "button" at bounding box center [408, 39] width 5 height 5
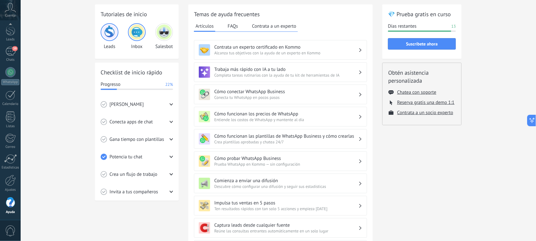
scroll to position [40, 0]
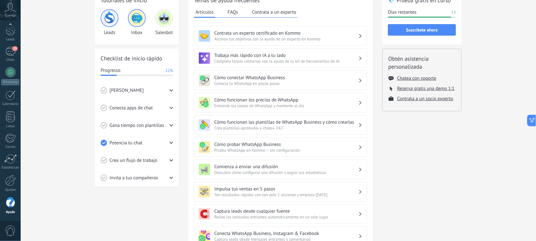
click at [153, 90] on div "Conoce Kommo" at bounding box center [137, 90] width 72 height 17
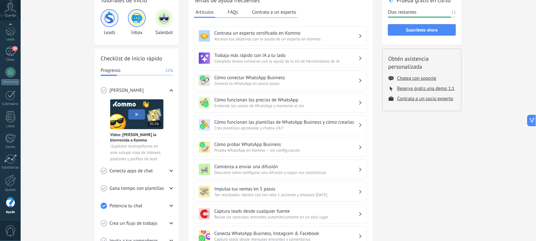
click at [152, 89] on div "Conoce Kommo" at bounding box center [137, 90] width 72 height 17
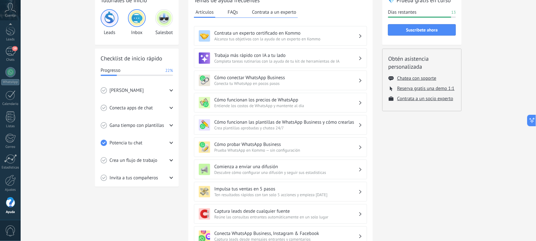
click at [153, 127] on span "Gana tiempo con plantillas" at bounding box center [137, 125] width 55 height 6
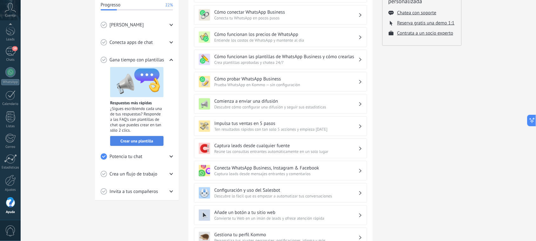
scroll to position [119, 0]
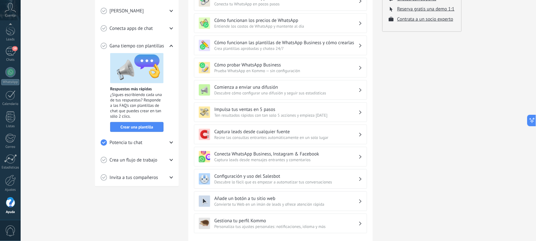
click at [145, 159] on span "Crea un flujo de trabajo" at bounding box center [134, 160] width 48 height 6
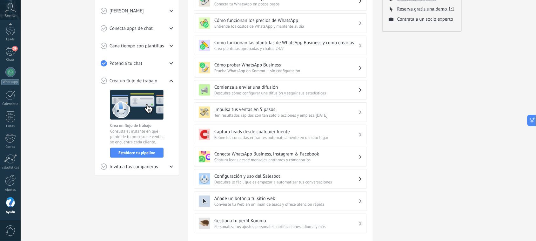
click at [153, 164] on span "Invita a tus compañeros" at bounding box center [134, 167] width 49 height 6
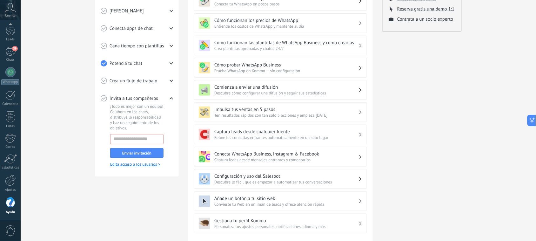
click at [160, 99] on div "Invita a tus compañeros" at bounding box center [137, 98] width 72 height 17
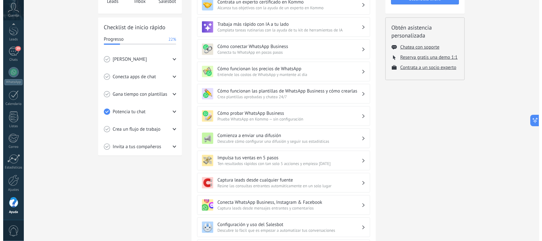
scroll to position [0, 0]
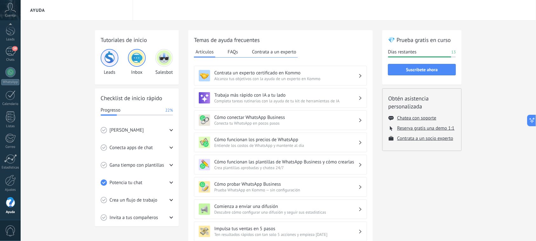
click at [114, 61] on img at bounding box center [109, 57] width 15 height 15
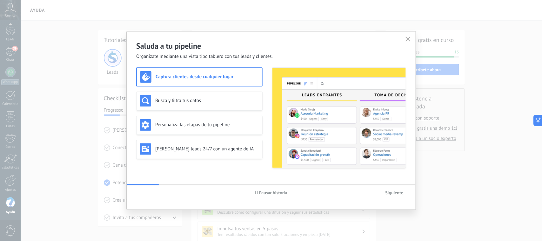
click at [411, 42] on span "button" at bounding box center [408, 40] width 5 height 6
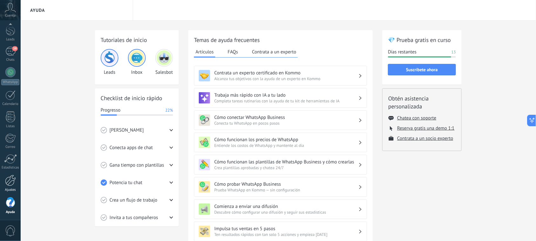
click at [5, 180] on div at bounding box center [10, 180] width 11 height 11
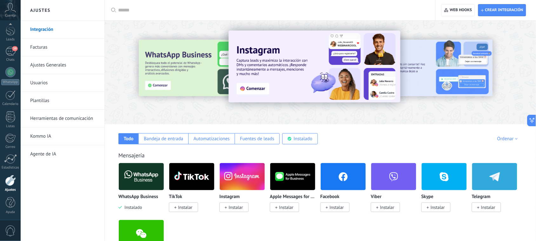
click at [57, 135] on link "Kommo IA" at bounding box center [64, 136] width 68 height 18
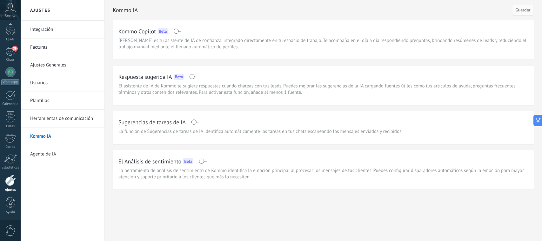
click at [46, 153] on link "Agente de IA" at bounding box center [64, 154] width 68 height 18
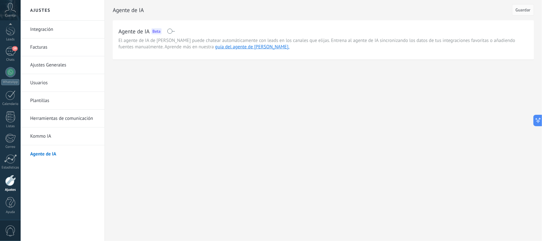
drag, startPoint x: 8, startPoint y: 177, endPoint x: 9, endPoint y: 173, distance: 4.2
click at [8, 177] on div at bounding box center [10, 180] width 11 height 11
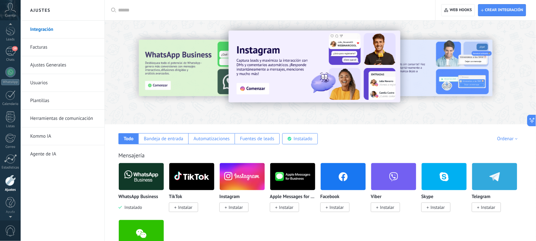
click at [10, 8] on icon at bounding box center [10, 8] width 11 height 10
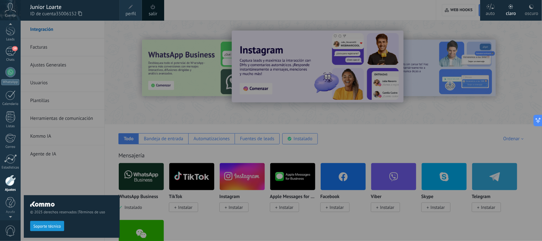
click at [9, 13] on div "Cuenta" at bounding box center [10, 10] width 21 height 21
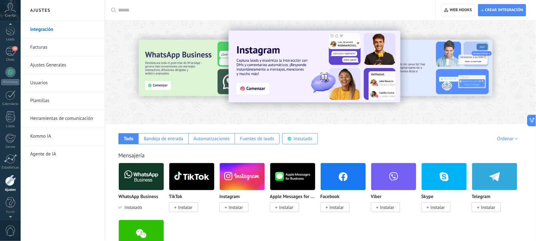
click at [9, 12] on div "Cuenta" at bounding box center [10, 10] width 21 height 21
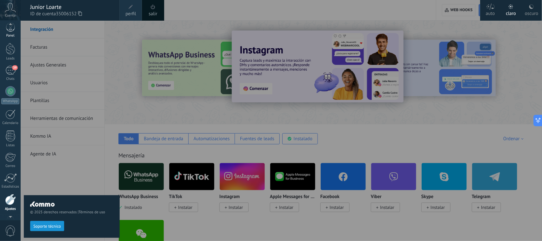
scroll to position [3, 0]
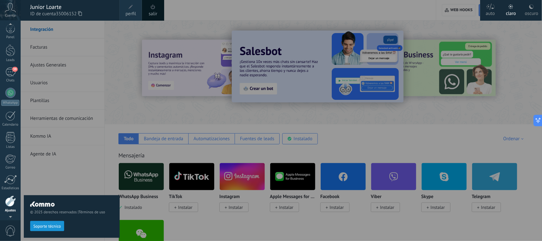
click at [50, 223] on button "Soporte técnico" at bounding box center [47, 226] width 34 height 10
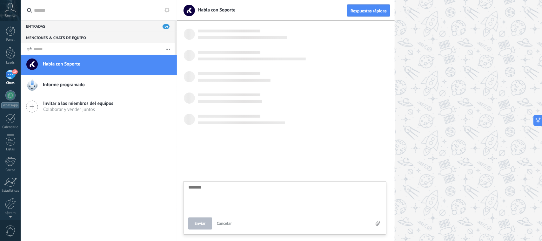
scroll to position [6, 0]
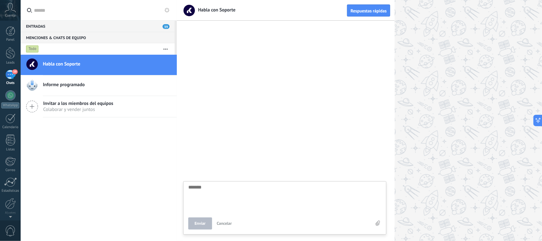
click at [241, 190] on textarea at bounding box center [284, 198] width 193 height 26
click at [536, 118] on icon at bounding box center [542, 120] width 4 height 4
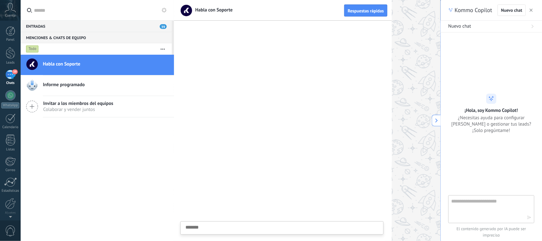
type textarea "**********"
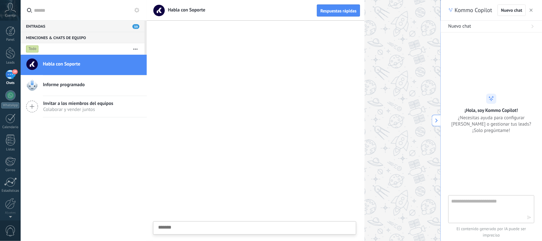
click at [477, 202] on textarea at bounding box center [487, 208] width 71 height 23
type textarea "****"
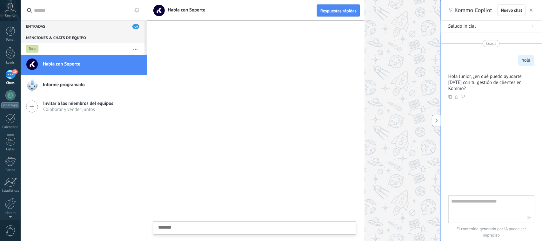
click at [457, 203] on textarea at bounding box center [487, 208] width 71 height 23
type textarea "*"
type textarea "**********"
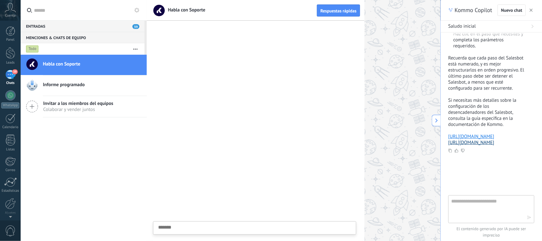
click at [459, 139] on link "[URL][DOMAIN_NAME]" at bounding box center [472, 142] width 46 height 6
click at [472, 139] on link "[URL][DOMAIN_NAME]" at bounding box center [472, 142] width 46 height 6
click at [488, 205] on textarea at bounding box center [487, 208] width 71 height 23
type textarea "**********"
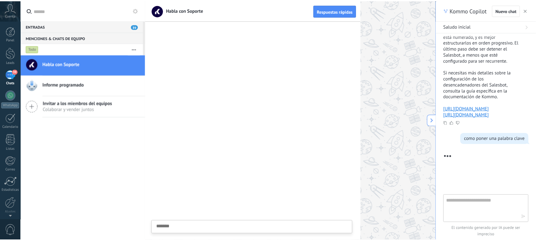
scroll to position [506, 0]
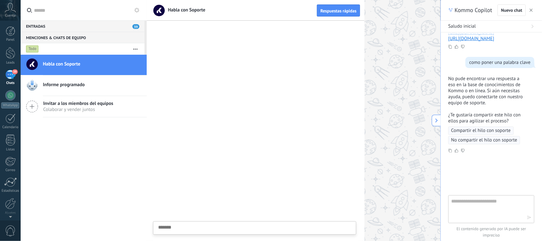
click at [533, 10] on icon "button" at bounding box center [531, 10] width 3 height 3
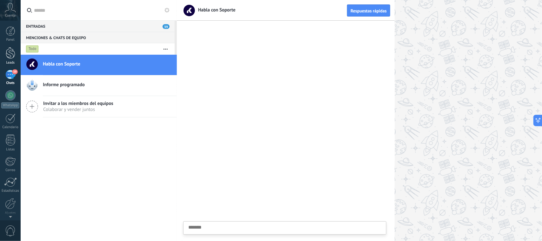
click at [7, 53] on div at bounding box center [11, 53] width 10 height 12
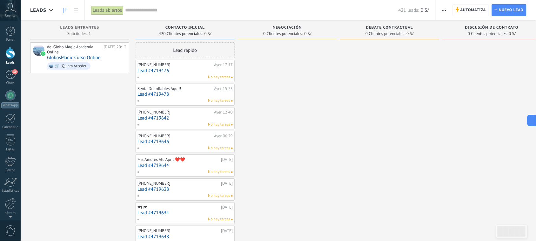
click at [472, 7] on span "Automatiza" at bounding box center [474, 9] width 26 height 11
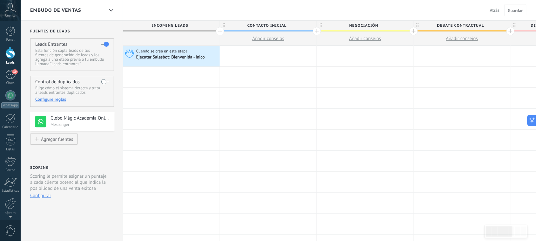
click at [12, 56] on div at bounding box center [11, 53] width 10 height 12
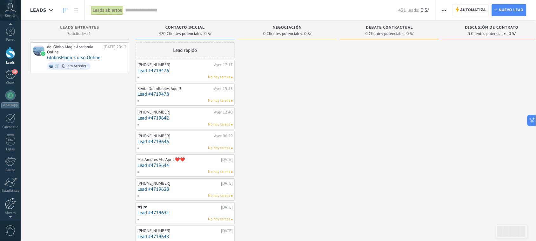
scroll to position [4, 0]
click at [11, 199] on div at bounding box center [10, 199] width 11 height 11
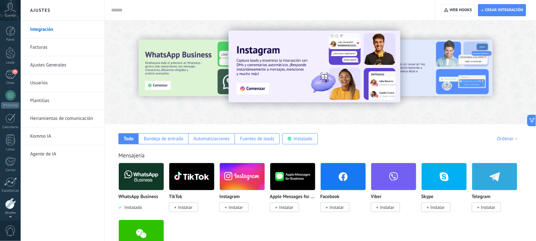
click at [10, 17] on span "Cuenta" at bounding box center [10, 16] width 10 height 4
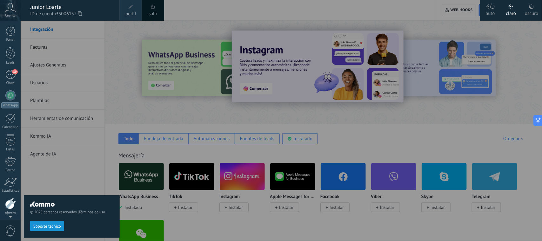
scroll to position [23, 0]
click at [40, 225] on span "Soporte técnico" at bounding box center [47, 226] width 28 height 4
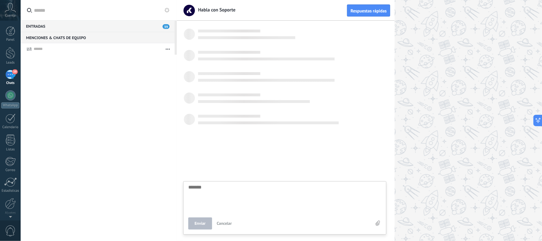
scroll to position [6, 0]
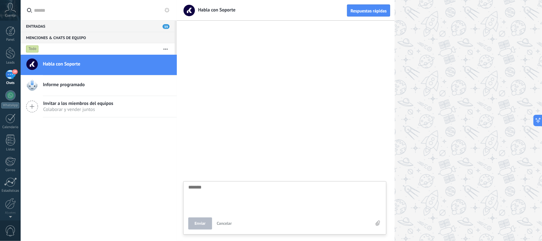
click at [112, 26] on div "Entradas 39" at bounding box center [98, 25] width 154 height 11
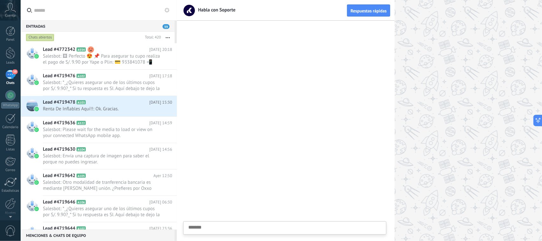
click at [112, 26] on div "Entradas 39" at bounding box center [98, 25] width 154 height 11
click at [155, 22] on div "Entradas 39" at bounding box center [98, 25] width 154 height 11
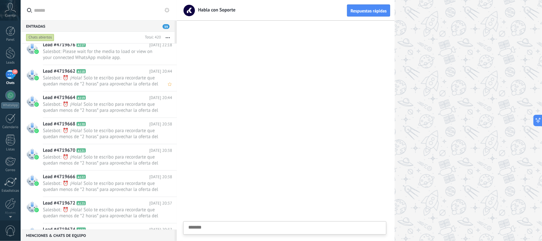
scroll to position [517, 0]
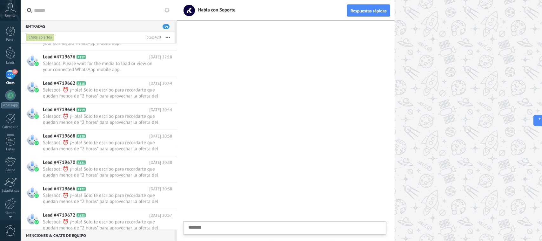
click at [60, 26] on div "Entradas 39" at bounding box center [98, 25] width 154 height 11
click at [229, 227] on textarea at bounding box center [284, 238] width 193 height 26
type textarea "*"
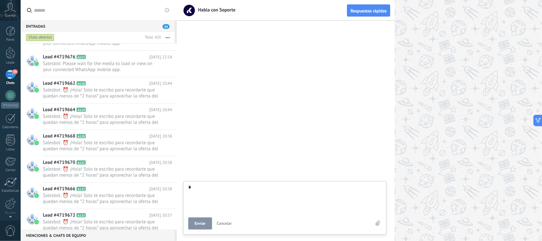
type textarea "**"
type textarea "***"
type textarea "****"
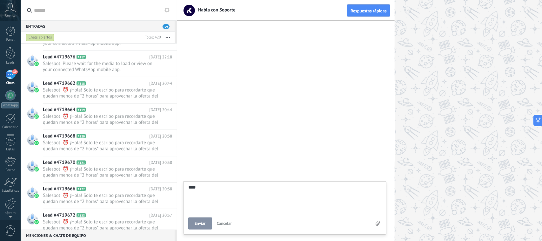
type textarea "****"
click at [202, 218] on button "Enviar" at bounding box center [200, 223] width 24 height 12
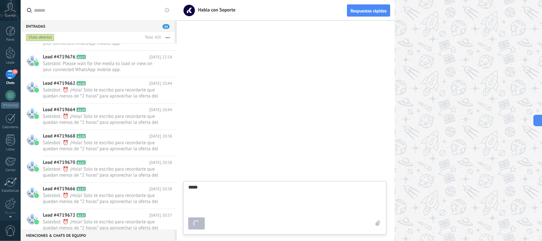
type textarea "*******"
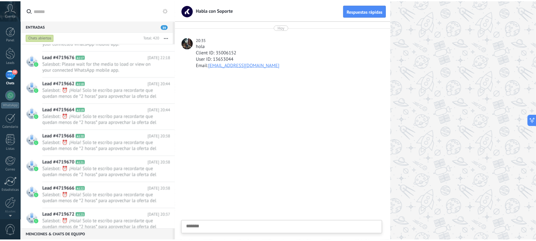
scroll to position [6, 0]
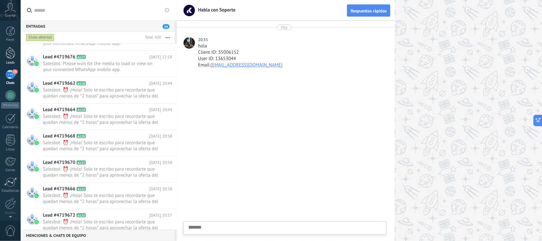
click at [8, 53] on div at bounding box center [11, 53] width 10 height 12
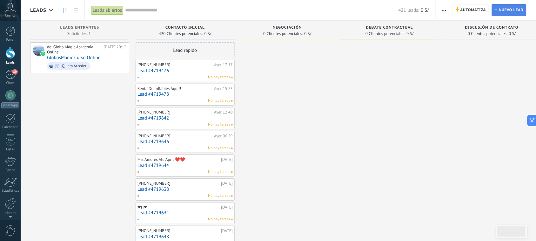
click at [513, 9] on span "Nuevo lead" at bounding box center [511, 9] width 25 height 11
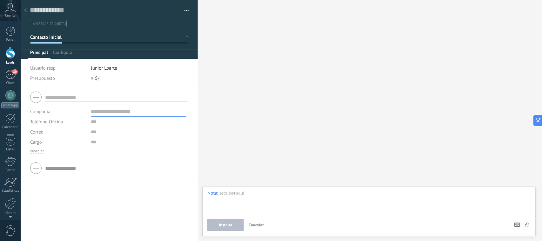
click at [24, 7] on div at bounding box center [25, 10] width 9 height 12
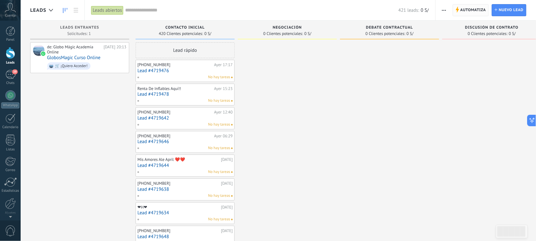
click at [470, 9] on span "Automatiza" at bounding box center [474, 9] width 26 height 11
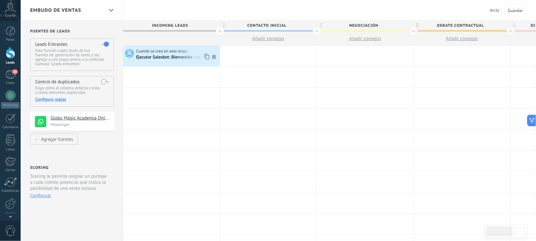
click at [179, 55] on div "Ejecutar Salesbot: Bienvenida - inico" at bounding box center [171, 58] width 70 height 6
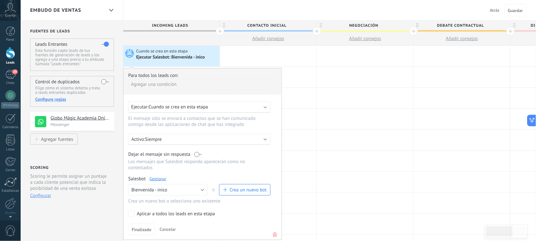
click at [196, 9] on div "Embudo de ventas Atrás Cancelar Guardar" at bounding box center [279, 10] width 516 height 21
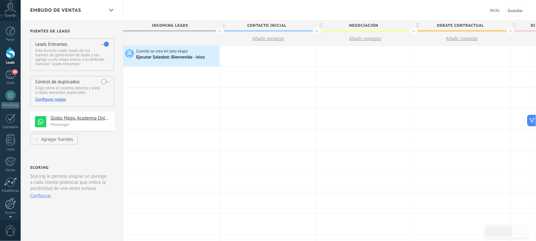
click at [7, 202] on div at bounding box center [10, 203] width 11 height 11
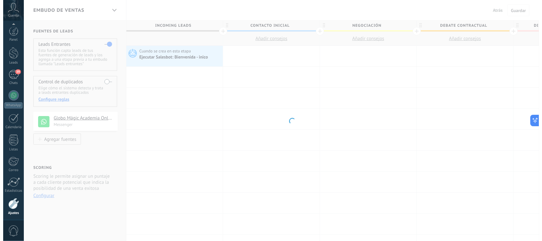
scroll to position [23, 0]
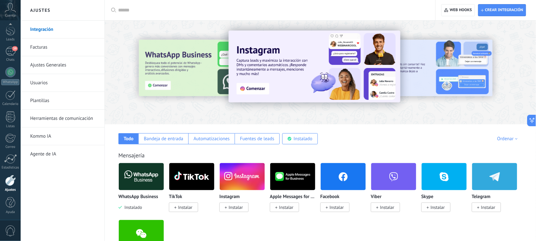
click at [56, 115] on link "Herramientas de comunicación" at bounding box center [64, 119] width 68 height 18
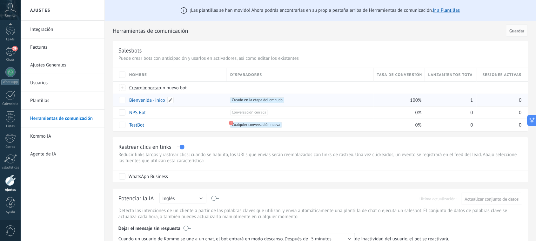
click at [146, 101] on link "Bienvenida - inico" at bounding box center [147, 100] width 36 height 6
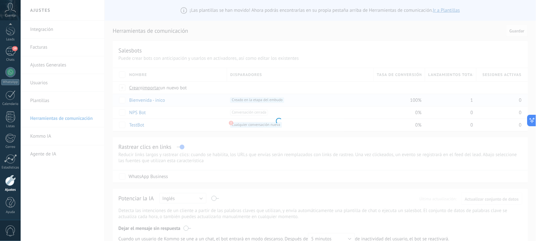
click at [146, 101] on div at bounding box center [279, 120] width 516 height 241
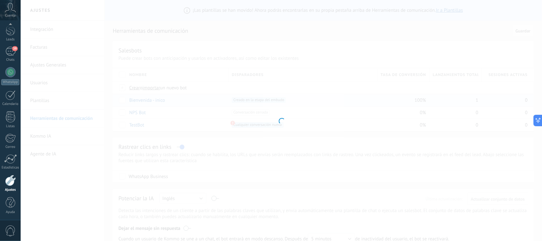
type input "**********"
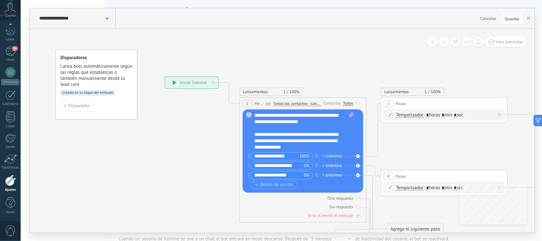
click at [186, 80] on div "**********" at bounding box center [191, 82] width 53 height 11
click at [80, 107] on span "Disparador" at bounding box center [79, 106] width 22 height 4
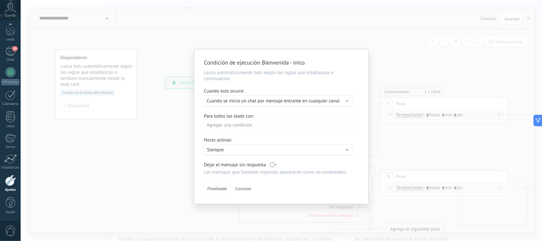
click at [246, 186] on span "Cancelar" at bounding box center [243, 189] width 16 height 6
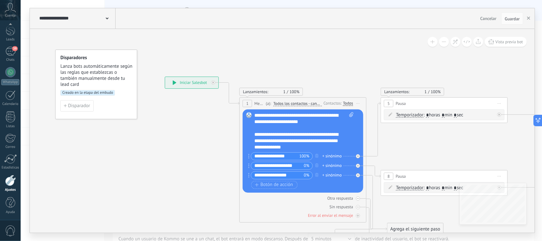
click at [91, 70] on span "Lanza bots automáticamente según las reglas que establezcas o también manualmen…" at bounding box center [96, 75] width 72 height 24
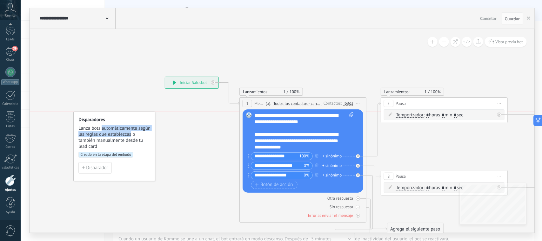
drag, startPoint x: 91, startPoint y: 71, endPoint x: 110, endPoint y: 132, distance: 64.3
click at [110, 130] on span "Lanza bots automáticamente según las reglas que establezcas o también manualmen…" at bounding box center [114, 137] width 72 height 24
click at [105, 138] on span "Lanza bots automáticamente según las reglas que establezcas o también manualmen…" at bounding box center [114, 137] width 72 height 24
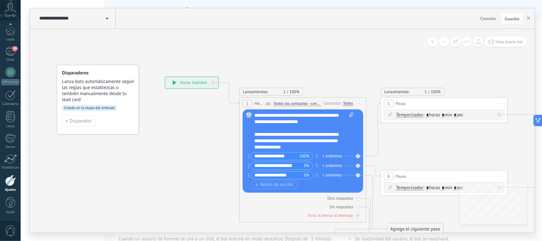
drag, startPoint x: 132, startPoint y: 144, endPoint x: 111, endPoint y: 108, distance: 40.9
click at [115, 97] on span "Lanza bots automáticamente según las reglas que establezcas o también manualmen…" at bounding box center [98, 90] width 72 height 24
click at [86, 120] on span "Disparador" at bounding box center [80, 120] width 22 height 4
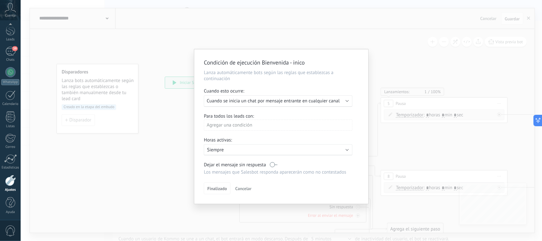
click at [234, 76] on p "Lanza automáticamente bots según las reglas que establezcas a continuación" at bounding box center [281, 76] width 155 height 12
click at [292, 102] on span "Cuando se inicia un chat por mensaje entrante en cualquier canal" at bounding box center [273, 101] width 133 height 6
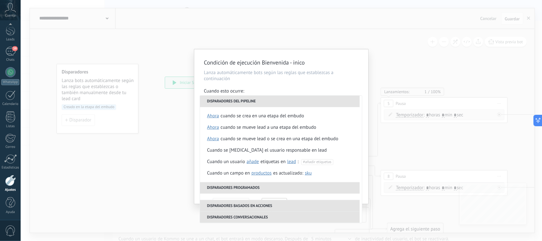
click at [295, 86] on div "**********" at bounding box center [281, 126] width 174 height 154
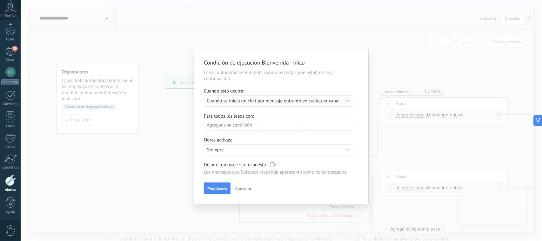
click at [344, 100] on div "Ejecutar: Cuando se inicia un chat por mensaje entrante en cualquier canal" at bounding box center [276, 101] width 138 height 6
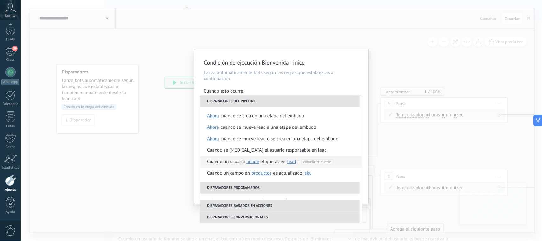
click at [253, 161] on span "añade" at bounding box center [253, 162] width 12 height 6
click at [293, 160] on span "lead" at bounding box center [292, 162] width 9 height 6
click at [216, 125] on span "ahora" at bounding box center [213, 127] width 12 height 11
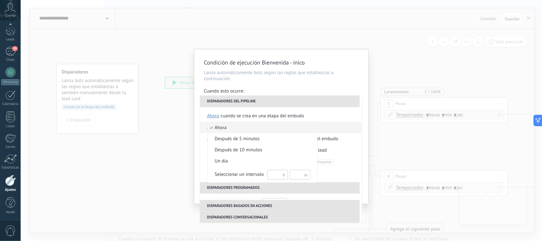
click at [314, 105] on div at bounding box center [271, 120] width 542 height 241
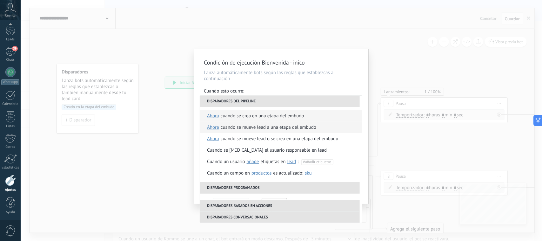
click at [306, 117] on li "Cuando se crea en una etapa del embudo ahora después de 5 minutos después de 10…" at bounding box center [281, 115] width 162 height 11
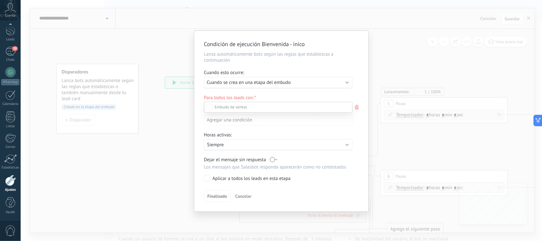
click at [213, 106] on label at bounding box center [278, 107] width 148 height 11
click at [359, 85] on div at bounding box center [282, 120] width 522 height 241
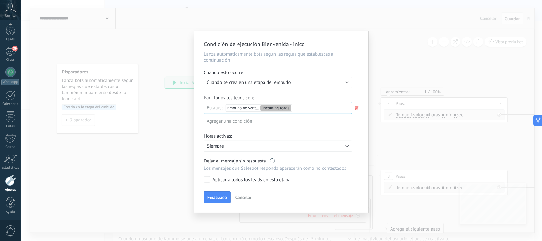
click at [234, 121] on div "Agregar una condición" at bounding box center [278, 121] width 149 height 11
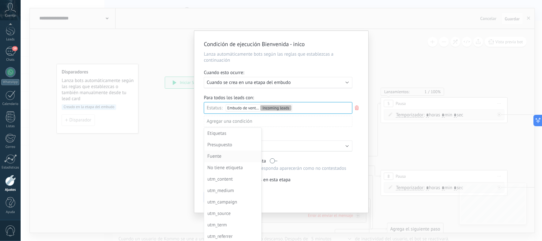
click at [235, 156] on div "Fuente" at bounding box center [232, 156] width 50 height 9
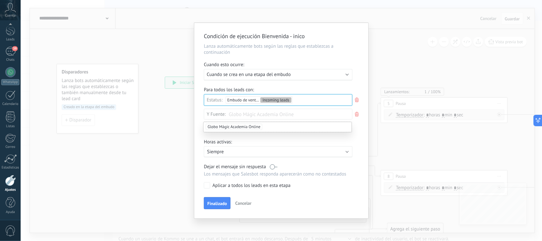
click at [358, 113] on icon at bounding box center [357, 114] width 7 height 8
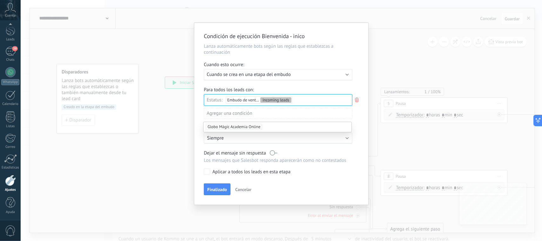
click at [237, 111] on div "Agregar una condición" at bounding box center [278, 113] width 149 height 11
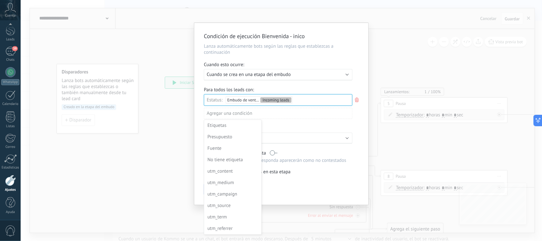
click at [238, 170] on div "utm_content" at bounding box center [232, 171] width 50 height 9
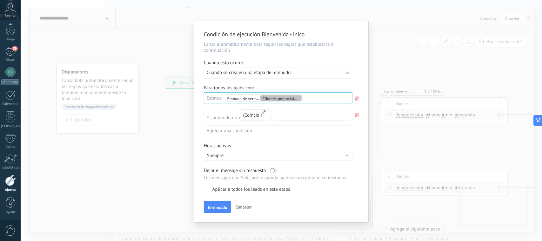
click at [354, 113] on icon at bounding box center [357, 115] width 7 height 8
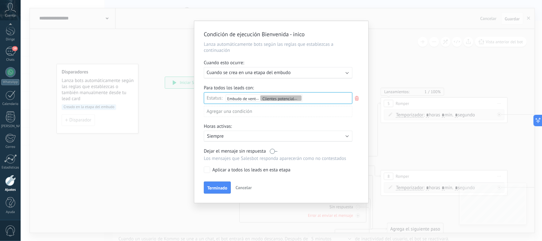
click at [257, 112] on div "Agregar una condición" at bounding box center [278, 111] width 149 height 11
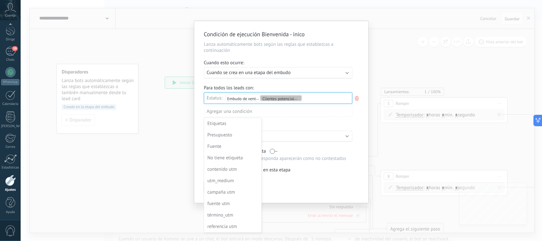
click at [314, 68] on div at bounding box center [281, 111] width 174 height 181
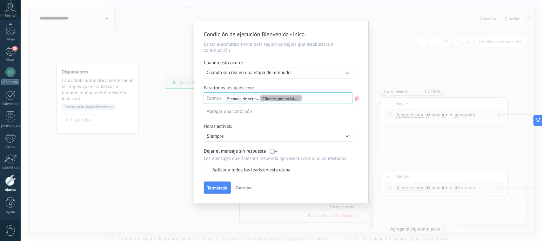
click at [302, 70] on div "Ejecutar: Cuando se crea en una etapa del embudo" at bounding box center [276, 73] width 138 height 6
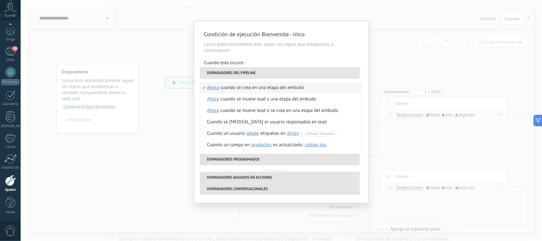
click at [276, 86] on div "Cuando se crea en una etapa del embudo" at bounding box center [263, 87] width 84 height 11
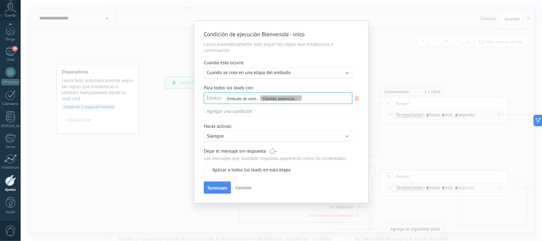
click at [357, 95] on icon at bounding box center [357, 98] width 7 height 8
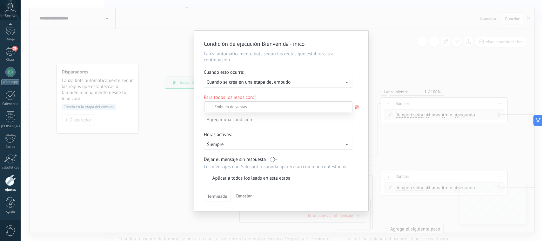
click at [342, 96] on div at bounding box center [282, 120] width 522 height 241
click at [0, 0] on div "Clientes potenciales entrantes Contacto inicial Negociación Debate contractual …" at bounding box center [0, 0] width 0 height 0
click at [360, 130] on div at bounding box center [282, 120] width 522 height 241
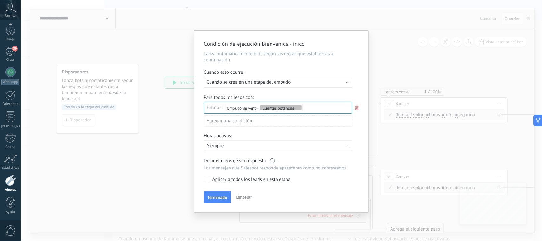
click at [356, 105] on icon at bounding box center [357, 108] width 7 height 8
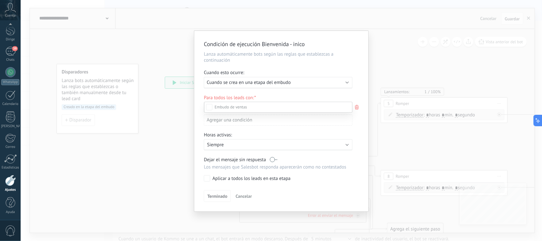
click at [348, 94] on div at bounding box center [282, 120] width 522 height 241
click at [250, 194] on font "Cancelar" at bounding box center [244, 196] width 16 height 6
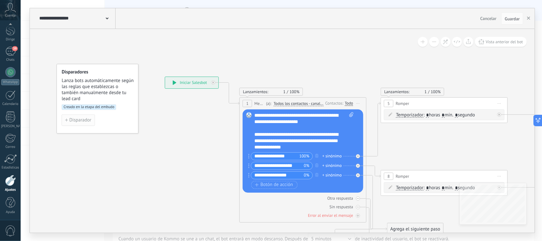
click at [84, 122] on span "Disparador" at bounding box center [80, 120] width 22 height 4
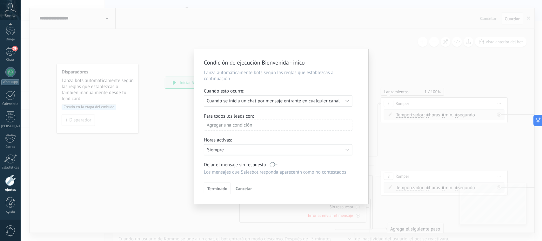
click at [345, 102] on div "Ejecutar: Cuando se inicia un chat por mensaje entrante en cualquier canal" at bounding box center [278, 100] width 149 height 11
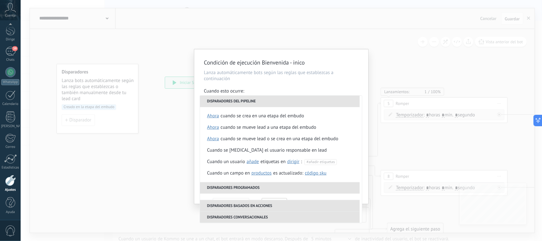
click at [291, 75] on font "Lanza automáticamente bots según las reglas que establezcas a continuación" at bounding box center [269, 76] width 130 height 12
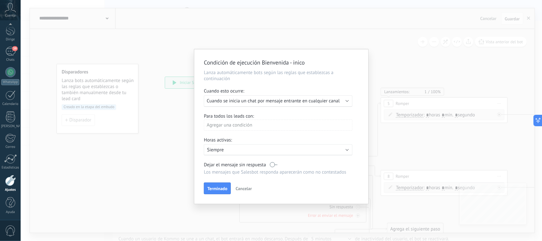
click at [246, 126] on font "Agregar una condición" at bounding box center [229, 125] width 45 height 6
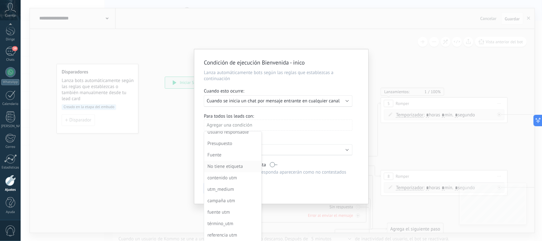
scroll to position [40, 0]
click at [234, 167] on font "contenido utm" at bounding box center [222, 166] width 30 height 6
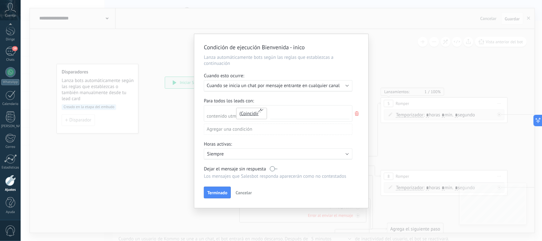
click at [254, 114] on font "Coincidir" at bounding box center [250, 114] width 18 height 6
click at [255, 134] on span "contiene" at bounding box center [253, 133] width 45 height 6
click at [244, 190] on font "Cancelar" at bounding box center [244, 193] width 16 height 6
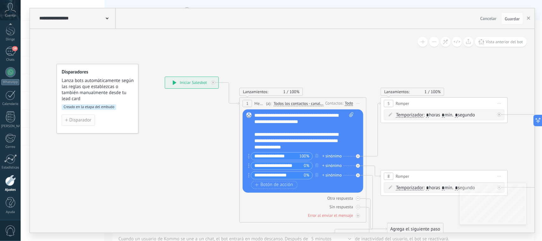
click at [83, 120] on span "Disparador" at bounding box center [80, 120] width 22 height 4
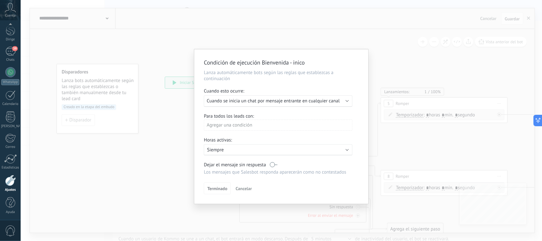
click at [311, 102] on font "Cuando se inicia un chat por mensaje entrante en cualquier canal" at bounding box center [273, 101] width 133 height 6
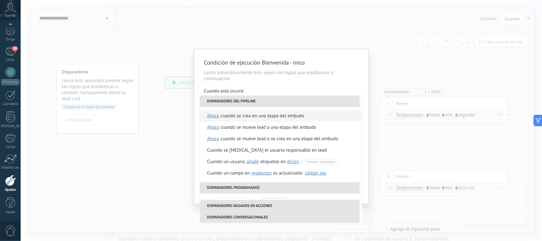
click at [258, 118] on font "Cuando se crea en una etapa del embudo" at bounding box center [263, 116] width 84 height 6
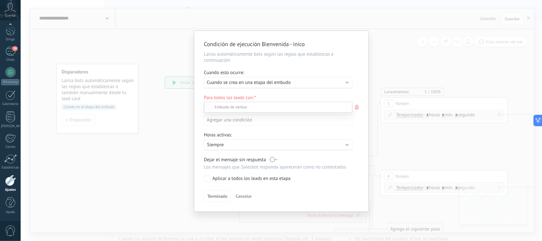
click at [0, 0] on font "Clientes potenciales entrantes" at bounding box center [0, 0] width 0 height 0
click at [357, 92] on div at bounding box center [282, 120] width 522 height 241
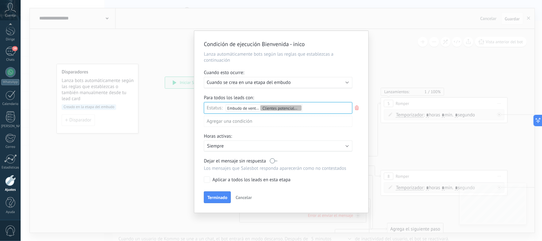
click at [249, 123] on font "Agregar una condición" at bounding box center [229, 121] width 45 height 6
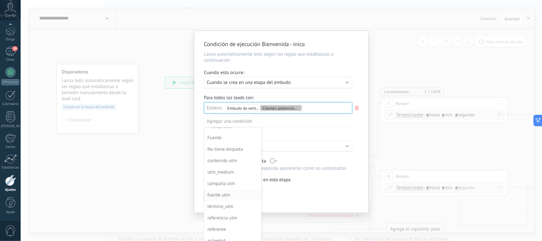
scroll to position [5, 0]
click at [230, 176] on font "contenido utm" at bounding box center [222, 174] width 30 height 6
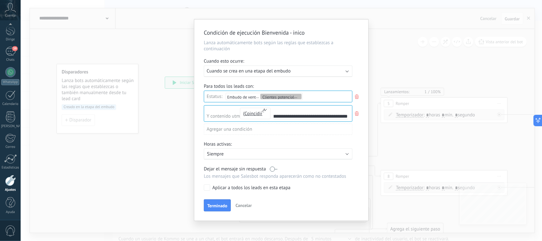
scroll to position [0, 0]
type input "**********"
click at [345, 83] on div "Para todos los leads con:" at bounding box center [281, 86] width 155 height 6
click at [215, 203] on font "Terminado" at bounding box center [217, 206] width 20 height 6
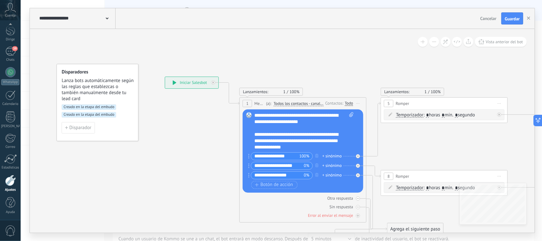
click at [88, 114] on font "Creado en la etapa del embudo" at bounding box center [89, 114] width 51 height 5
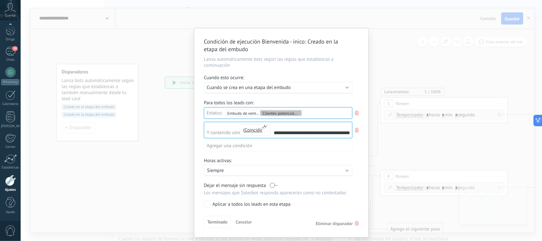
click at [323, 146] on div "Agregar una condición" at bounding box center [278, 145] width 149 height 11
click at [371, 48] on div "**********" at bounding box center [282, 120] width 522 height 241
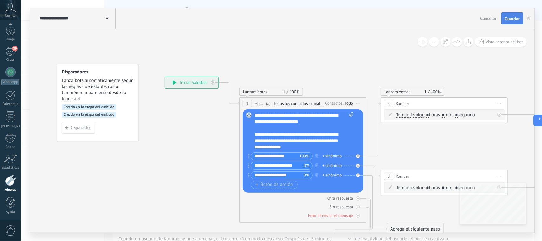
click at [511, 18] on font "Guardar" at bounding box center [512, 19] width 15 height 6
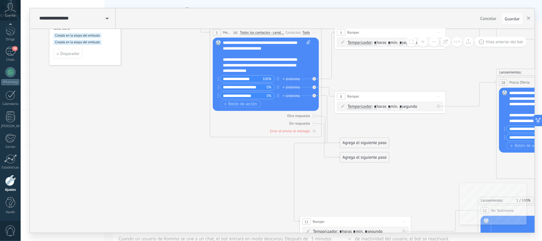
drag, startPoint x: 193, startPoint y: 149, endPoint x: 170, endPoint y: 116, distance: 40.2
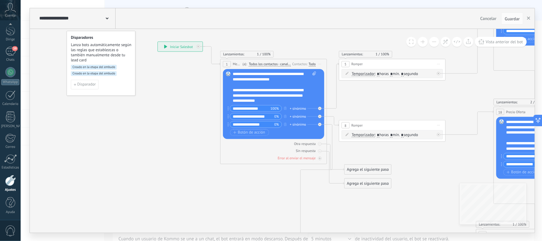
drag, startPoint x: 196, startPoint y: 175, endPoint x: 211, endPoint y: 199, distance: 28.6
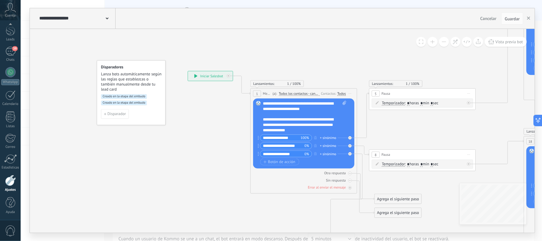
drag, startPoint x: 180, startPoint y: 162, endPoint x: 193, endPoint y: 178, distance: 21.0
click at [528, 18] on icon "button" at bounding box center [528, 18] width 3 height 3
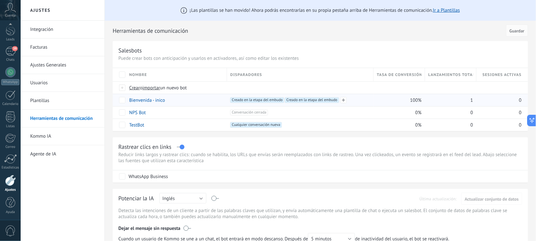
click at [268, 100] on span "Creado en la etapa del embudo +1" at bounding box center [257, 100] width 54 height 6
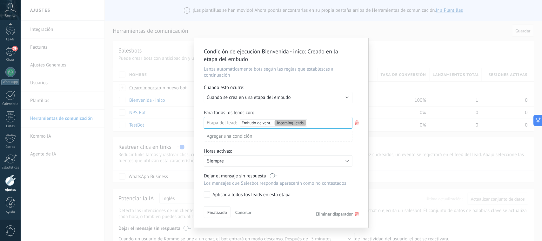
click at [379, 50] on div "Condición de ejecución Bienvenida - inico : Creado en la etapa del embudo Lanza…" at bounding box center [282, 120] width 522 height 241
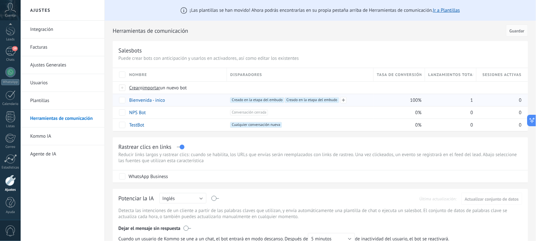
click at [318, 99] on span "Creado en la etapa del embudo +0" at bounding box center [312, 100] width 54 height 6
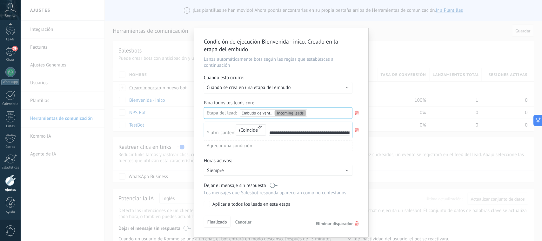
click at [389, 58] on div "**********" at bounding box center [282, 120] width 522 height 241
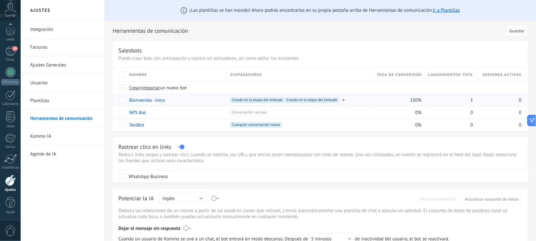
click at [328, 101] on span "Creado en la etapa del embudo +0" at bounding box center [312, 100] width 54 height 6
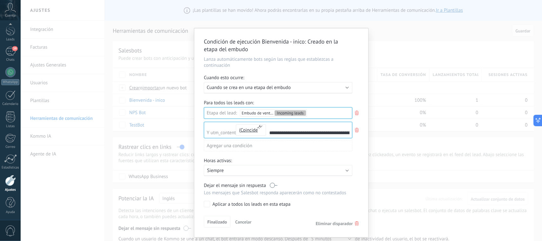
click at [339, 222] on span "Eliminar disparador" at bounding box center [334, 224] width 37 height 6
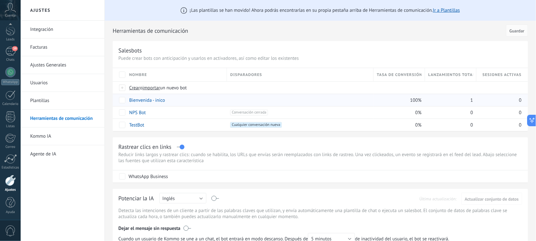
click at [253, 102] on div at bounding box center [300, 100] width 140 height 6
click at [252, 101] on div at bounding box center [300, 100] width 140 height 6
drag, startPoint x: 248, startPoint y: 103, endPoint x: 181, endPoint y: 111, distance: 67.9
click at [248, 103] on div at bounding box center [299, 100] width 144 height 12
click at [145, 99] on link "Bienvenida - inico" at bounding box center [147, 100] width 36 height 6
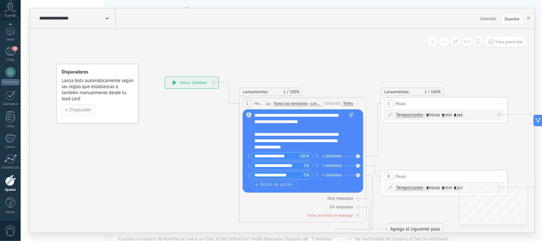
click at [84, 109] on span "Disparador" at bounding box center [80, 110] width 22 height 4
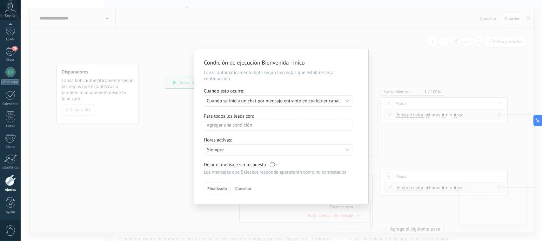
click at [290, 102] on span "Cuando se inicia un chat por mensaje entrante en cualquier canal" at bounding box center [273, 101] width 133 height 6
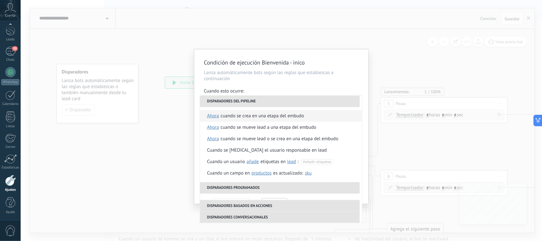
click at [269, 118] on div "Cuando se crea en una etapa del embudo" at bounding box center [263, 115] width 84 height 11
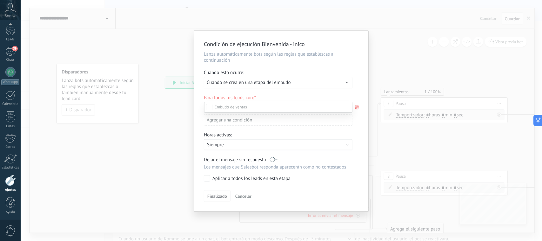
click at [0, 0] on label "Incoming leads" at bounding box center [0, 0] width 0 height 0
click at [345, 93] on div at bounding box center [282, 120] width 522 height 241
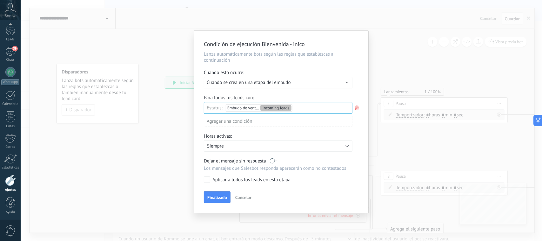
click at [265, 121] on div "Agregar una condición" at bounding box center [278, 121] width 149 height 11
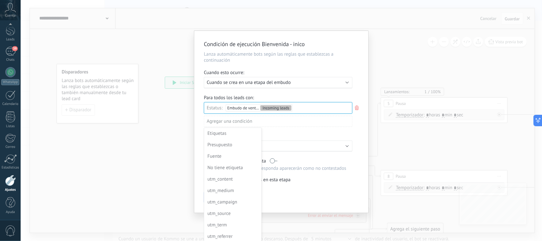
click at [231, 180] on div "utm_content" at bounding box center [232, 179] width 50 height 9
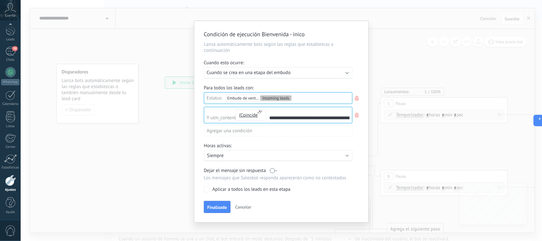
scroll to position [0, 13]
type input "**********"
click at [220, 206] on span "Finalizado" at bounding box center [217, 207] width 20 height 4
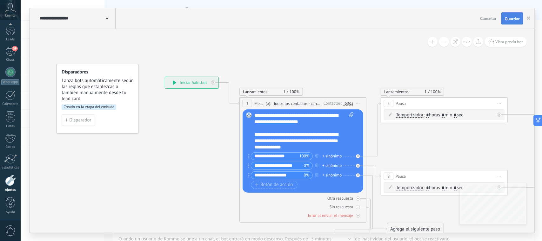
click at [512, 19] on span "Guardar" at bounding box center [512, 19] width 15 height 4
click at [528, 18] on use "button" at bounding box center [528, 18] width 3 height 3
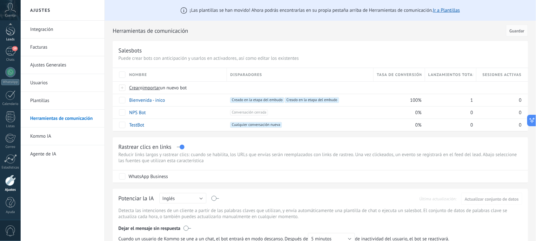
click at [10, 32] on div at bounding box center [11, 30] width 10 height 12
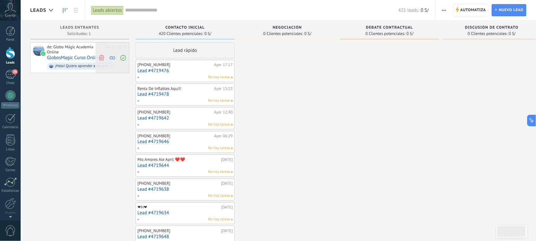
click at [104, 56] on icon at bounding box center [102, 58] width 6 height 6
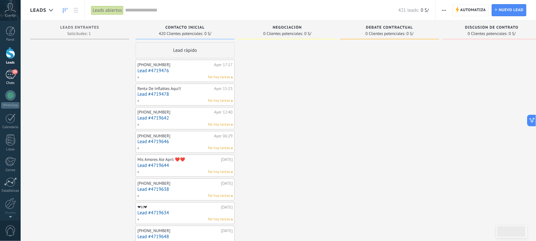
click at [10, 73] on div "39" at bounding box center [10, 74] width 10 height 9
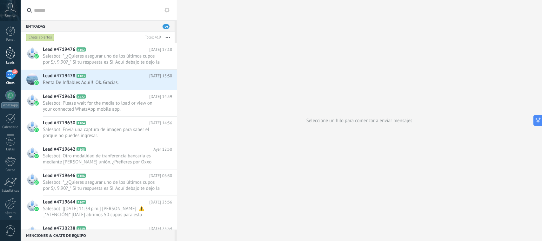
click at [10, 51] on div at bounding box center [11, 53] width 10 height 12
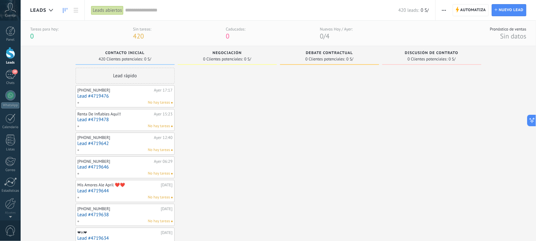
click at [9, 56] on div at bounding box center [11, 53] width 10 height 12
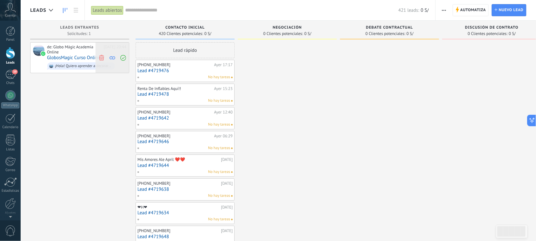
click at [104, 58] on span at bounding box center [101, 58] width 9 height 30
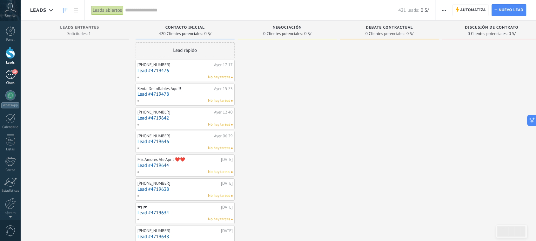
click at [10, 74] on div "39" at bounding box center [10, 74] width 10 height 9
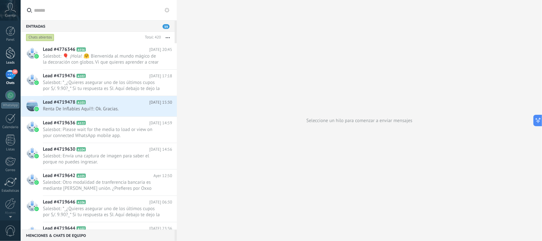
click at [9, 55] on div at bounding box center [11, 53] width 10 height 12
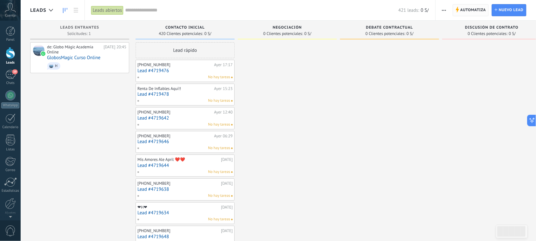
click at [475, 10] on span "Automatiza" at bounding box center [474, 9] width 26 height 11
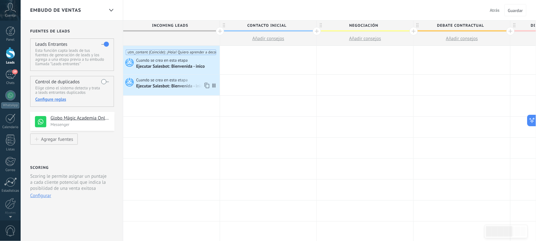
click at [182, 84] on div "Ejecutar Salesbot: Bienvenida - inico" at bounding box center [171, 87] width 70 height 6
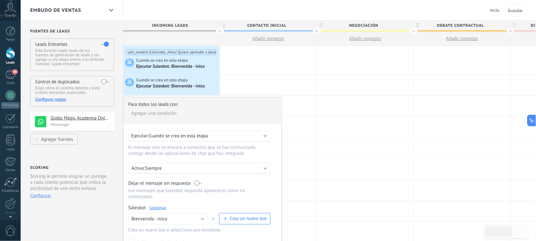
click at [203, 7] on div "Embudo de ventas Atrás Cancelar Guardar" at bounding box center [279, 10] width 516 height 21
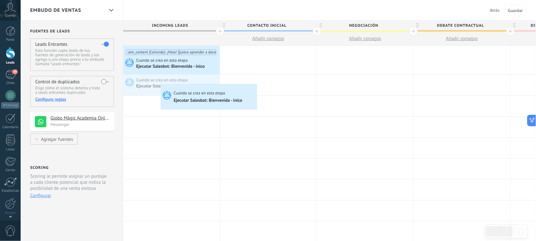
drag, startPoint x: 188, startPoint y: 81, endPoint x: 161, endPoint y: 85, distance: 27.2
click at [161, 85] on div "Cuando se crea en esta etapa Ejecutar Salesbot: Bienvenida - inico Avanzado Cua…" at bounding box center [171, 85] width 97 height 21
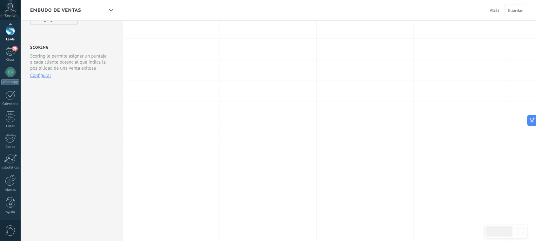
scroll to position [159, 0]
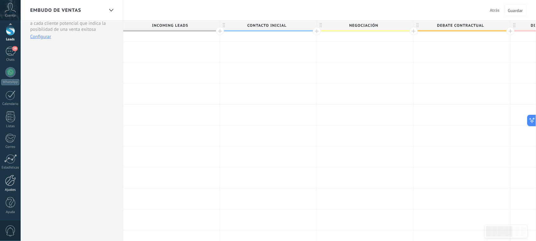
click at [10, 179] on div at bounding box center [10, 180] width 11 height 11
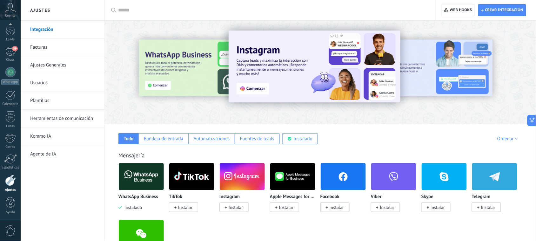
click at [55, 113] on link "Herramientas de comunicación" at bounding box center [64, 119] width 68 height 18
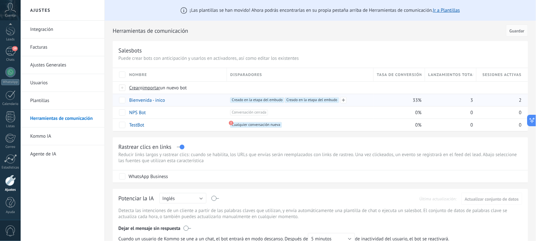
click at [323, 99] on span "Creado en la etapa del embudo +0" at bounding box center [312, 100] width 54 height 6
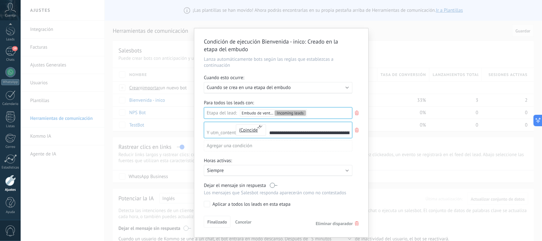
click at [341, 223] on span "Eliminar disparador" at bounding box center [334, 224] width 37 height 6
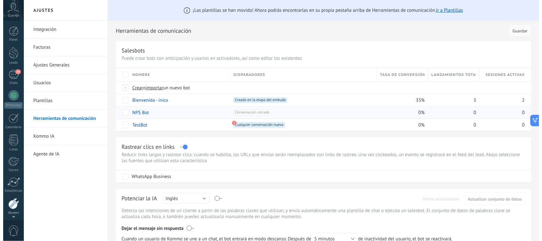
scroll to position [23, 0]
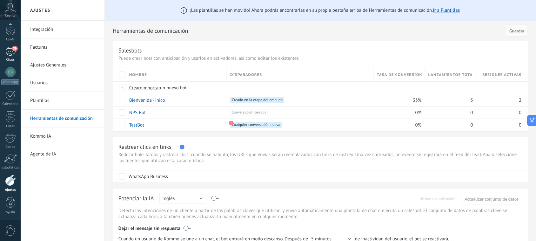
click at [10, 48] on div "39" at bounding box center [10, 51] width 10 height 9
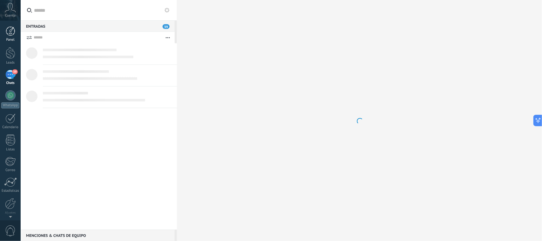
click at [7, 35] on div at bounding box center [11, 31] width 10 height 10
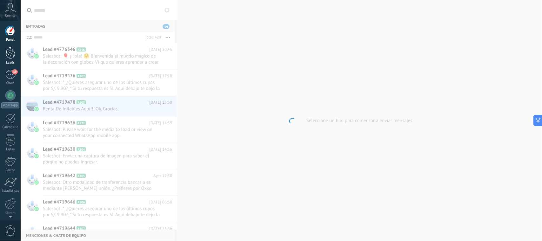
click at [11, 50] on div at bounding box center [11, 53] width 10 height 12
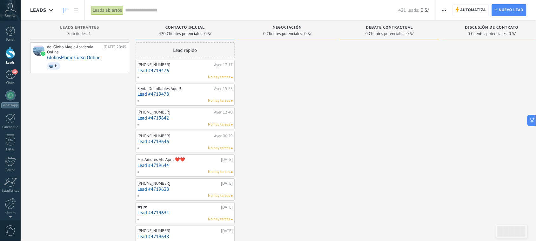
click at [458, 7] on icon at bounding box center [457, 10] width 3 height 6
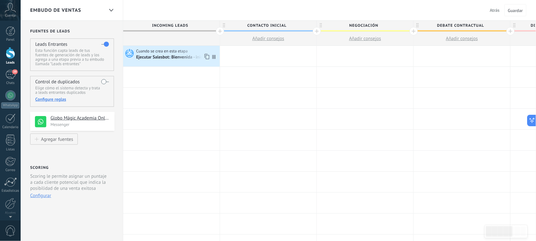
click at [174, 55] on div "Ejecutar Salesbot: Bienvenida - inico" at bounding box center [171, 58] width 70 height 6
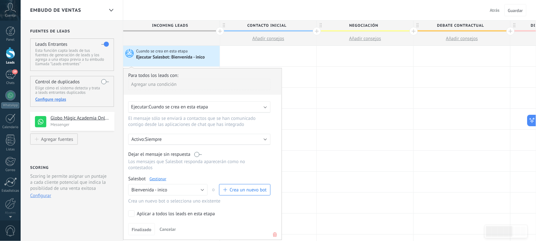
click at [256, 105] on div "Ejecutar: Cuando se crea en esta etapa" at bounding box center [197, 107] width 132 height 6
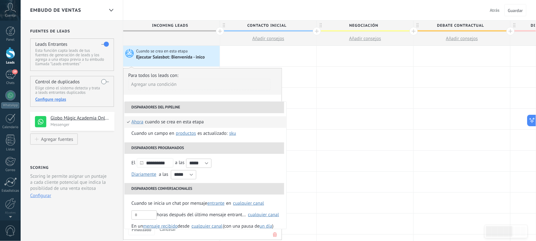
click at [256, 105] on li "Disparadores del pipeline" at bounding box center [205, 107] width 160 height 11
click at [266, 91] on div "Agregar una condición" at bounding box center [199, 87] width 142 height 16
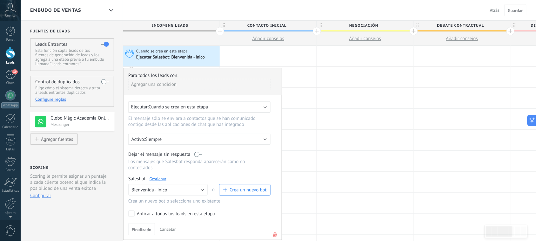
click at [180, 55] on div "Ejecutar Salesbot: Bienvenida - inico" at bounding box center [171, 58] width 70 height 6
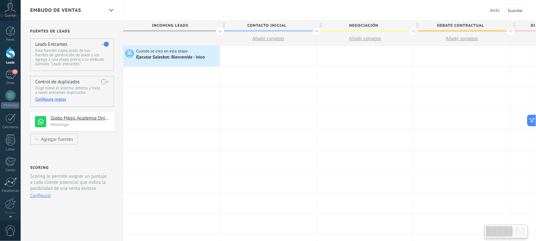
click at [180, 55] on div "Ejecutar Salesbot: Bienvenida - inico" at bounding box center [171, 58] width 70 height 6
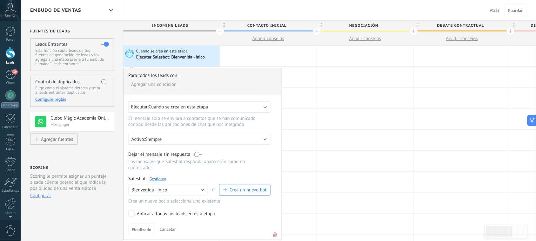
click at [180, 55] on div "Ejecutar Salesbot: Bienvenida - inico" at bounding box center [171, 58] width 70 height 6
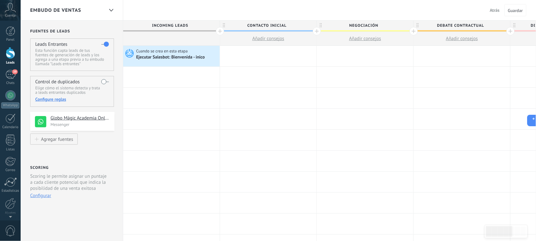
click at [180, 55] on div "Ejecutar Salesbot: Bienvenida - inico" at bounding box center [171, 58] width 70 height 6
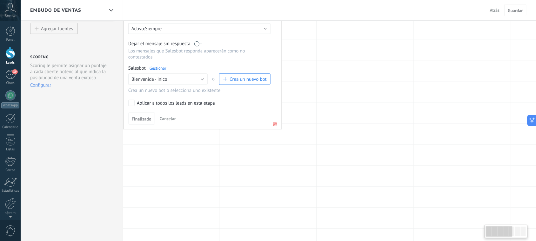
scroll to position [119, 0]
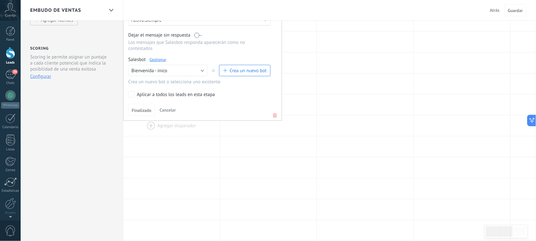
click at [148, 129] on div at bounding box center [171, 125] width 97 height 21
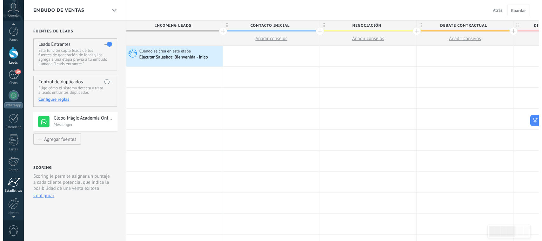
scroll to position [23, 0]
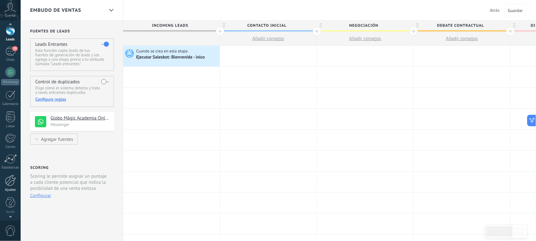
click at [5, 178] on div at bounding box center [10, 180] width 11 height 11
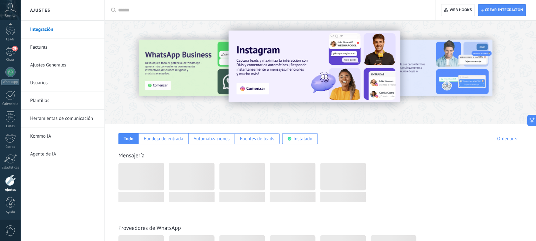
click at [48, 117] on link "Herramientas de comunicación" at bounding box center [64, 119] width 68 height 18
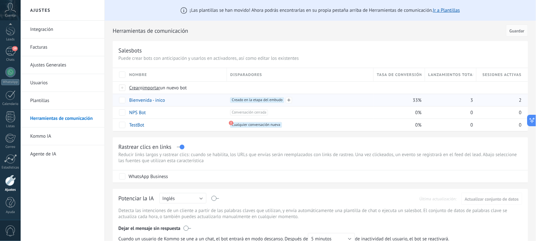
click at [248, 101] on span "Creado en la etapa del embudo +0" at bounding box center [257, 100] width 54 height 6
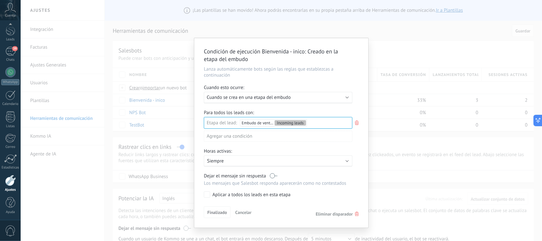
click at [260, 135] on div "Agregar una condición" at bounding box center [278, 136] width 149 height 11
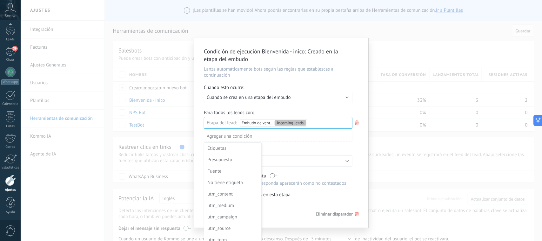
click at [229, 192] on div "utm_content" at bounding box center [232, 194] width 50 height 9
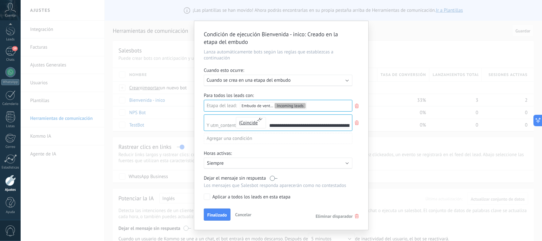
scroll to position [0, 13]
type input "**********"
click at [218, 210] on button "Finalizado" at bounding box center [217, 214] width 27 height 12
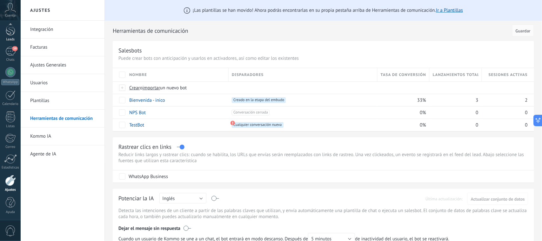
click at [11, 34] on div at bounding box center [11, 30] width 10 height 12
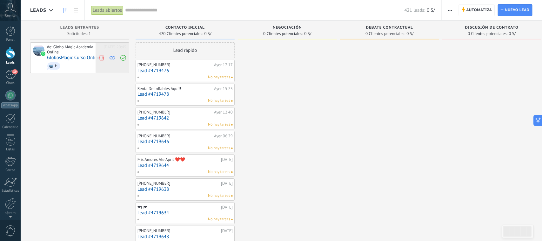
click at [101, 55] on use at bounding box center [101, 58] width 5 height 6
click at [9, 52] on div at bounding box center [11, 53] width 10 height 12
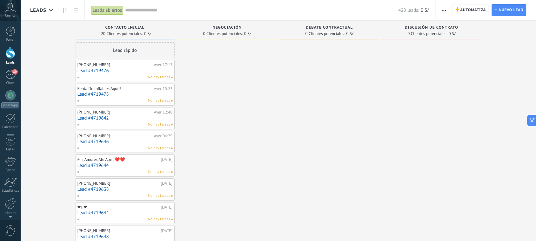
click at [469, 6] on span "Automatiza" at bounding box center [474, 9] width 26 height 11
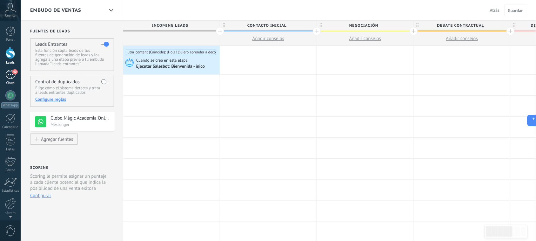
click at [10, 75] on div "40" at bounding box center [10, 74] width 10 height 9
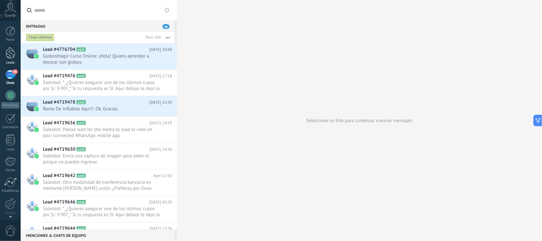
click at [8, 53] on div at bounding box center [11, 53] width 10 height 12
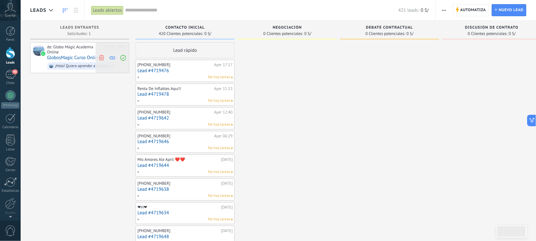
click at [101, 55] on use at bounding box center [101, 58] width 5 height 6
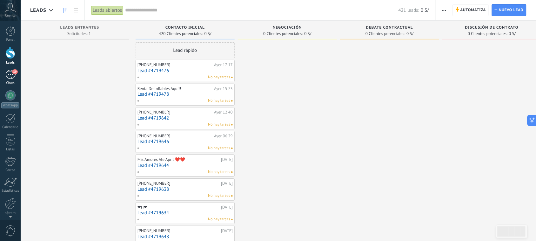
click at [7, 77] on div "39" at bounding box center [10, 74] width 10 height 9
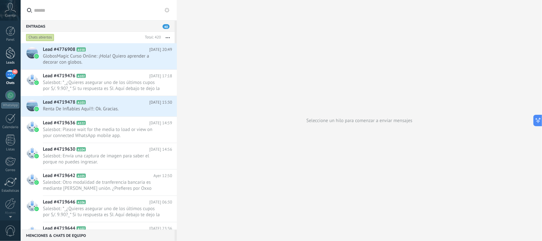
click at [7, 54] on div at bounding box center [11, 53] width 10 height 12
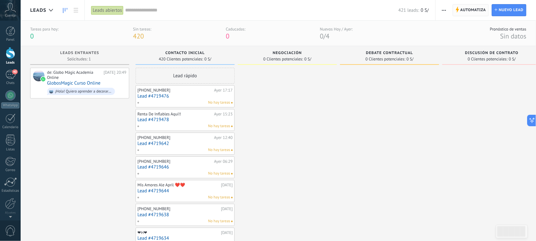
click at [469, 9] on span "Automatiza" at bounding box center [474, 9] width 26 height 11
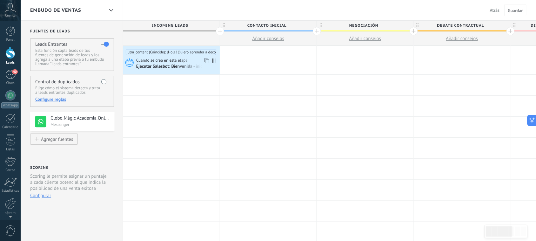
click at [182, 55] on div "utm_content (Coincide): ¡Hola! Quiero aprender a decorar con globos. Cuando se …" at bounding box center [171, 60] width 97 height 29
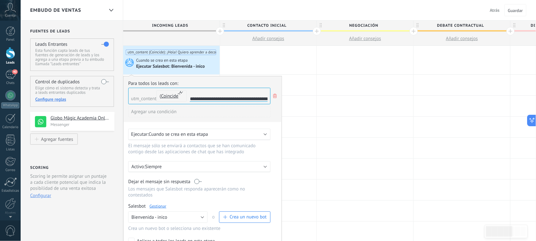
click at [211, 99] on input "**********" at bounding box center [229, 98] width 78 height 5
click at [221, 5] on div "Embudo de ventas Atrás Cancelar Guardar" at bounding box center [279, 10] width 516 height 21
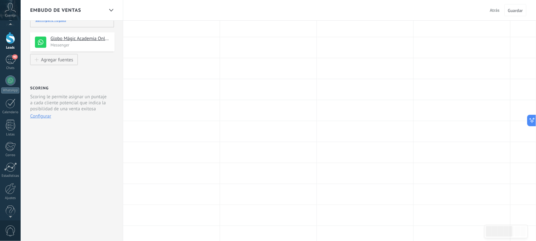
scroll to position [23, 0]
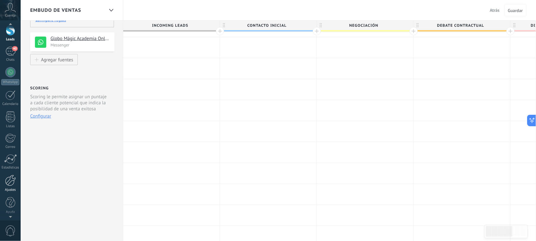
click at [5, 184] on div at bounding box center [10, 180] width 11 height 11
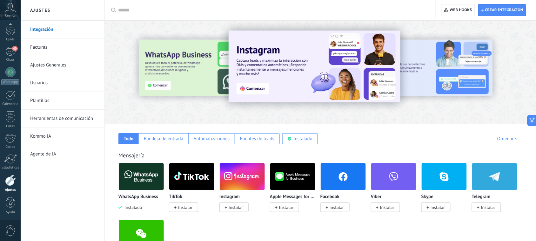
click at [59, 118] on link "Herramientas de comunicación" at bounding box center [64, 119] width 68 height 18
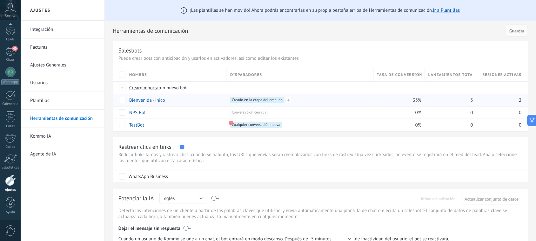
click at [258, 99] on span "Creado en la etapa del embudo +0" at bounding box center [257, 100] width 54 height 6
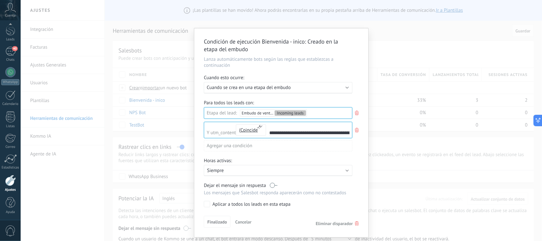
click at [0, 0] on div "Incoming leads Contacto inicial Negociación Debate contractual Discusión de con…" at bounding box center [0, 0] width 0 height 0
click at [290, 97] on div at bounding box center [282, 120] width 522 height 241
click at [249, 131] on span "Coincide" at bounding box center [249, 130] width 17 height 6
click at [256, 150] on span "contiene" at bounding box center [245, 149] width 31 height 6
click at [251, 130] on span "contiene" at bounding box center [249, 130] width 17 height 6
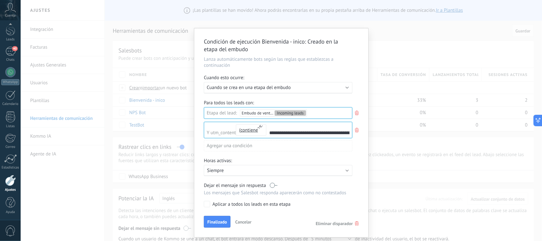
click at [289, 144] on div "Agregar una condición" at bounding box center [278, 145] width 149 height 11
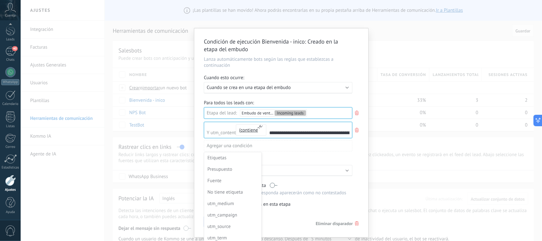
click at [332, 104] on div at bounding box center [281, 132] width 174 height 208
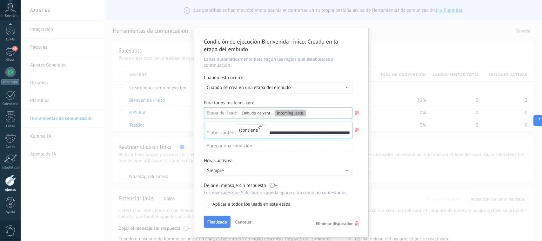
click at [224, 134] on span "utm_content" at bounding box center [223, 133] width 25 height 6
click at [225, 144] on div "Agregar una condición" at bounding box center [278, 145] width 149 height 11
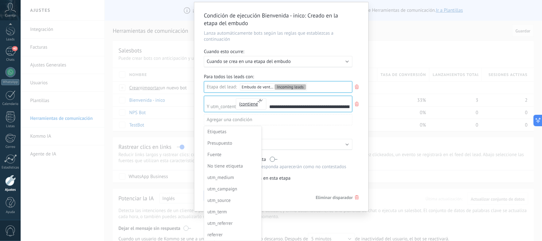
click at [267, 115] on div at bounding box center [281, 106] width 174 height 208
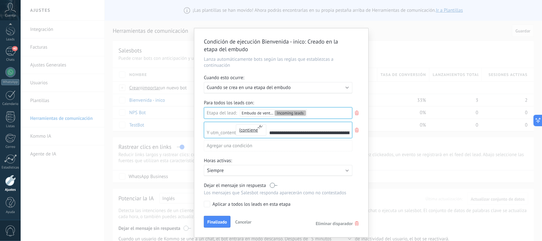
click at [318, 100] on div "**********" at bounding box center [281, 128] width 155 height 56
click at [273, 186] on label at bounding box center [274, 185] width 8 height 6
click at [275, 186] on label at bounding box center [274, 185] width 8 height 6
click at [304, 88] on div "Ejecutar: Cuando se crea en una etapa del embudo" at bounding box center [276, 88] width 138 height 6
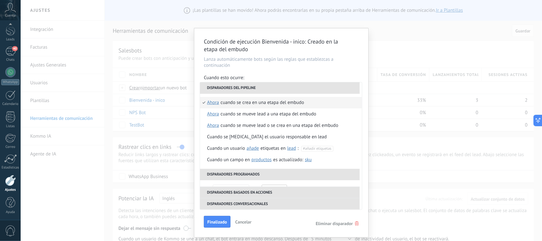
click at [280, 101] on div "Cuando se crea en una etapa del embudo" at bounding box center [263, 102] width 84 height 11
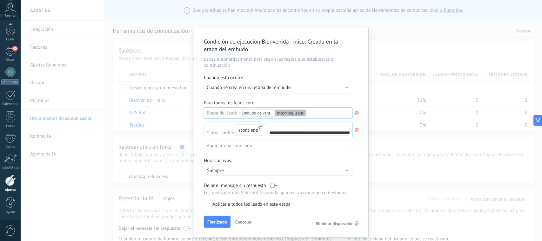
click at [247, 158] on div "Horas activas:" at bounding box center [281, 161] width 155 height 7
click at [302, 158] on div "Horas activas:" at bounding box center [281, 161] width 155 height 7
click at [269, 158] on div "Horas activas:" at bounding box center [281, 161] width 155 height 7
click at [222, 221] on span "Finalizado" at bounding box center [217, 222] width 20 height 4
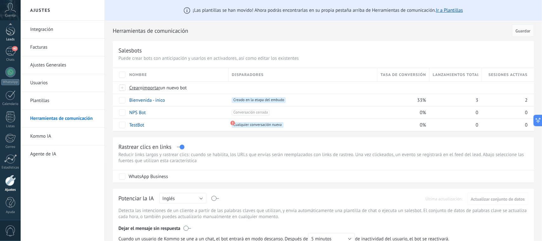
click at [15, 32] on div at bounding box center [11, 30] width 10 height 12
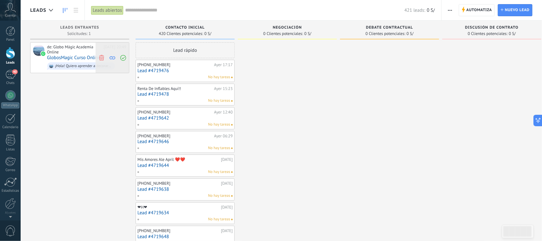
click at [104, 57] on icon at bounding box center [102, 58] width 6 height 6
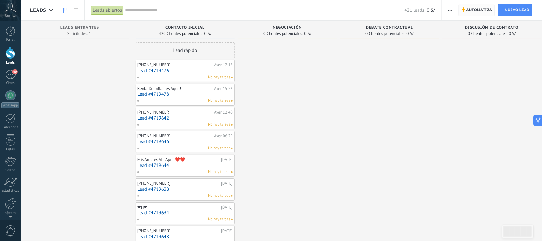
click at [479, 7] on span "Automatiza" at bounding box center [480, 9] width 26 height 11
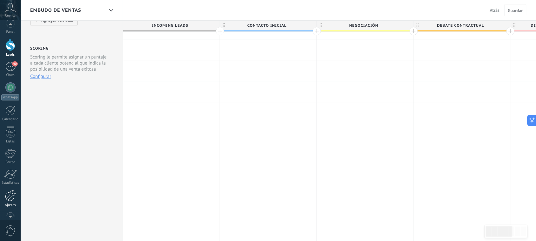
scroll to position [10, 0]
click at [10, 194] on div at bounding box center [10, 193] width 11 height 11
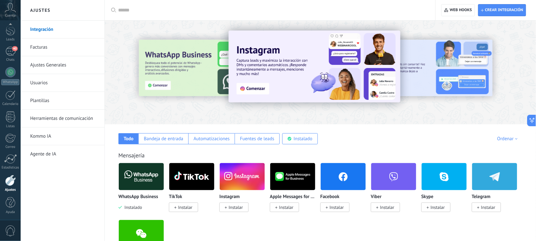
click at [58, 118] on link "Herramientas de comunicación" at bounding box center [64, 119] width 68 height 18
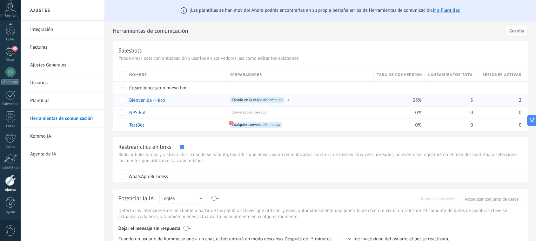
click at [271, 99] on span "Creado en la etapa del embudo +0" at bounding box center [257, 100] width 54 height 6
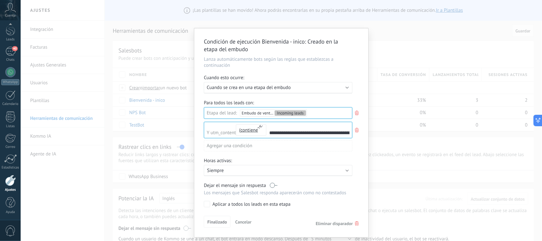
click at [357, 112] on icon at bounding box center [357, 113] width 7 height 8
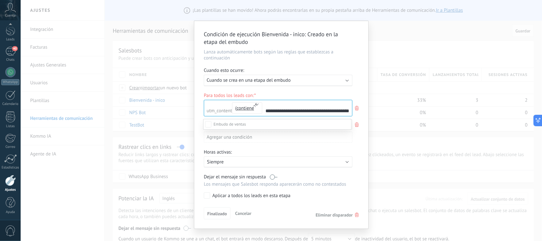
click at [357, 109] on div at bounding box center [282, 120] width 522 height 241
click at [357, 109] on use at bounding box center [357, 108] width 4 height 4
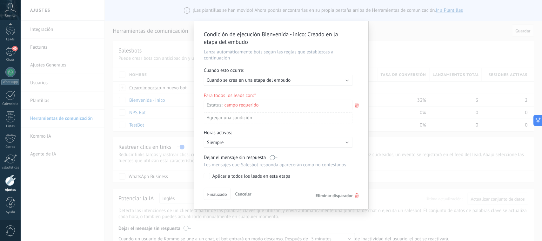
click at [357, 104] on use at bounding box center [357, 105] width 4 height 4
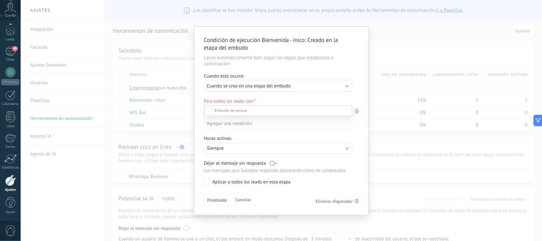
click at [357, 110] on div at bounding box center [282, 120] width 522 height 241
click at [356, 99] on div "Para todos los leads con:" at bounding box center [281, 101] width 155 height 6
drag, startPoint x: 336, startPoint y: 200, endPoint x: 228, endPoint y: 200, distance: 107.7
click at [228, 200] on div "Finalizado Cancelar Eliminar disparador" at bounding box center [281, 200] width 155 height 12
click at [0, 0] on div "Incoming leads Contacto inicial Negociación Debate contractual Discusión de con…" at bounding box center [0, 0] width 0 height 0
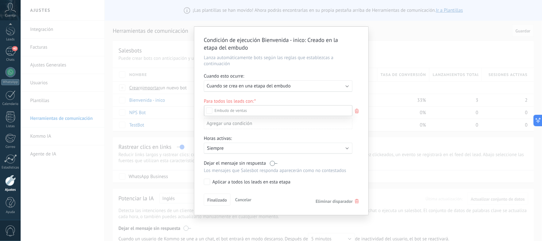
click at [286, 98] on div at bounding box center [282, 120] width 522 height 241
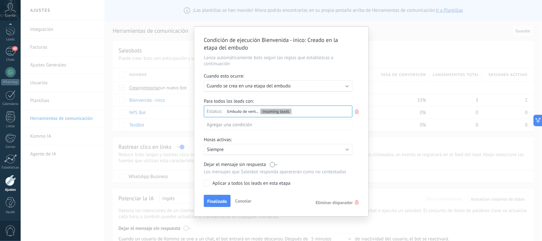
click at [230, 123] on div "Agregar una condición" at bounding box center [278, 124] width 149 height 11
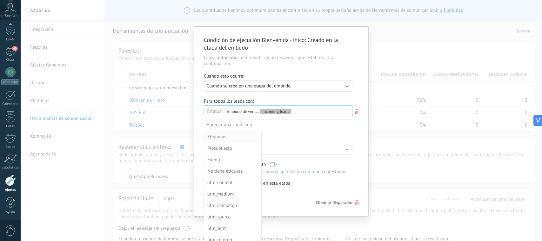
click at [224, 138] on div "Etiquetas" at bounding box center [232, 136] width 50 height 9
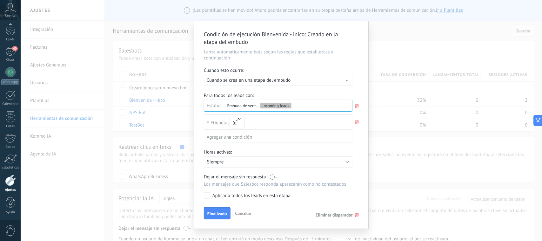
click at [357, 125] on icon at bounding box center [357, 122] width 7 height 8
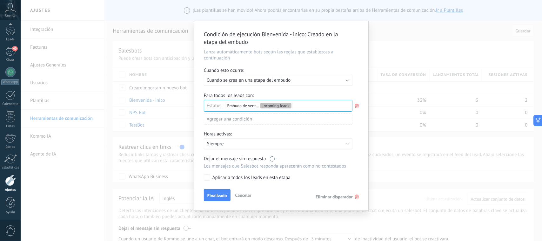
click at [235, 119] on div "Agregar una condición" at bounding box center [278, 118] width 149 height 11
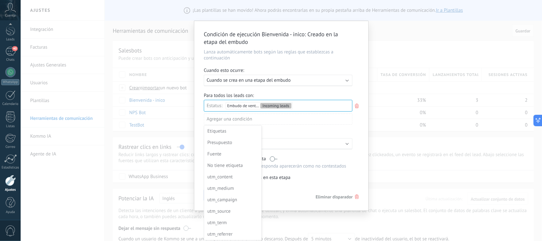
click at [226, 156] on div "Fuente" at bounding box center [232, 154] width 50 height 9
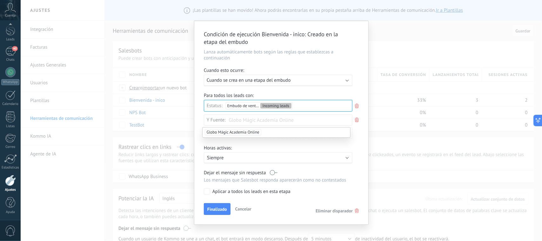
click at [358, 121] on icon at bounding box center [357, 120] width 7 height 8
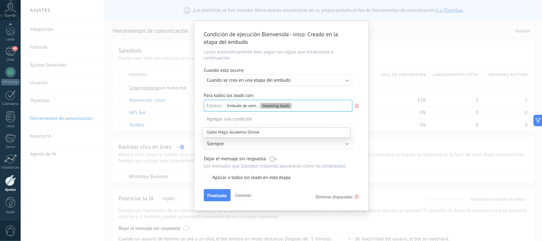
click at [234, 121] on div "Agregar una condición" at bounding box center [278, 118] width 149 height 11
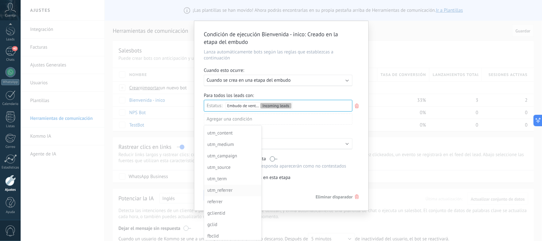
scroll to position [45, 0]
click at [238, 154] on div "utm_campaign" at bounding box center [232, 154] width 50 height 9
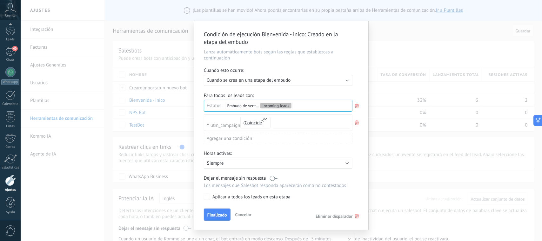
click at [355, 123] on use at bounding box center [357, 122] width 4 height 4
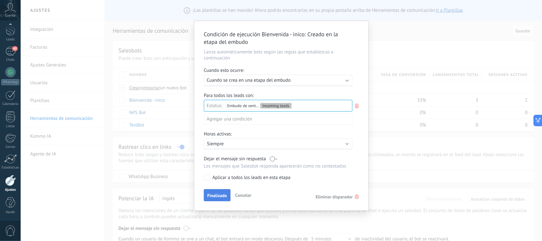
click at [221, 196] on span "Finalizado" at bounding box center [217, 195] width 20 height 4
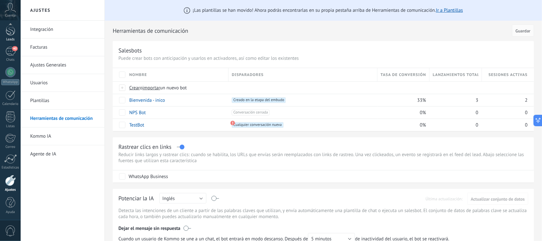
click at [12, 33] on div at bounding box center [11, 30] width 10 height 12
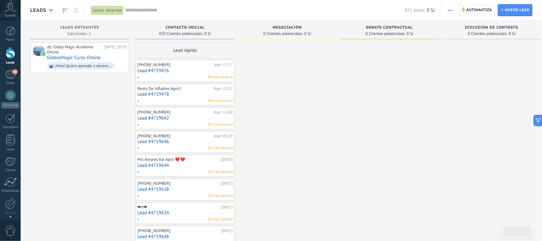
click at [479, 7] on span "Automatiza" at bounding box center [480, 9] width 26 height 11
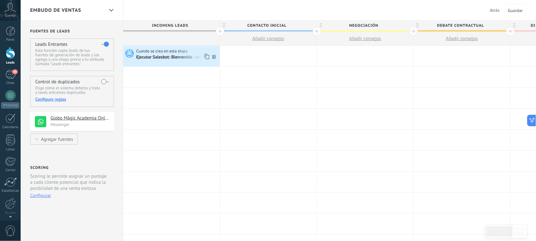
click at [128, 51] on icon at bounding box center [128, 53] width 11 height 10
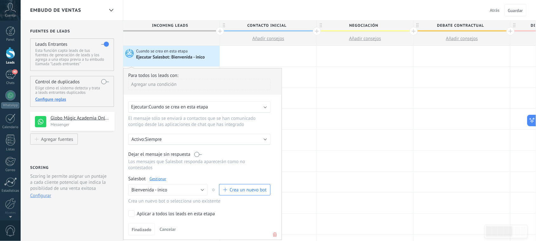
click at [226, 105] on div "Ejecutar: Cuando se crea en esta etapa" at bounding box center [197, 107] width 132 height 6
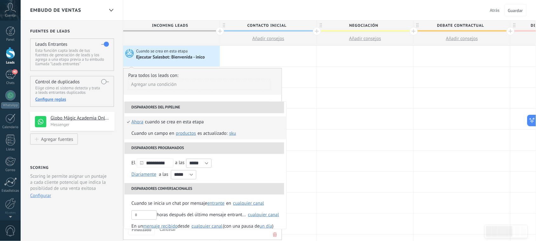
click at [187, 134] on span "Productos" at bounding box center [186, 133] width 20 height 6
click at [233, 134] on span "SKU" at bounding box center [232, 133] width 7 height 6
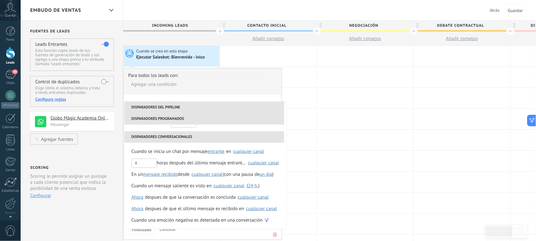
click at [229, 9] on div "Embudo de ventas Atrás Cancelar Guardar" at bounding box center [279, 10] width 516 height 21
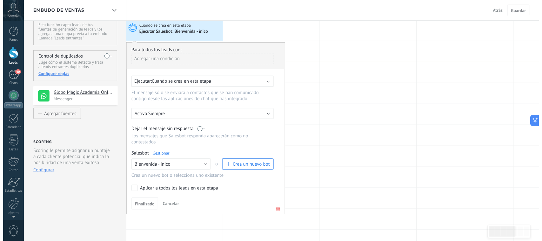
scroll to position [40, 0]
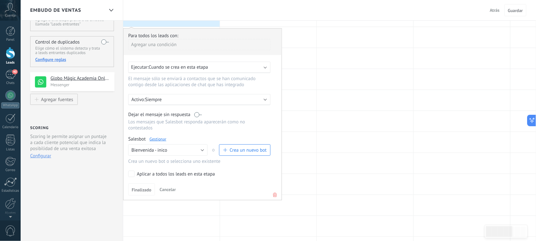
click at [155, 139] on link "Gestionar" at bounding box center [158, 138] width 17 height 5
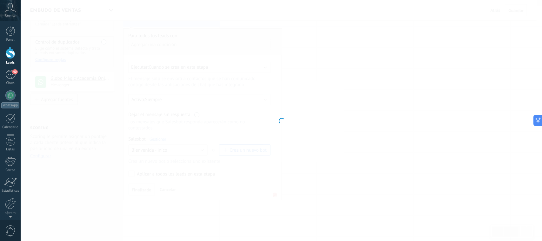
type input "**********"
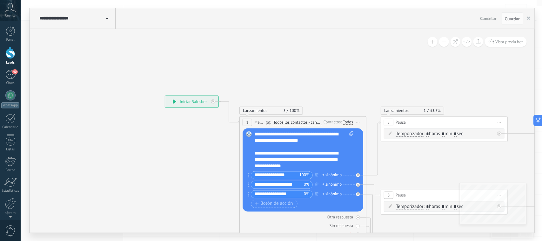
click at [531, 15] on button "button" at bounding box center [529, 18] width 10 height 12
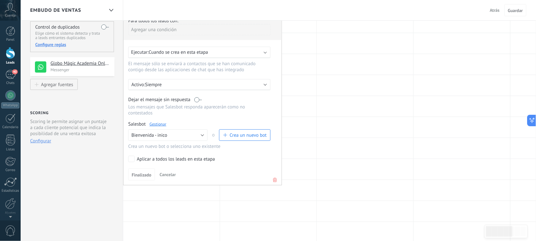
scroll to position [79, 0]
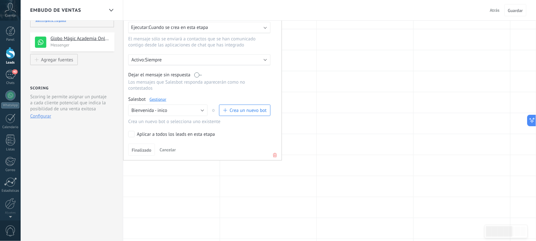
click at [172, 150] on span "Cancelar" at bounding box center [168, 150] width 16 height 6
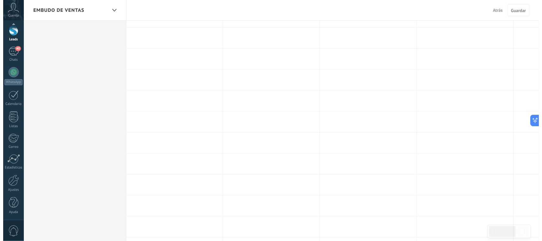
scroll to position [199, 0]
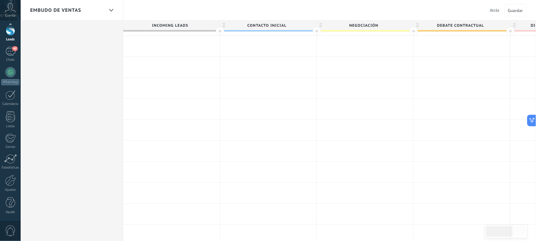
click at [7, 222] on div "0" at bounding box center [10, 230] width 21 height 21
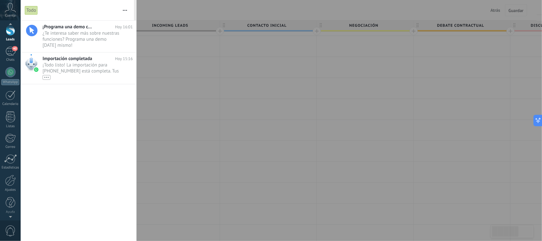
scroll to position [20, 0]
click at [7, 6] on icon at bounding box center [10, 8] width 11 height 10
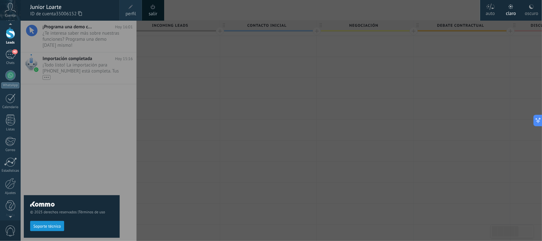
scroll to position [15, 0]
click at [52, 226] on span "Soporte técnico" at bounding box center [47, 226] width 28 height 4
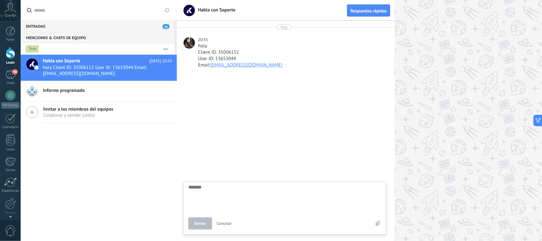
click at [80, 94] on span "Informe programado" at bounding box center [64, 90] width 42 height 6
type textarea "*******"
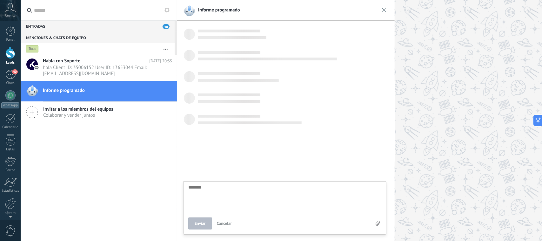
scroll to position [6, 0]
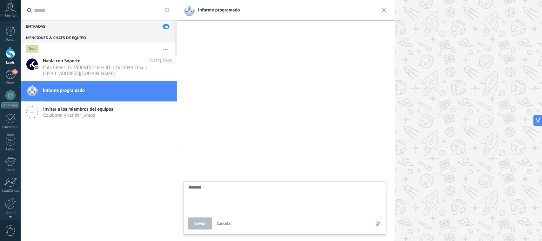
click at [92, 26] on div "Entradas 40" at bounding box center [98, 25] width 154 height 11
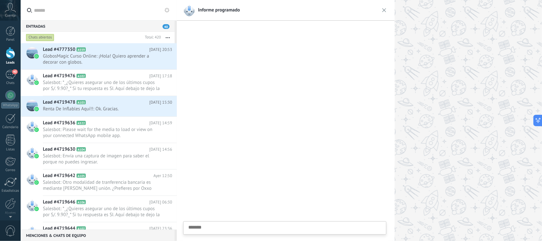
click at [169, 9] on use at bounding box center [167, 10] width 5 height 5
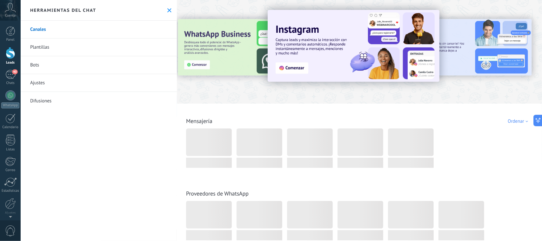
click at [169, 9] on use at bounding box center [169, 10] width 4 height 4
